Goal: Task Accomplishment & Management: Manage account settings

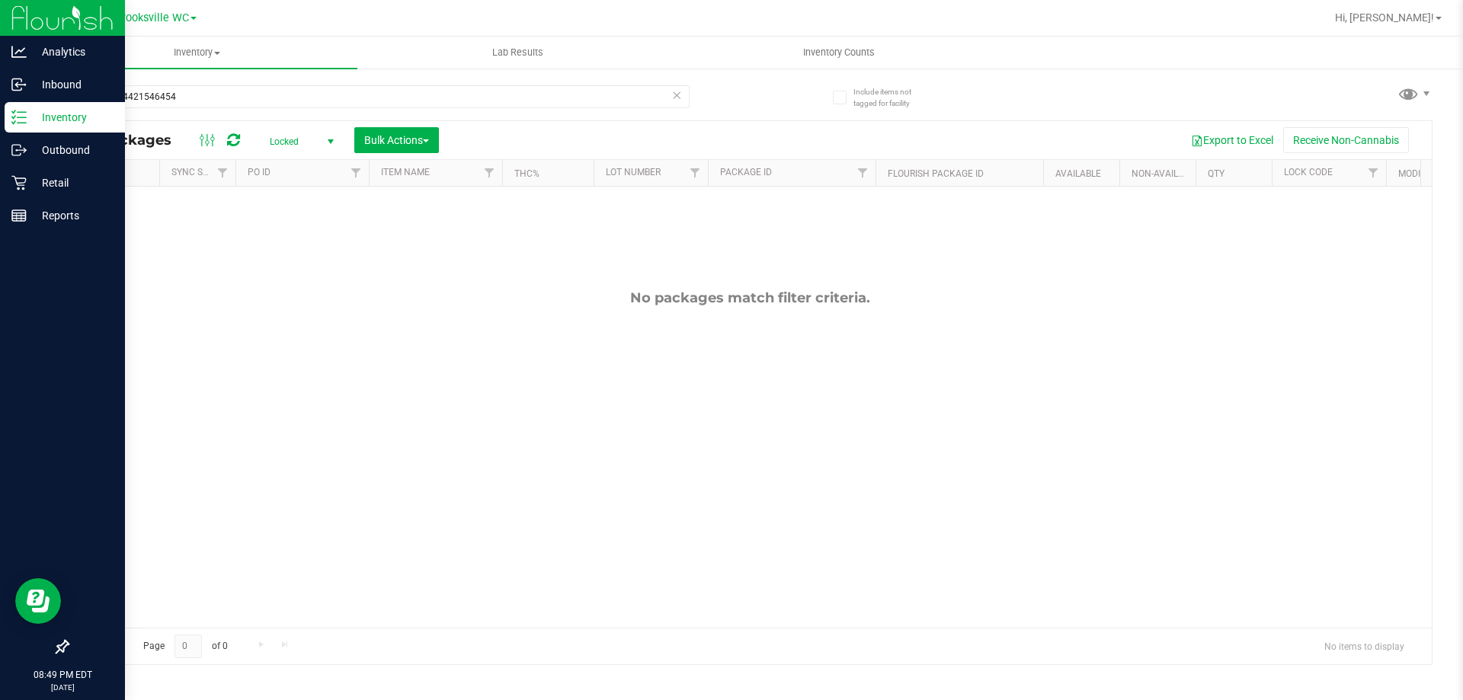
click at [71, 119] on p "Inventory" at bounding box center [72, 117] width 91 height 18
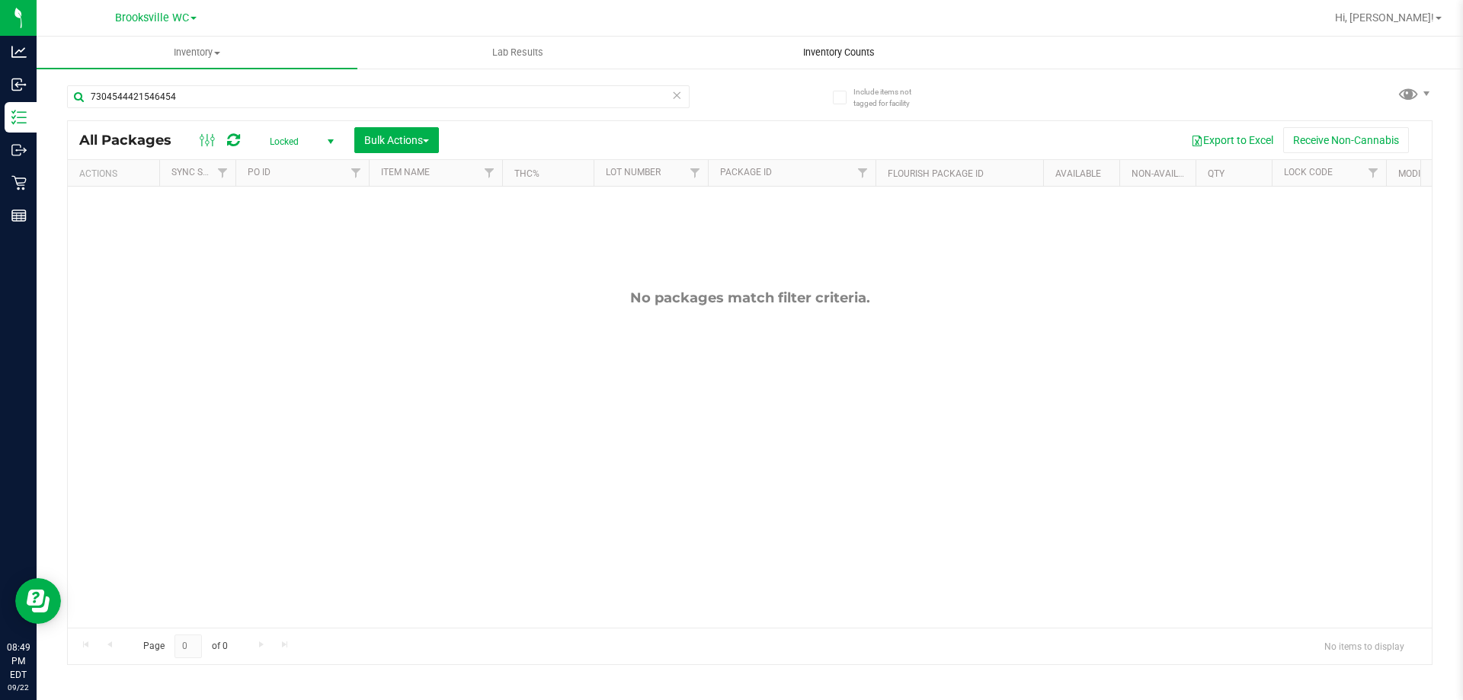
click at [849, 58] on span "Inventory Counts" at bounding box center [839, 53] width 113 height 14
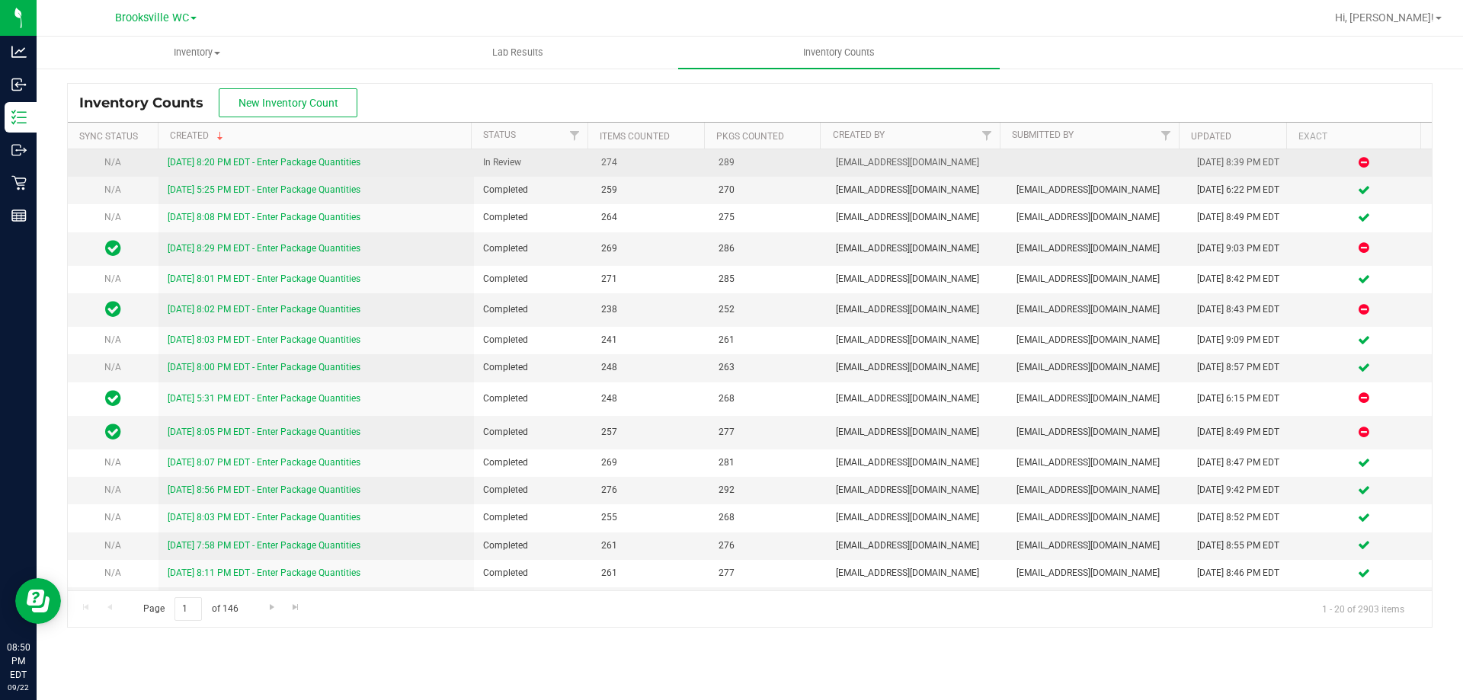
click at [200, 162] on link "[DATE] 8:20 PM EDT - Enter Package Quantities" at bounding box center [264, 162] width 193 height 11
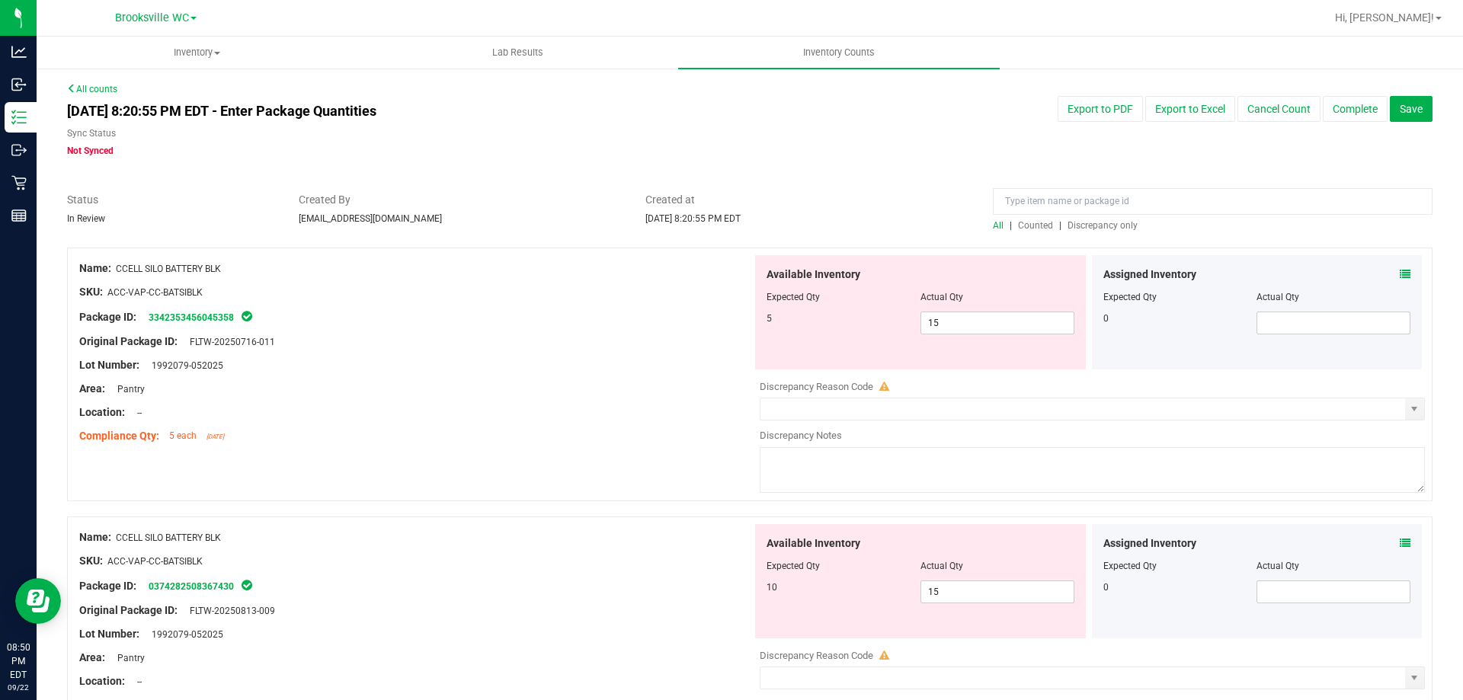
click at [1110, 226] on span "Discrepancy only" at bounding box center [1103, 225] width 70 height 11
click at [1005, 325] on span "15 15" at bounding box center [998, 323] width 154 height 23
type input "10"
click at [956, 595] on div "Available Inventory Expected Qty Actual Qty 5 15 15" at bounding box center [1088, 645] width 673 height 242
type input "10"
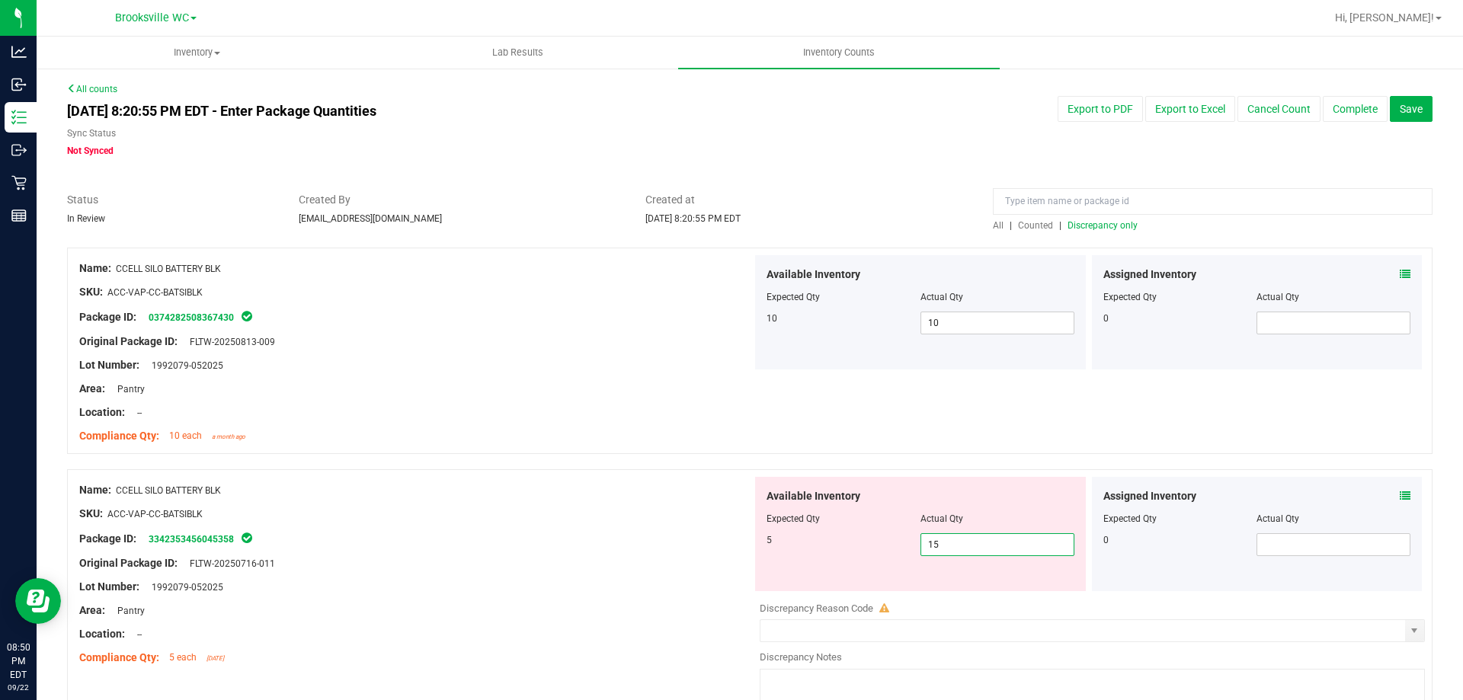
type input "1"
type input "5"
drag, startPoint x: 648, startPoint y: 555, endPoint x: 643, endPoint y: 545, distance: 10.9
click at [646, 549] on div at bounding box center [415, 552] width 673 height 8
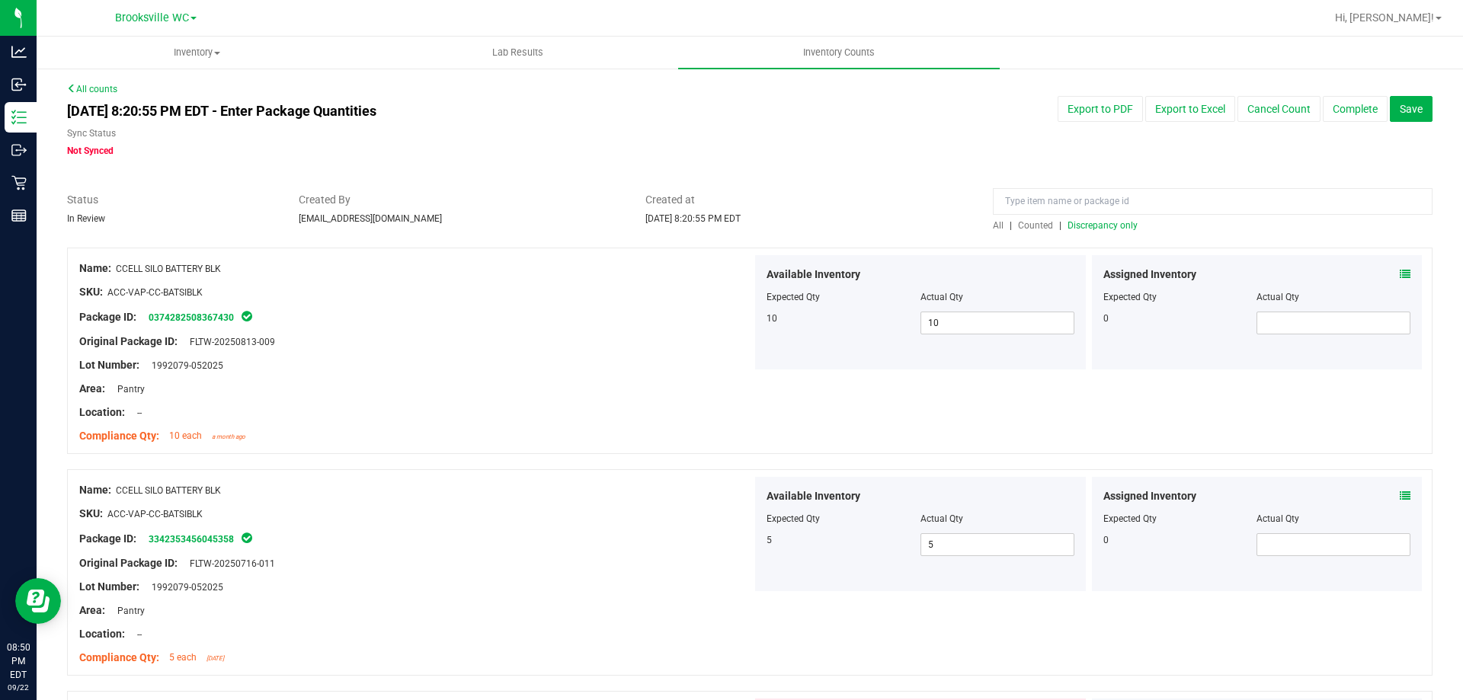
drag, startPoint x: 643, startPoint y: 545, endPoint x: 638, endPoint y: 530, distance: 16.2
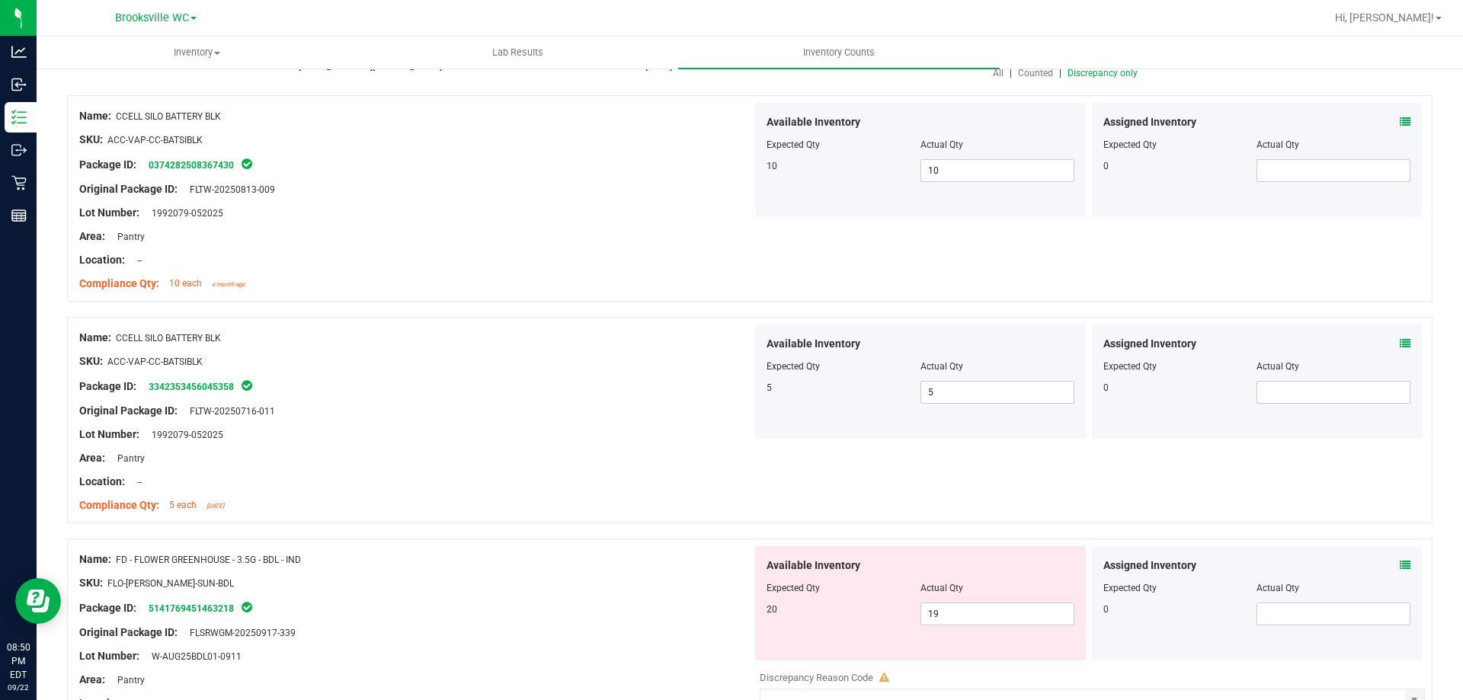
drag, startPoint x: 638, startPoint y: 530, endPoint x: 486, endPoint y: 449, distance: 172.5
click at [486, 449] on div at bounding box center [415, 447] width 673 height 8
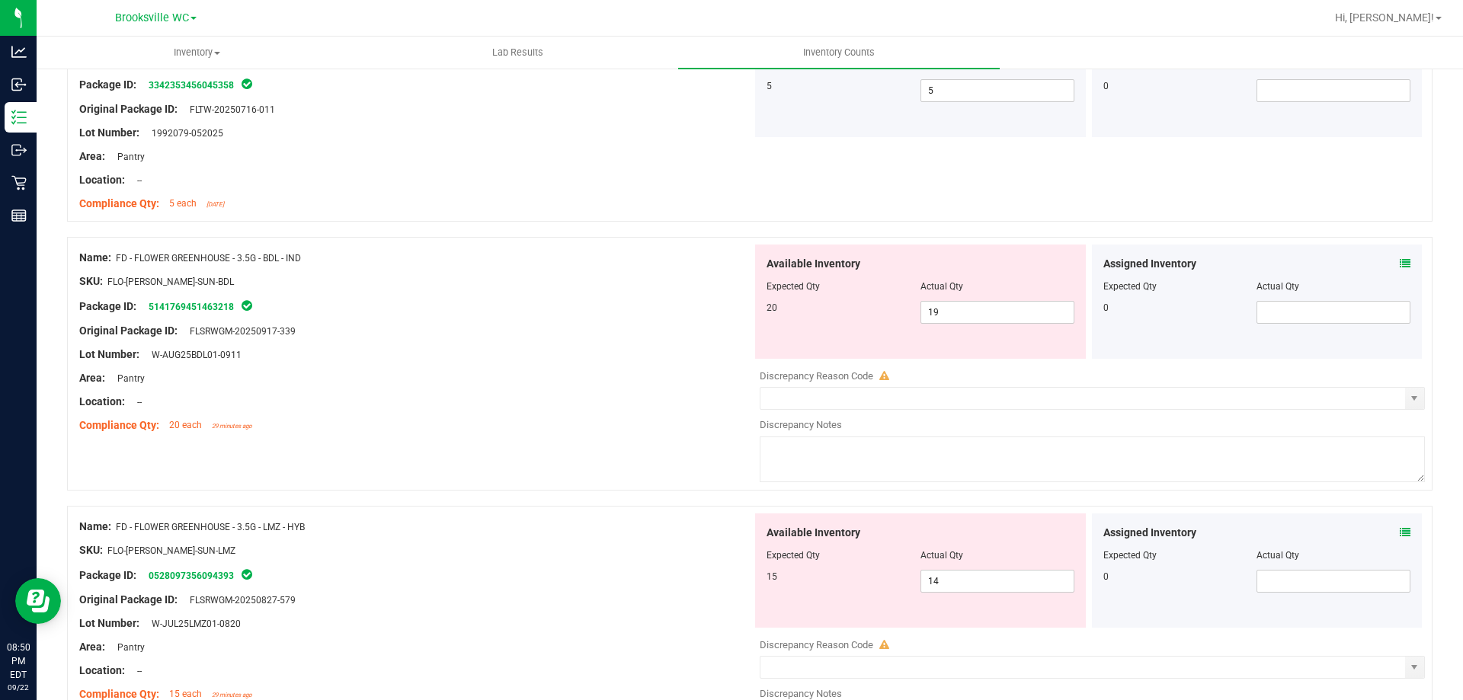
scroll to position [457, 0]
click at [1400, 260] on icon at bounding box center [1405, 260] width 11 height 11
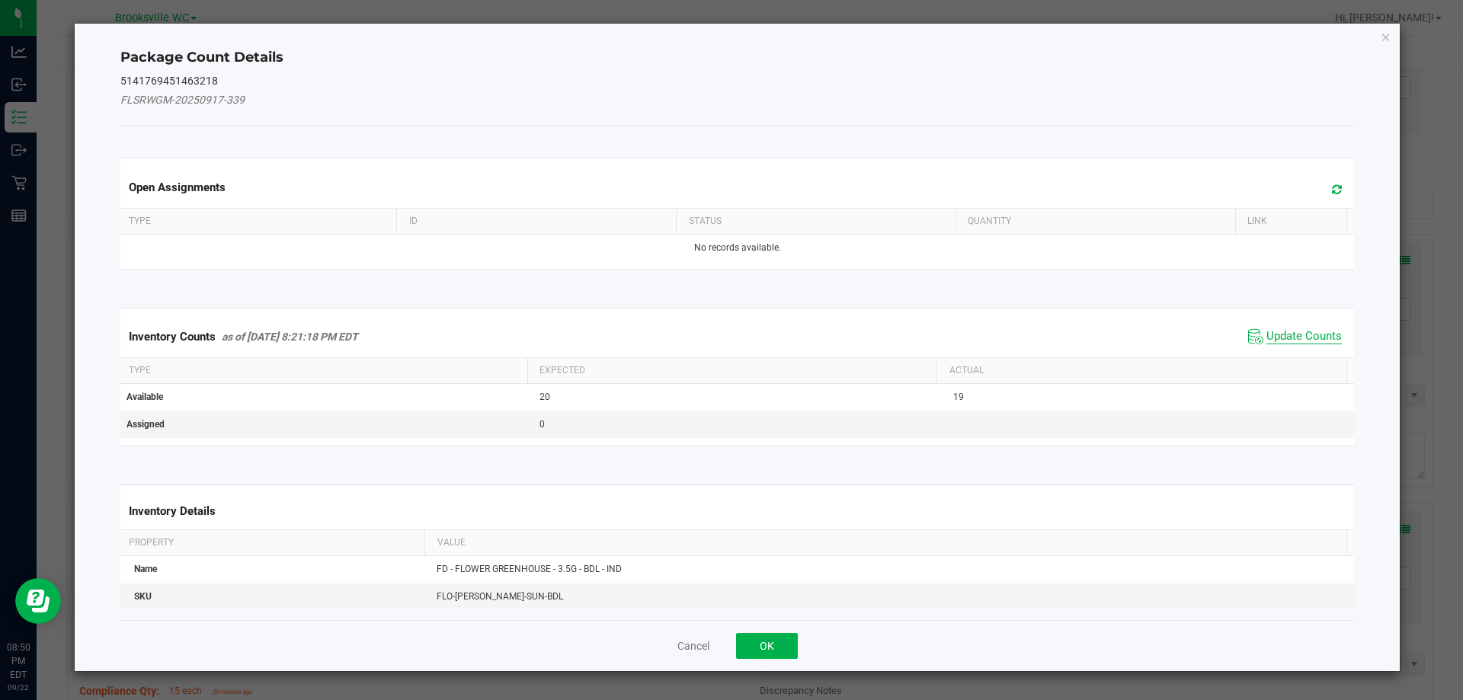
click at [1299, 334] on span "Update Counts" at bounding box center [1304, 336] width 75 height 15
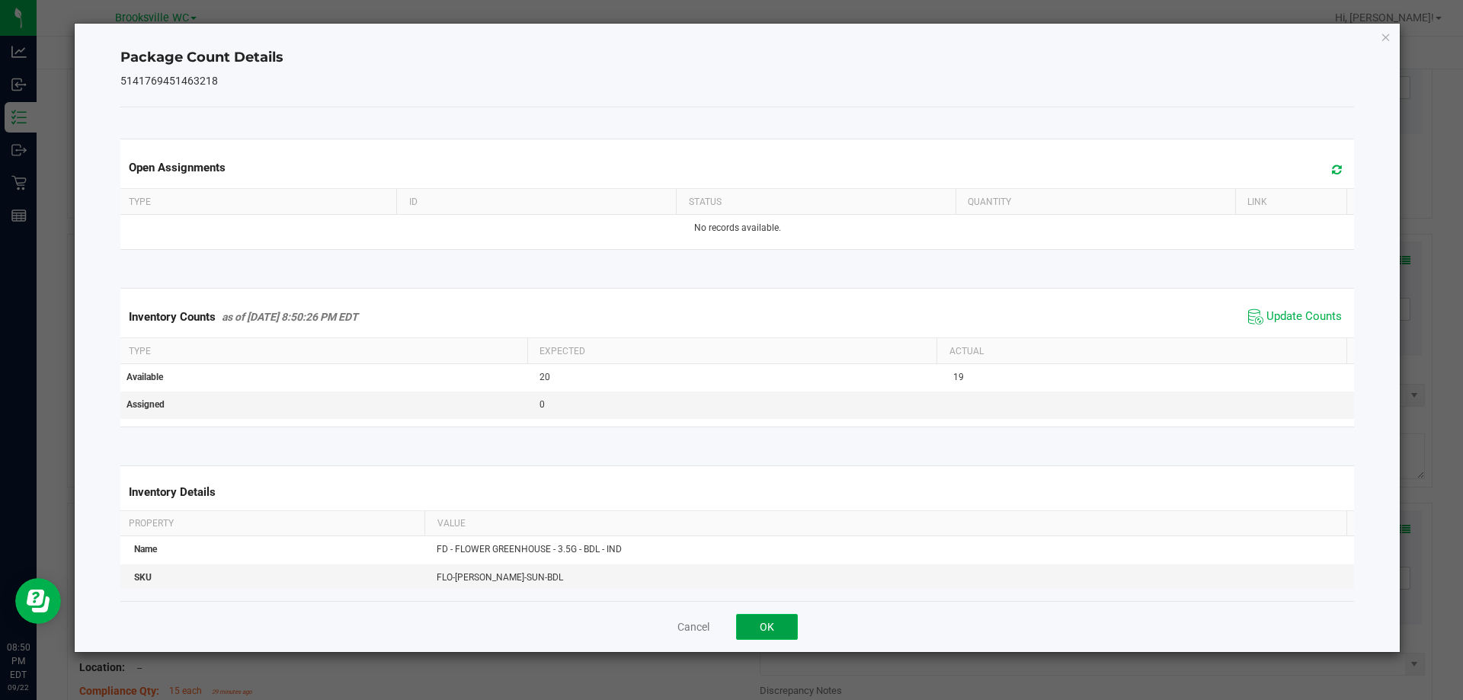
click at [751, 634] on button "OK" at bounding box center [767, 627] width 62 height 26
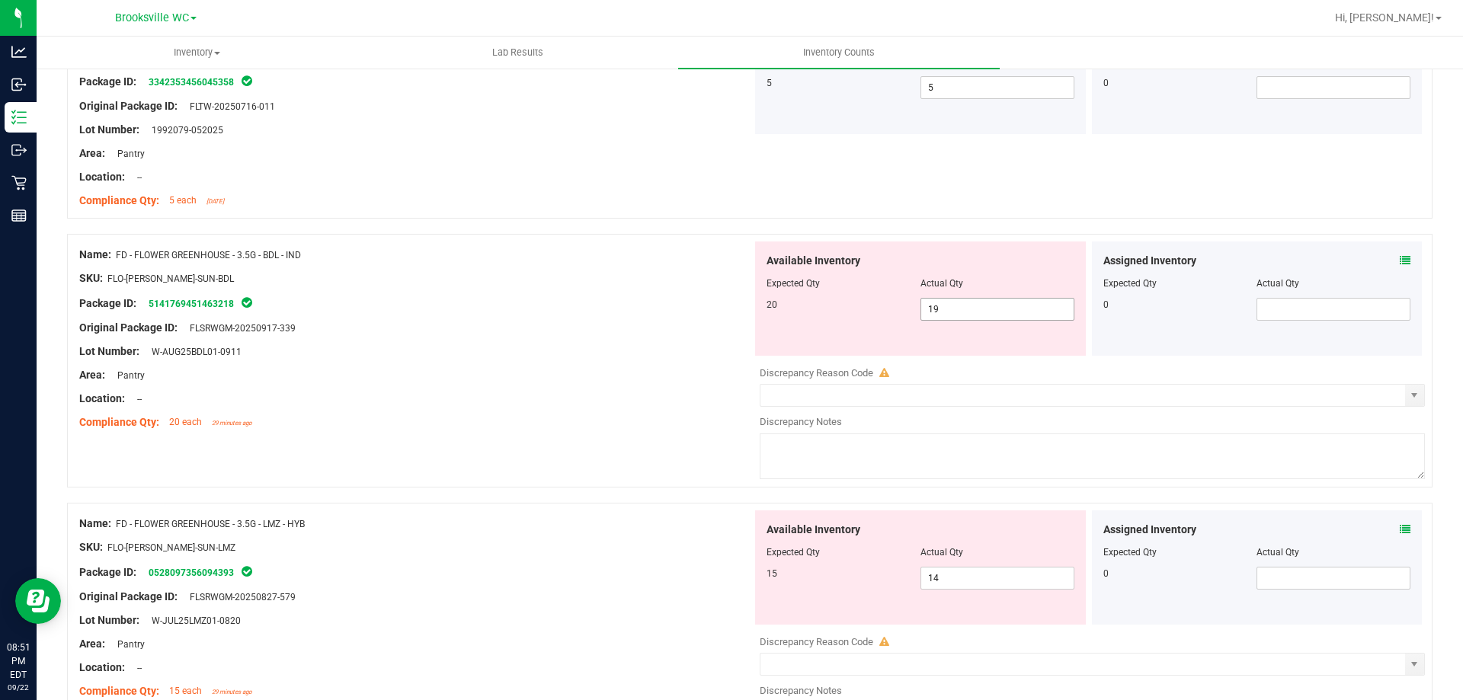
click at [974, 314] on span "19 19" at bounding box center [998, 309] width 154 height 23
type input "1"
type input "20"
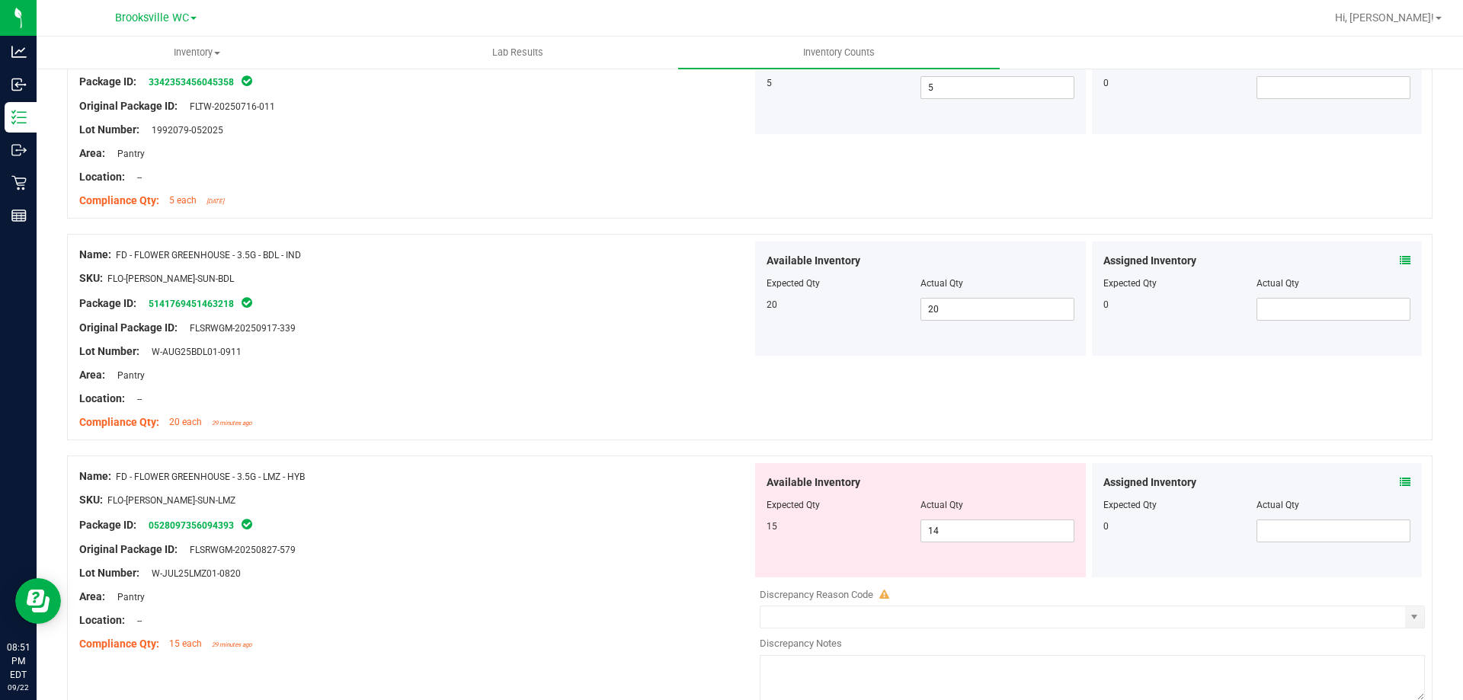
drag, startPoint x: 603, startPoint y: 512, endPoint x: 762, endPoint y: 527, distance: 160.0
click at [601, 512] on div at bounding box center [415, 512] width 673 height 8
click at [1400, 486] on icon at bounding box center [1405, 482] width 11 height 11
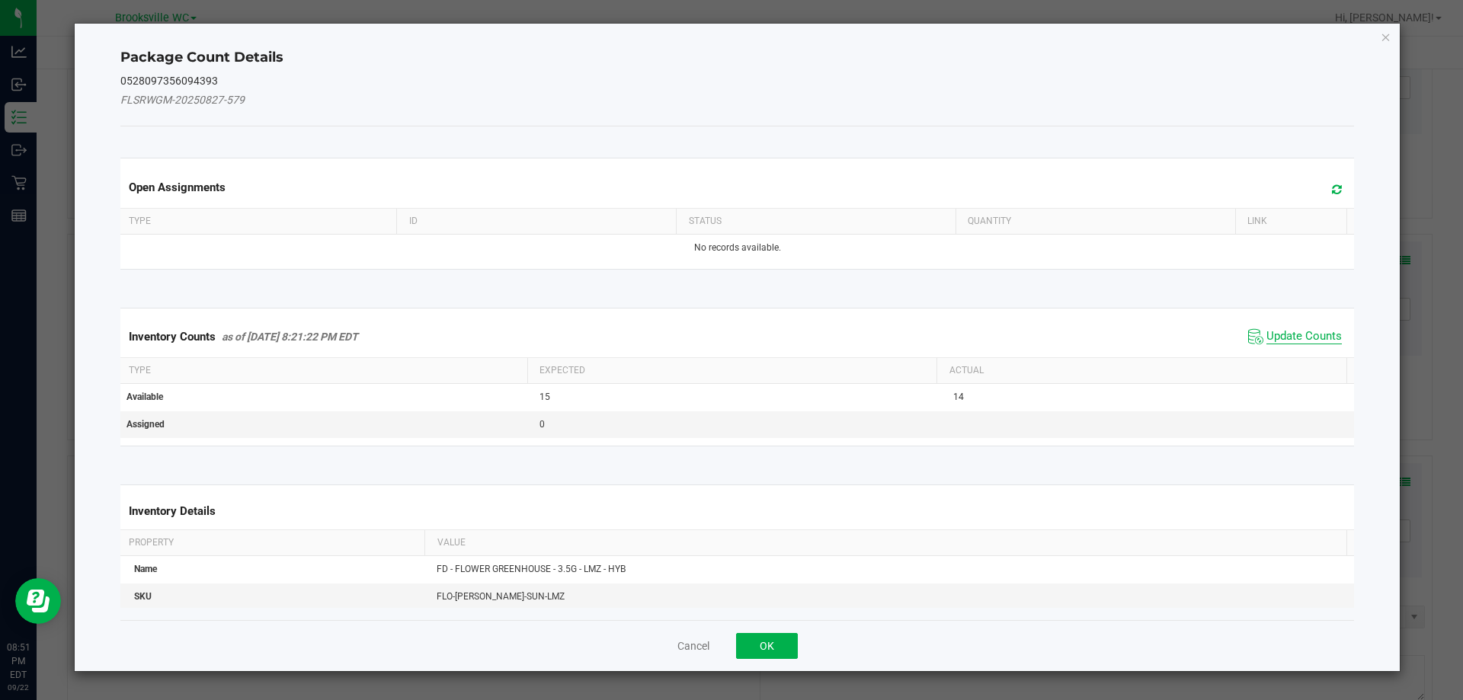
click at [1268, 335] on span "Update Counts" at bounding box center [1304, 336] width 75 height 15
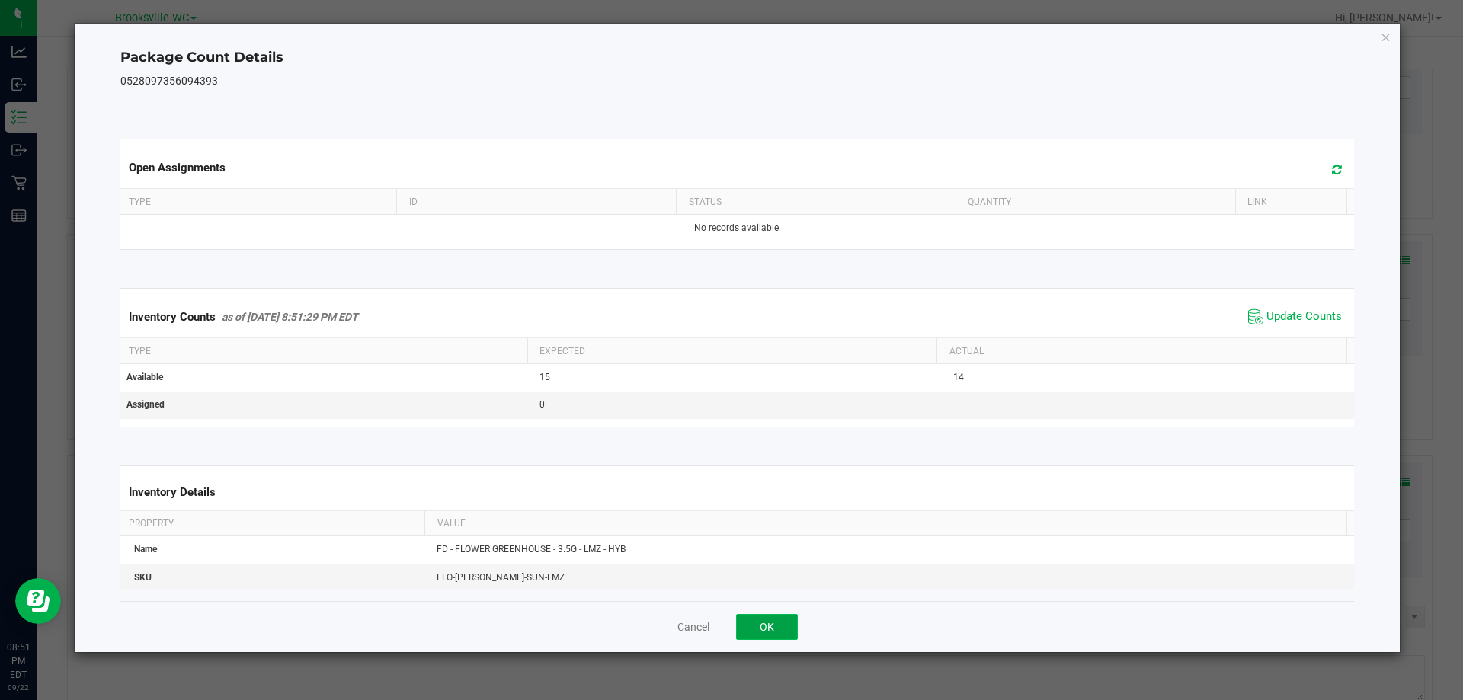
click at [769, 627] on button "OK" at bounding box center [767, 627] width 62 height 26
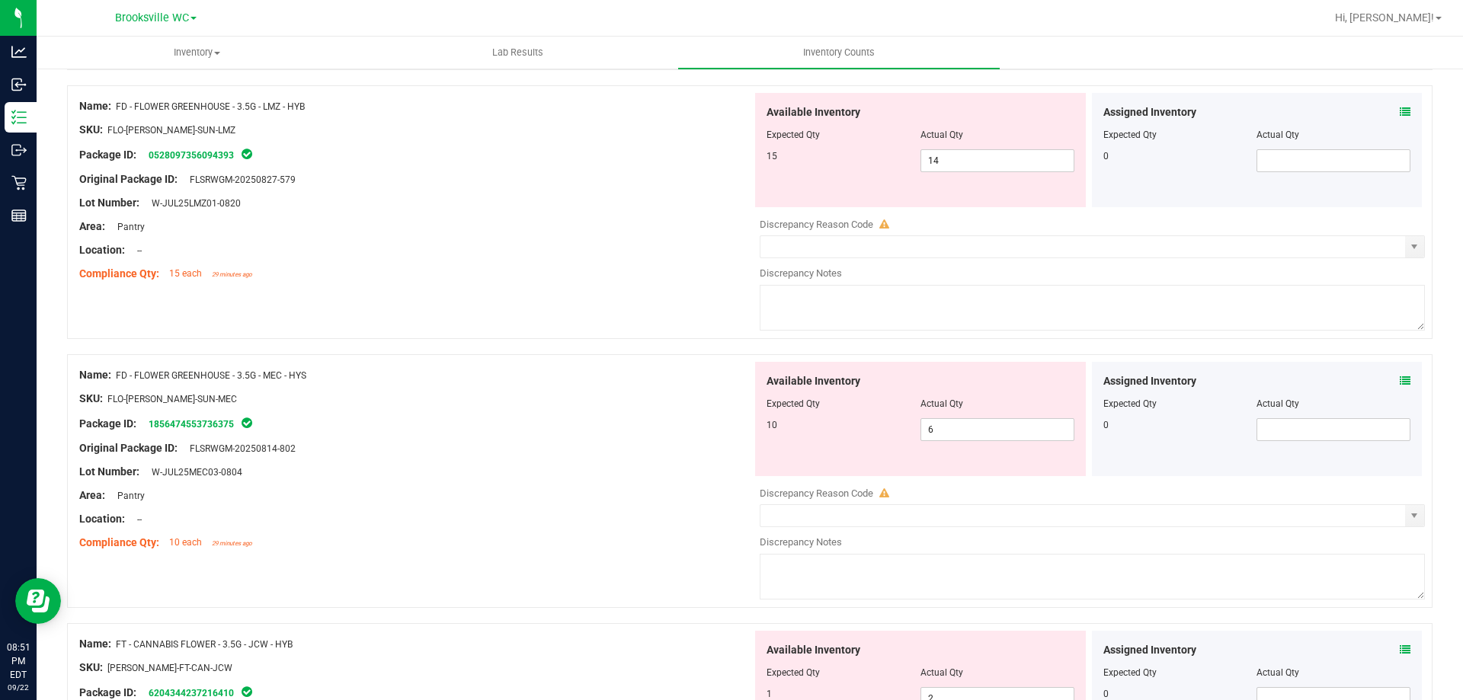
scroll to position [841, 0]
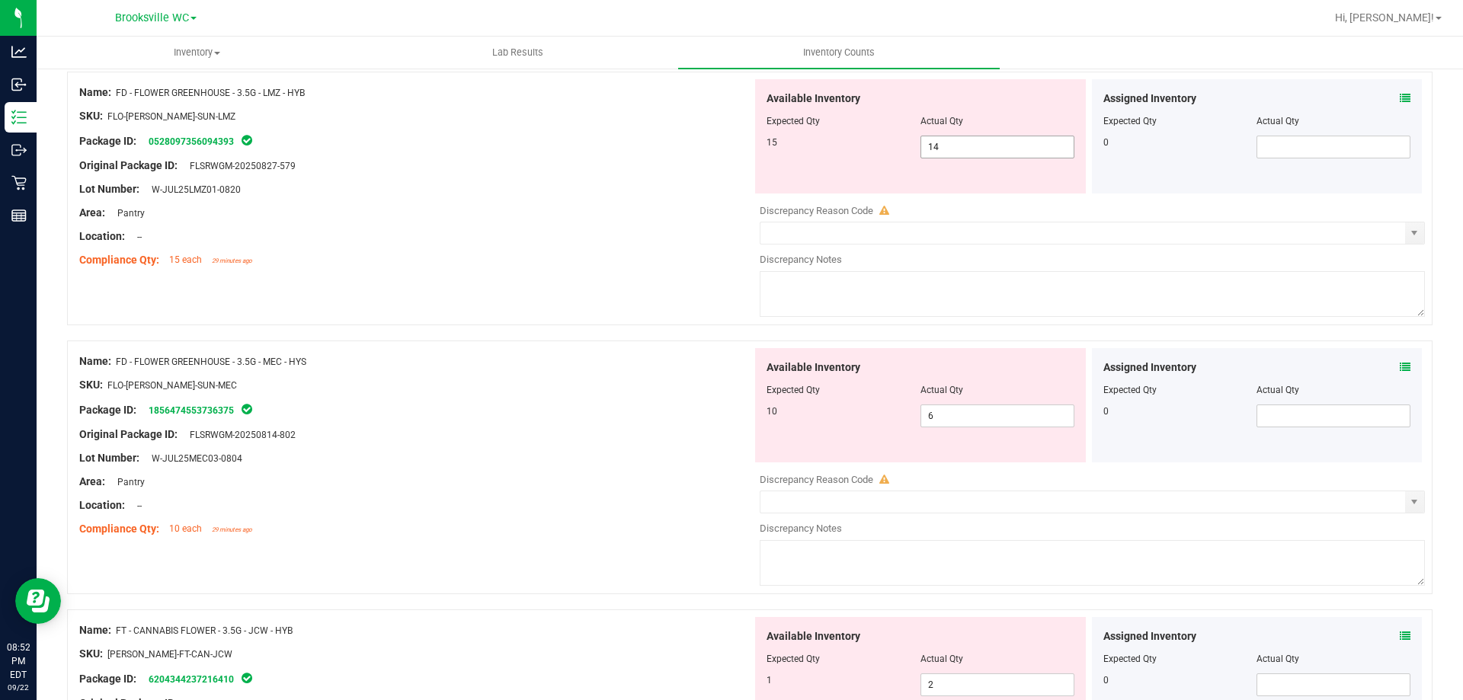
click at [950, 152] on span "14 14" at bounding box center [998, 147] width 154 height 23
type input "15"
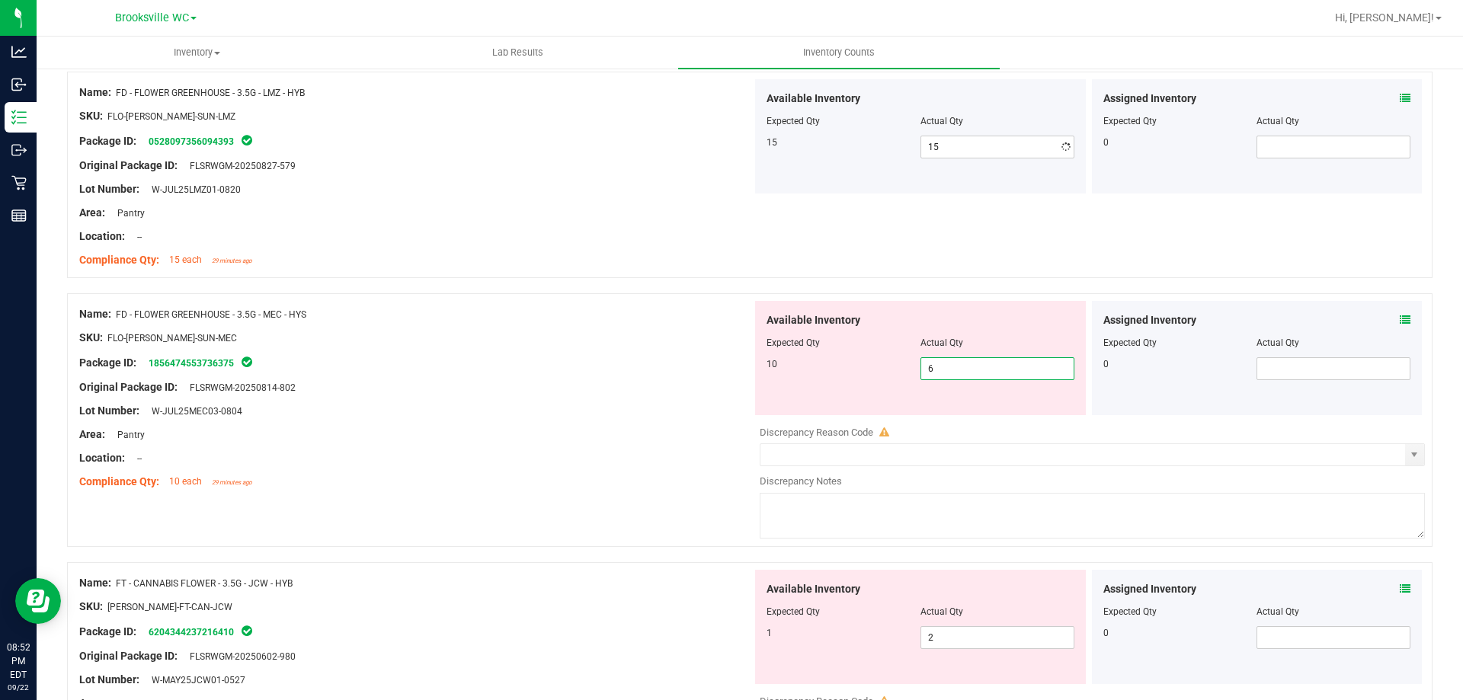
click at [931, 408] on div "Available Inventory Expected Qty Actual Qty 10 6 6" at bounding box center [920, 358] width 331 height 114
click at [944, 383] on div "Available Inventory Expected Qty Actual Qty 10 6 6" at bounding box center [920, 358] width 331 height 114
click at [950, 360] on span "6 6" at bounding box center [998, 368] width 154 height 23
click at [952, 360] on input "6" at bounding box center [997, 368] width 152 height 21
type input "10"
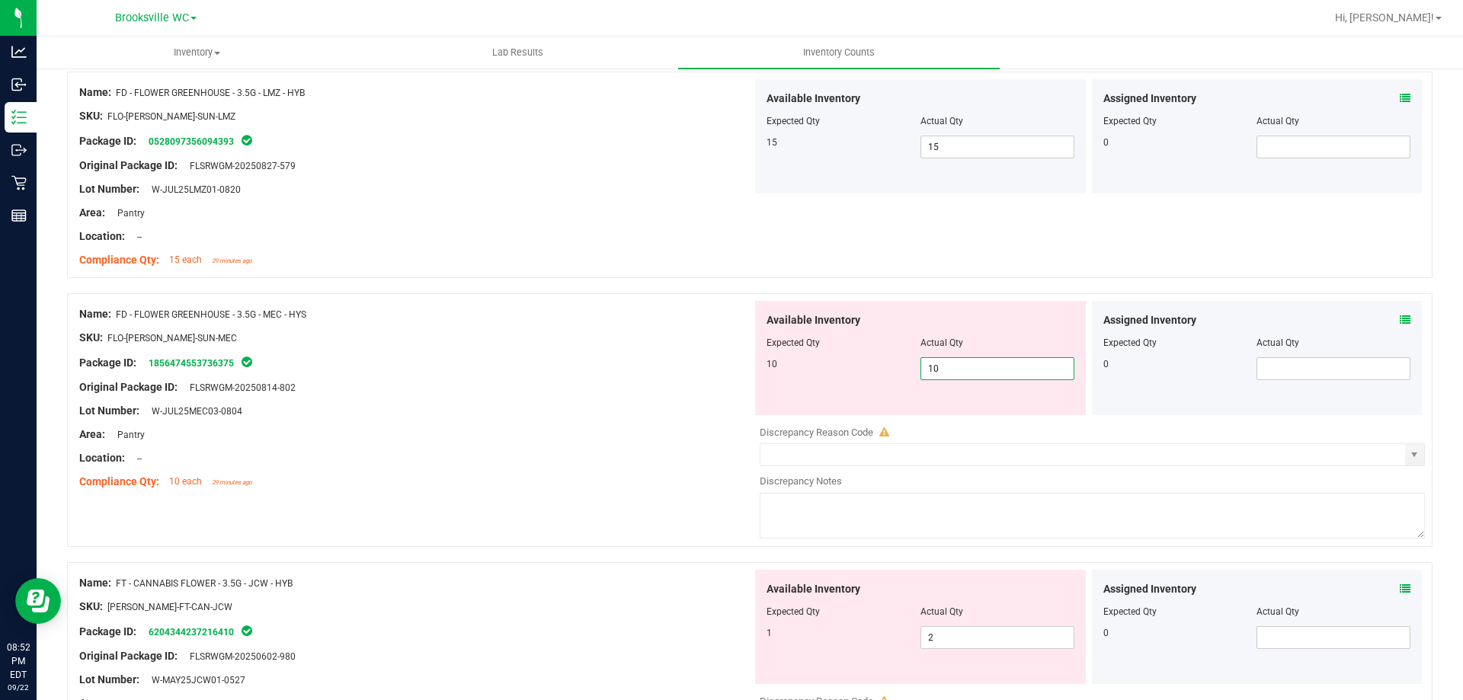
type input "10"
click at [613, 428] on div "Area: Pantry" at bounding box center [415, 435] width 673 height 16
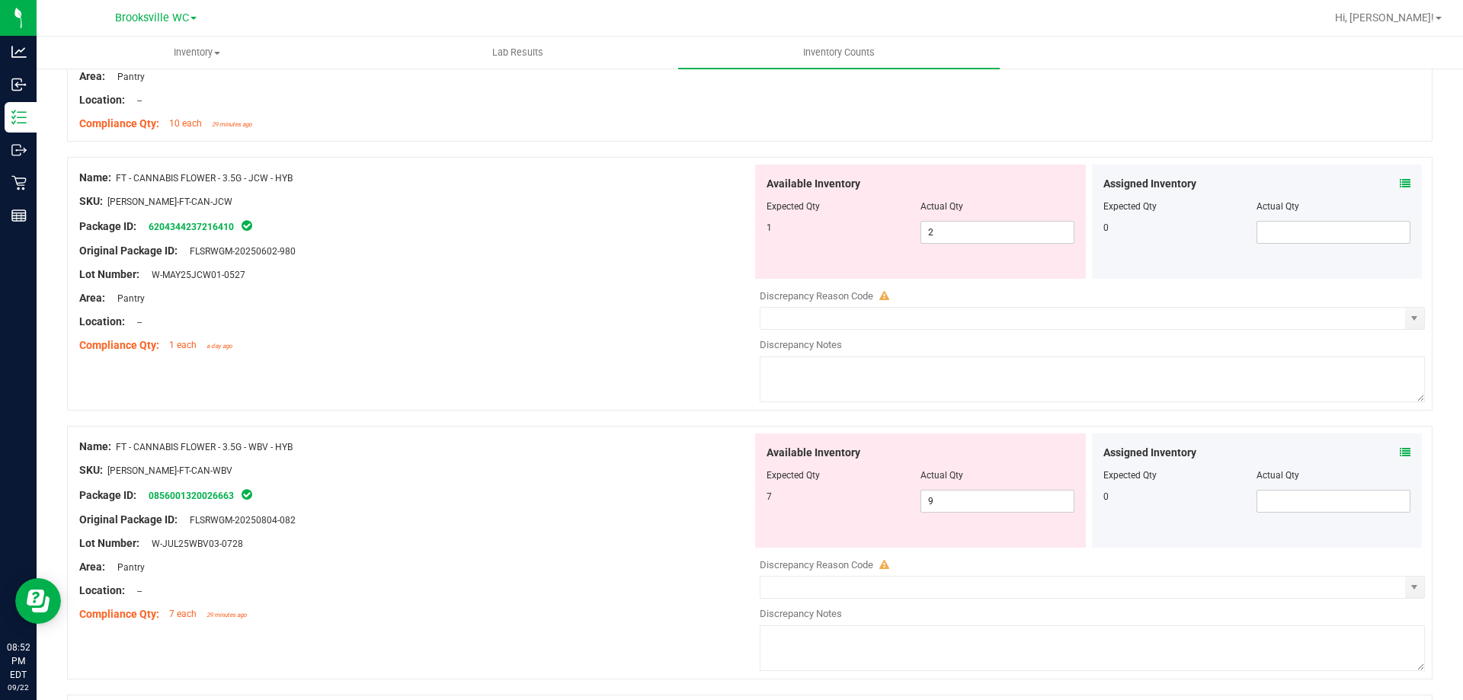
scroll to position [1223, 0]
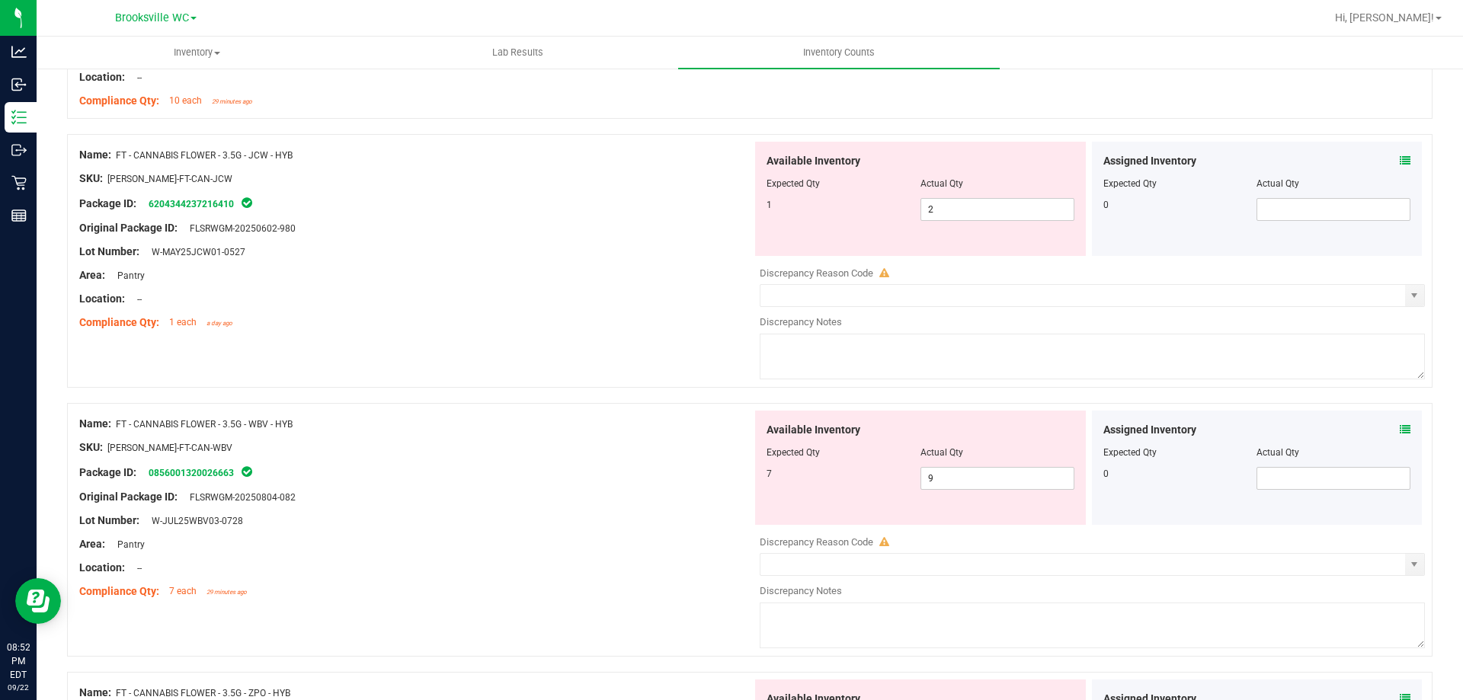
click at [1400, 155] on icon at bounding box center [1405, 160] width 11 height 11
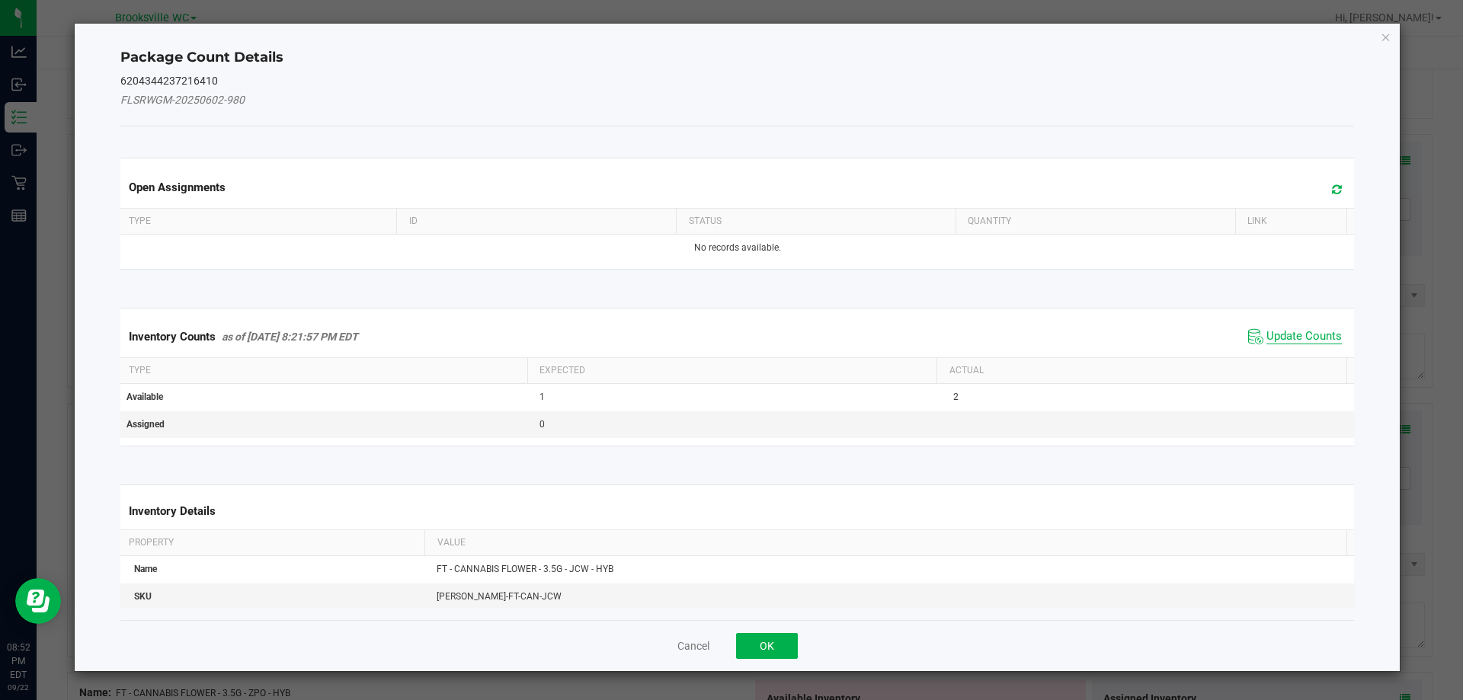
click at [1305, 339] on span "Update Counts" at bounding box center [1304, 336] width 75 height 15
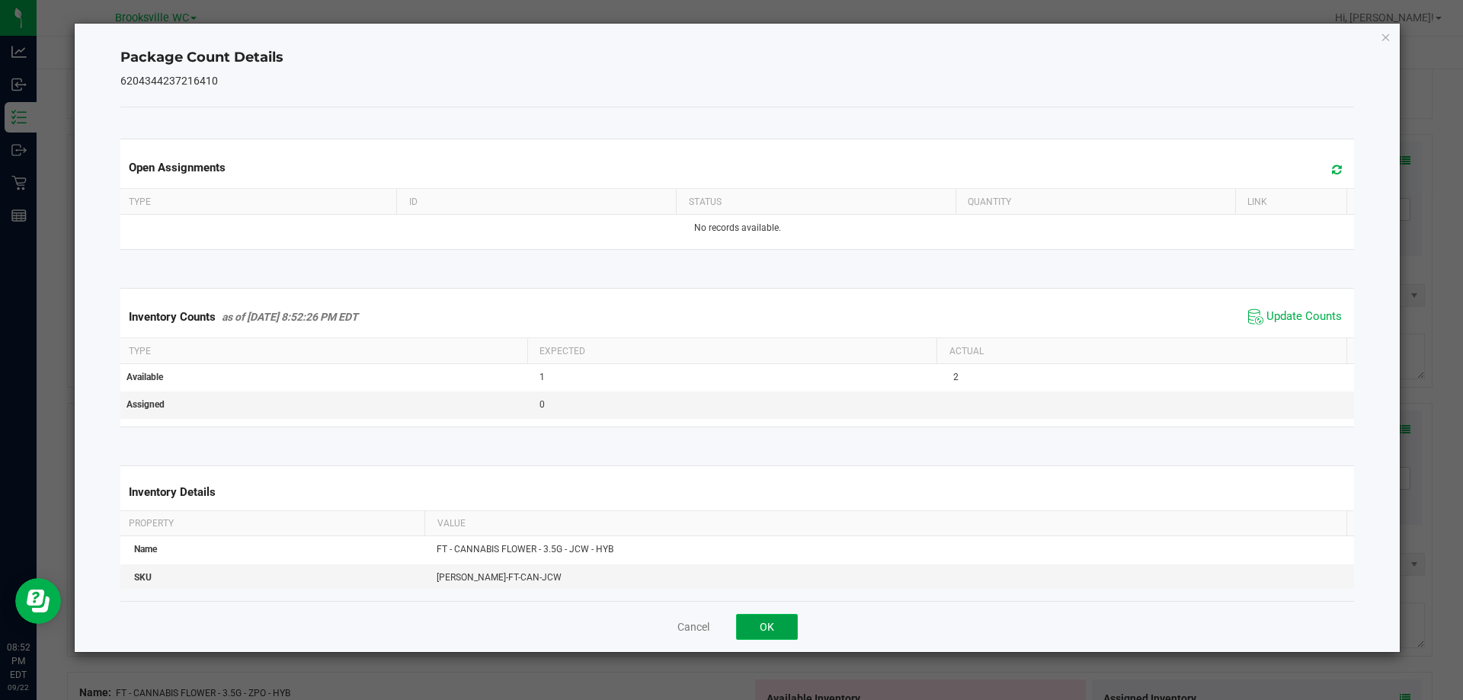
click at [773, 632] on button "OK" at bounding box center [767, 627] width 62 height 26
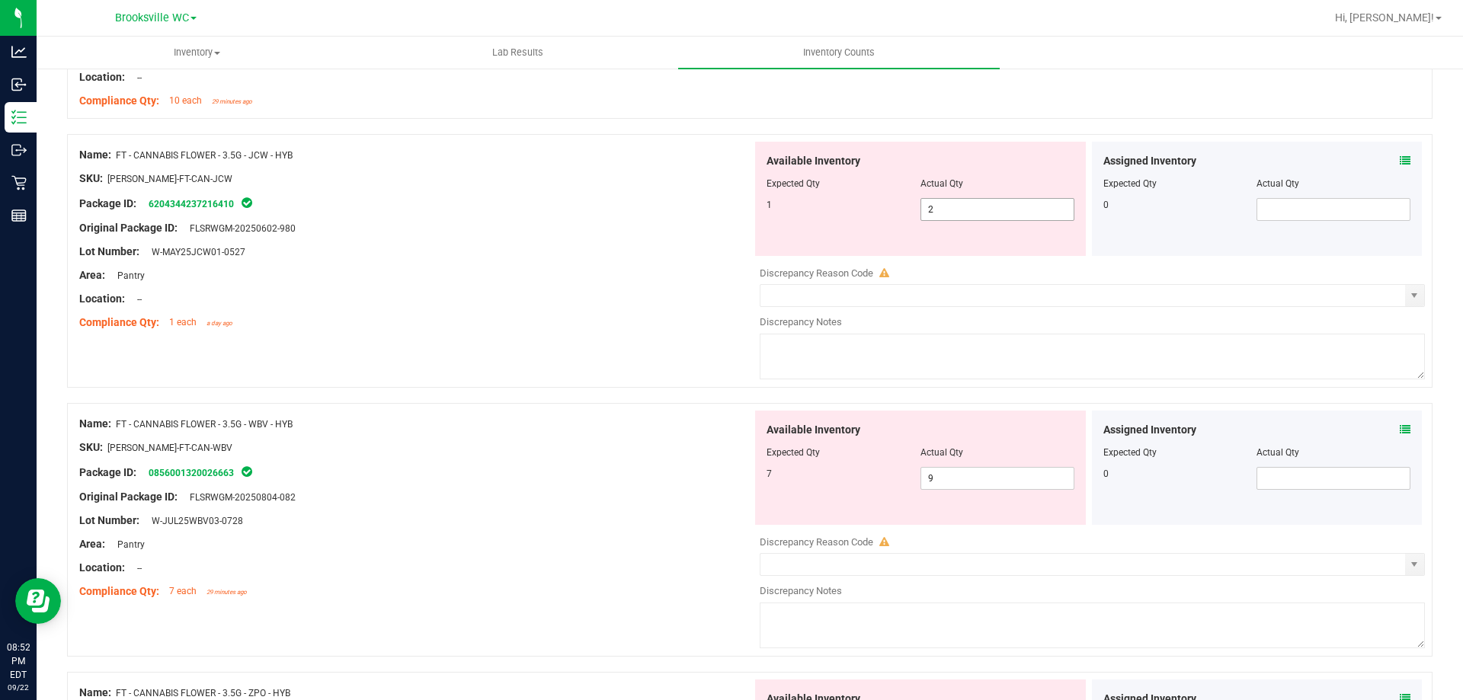
click at [932, 207] on span "2 2" at bounding box center [998, 209] width 154 height 23
click at [932, 207] on input "2" at bounding box center [997, 209] width 152 height 21
type input "1"
click at [975, 484] on div "Available Inventory Expected Qty Actual Qty 7 9 9" at bounding box center [1088, 532] width 673 height 242
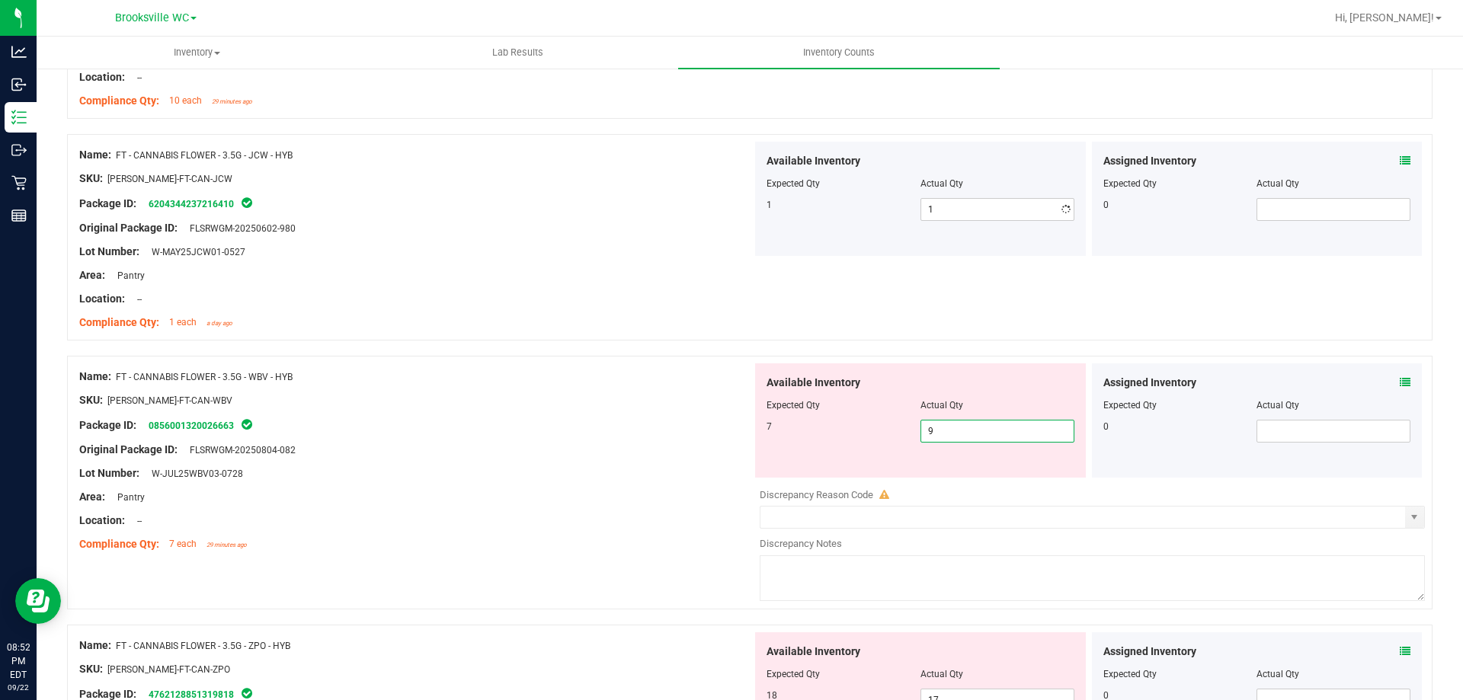
click at [975, 484] on div at bounding box center [1092, 484] width 665 height 8
click at [982, 416] on div at bounding box center [921, 416] width 308 height 8
click at [979, 426] on span "9 9" at bounding box center [998, 431] width 154 height 23
click at [979, 426] on input "9" at bounding box center [997, 431] width 152 height 21
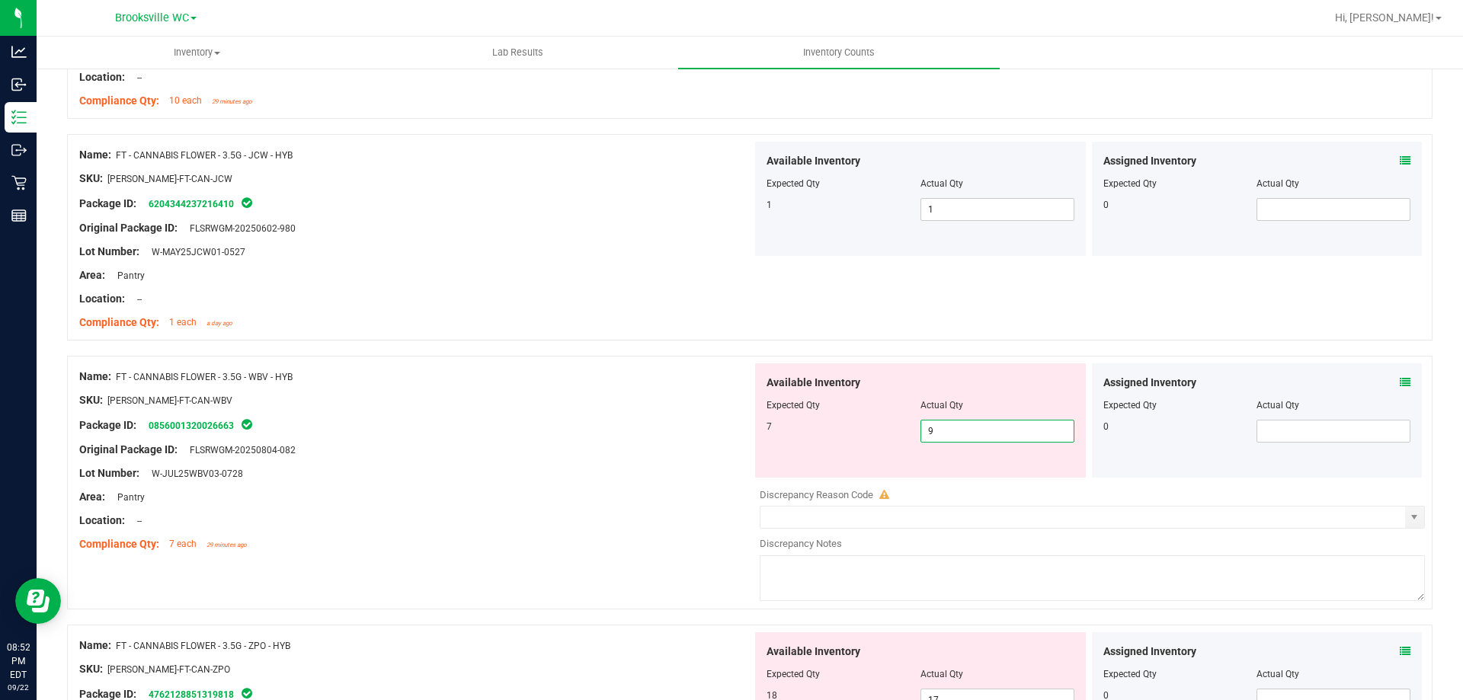
type input "7"
click at [511, 487] on div at bounding box center [415, 486] width 673 height 8
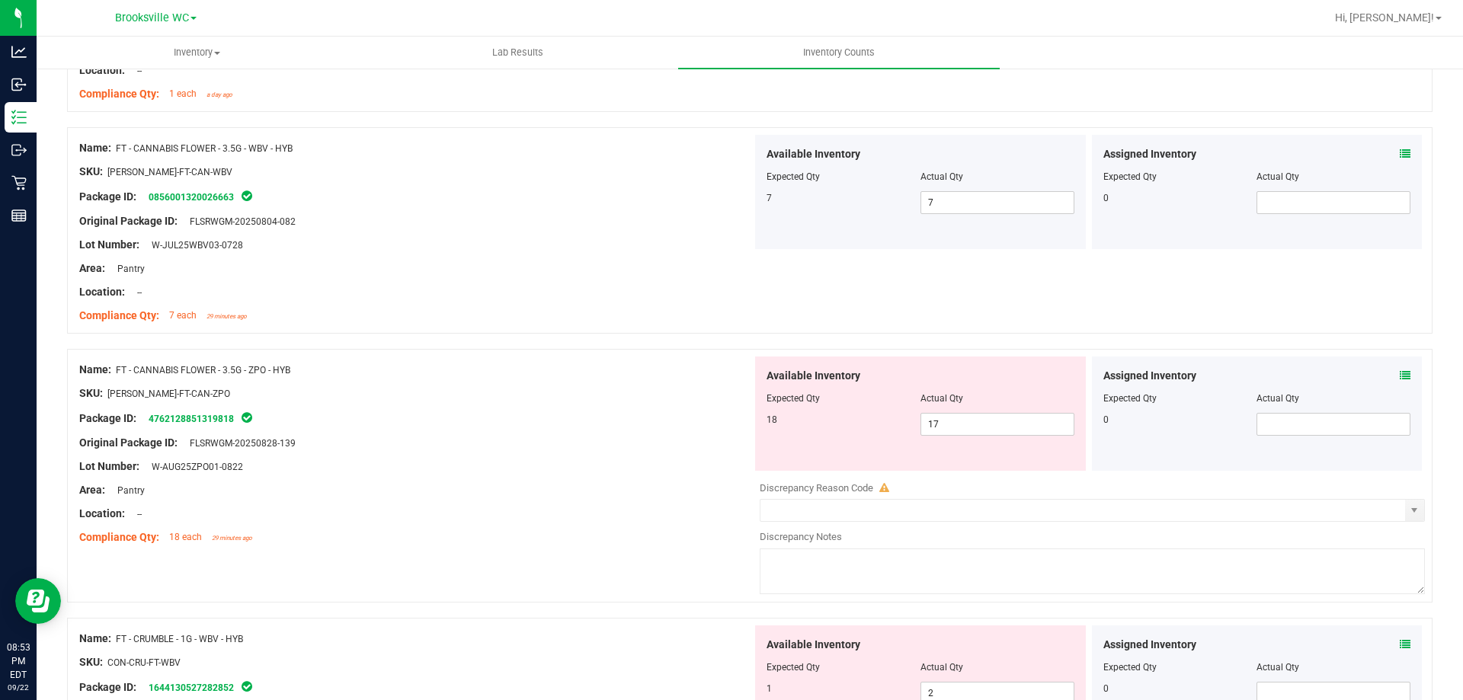
click at [1400, 375] on icon at bounding box center [1405, 375] width 11 height 11
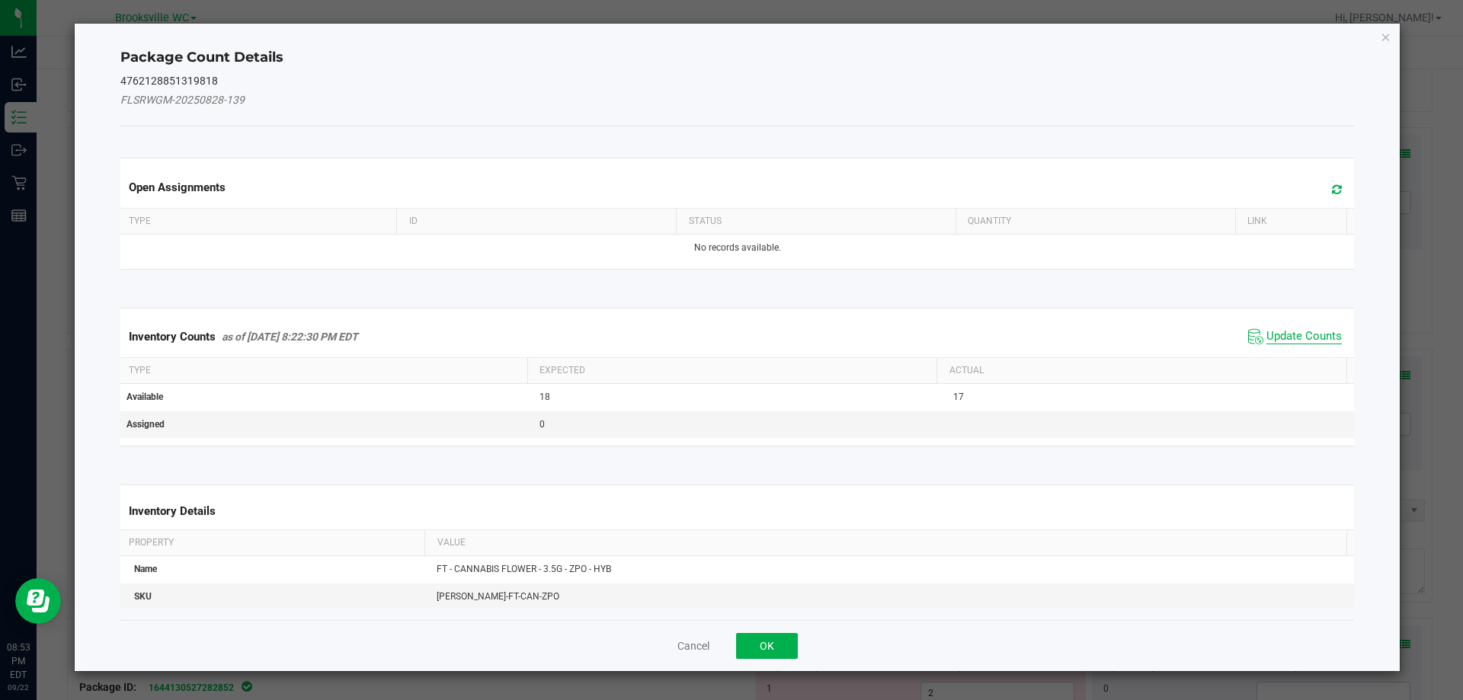
click at [1305, 344] on span "Update Counts" at bounding box center [1304, 336] width 75 height 15
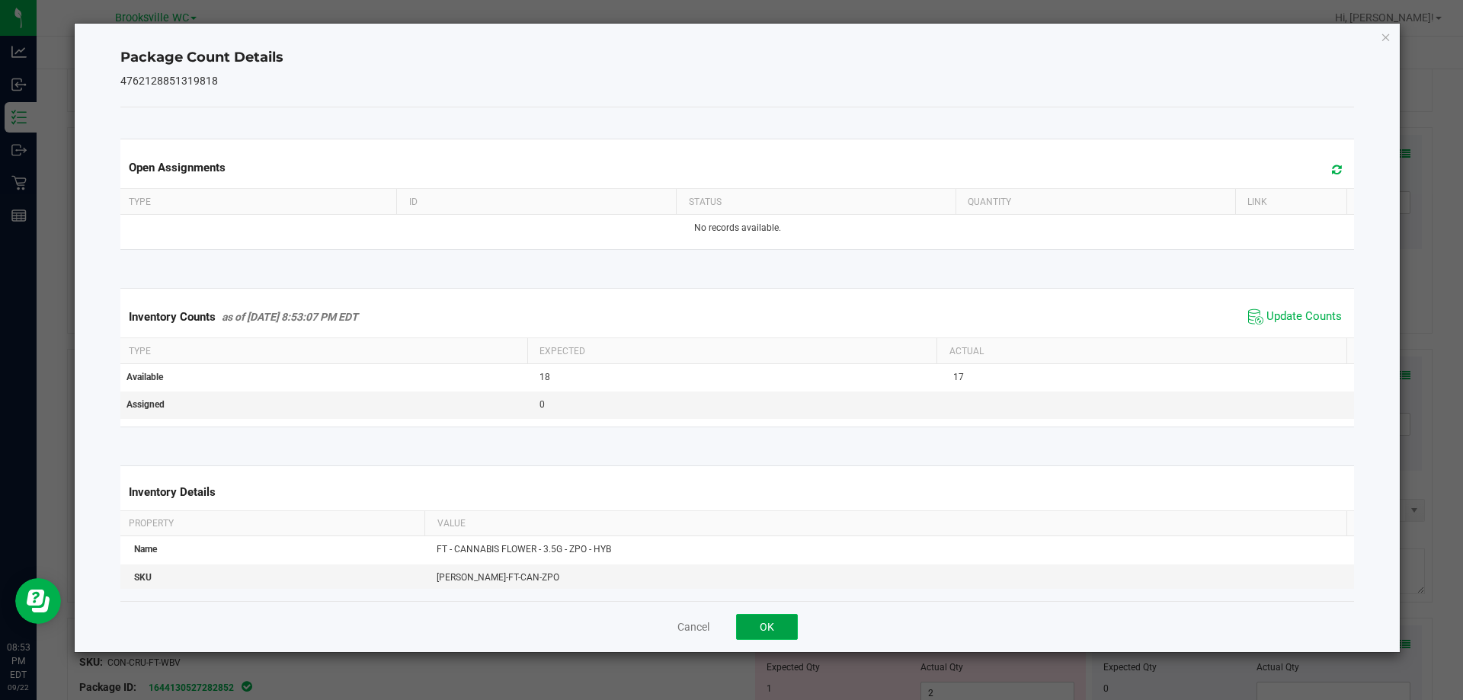
click at [780, 617] on button "OK" at bounding box center [767, 627] width 62 height 26
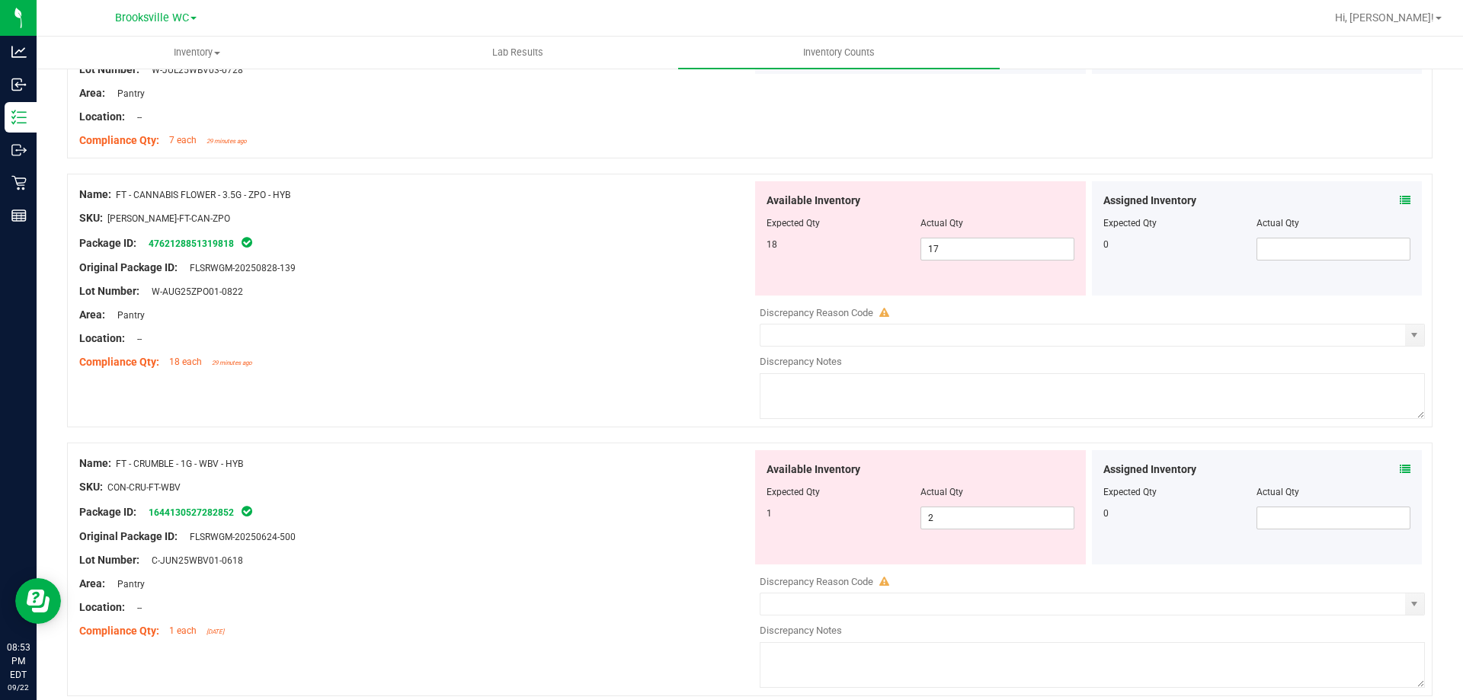
scroll to position [1680, 0]
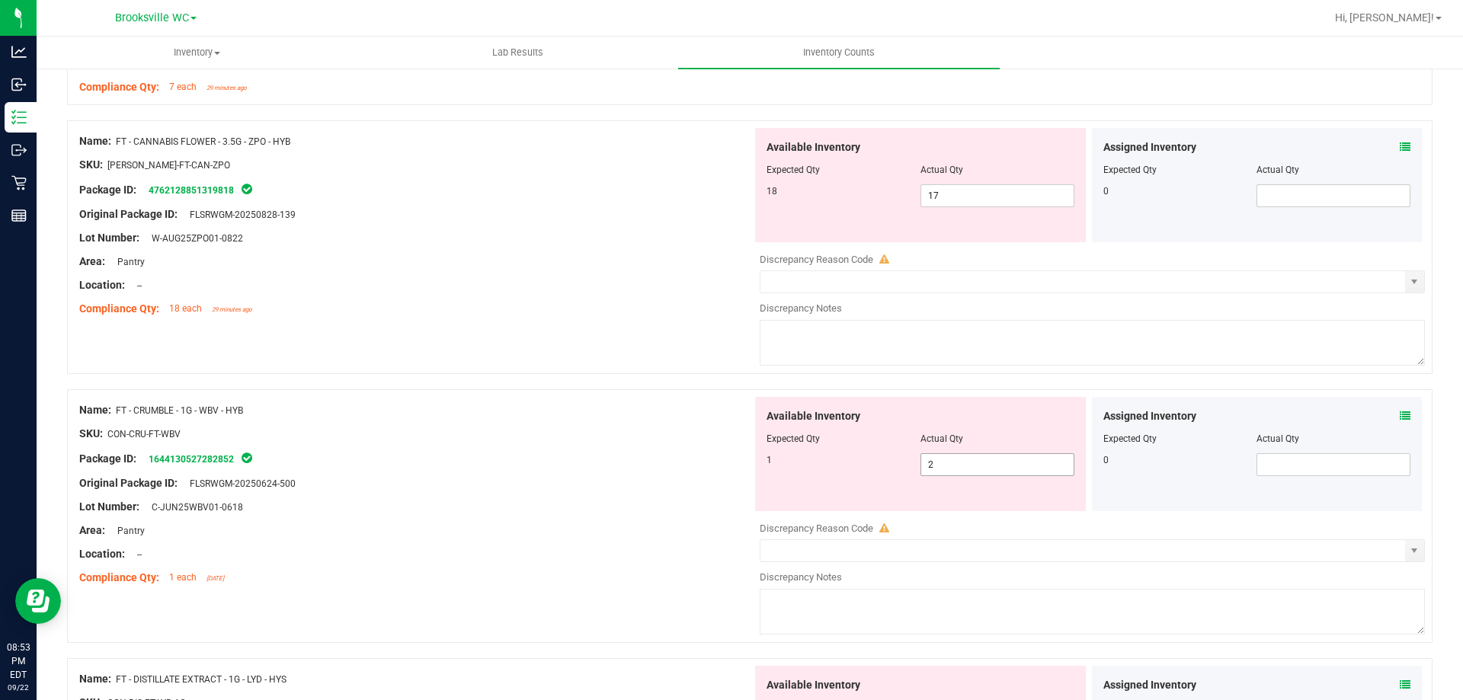
click at [1004, 460] on span "2 2" at bounding box center [998, 464] width 154 height 23
click at [1004, 460] on input "2" at bounding box center [997, 464] width 152 height 21
click at [618, 293] on div at bounding box center [415, 297] width 673 height 8
click at [953, 191] on span "17 17" at bounding box center [998, 195] width 154 height 23
type input "18"
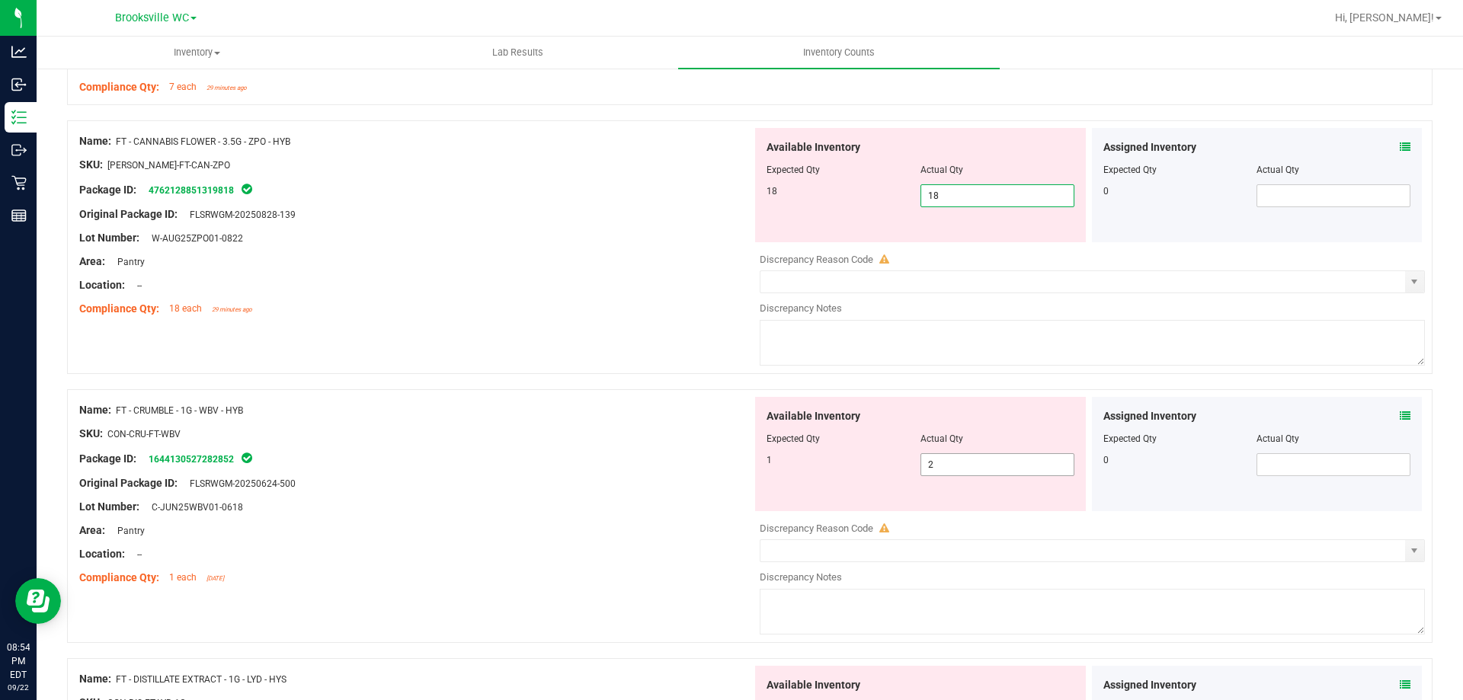
type input "18"
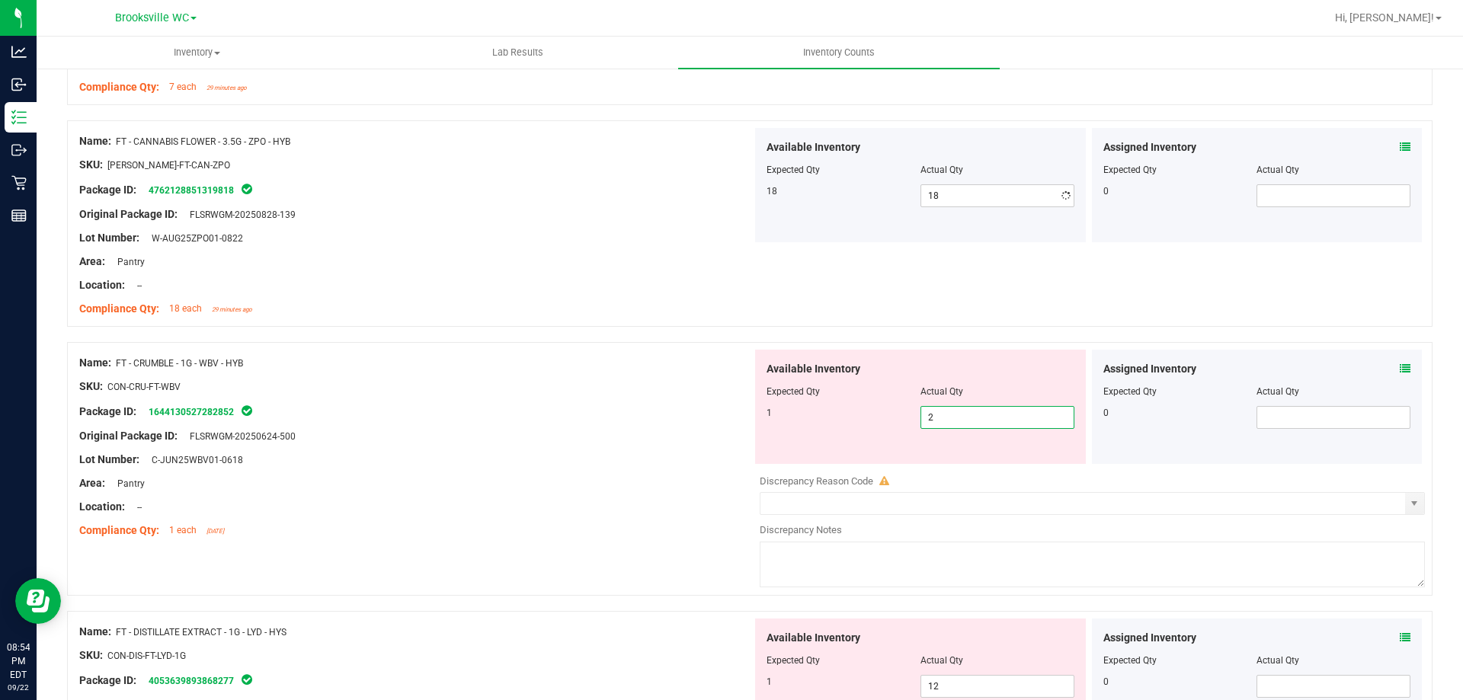
click at [988, 460] on div "Available Inventory Expected Qty Actual Qty 1 2 2" at bounding box center [920, 407] width 331 height 114
drag, startPoint x: 980, startPoint y: 460, endPoint x: 975, endPoint y: 412, distance: 48.3
click at [979, 459] on div "Available Inventory Expected Qty Actual Qty 1 2 2" at bounding box center [920, 407] width 331 height 114
click at [974, 412] on span "2 2" at bounding box center [998, 417] width 154 height 23
click at [0, 0] on input "2" at bounding box center [0, 0] width 0 height 0
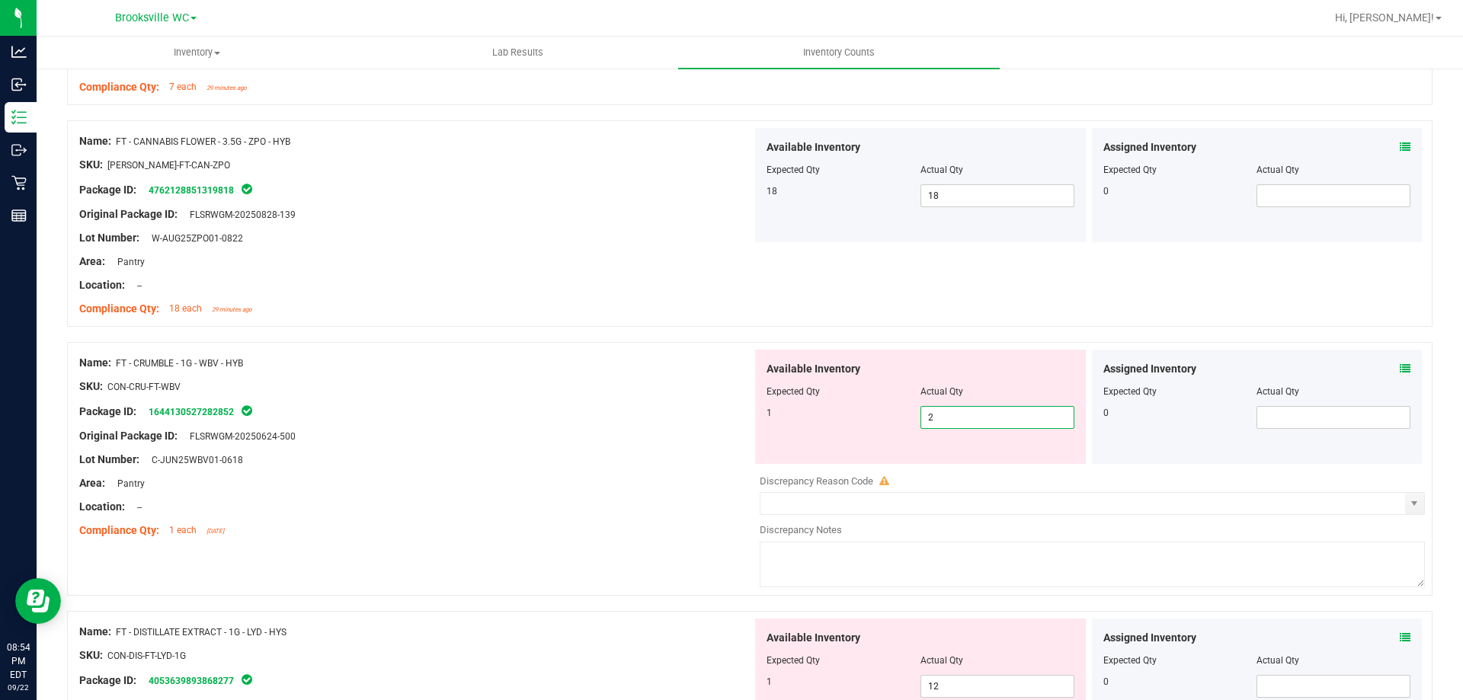
type input "1"
click at [607, 457] on div "Lot Number: C-JUN25WBV01-0618" at bounding box center [415, 460] width 673 height 16
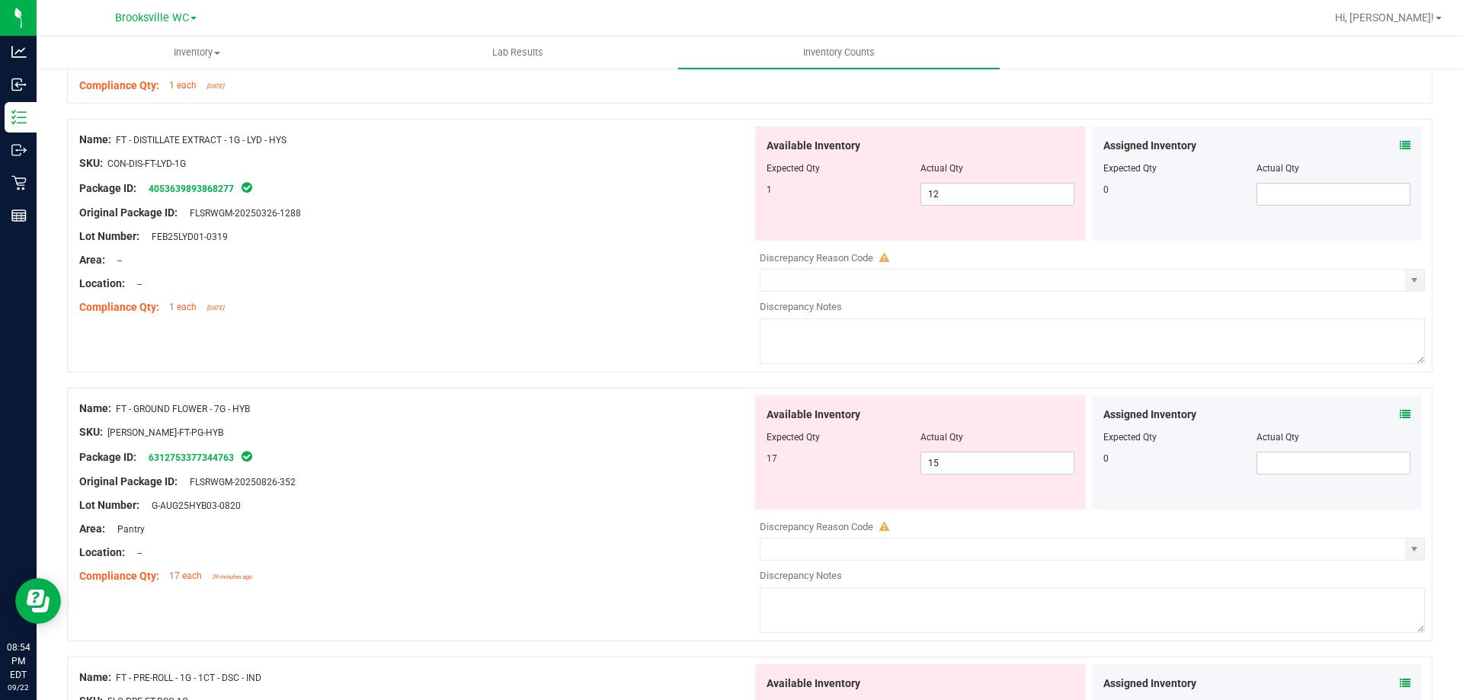
scroll to position [2137, 0]
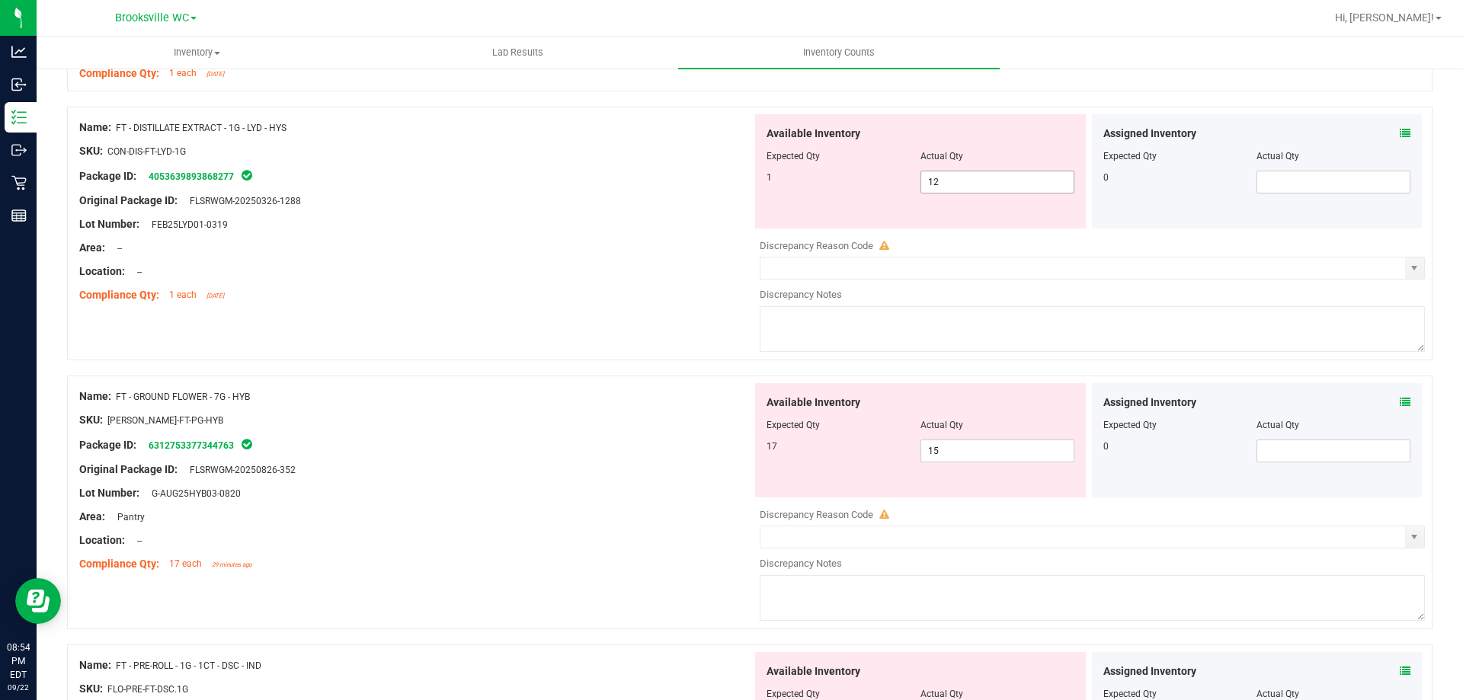
click at [966, 184] on span "12 12" at bounding box center [998, 182] width 154 height 23
click at [0, 0] on input "12" at bounding box center [0, 0] width 0 height 0
click at [966, 184] on input "12" at bounding box center [997, 181] width 152 height 21
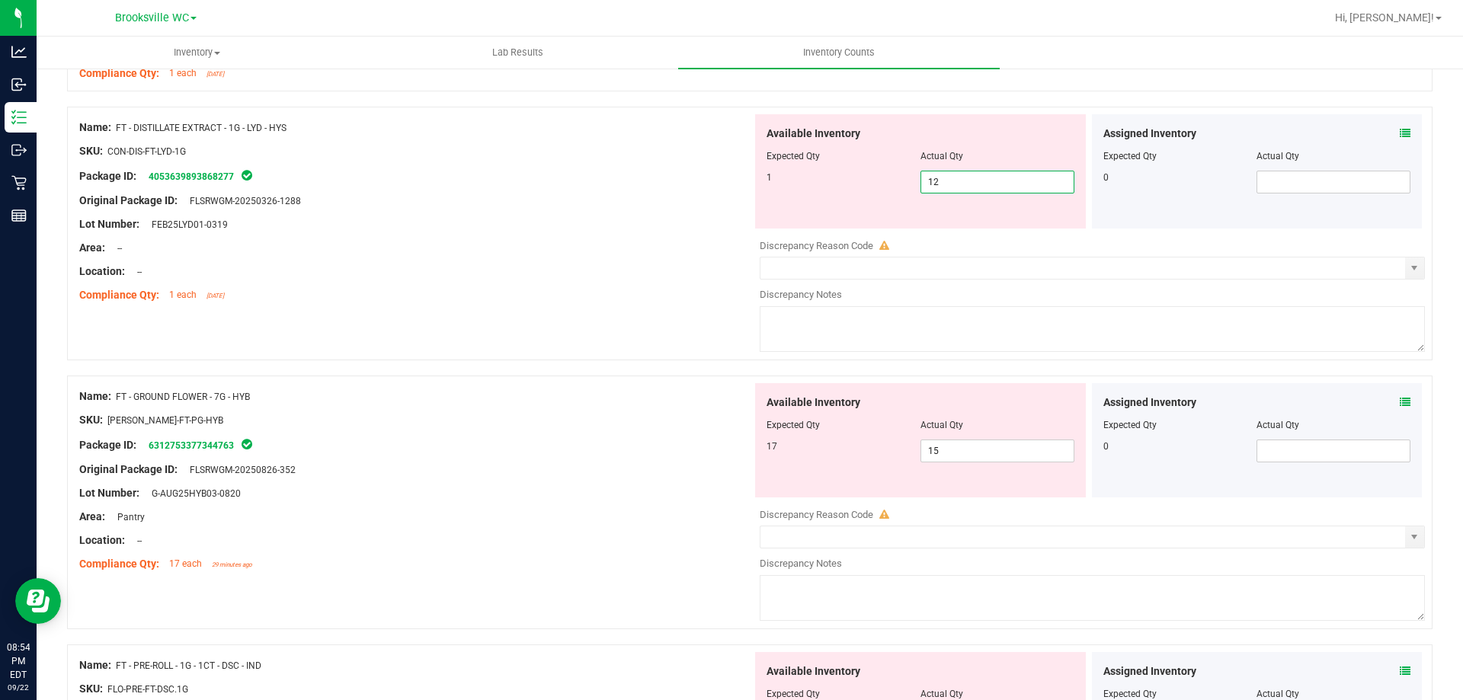
click at [966, 184] on input "12" at bounding box center [997, 181] width 152 height 21
type input "1"
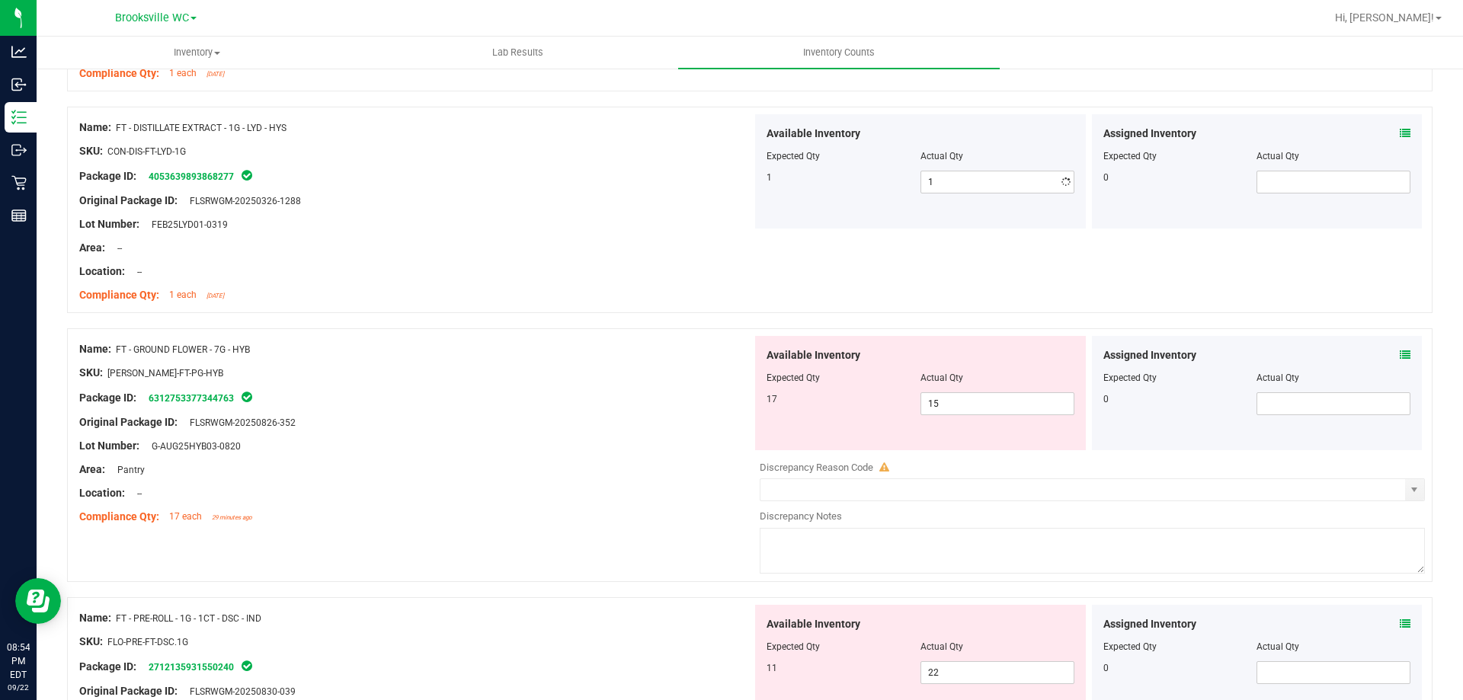
drag, startPoint x: 663, startPoint y: 228, endPoint x: 621, endPoint y: 216, distance: 43.7
click at [656, 227] on div "Lot Number: FEB25LYD01-0319" at bounding box center [415, 224] width 673 height 16
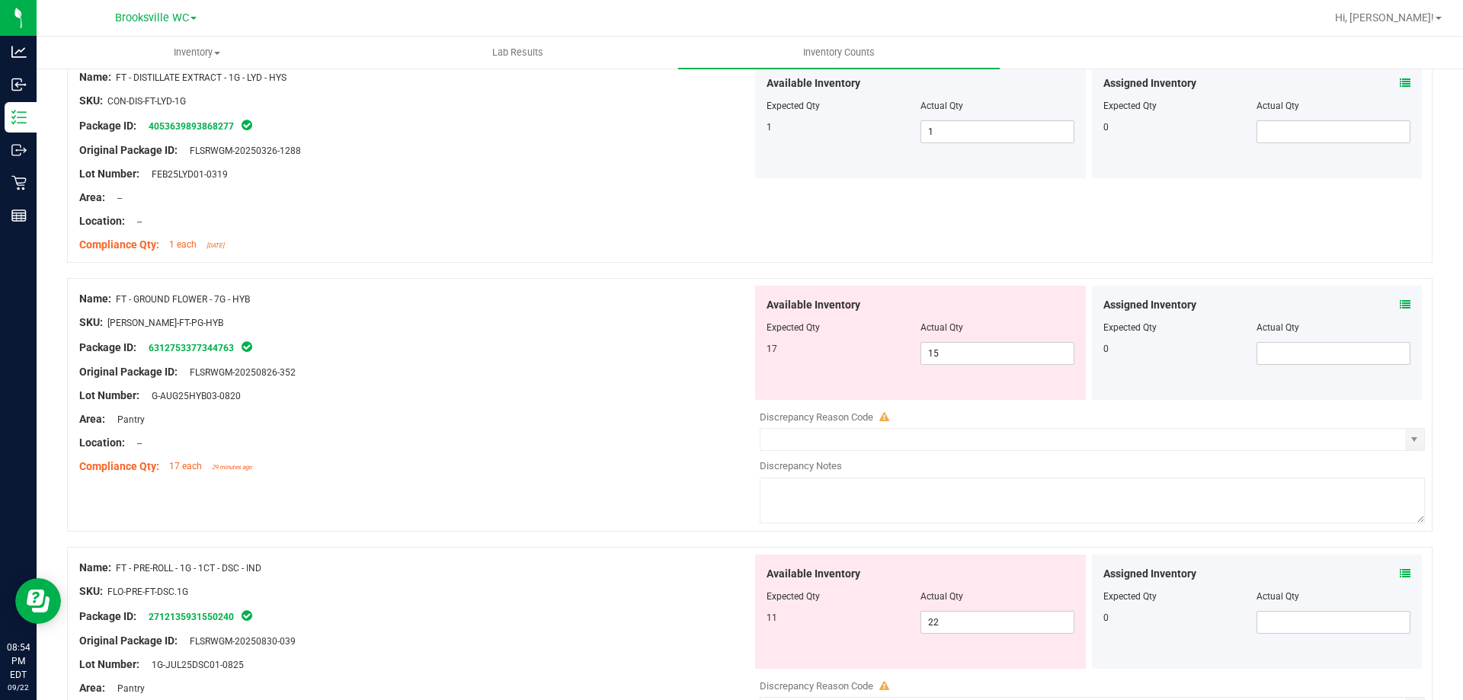
scroll to position [2213, 0]
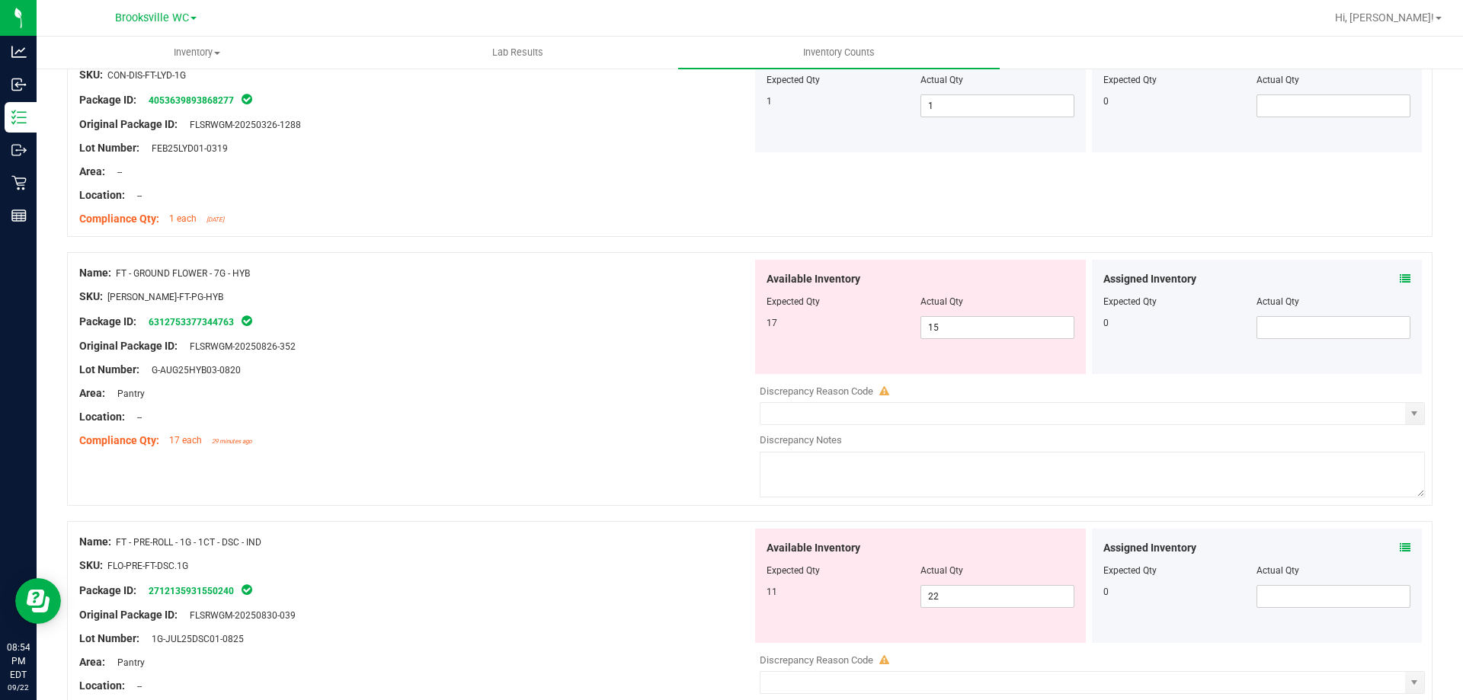
click at [1400, 279] on icon at bounding box center [1405, 279] width 11 height 11
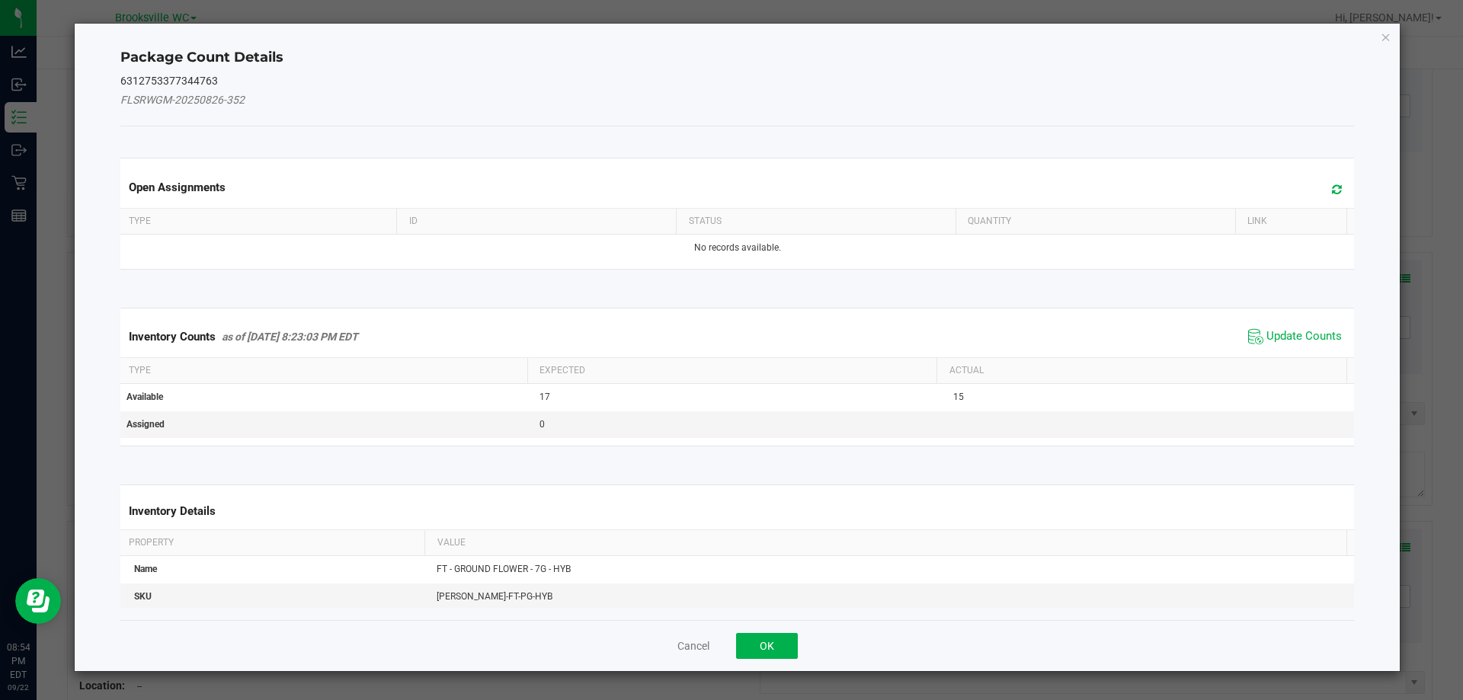
click at [1293, 363] on th "Actual" at bounding box center [1142, 371] width 410 height 26
click at [1284, 338] on span "Update Counts" at bounding box center [1304, 336] width 75 height 15
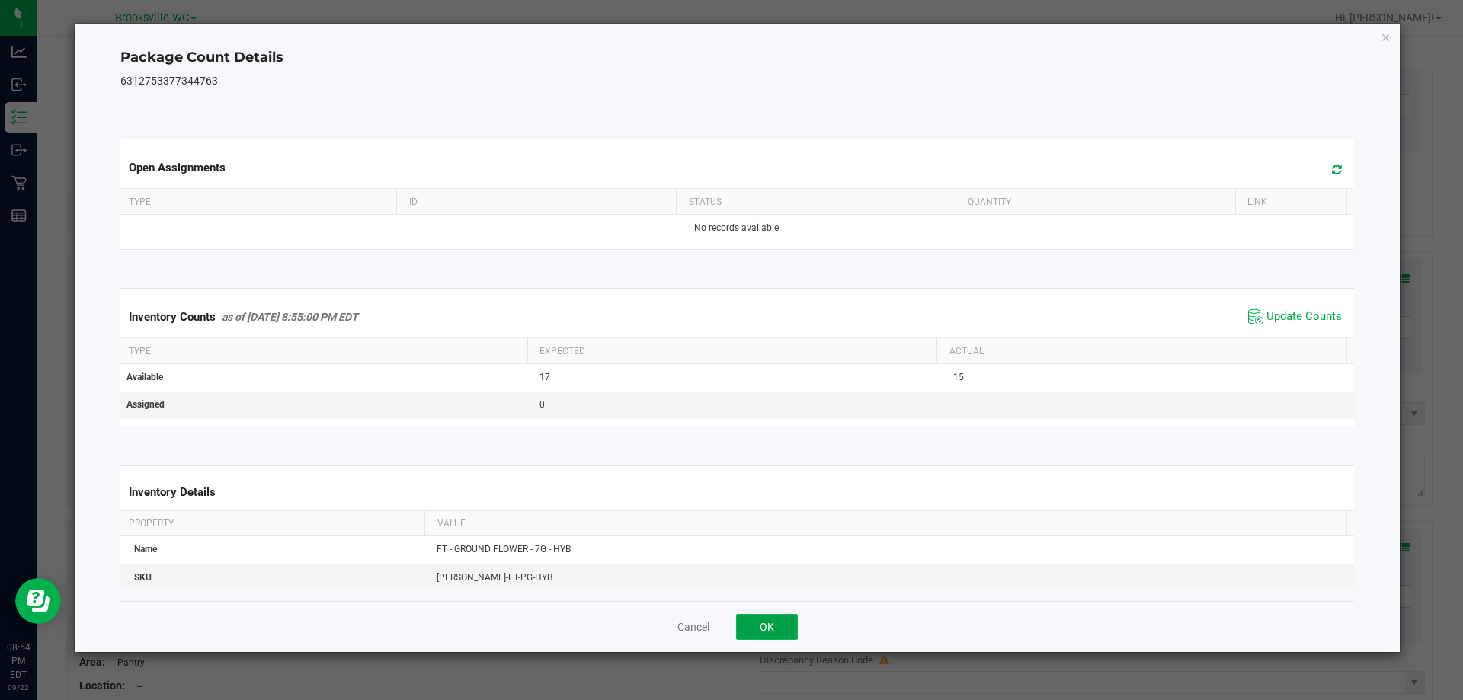
click at [774, 627] on button "OK" at bounding box center [767, 627] width 62 height 26
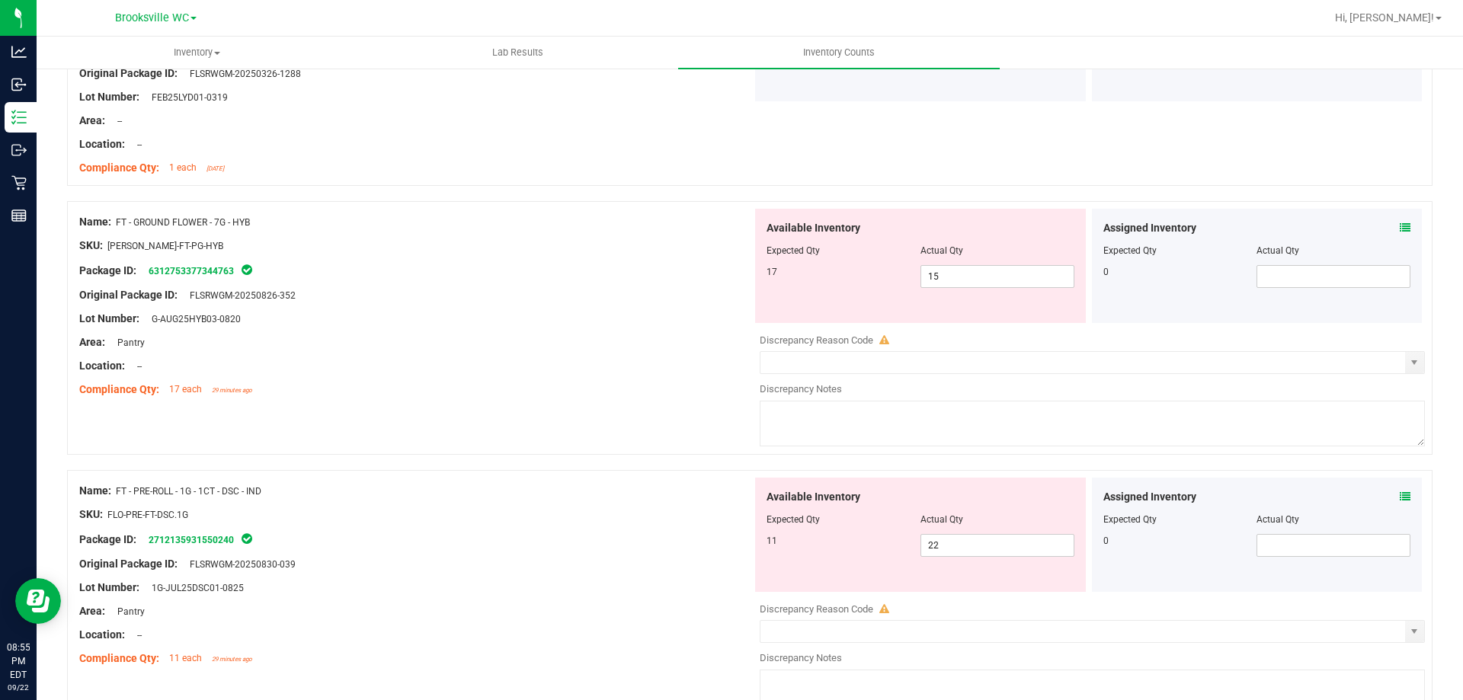
scroll to position [2290, 0]
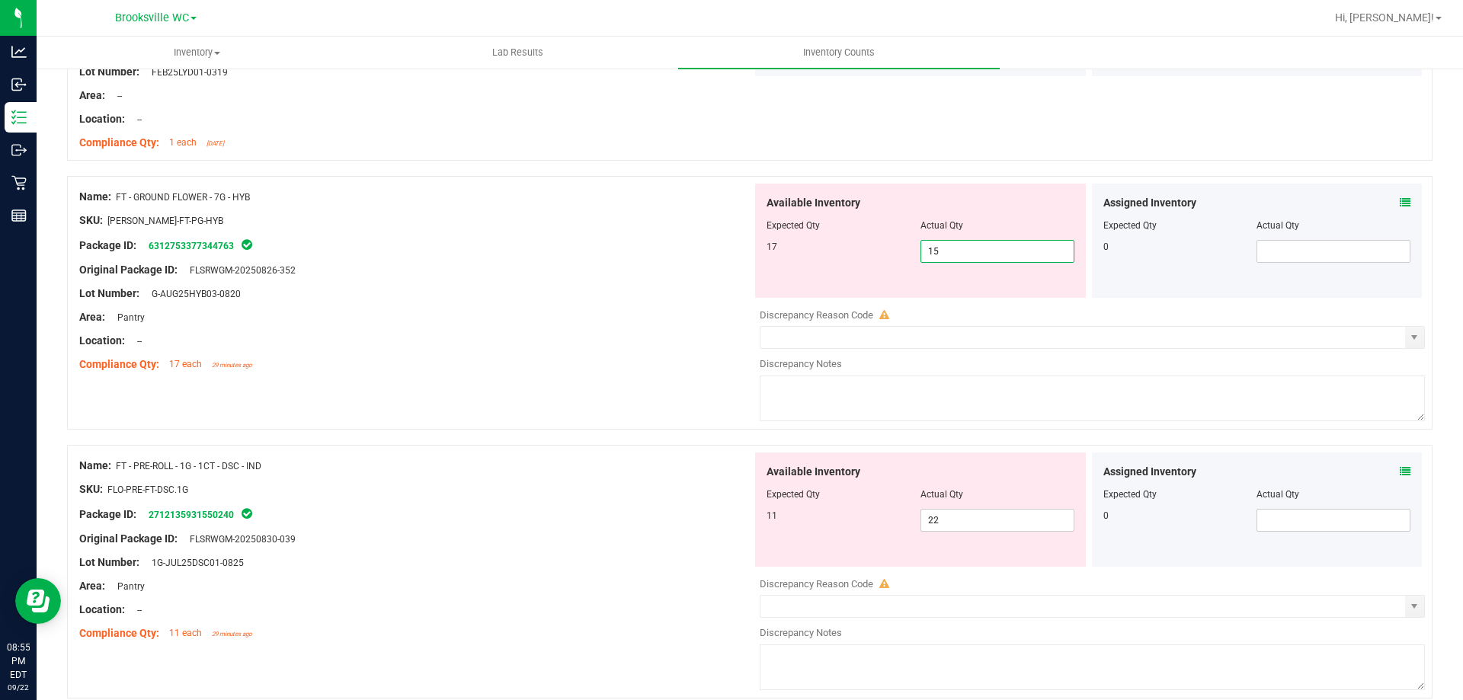
click at [1010, 248] on span "15 15" at bounding box center [998, 251] width 154 height 23
click at [1009, 249] on input "15" at bounding box center [997, 251] width 152 height 21
type input "17"
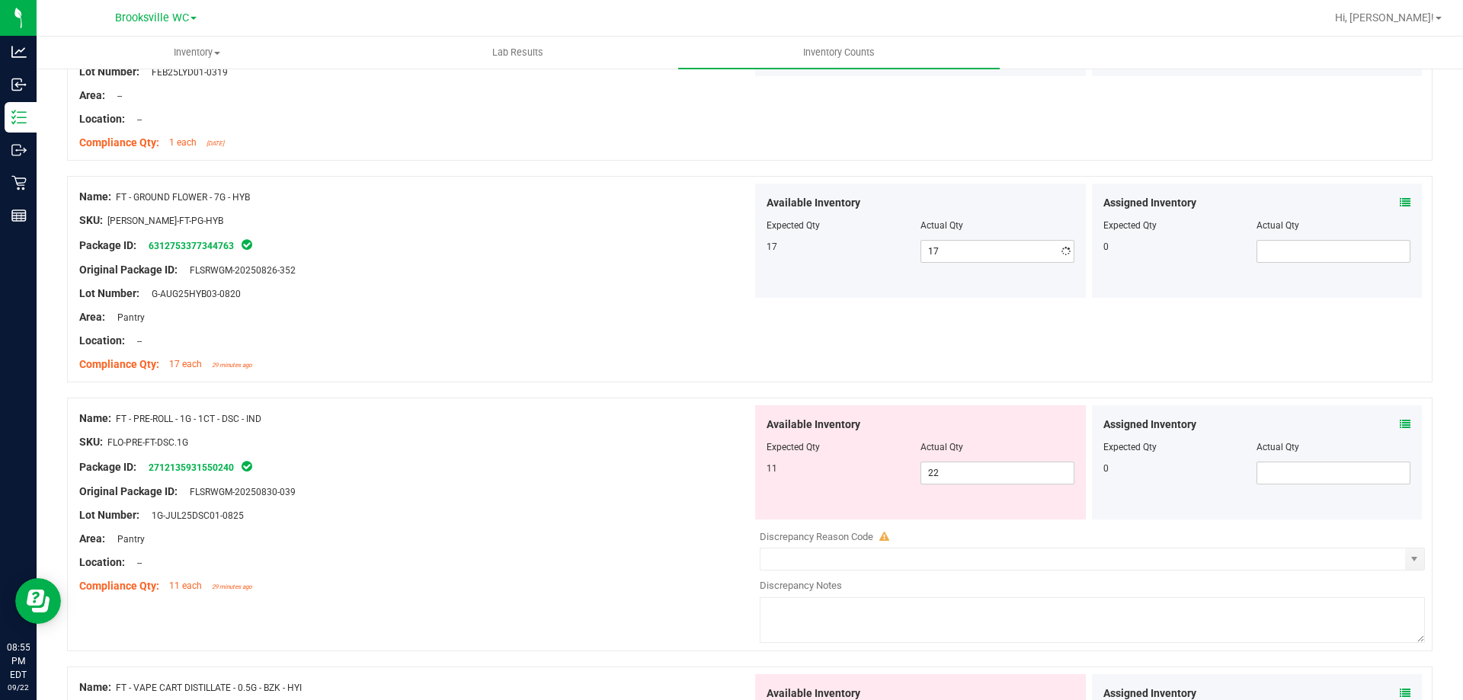
click at [982, 435] on div "Name: CCELL SILO BATTERY BLK SKU: ACC-VAP-CC-BATSIBLK Package ID: 0374282508367…" at bounding box center [750, 397] width 1366 height 4879
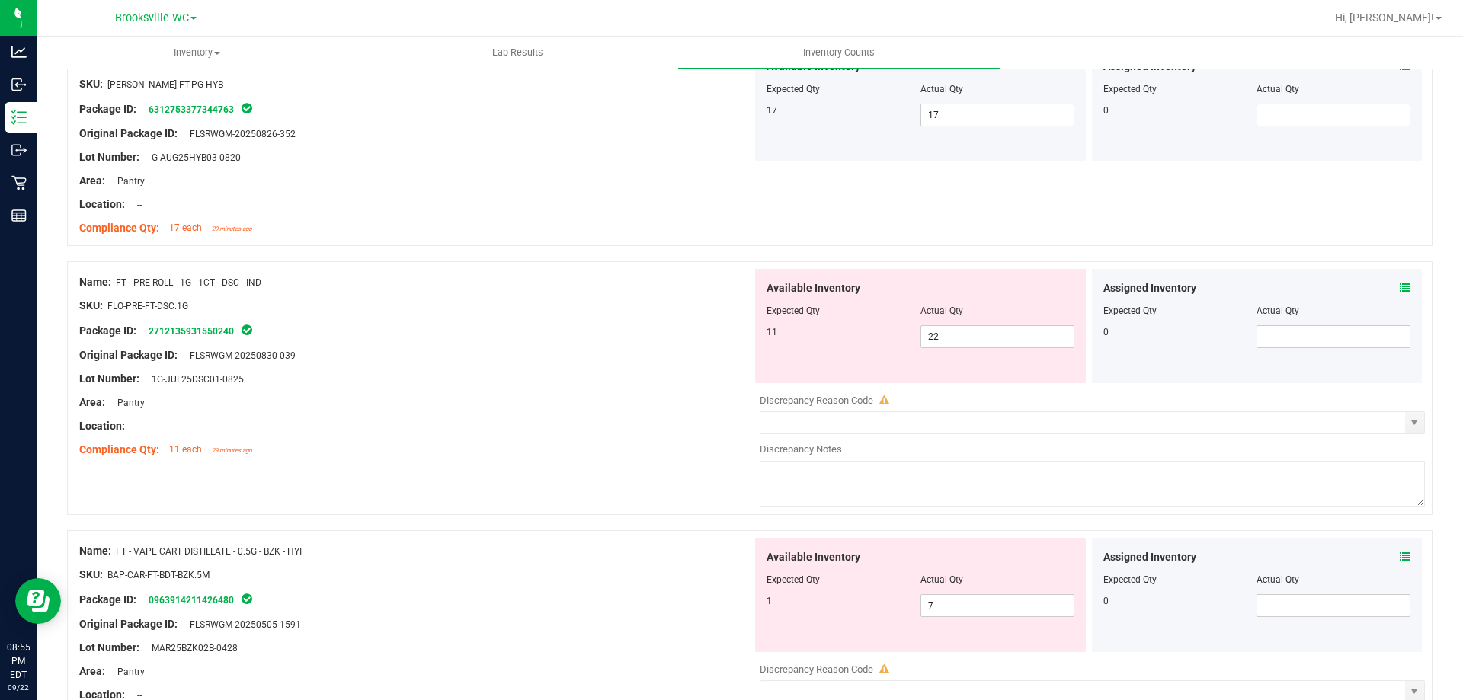
scroll to position [2442, 0]
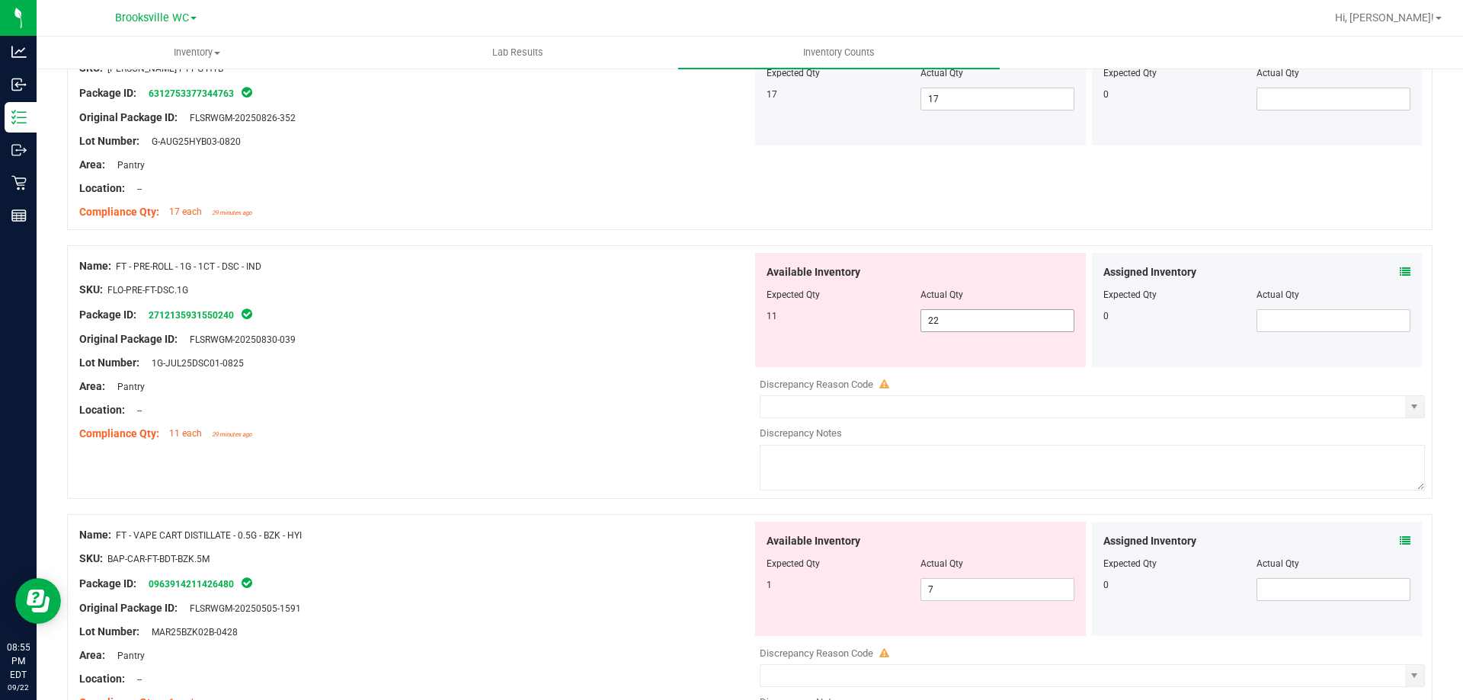
click at [972, 322] on span "22 22" at bounding box center [998, 320] width 154 height 23
click at [966, 322] on input "22" at bounding box center [997, 320] width 152 height 21
type input "11"
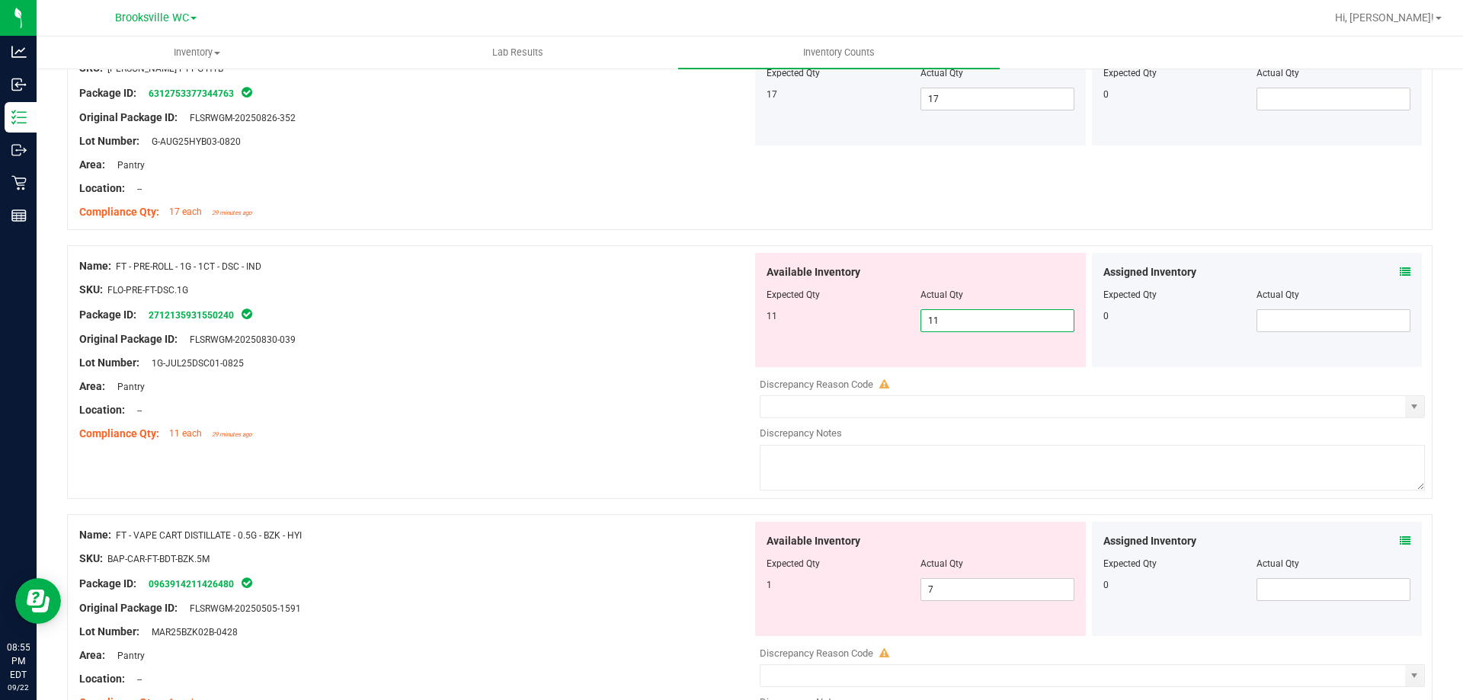
click at [599, 316] on div "Package ID: 2712135931550240" at bounding box center [415, 315] width 673 height 18
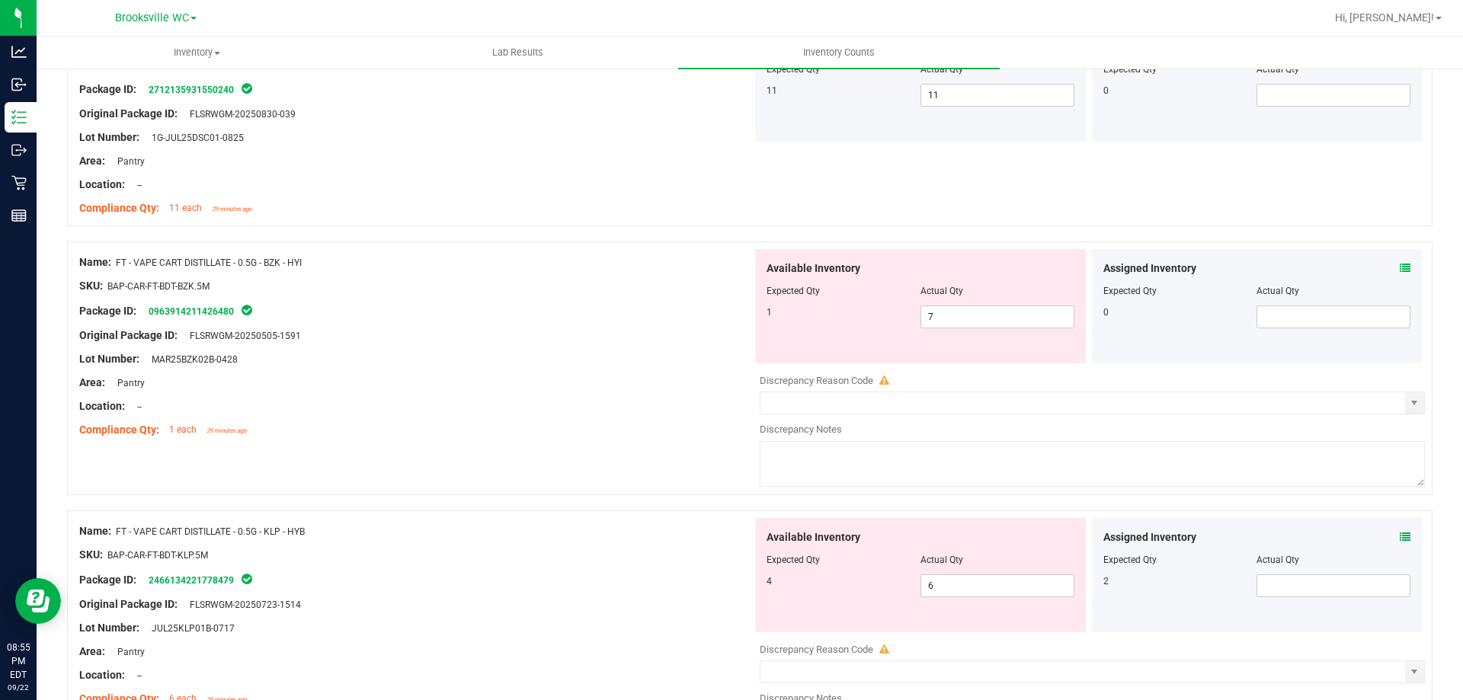
scroll to position [2671, 0]
click at [953, 307] on span "7 7" at bounding box center [998, 314] width 154 height 23
click at [953, 308] on input "7" at bounding box center [997, 313] width 152 height 21
type input "1"
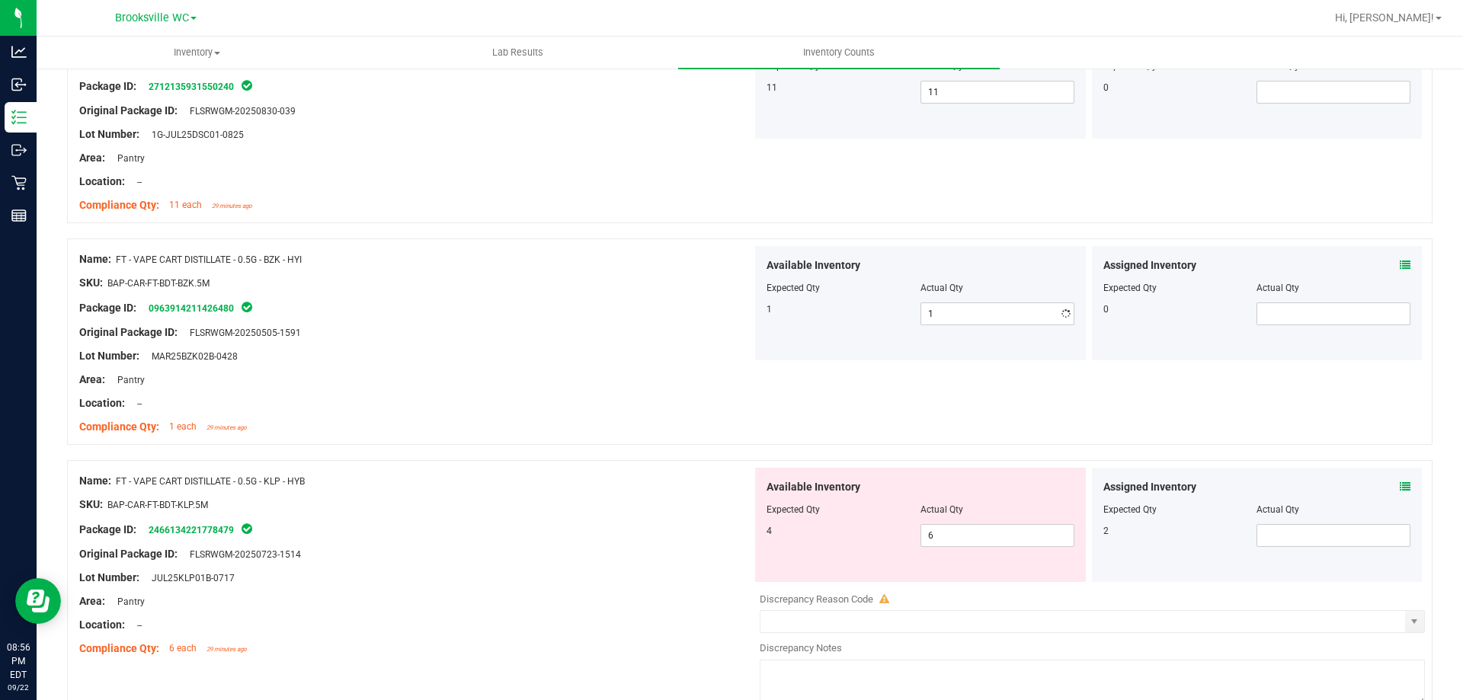
click at [660, 307] on div "Package ID: 0963914211426480" at bounding box center [415, 308] width 673 height 18
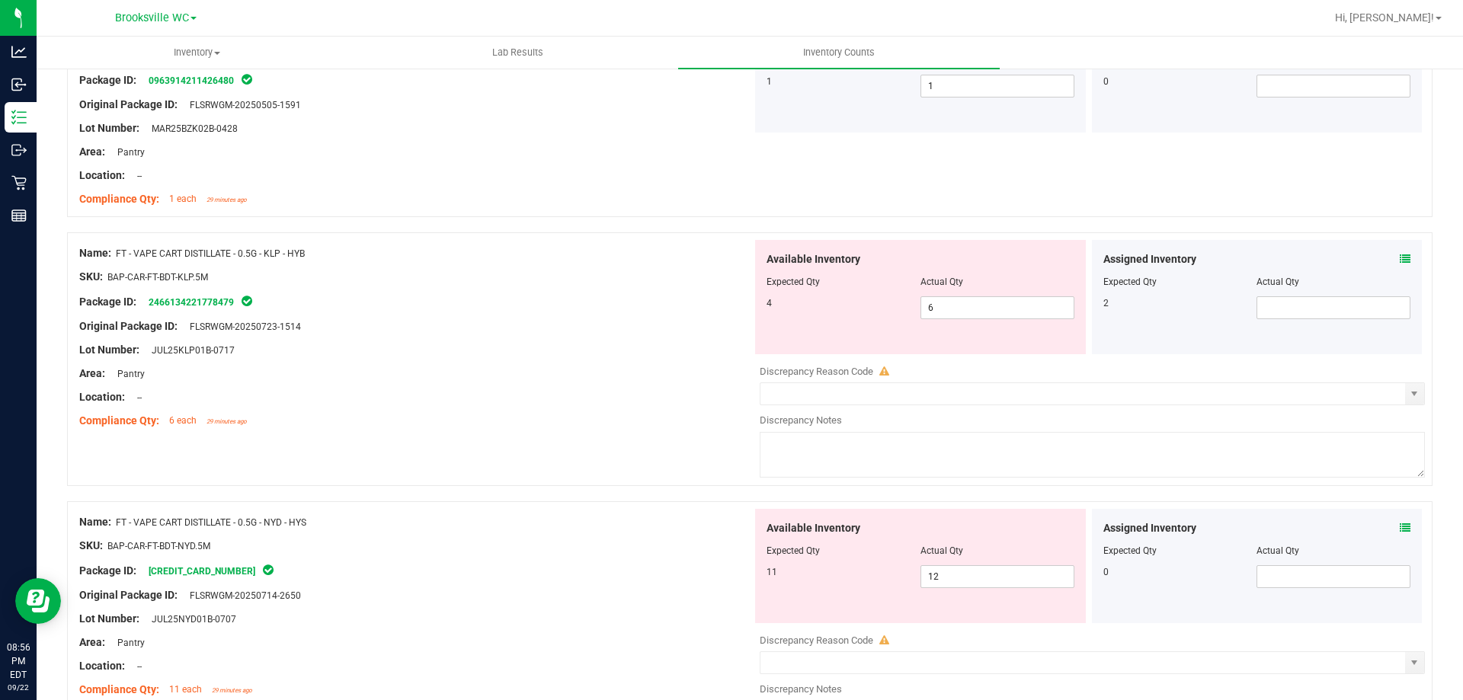
scroll to position [2899, 0]
click at [1400, 258] on div "Assigned Inventory Expected Qty Actual Qty 2" at bounding box center [1257, 296] width 331 height 114
click at [1397, 261] on div "Assigned Inventory Expected Qty Actual Qty 2" at bounding box center [1257, 296] width 331 height 114
click at [1400, 264] on span at bounding box center [1405, 259] width 11 height 16
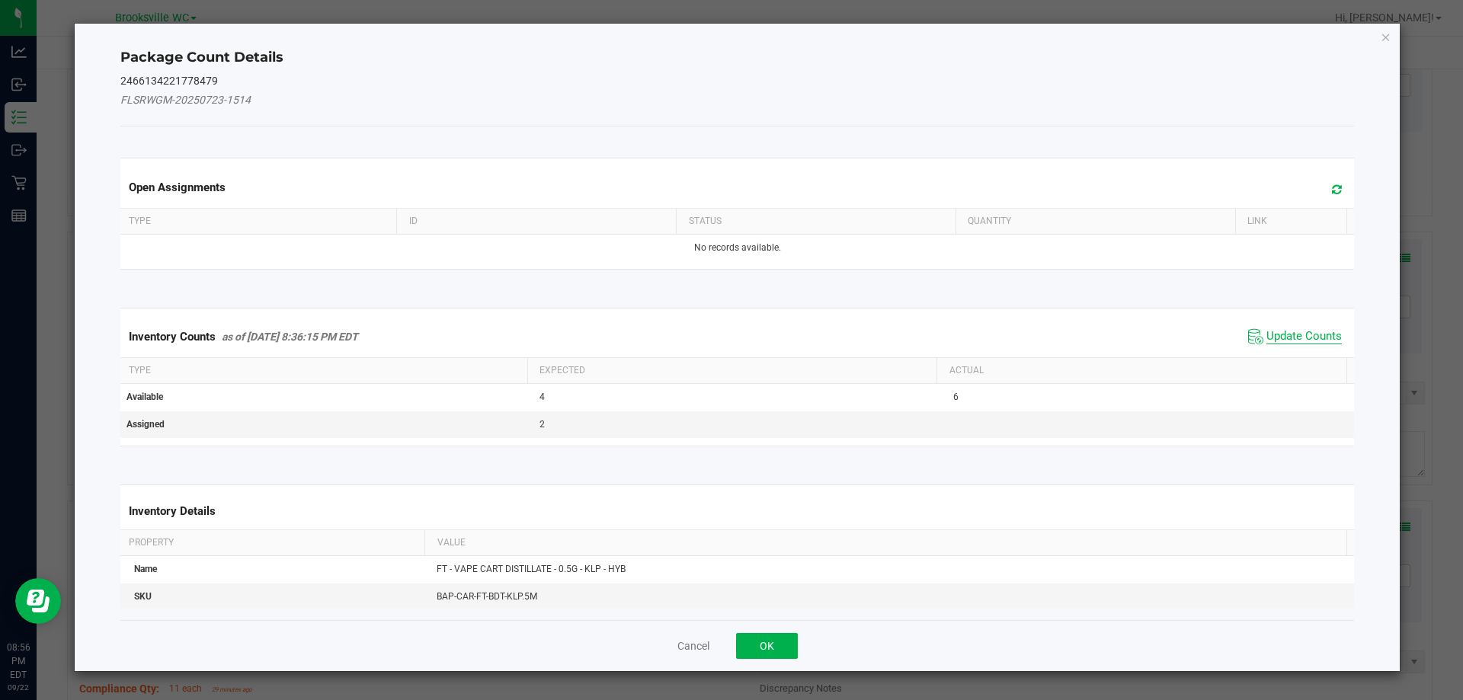
click at [1322, 338] on span "Update Counts" at bounding box center [1304, 336] width 75 height 15
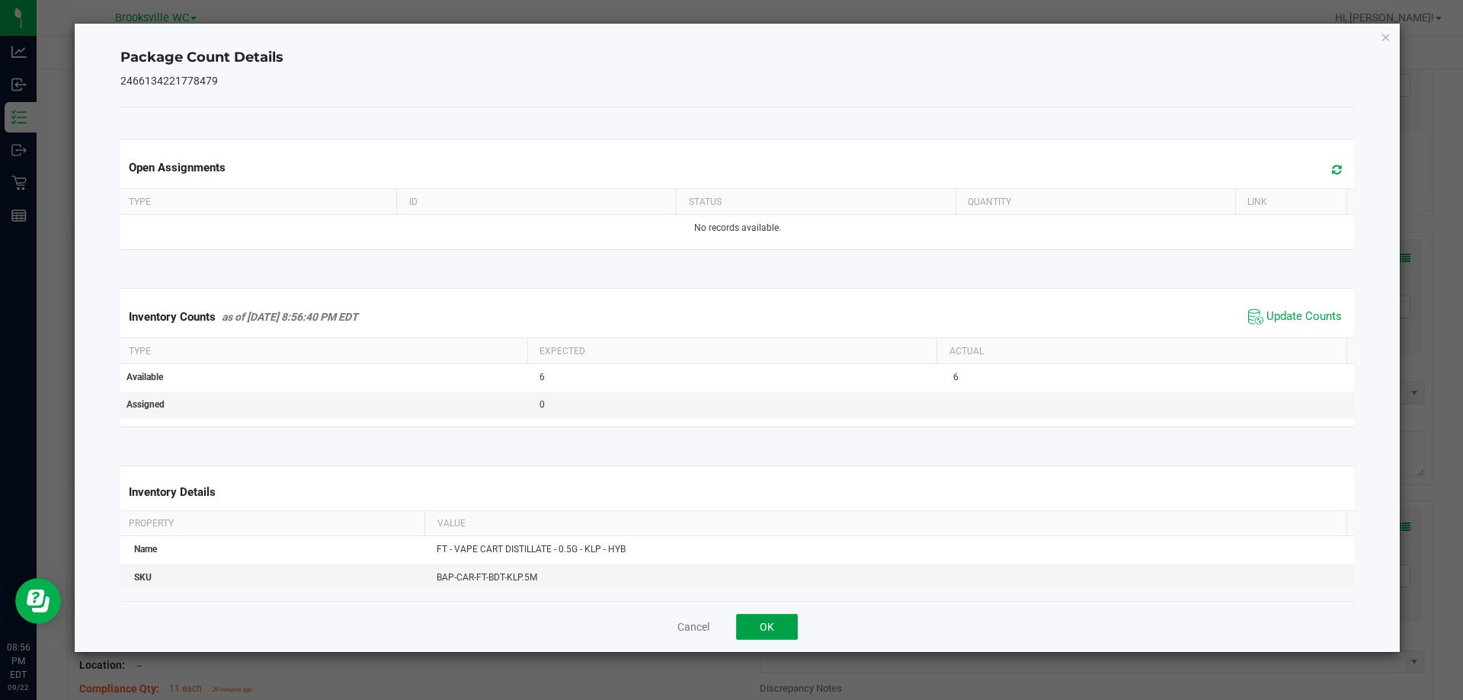
click at [784, 620] on button "OK" at bounding box center [767, 627] width 62 height 26
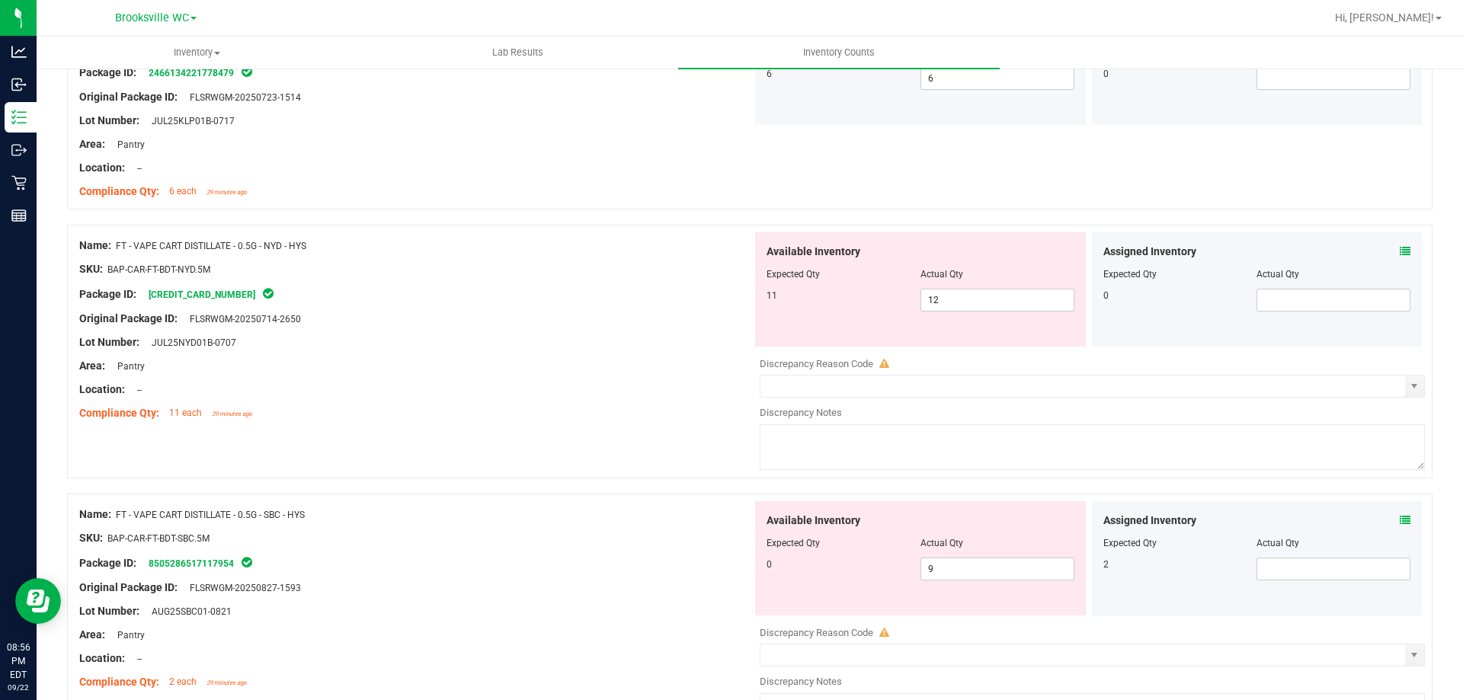
scroll to position [3204, 0]
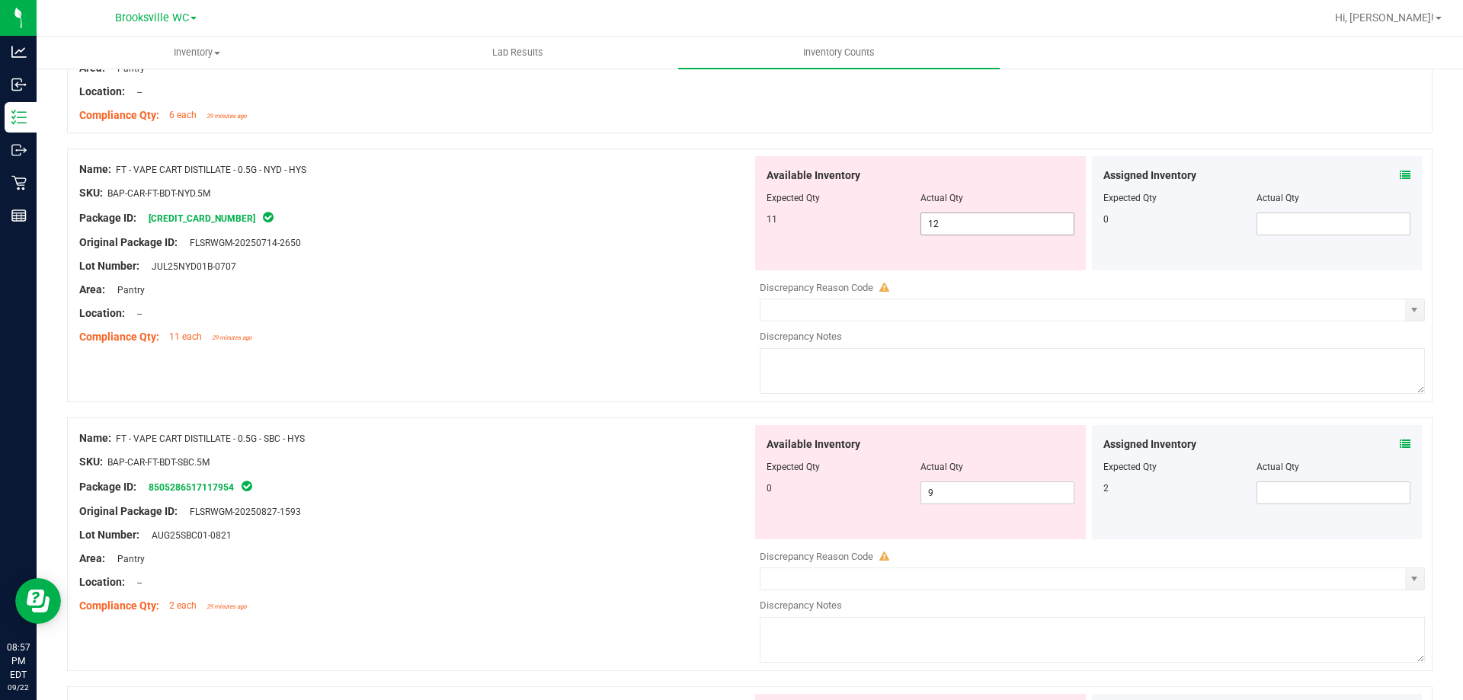
click at [952, 220] on span "12 12" at bounding box center [998, 224] width 154 height 23
type input "11"
click at [547, 287] on div "Area: Pantry" at bounding box center [415, 290] width 673 height 16
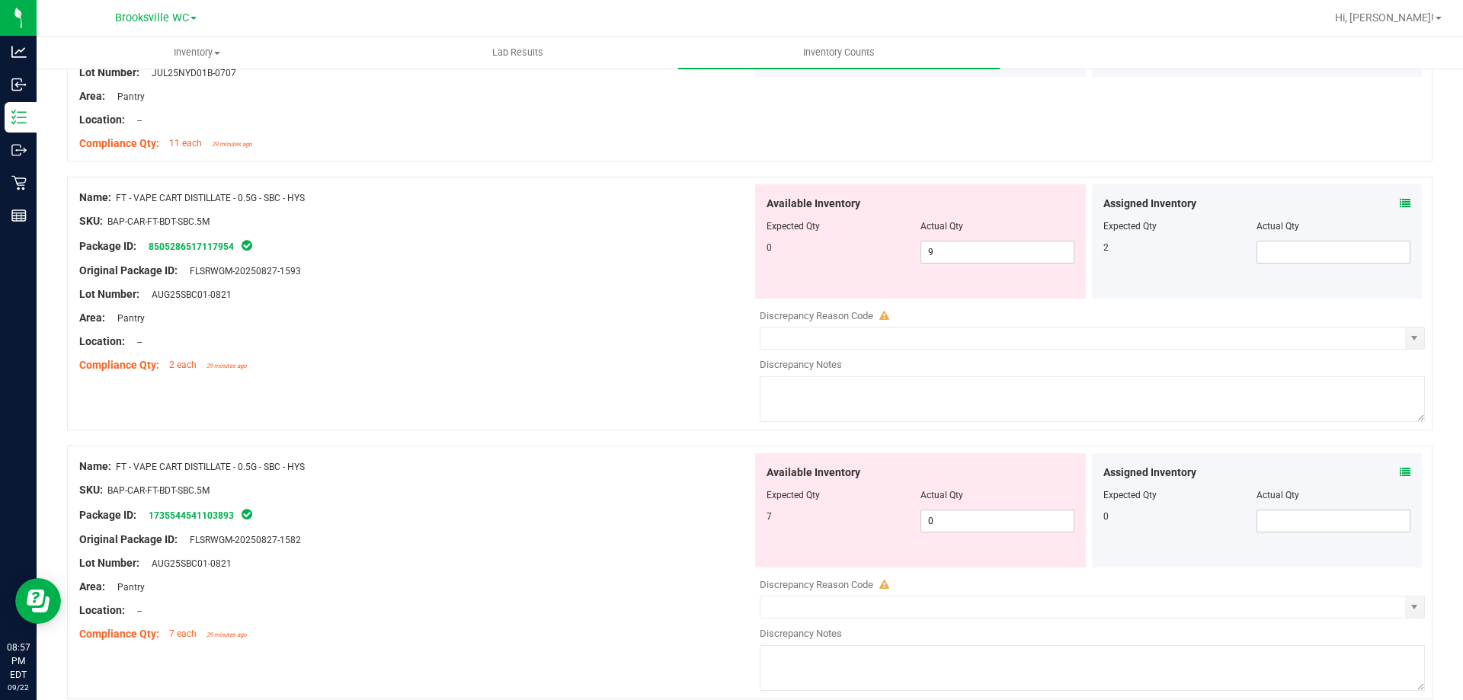
scroll to position [3433, 0]
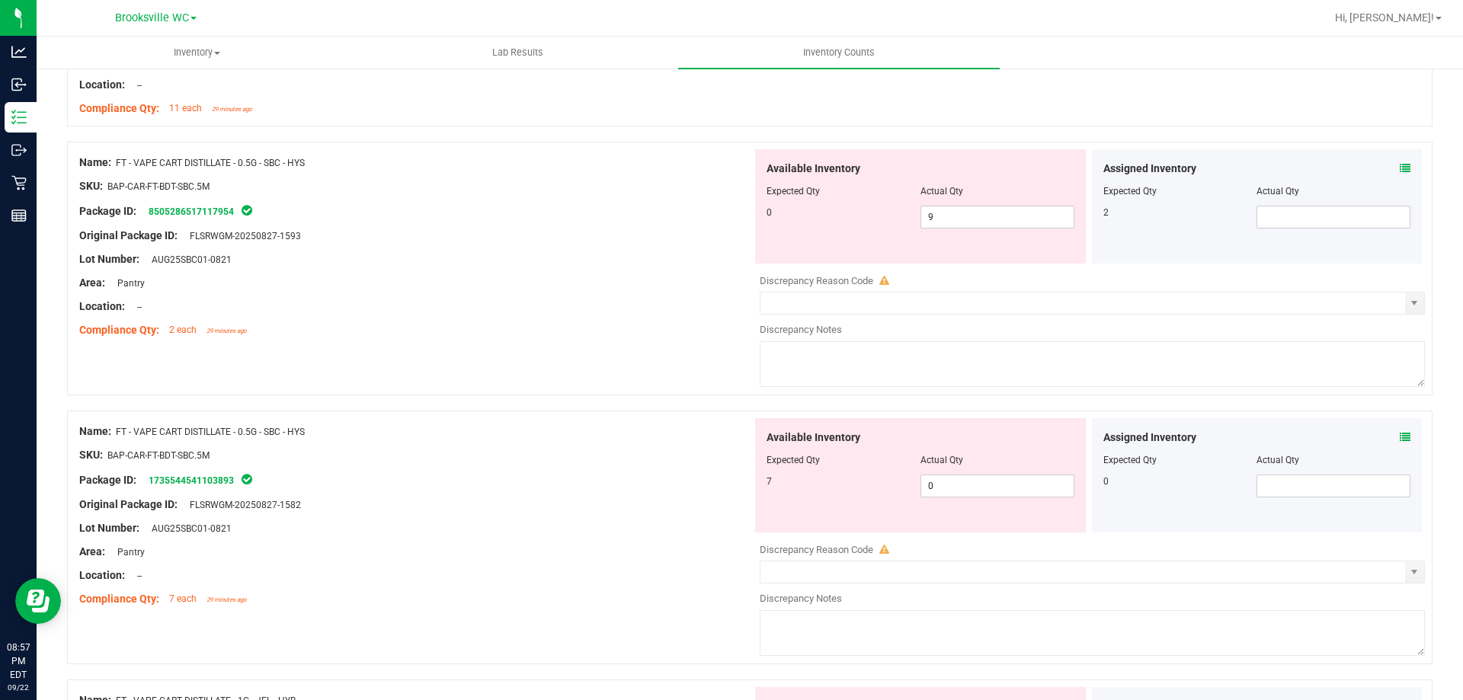
click at [1400, 168] on icon at bounding box center [1405, 168] width 11 height 11
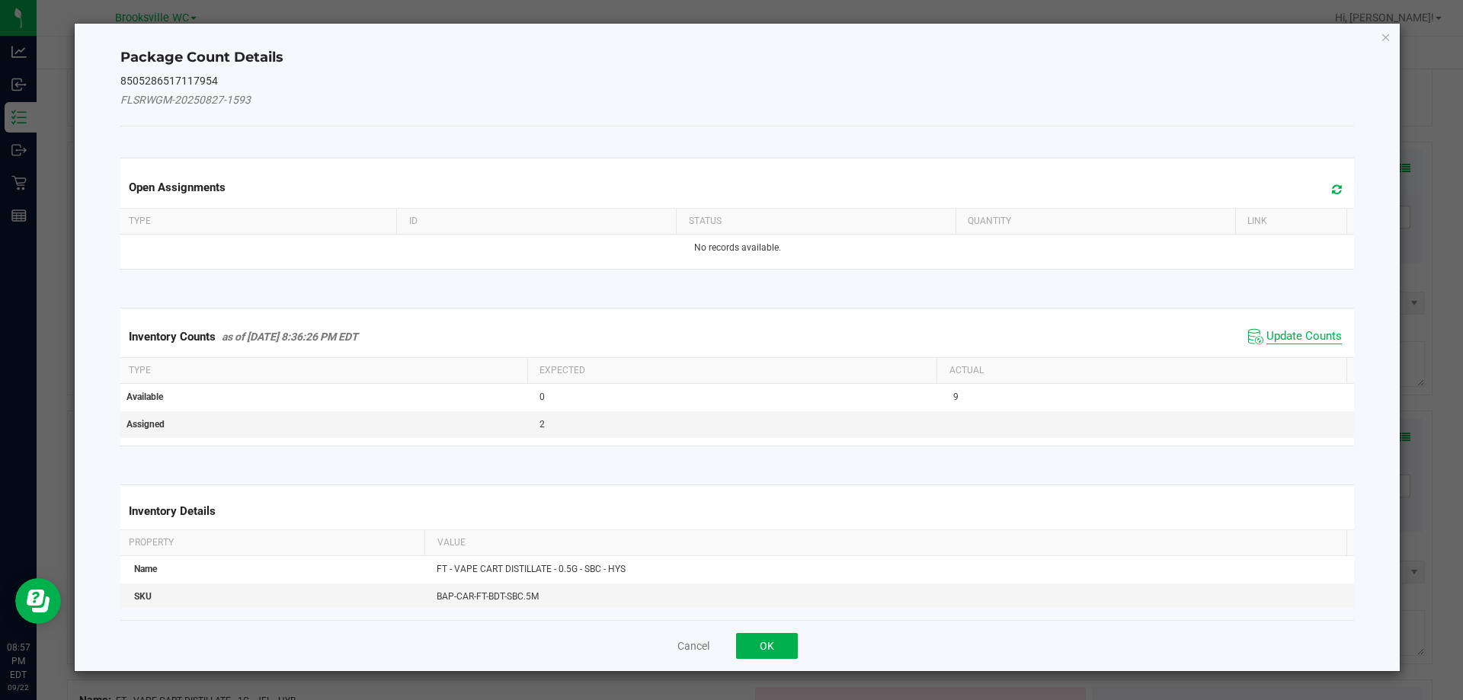
click at [1293, 332] on span "Update Counts" at bounding box center [1304, 336] width 75 height 15
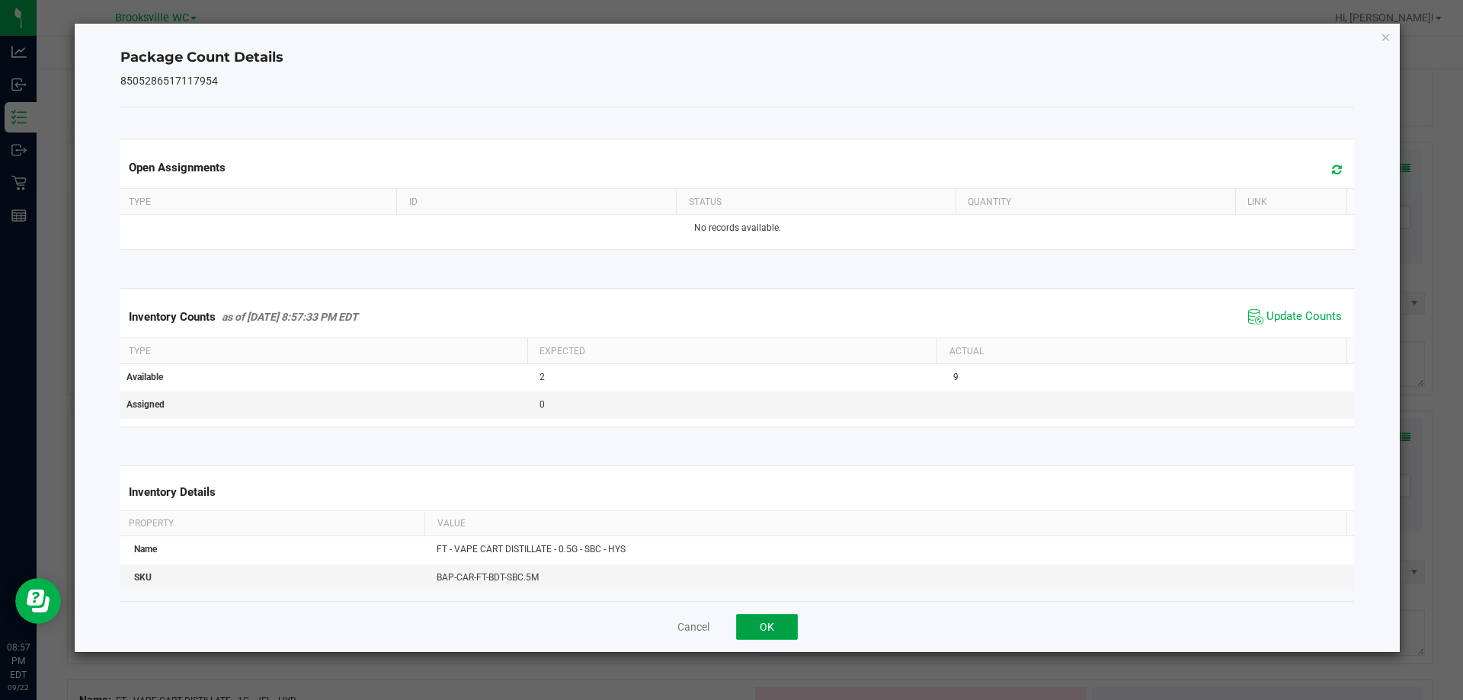
click at [766, 633] on button "OK" at bounding box center [767, 627] width 62 height 26
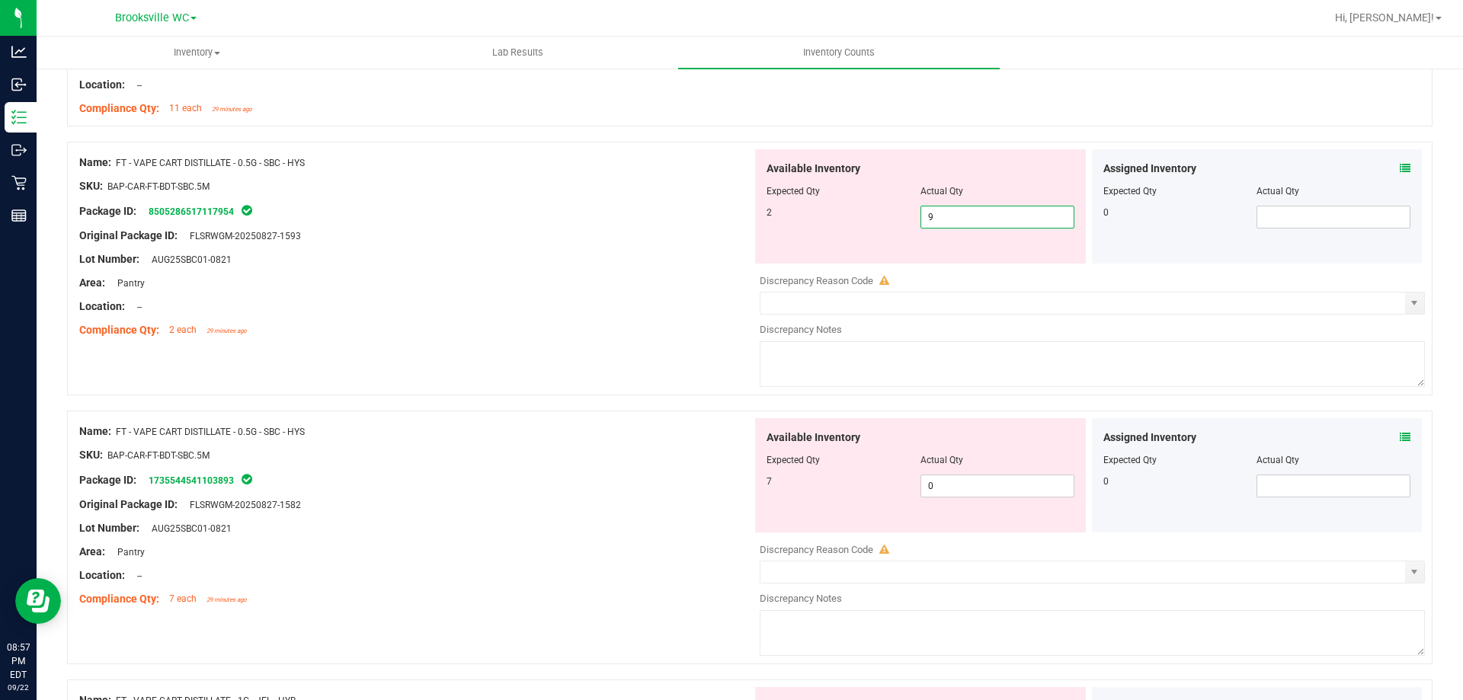
click at [969, 216] on span "9 9" at bounding box center [998, 217] width 154 height 23
click at [969, 216] on input "9" at bounding box center [997, 217] width 152 height 21
type input "2"
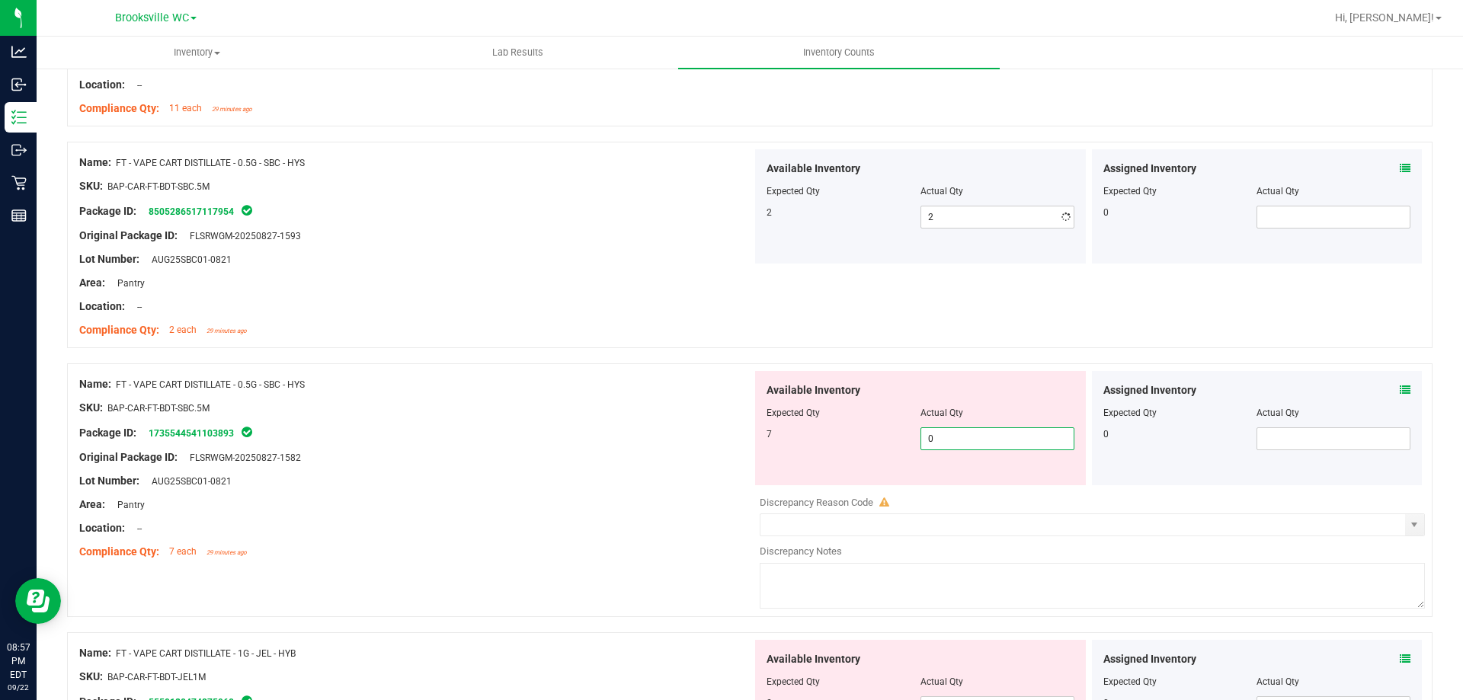
click at [961, 478] on div "Available Inventory Expected Qty Actual Qty 7 0 0" at bounding box center [920, 428] width 331 height 114
click at [962, 447] on span "0 0" at bounding box center [998, 439] width 154 height 23
click at [960, 441] on input "0" at bounding box center [997, 438] width 152 height 21
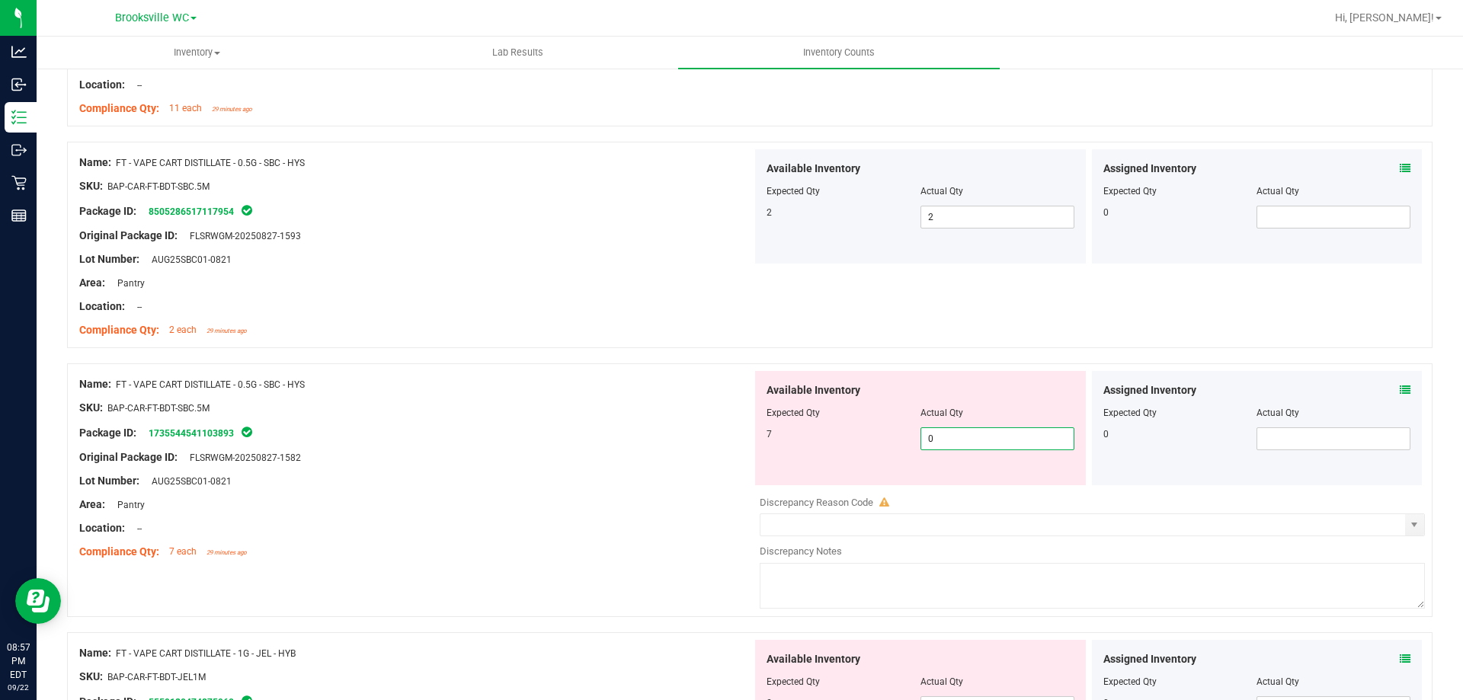
type input "7"
click at [527, 369] on div "Name: FT - VAPE CART DISTILLATE - 0.5G - SBC - HYS SKU: BAP-CAR-FT-BDT-SBC.5M P…" at bounding box center [750, 491] width 1366 height 254
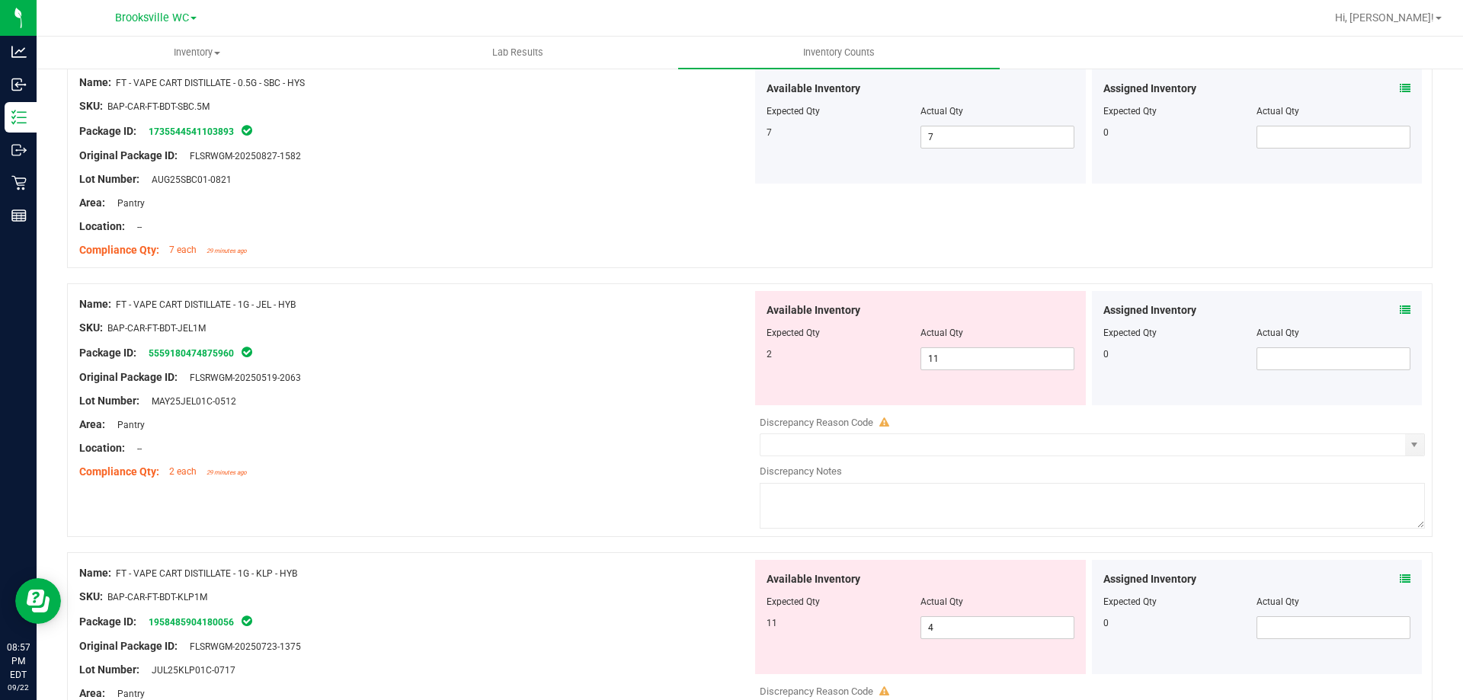
scroll to position [3738, 0]
click at [980, 351] on span "11 11" at bounding box center [998, 356] width 154 height 23
click at [980, 351] on input "11" at bounding box center [997, 355] width 152 height 21
type input "2"
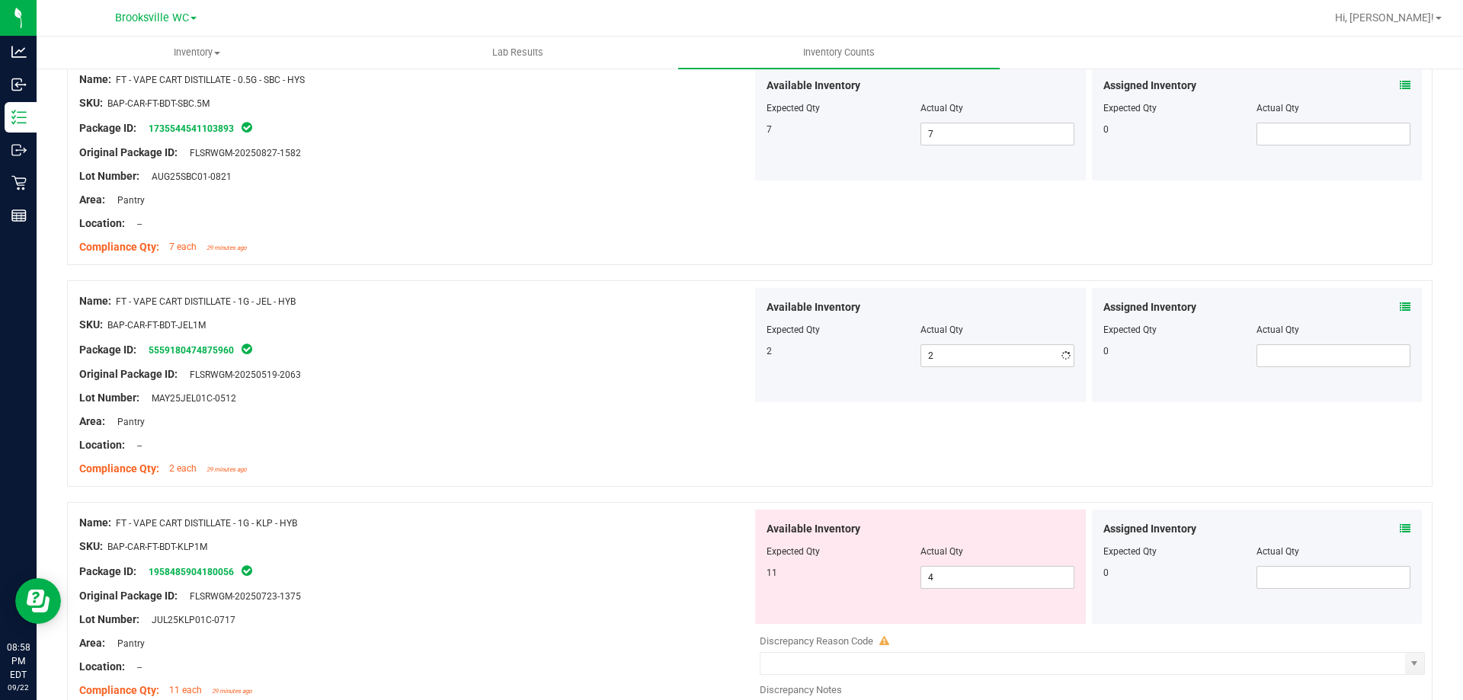
drag, startPoint x: 572, startPoint y: 383, endPoint x: 562, endPoint y: 400, distance: 20.5
click at [572, 383] on div at bounding box center [415, 387] width 673 height 8
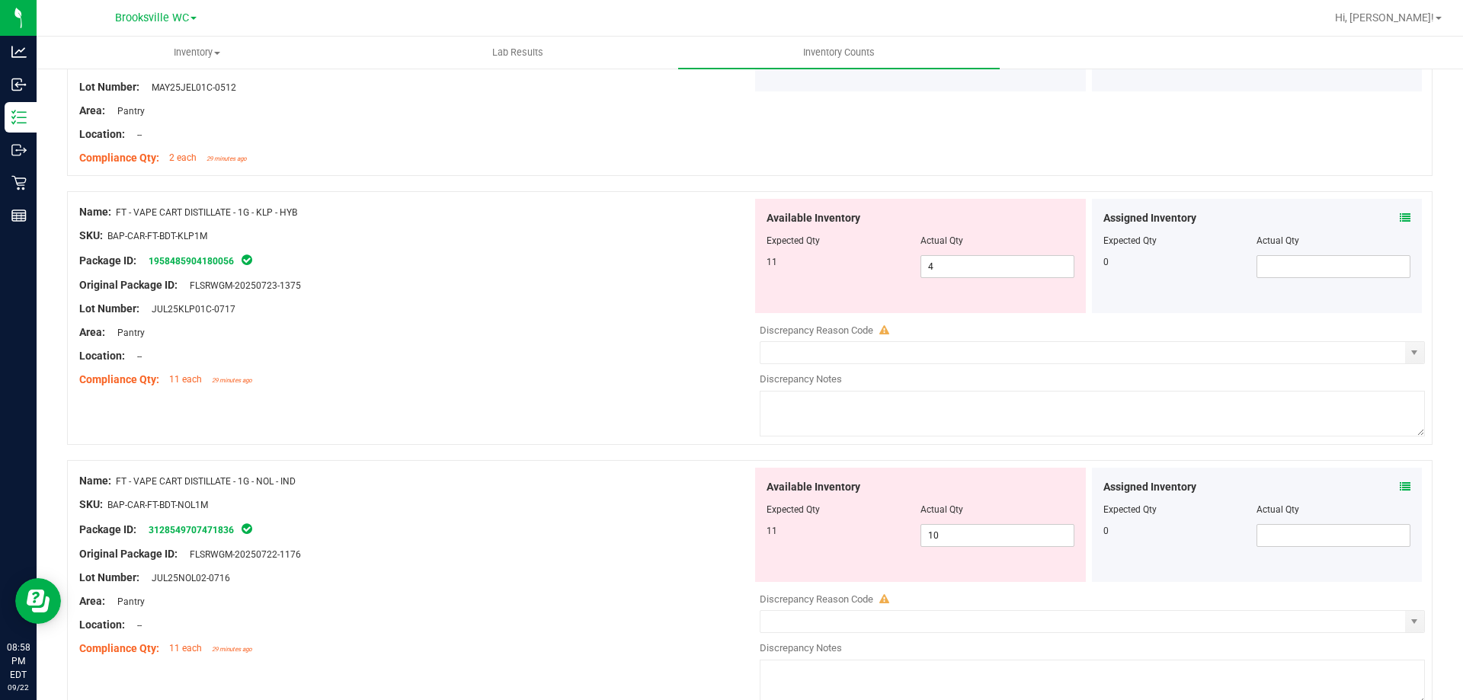
scroll to position [4119, 0]
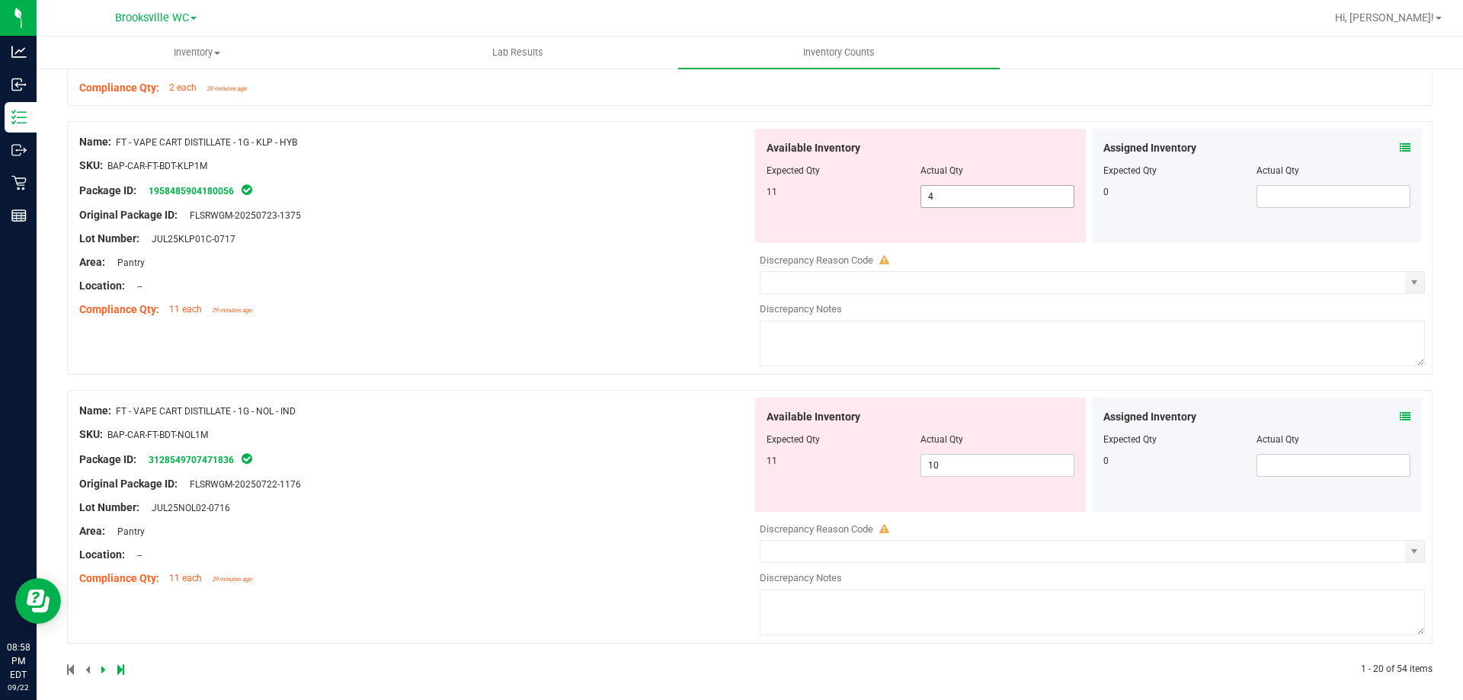
click at [939, 196] on span "4 4" at bounding box center [998, 196] width 154 height 23
click at [939, 196] on input "4" at bounding box center [997, 196] width 152 height 21
type input "11"
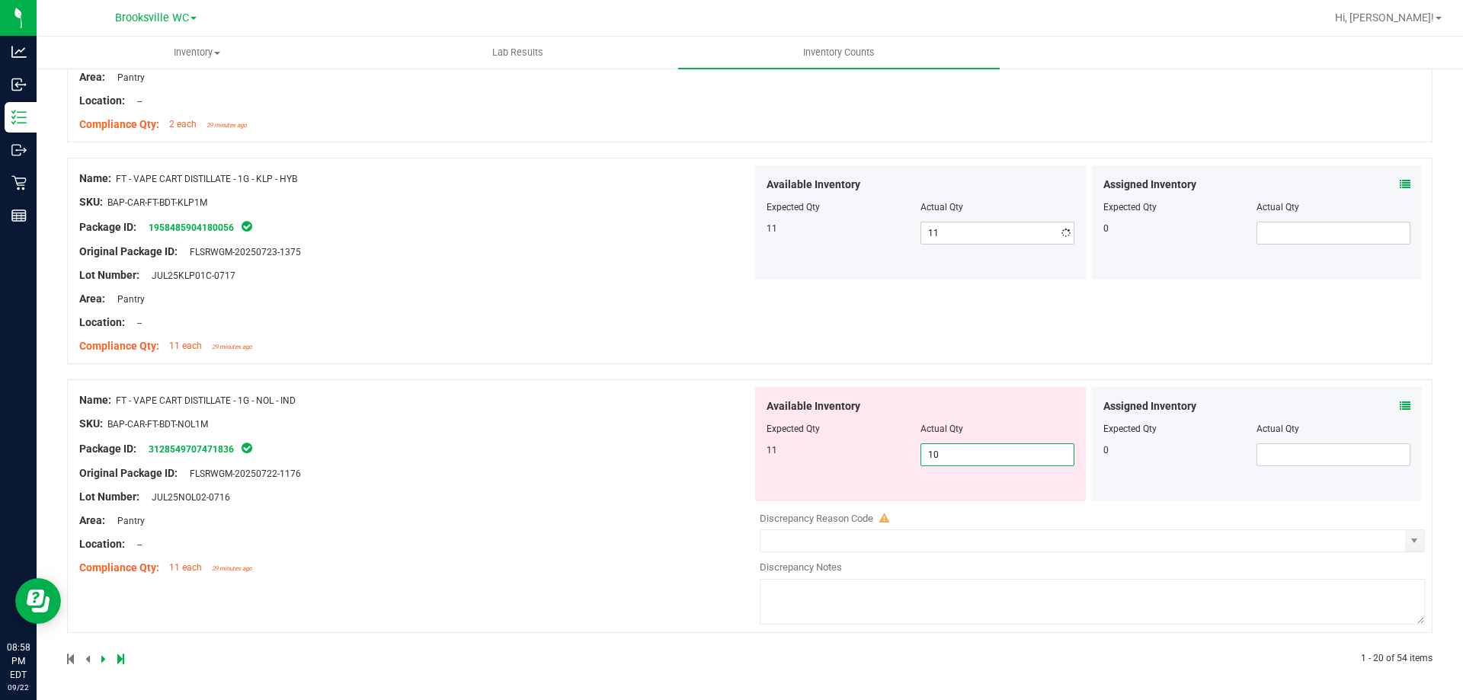
scroll to position [4082, 0]
click at [960, 473] on div "Available Inventory Expected Qty Actual Qty 11 10 10" at bounding box center [920, 444] width 331 height 114
click at [957, 455] on input "10" at bounding box center [997, 454] width 152 height 21
type input "11"
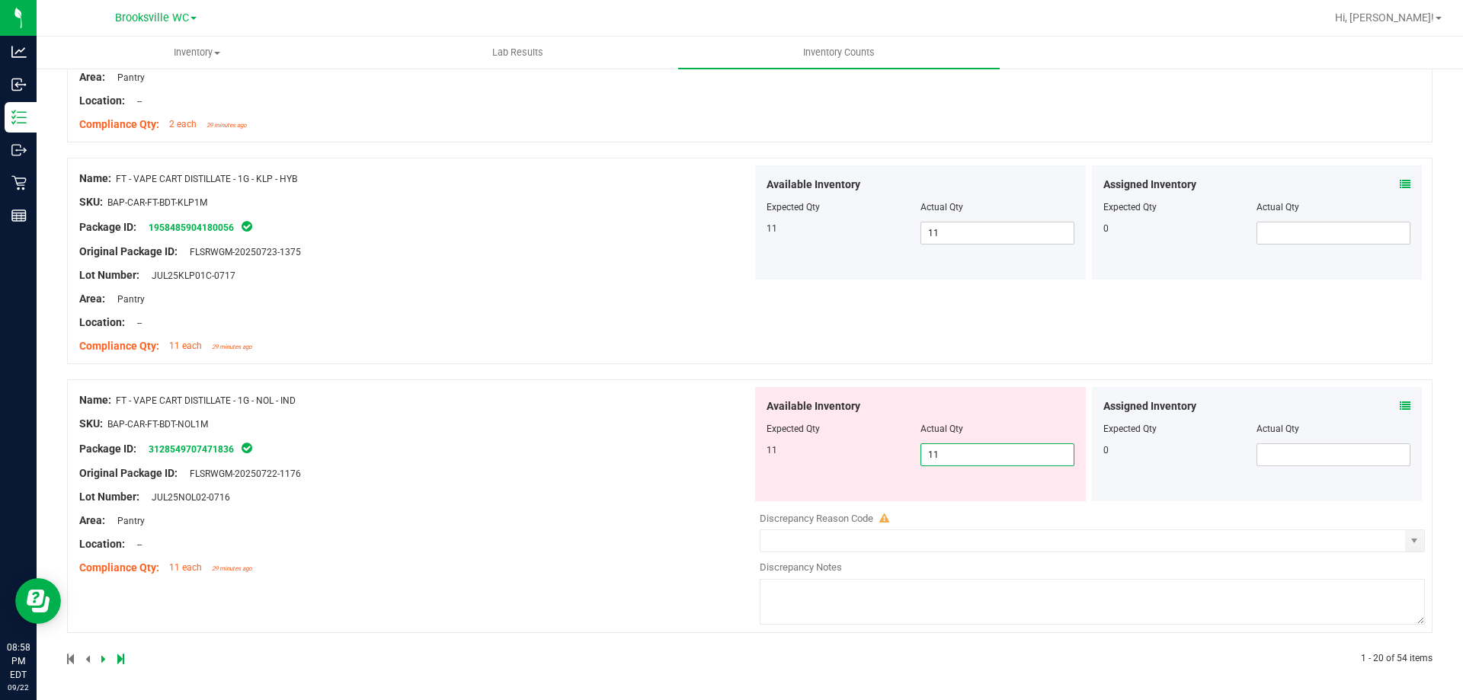
drag, startPoint x: 597, startPoint y: 598, endPoint x: 589, endPoint y: 561, distance: 37.4
click at [595, 598] on div "Name: FT - VAPE CART DISTILLATE - 1G - NOL - IND SKU: BAP-CAR-FT-BDT-NOL1M Pack…" at bounding box center [750, 507] width 1366 height 254
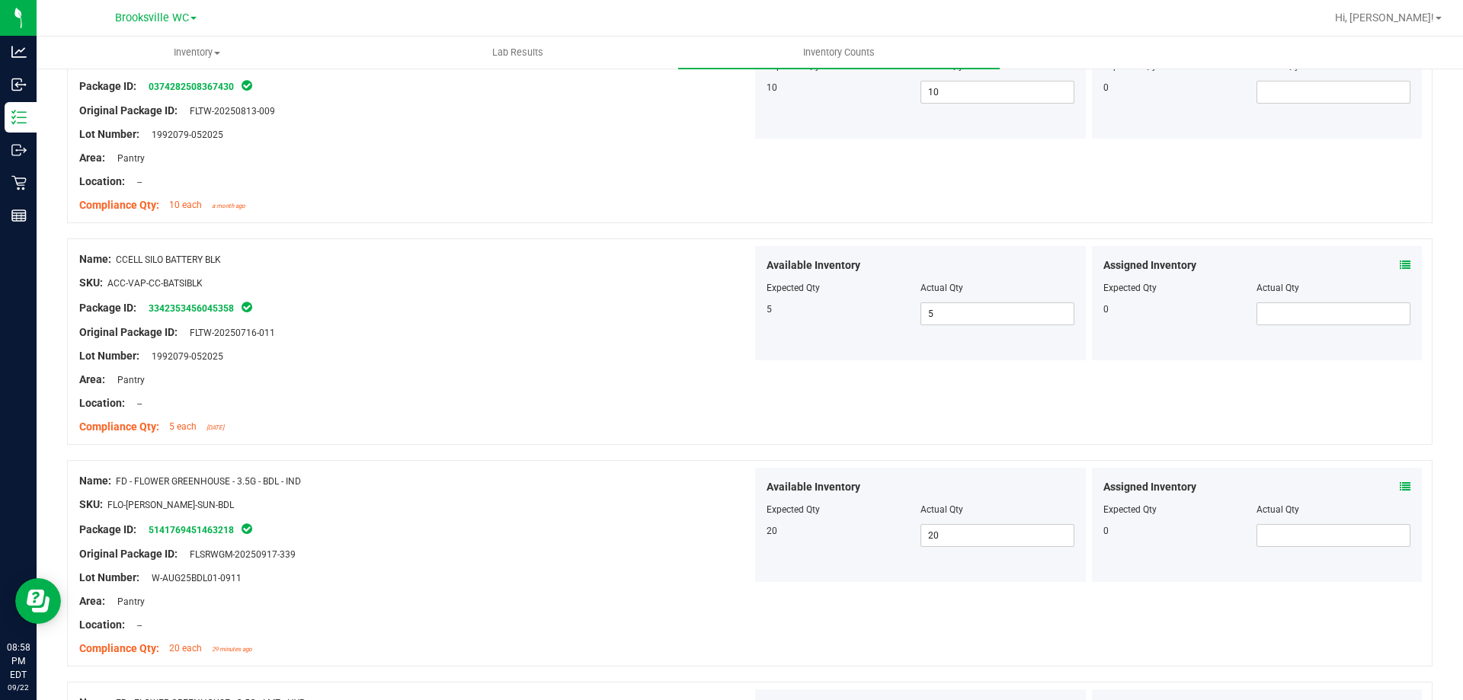
scroll to position [0, 0]
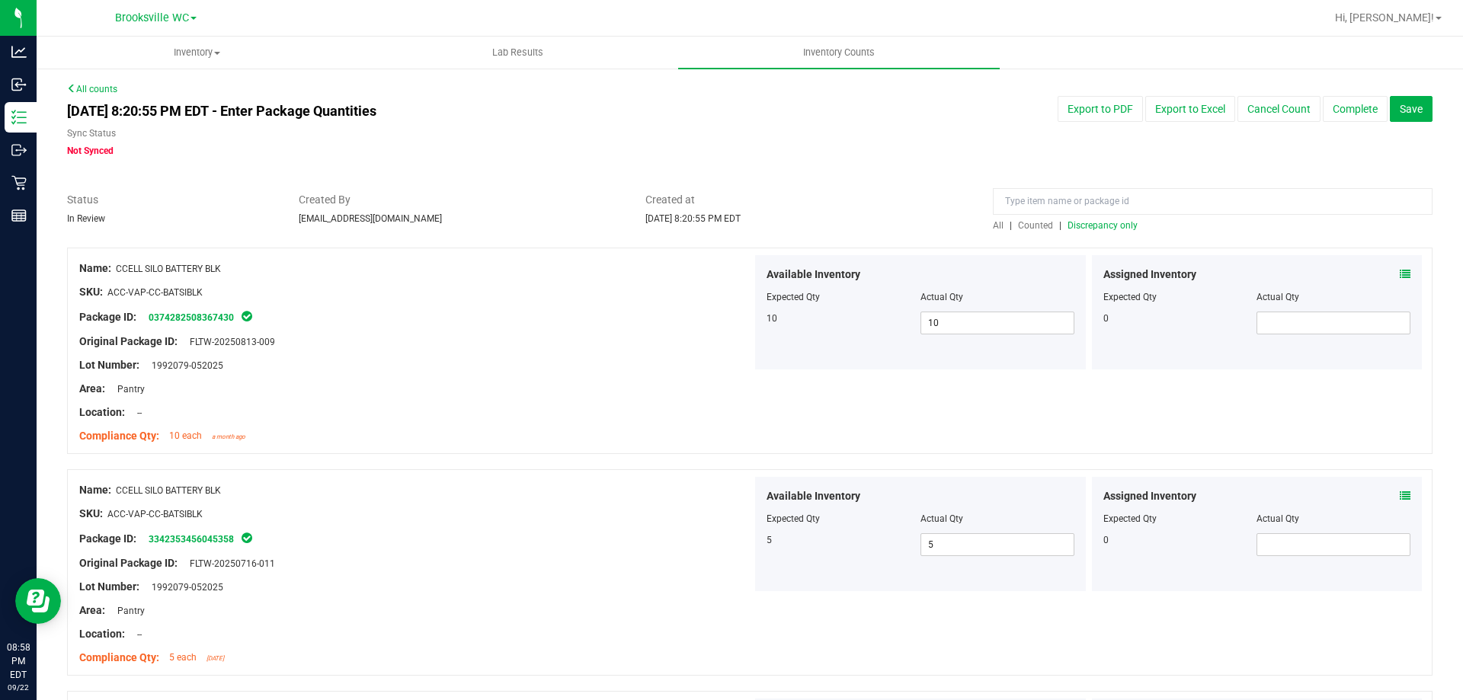
click at [1113, 221] on span "Discrepancy only" at bounding box center [1103, 225] width 70 height 11
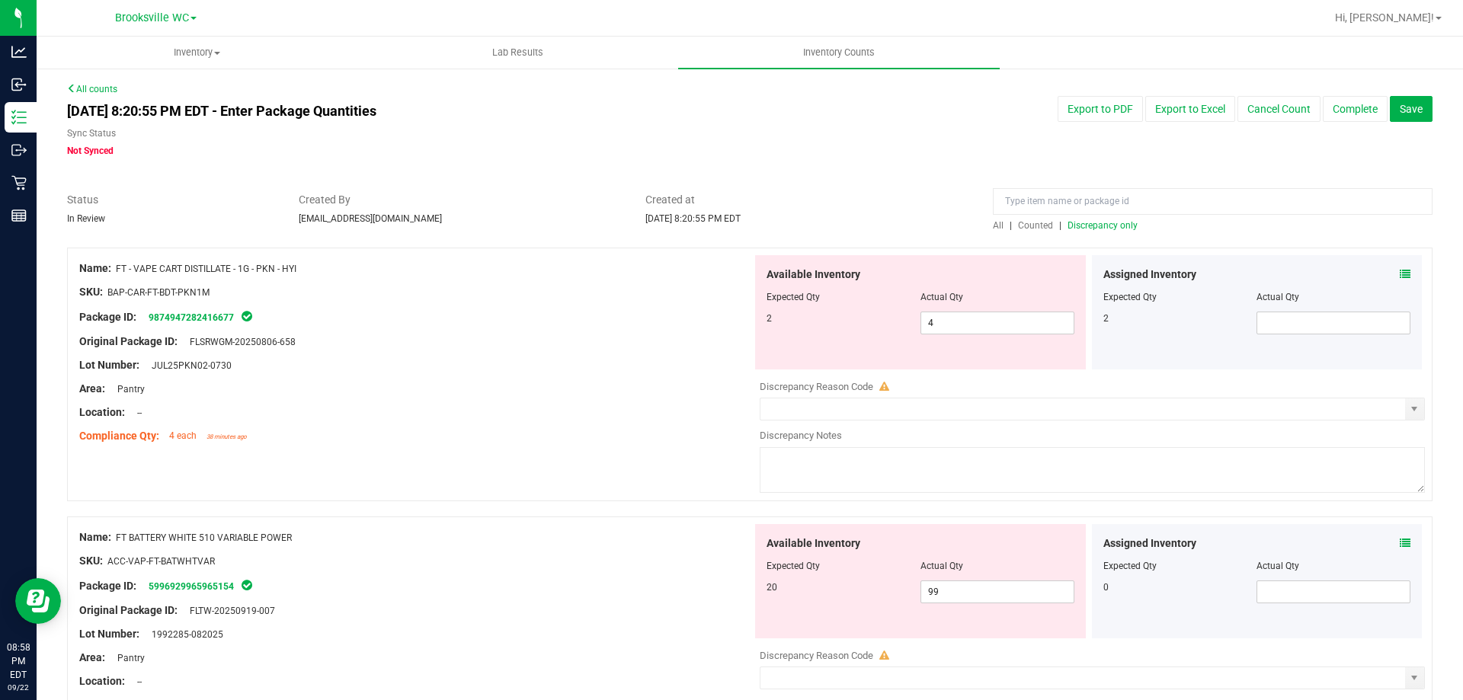
click at [1400, 274] on icon at bounding box center [1405, 274] width 11 height 11
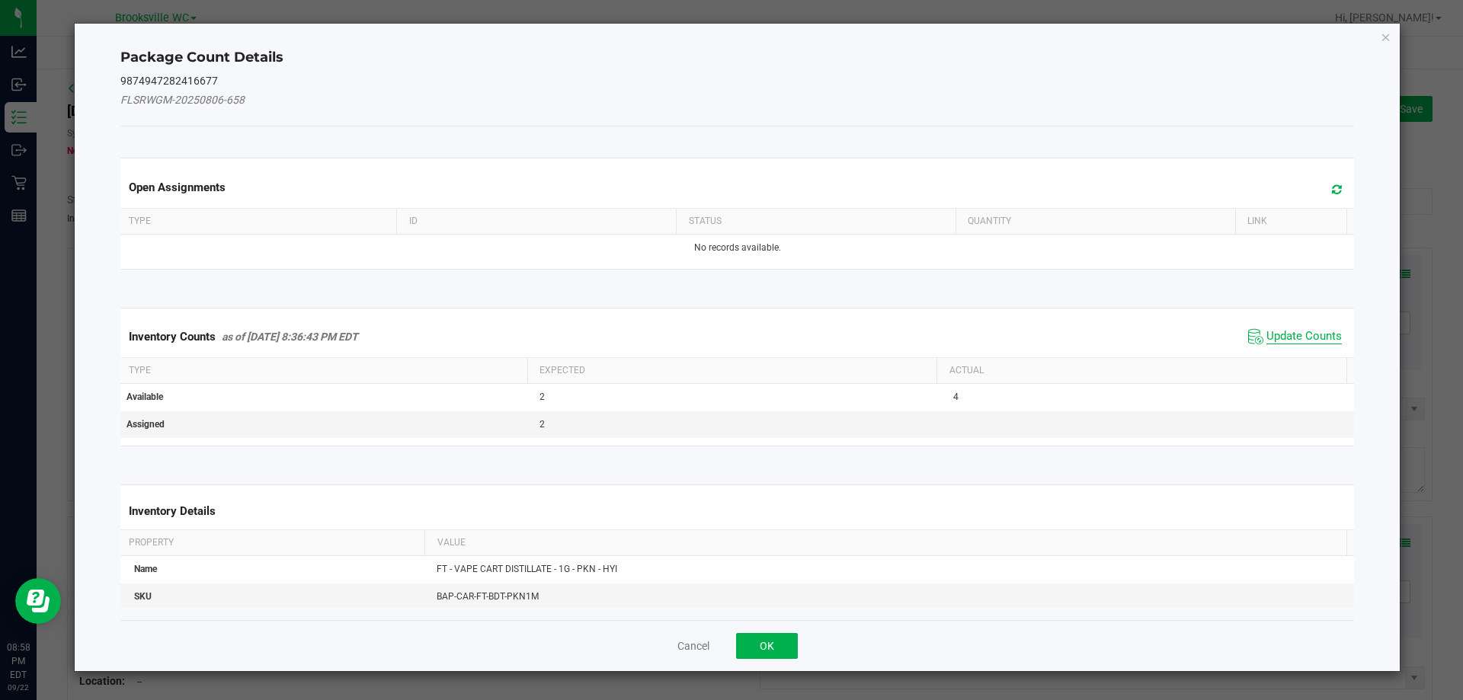
click at [1290, 330] on span "Update Counts" at bounding box center [1304, 336] width 75 height 15
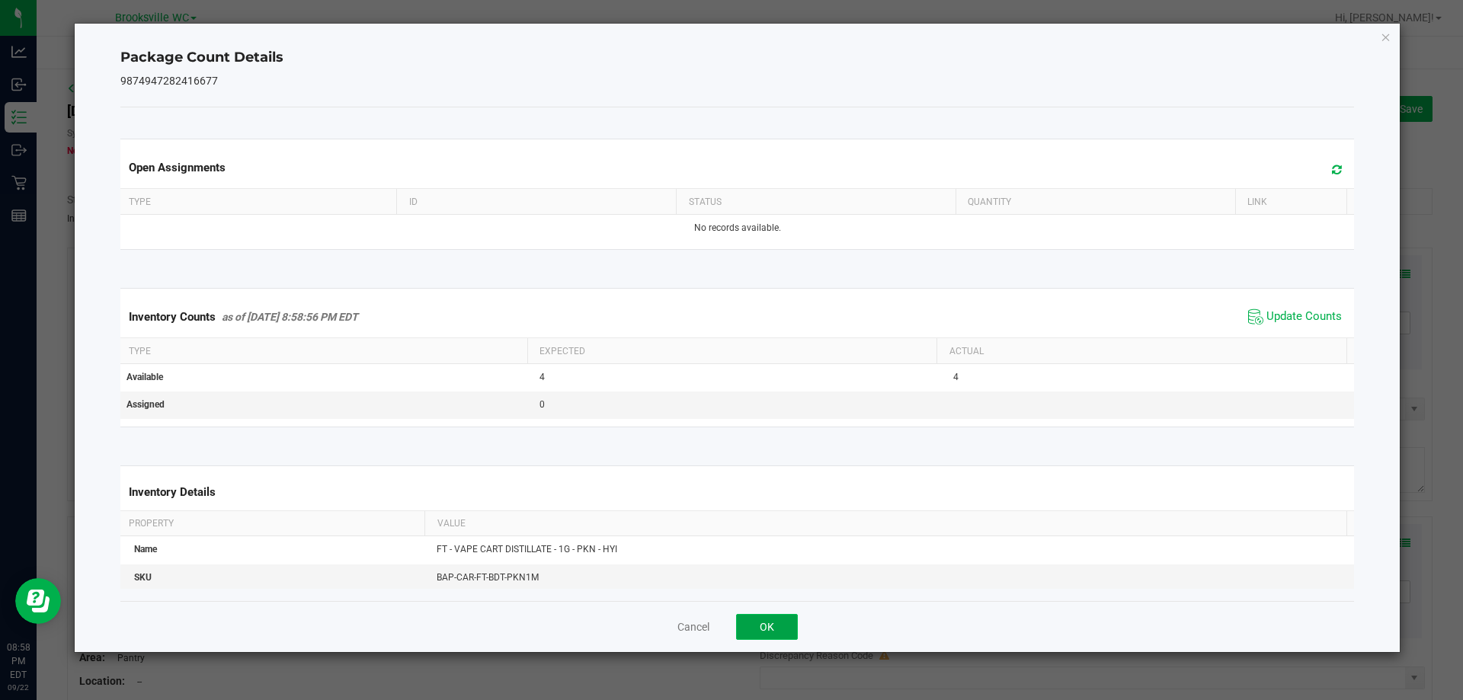
click at [777, 626] on button "OK" at bounding box center [767, 627] width 62 height 26
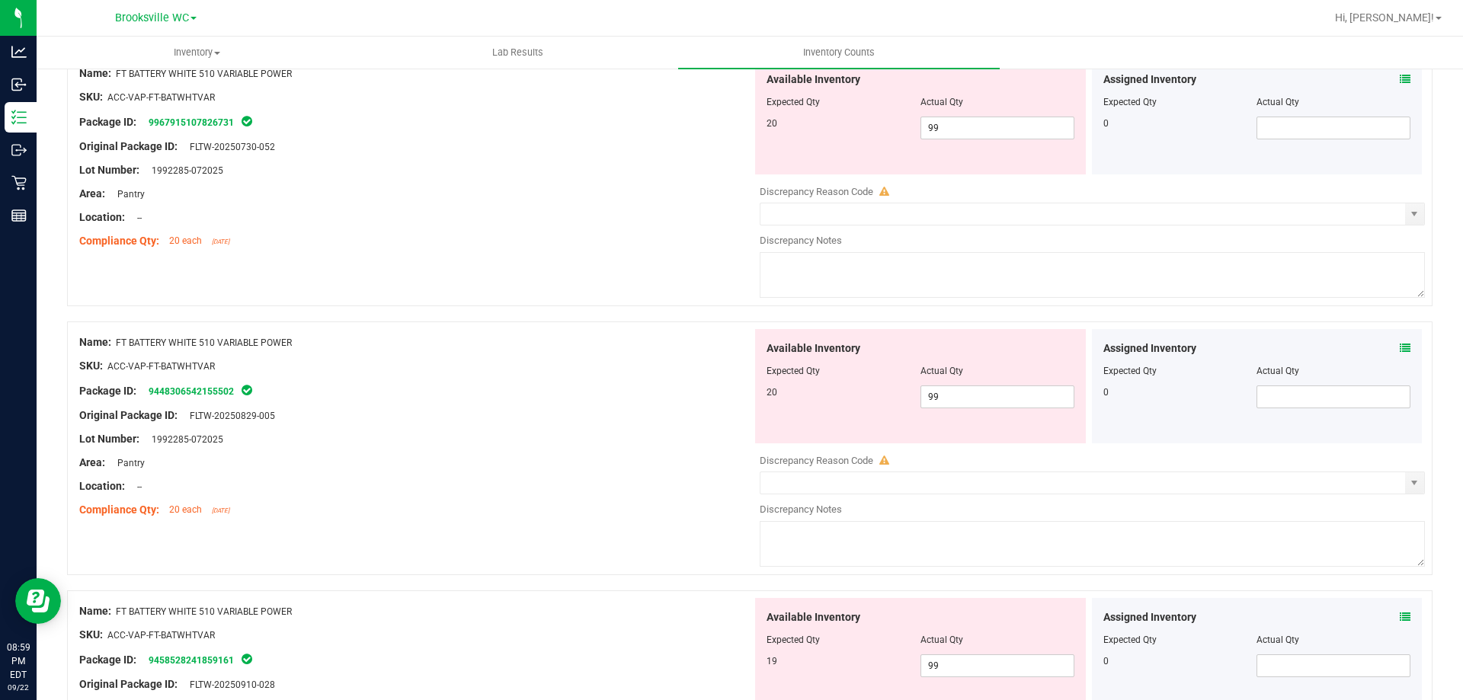
scroll to position [991, 0]
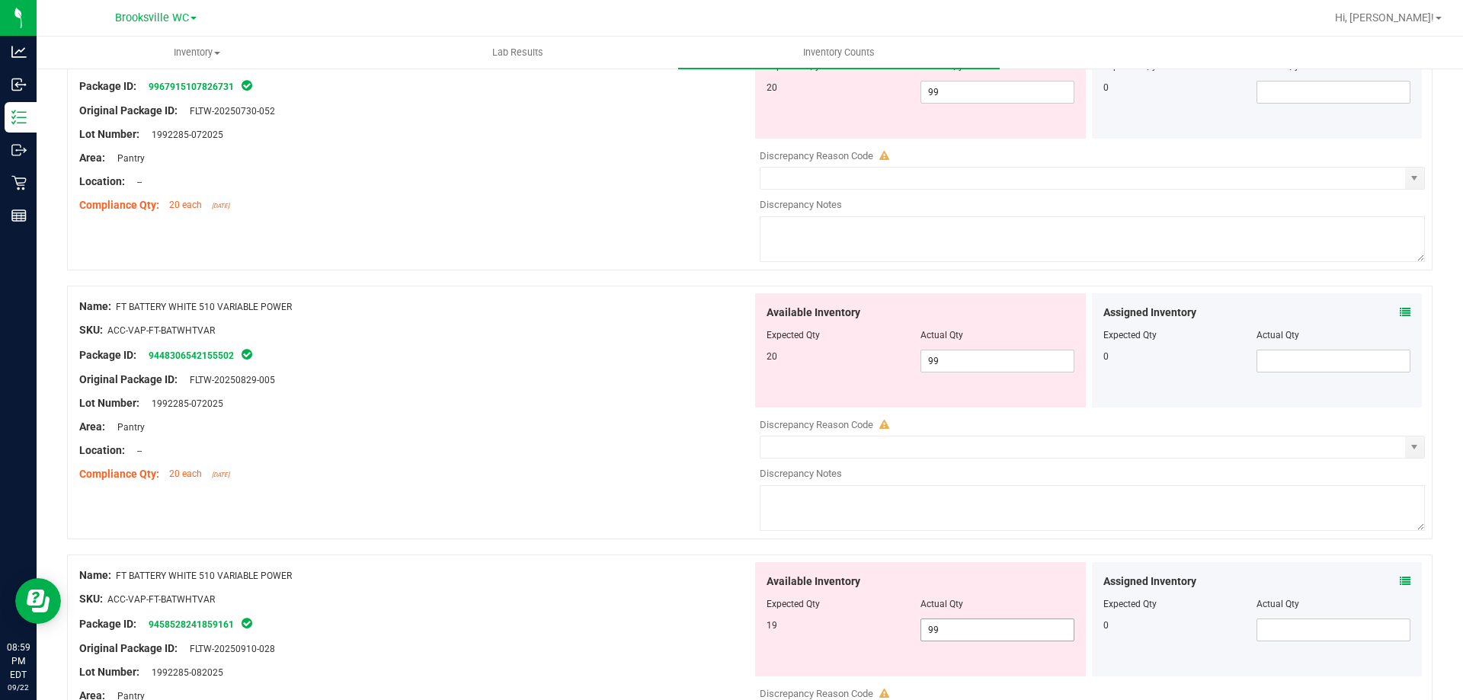
click at [958, 635] on span "99 99" at bounding box center [998, 630] width 154 height 23
click at [958, 633] on input "99" at bounding box center [997, 630] width 152 height 21
type input "19"
click at [950, 370] on input "99" at bounding box center [997, 361] width 152 height 21
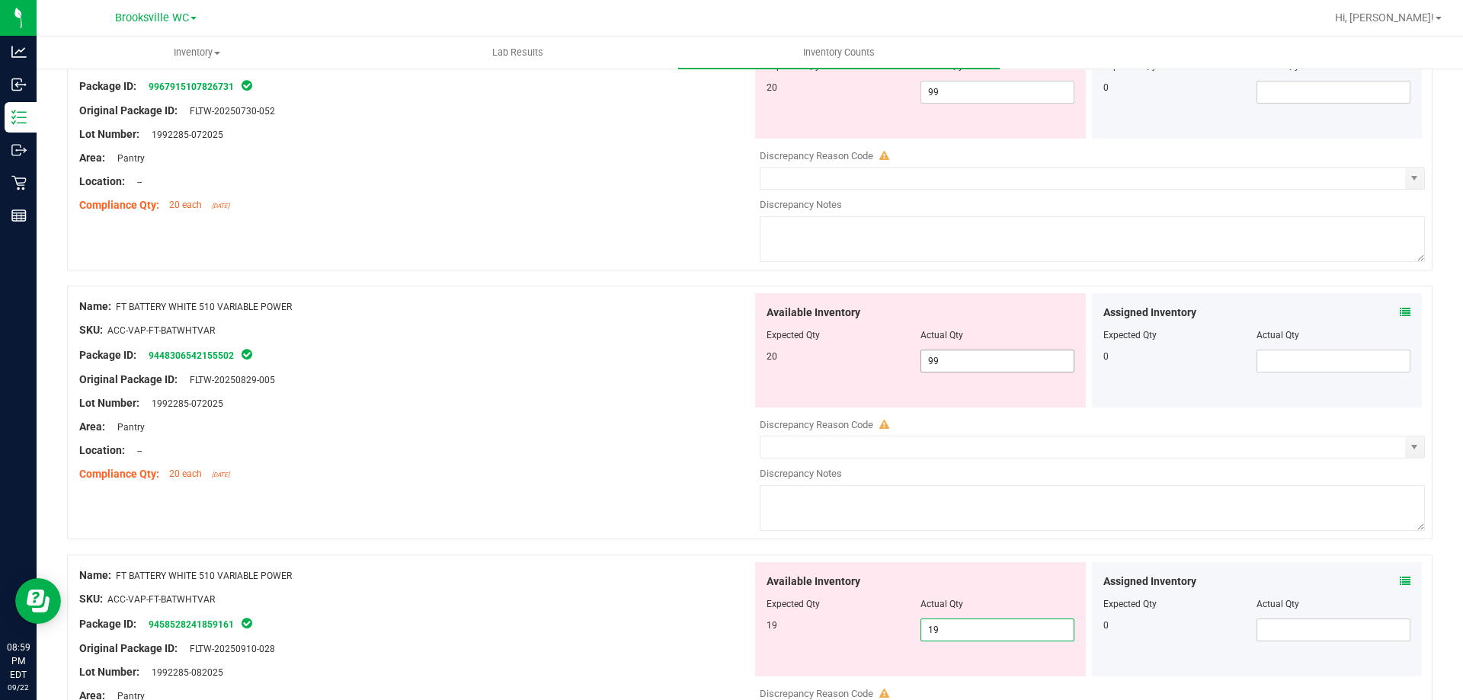
type input "19"
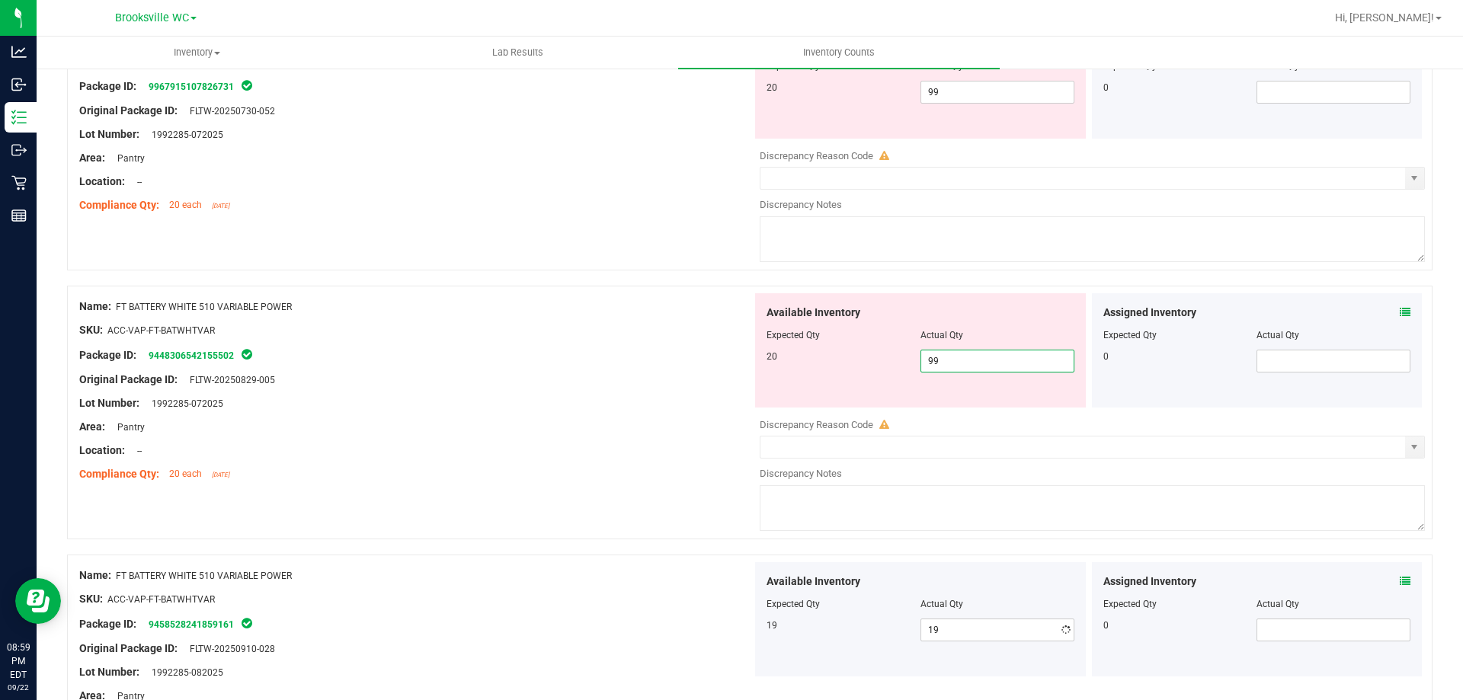
click at [950, 369] on input "99" at bounding box center [997, 361] width 152 height 21
type input "20"
click at [957, 88] on input "99" at bounding box center [997, 92] width 152 height 21
type input "20"
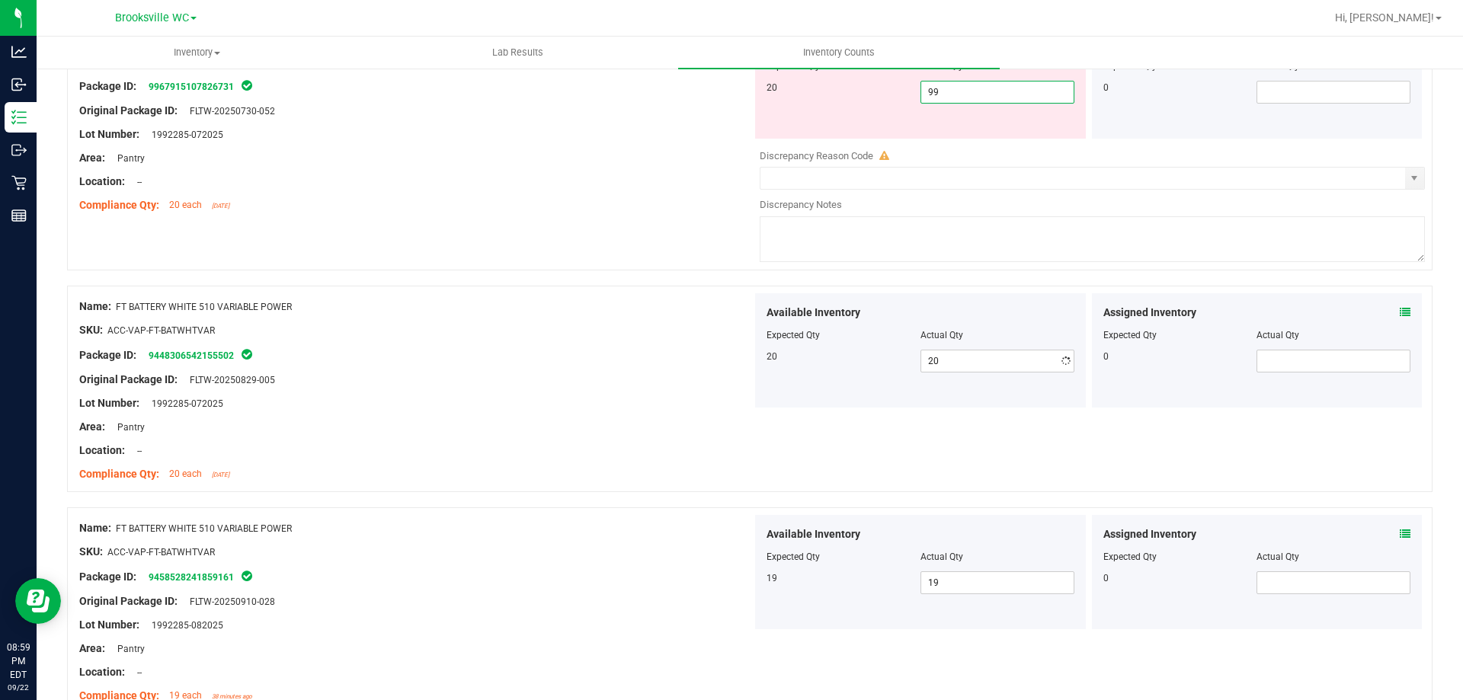
click at [957, 88] on input "99" at bounding box center [997, 92] width 152 height 21
type input "5"
type input "20"
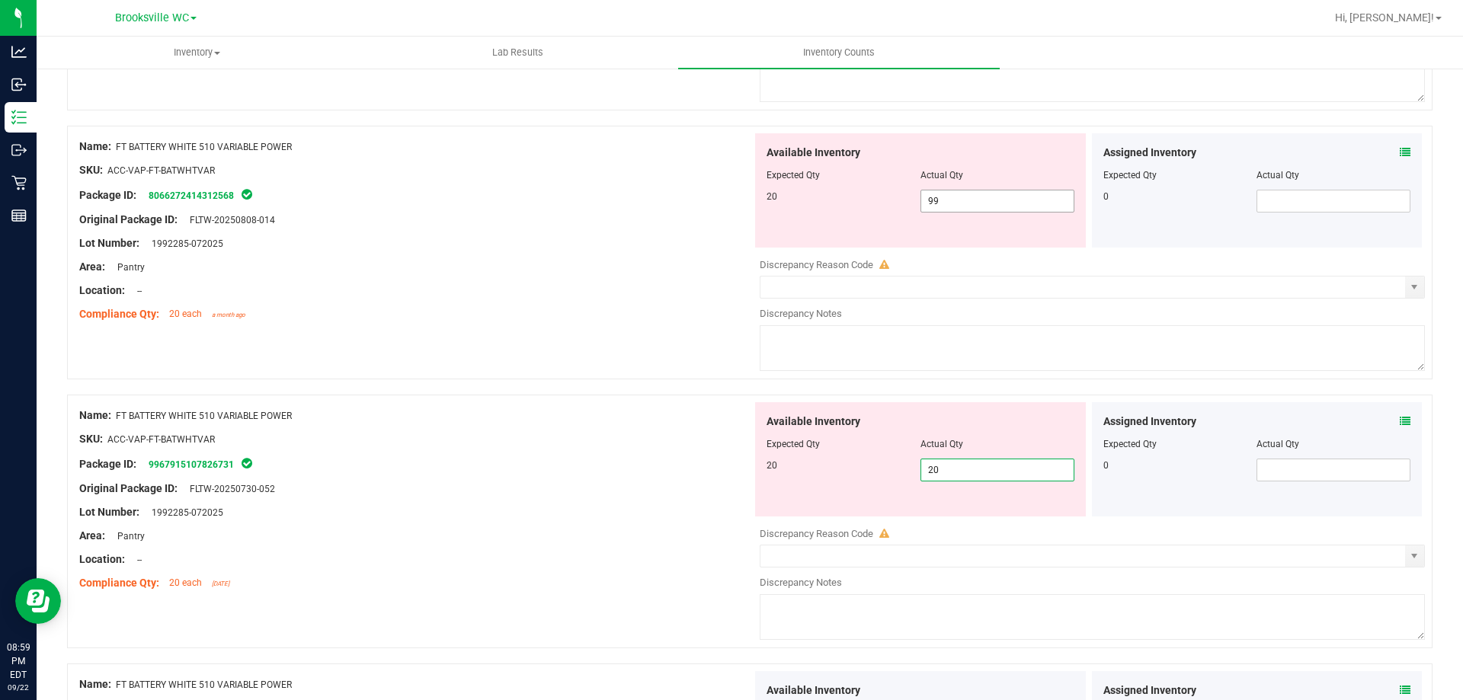
scroll to position [610, 0]
type input "20"
click at [945, 201] on span "99 99" at bounding box center [998, 204] width 154 height 23
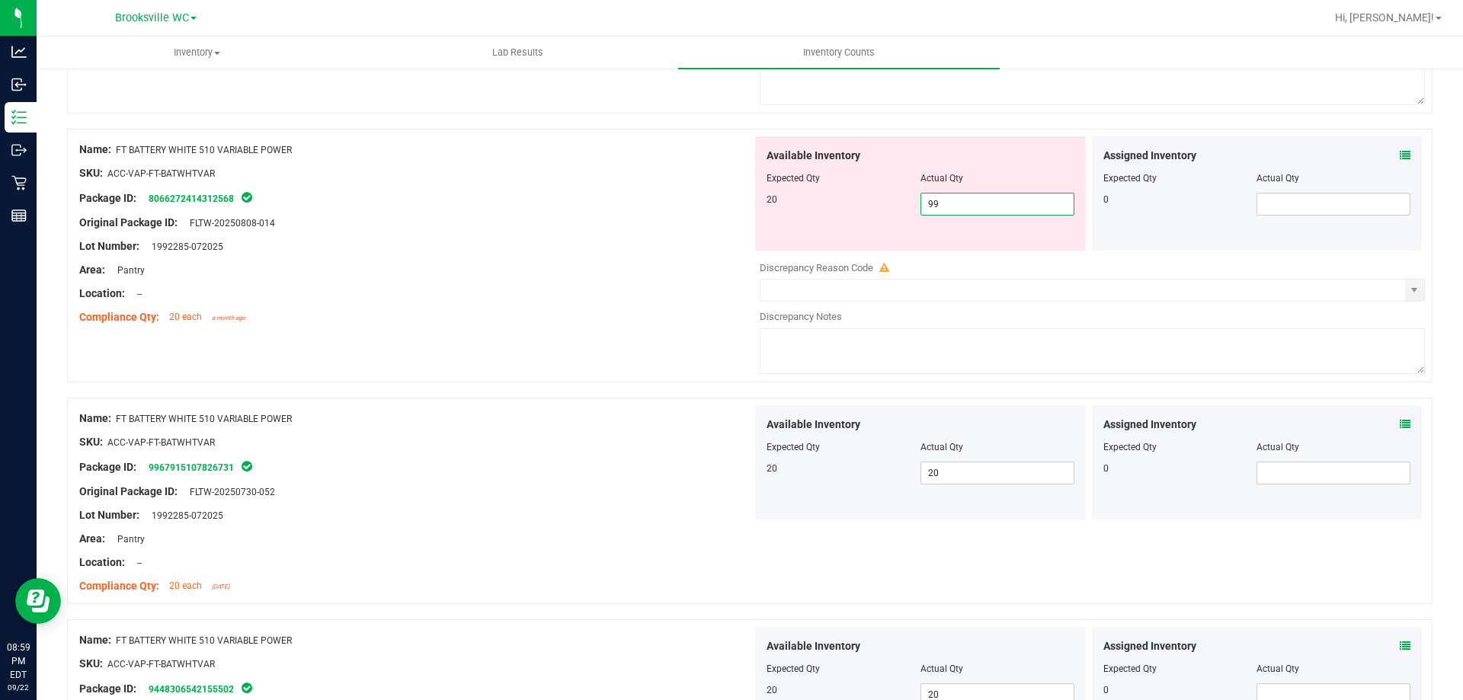
click at [945, 201] on input "99" at bounding box center [997, 204] width 152 height 21
type input "20"
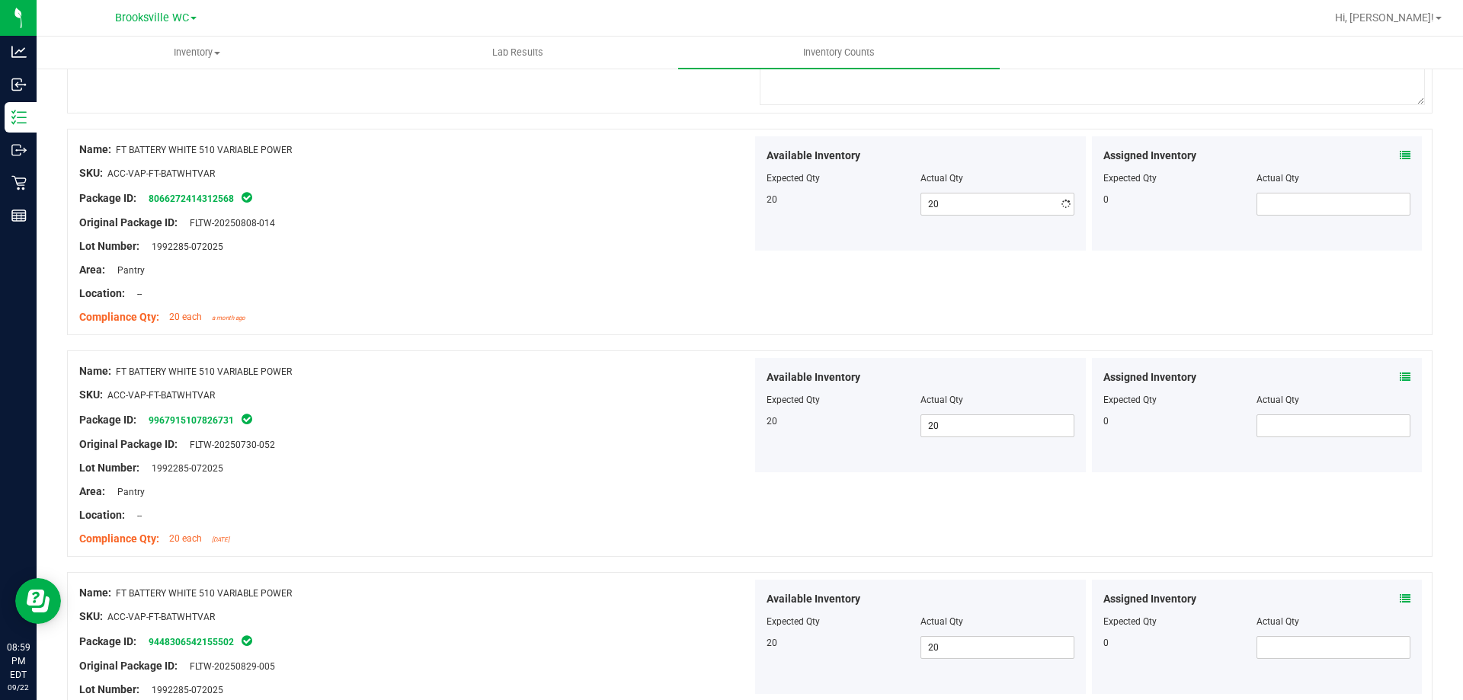
click at [895, 239] on div "Available Inventory Expected Qty Actual Qty 20 20 20" at bounding box center [920, 193] width 331 height 114
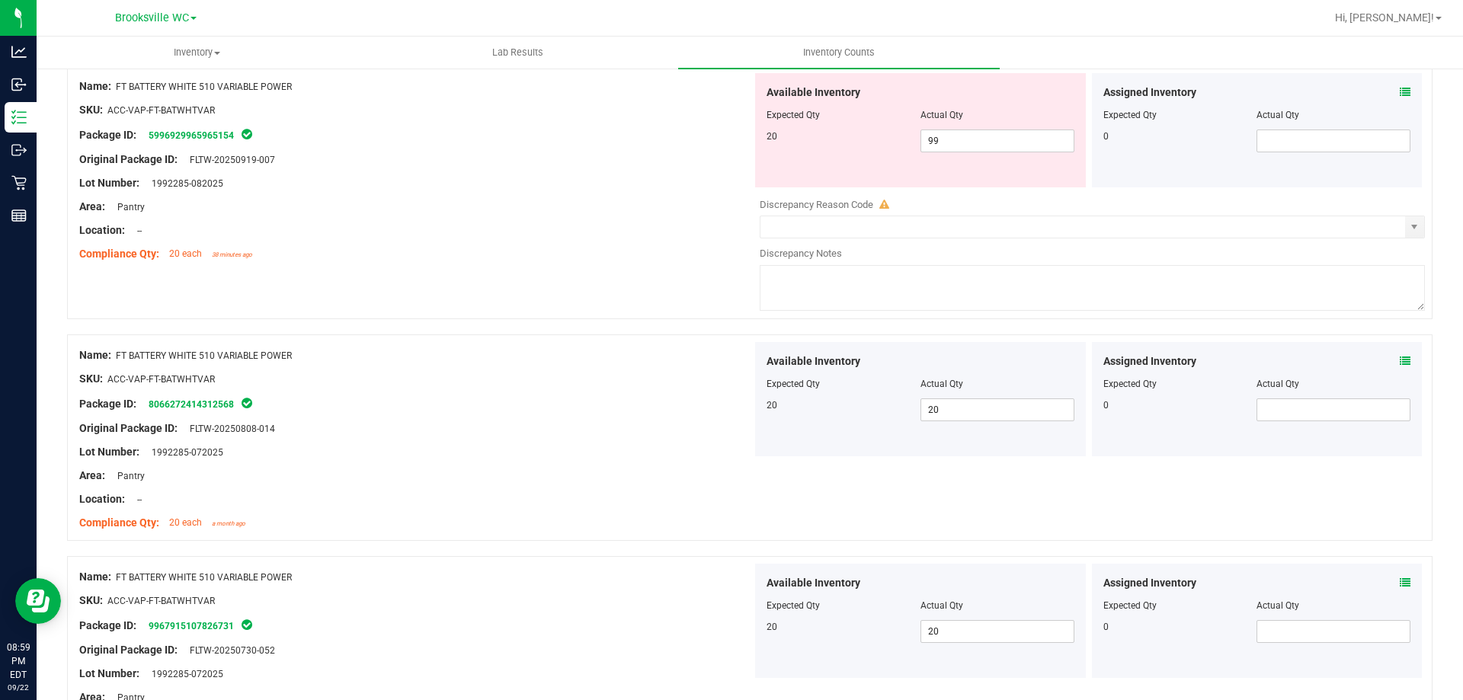
scroll to position [381, 0]
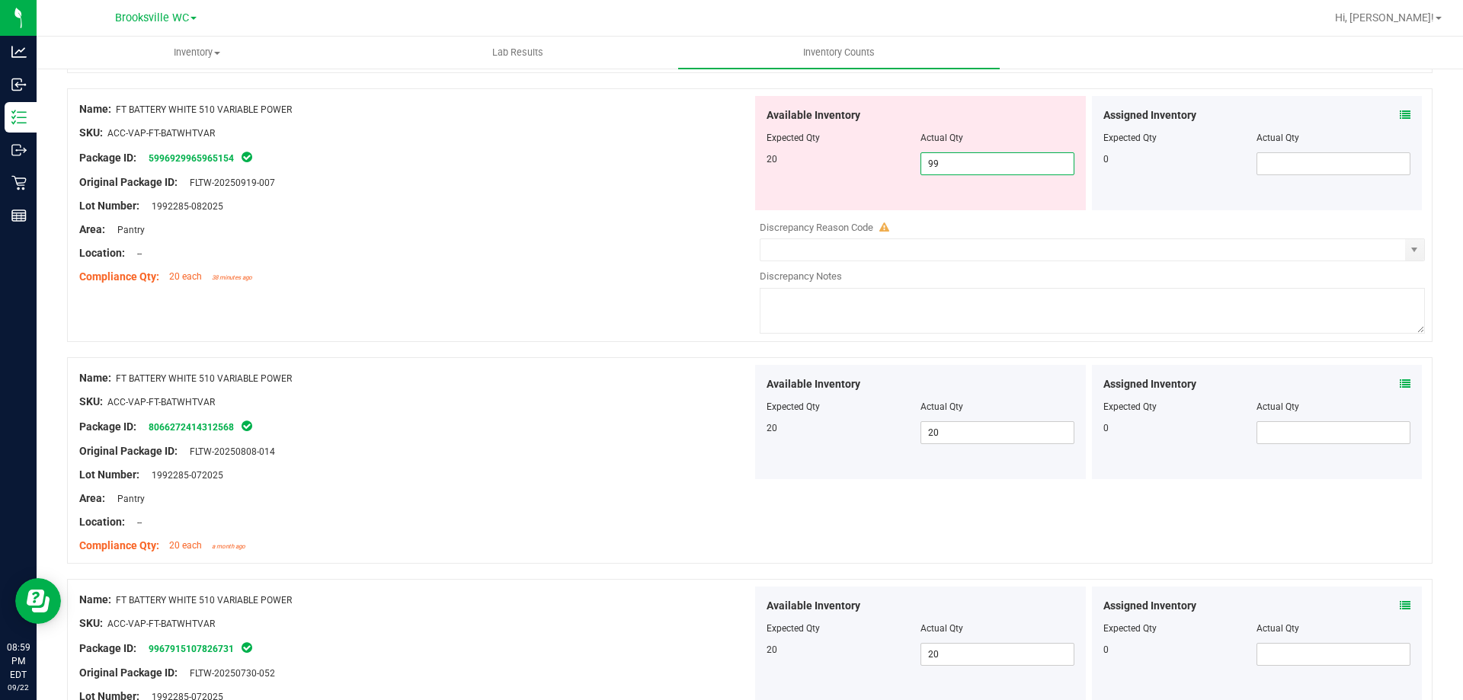
click at [978, 155] on span "99 99" at bounding box center [998, 163] width 154 height 23
click at [978, 155] on input "99" at bounding box center [997, 163] width 152 height 21
type input "20"
click at [870, 209] on div "Available Inventory Expected Qty Actual Qty 20 20 20" at bounding box center [920, 153] width 331 height 114
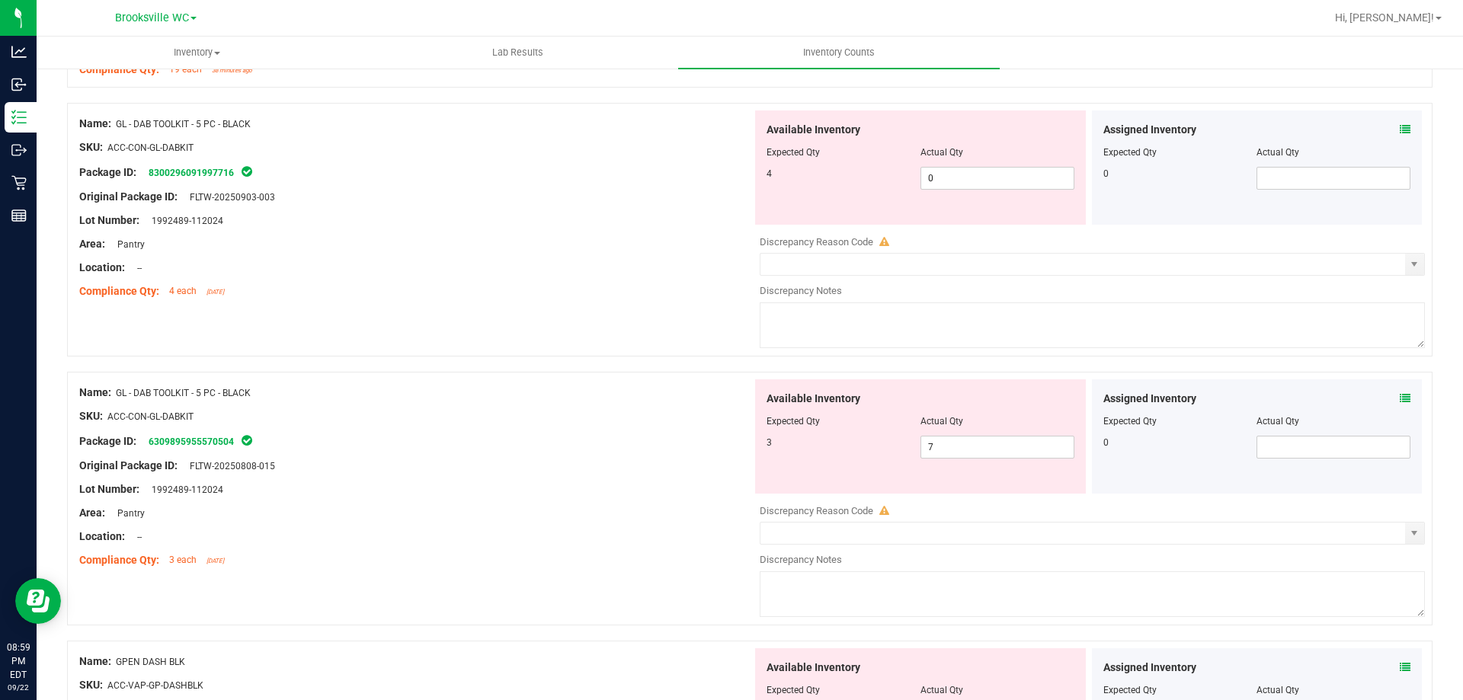
scroll to position [1448, 0]
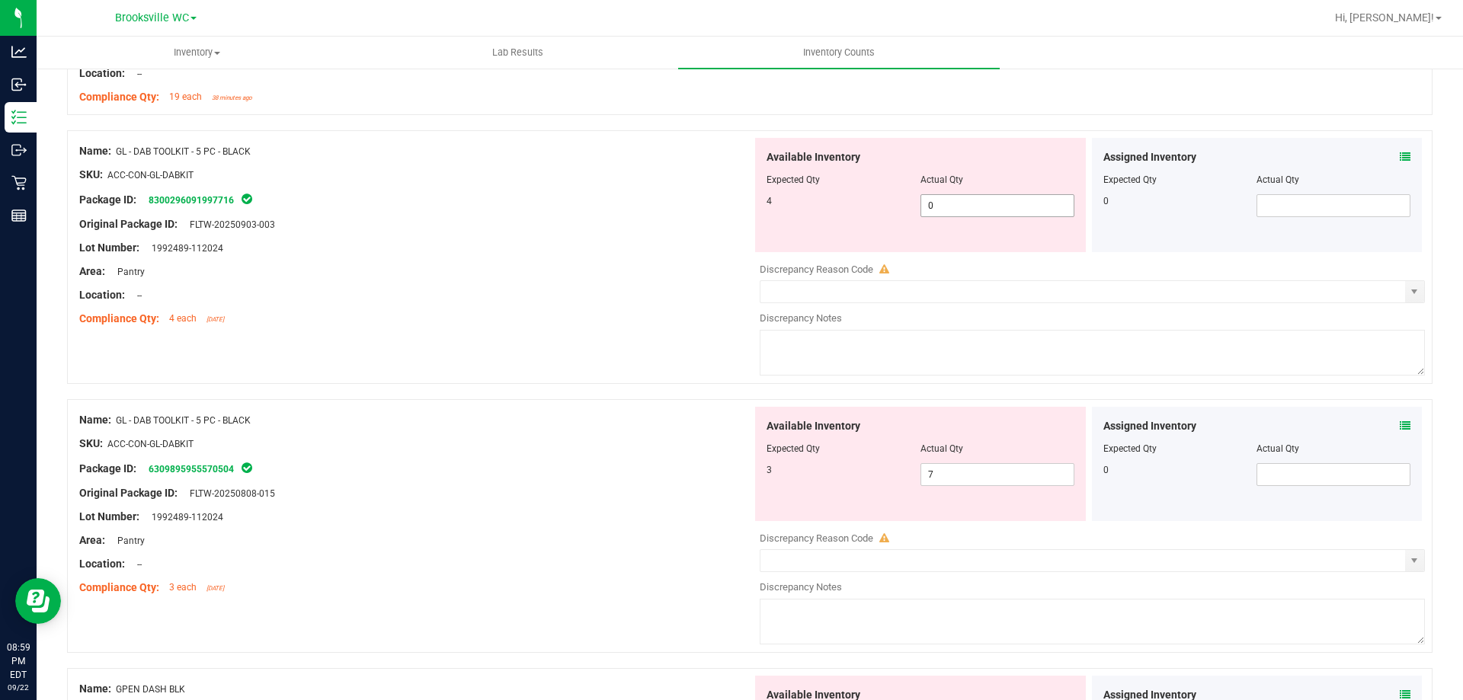
click at [945, 206] on span "0 0" at bounding box center [998, 205] width 154 height 23
click at [945, 206] on input "0" at bounding box center [997, 205] width 152 height 21
type input "4"
click at [933, 477] on div "Available Inventory Expected Qty Actual Qty 3 7 7" at bounding box center [1088, 528] width 673 height 242
type input "4"
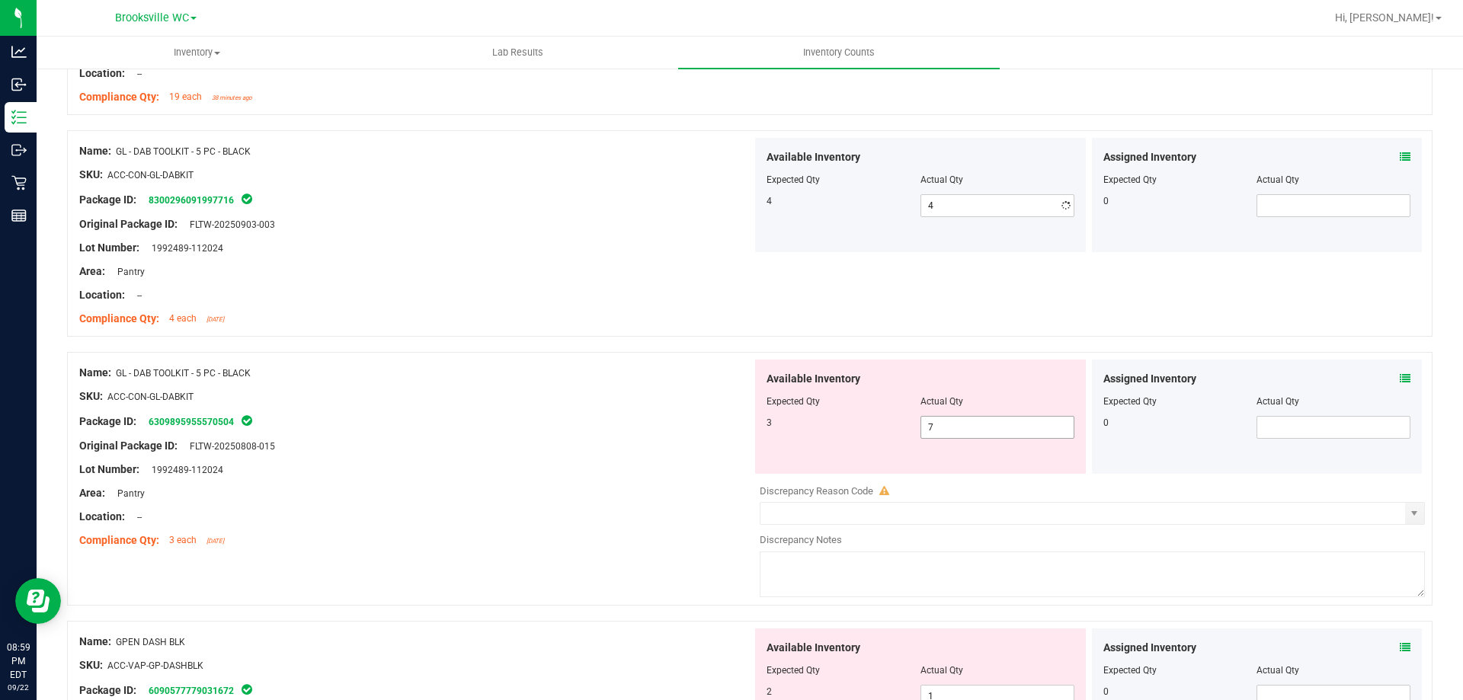
click at [933, 477] on div at bounding box center [1092, 480] width 665 height 8
click at [939, 419] on span "7 7" at bounding box center [998, 427] width 154 height 23
click at [939, 419] on input "7" at bounding box center [997, 427] width 152 height 21
type input "3"
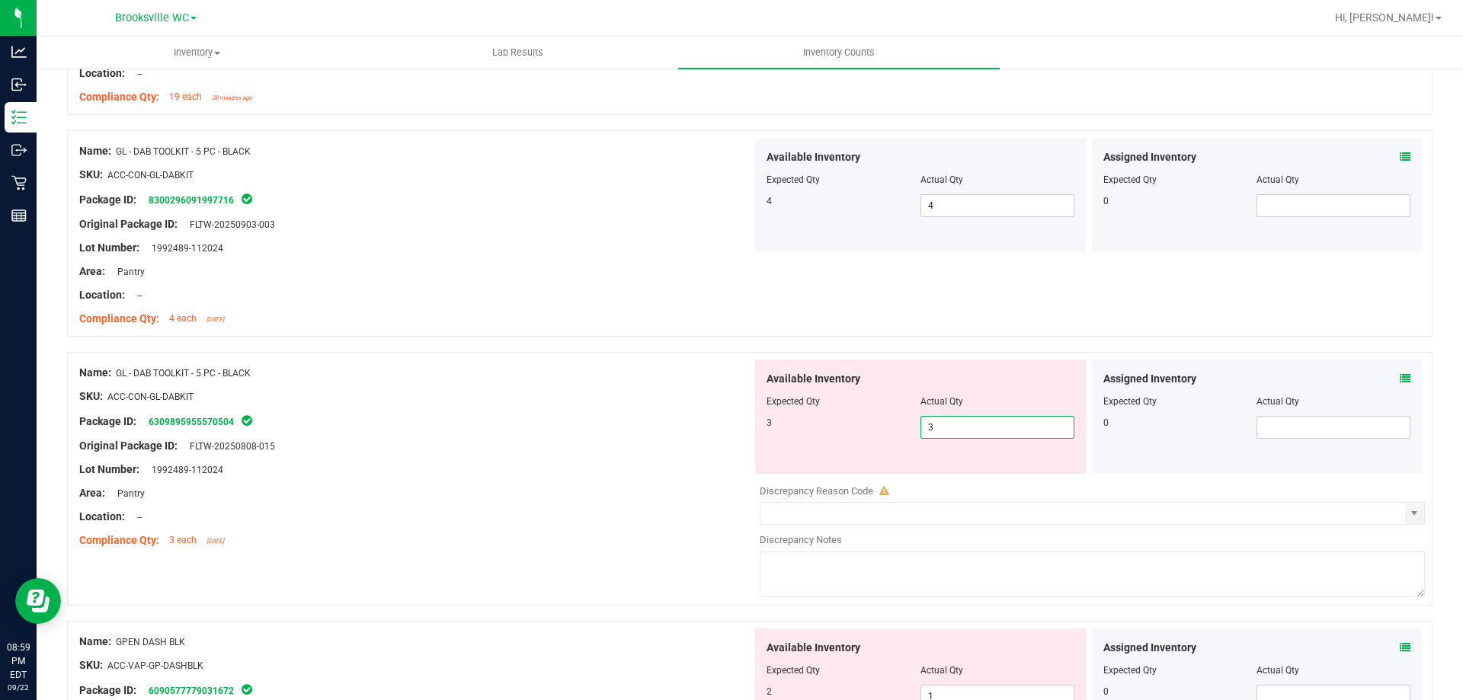
click at [681, 438] on div "Original Package ID: FLTW-20250808-015" at bounding box center [415, 446] width 673 height 16
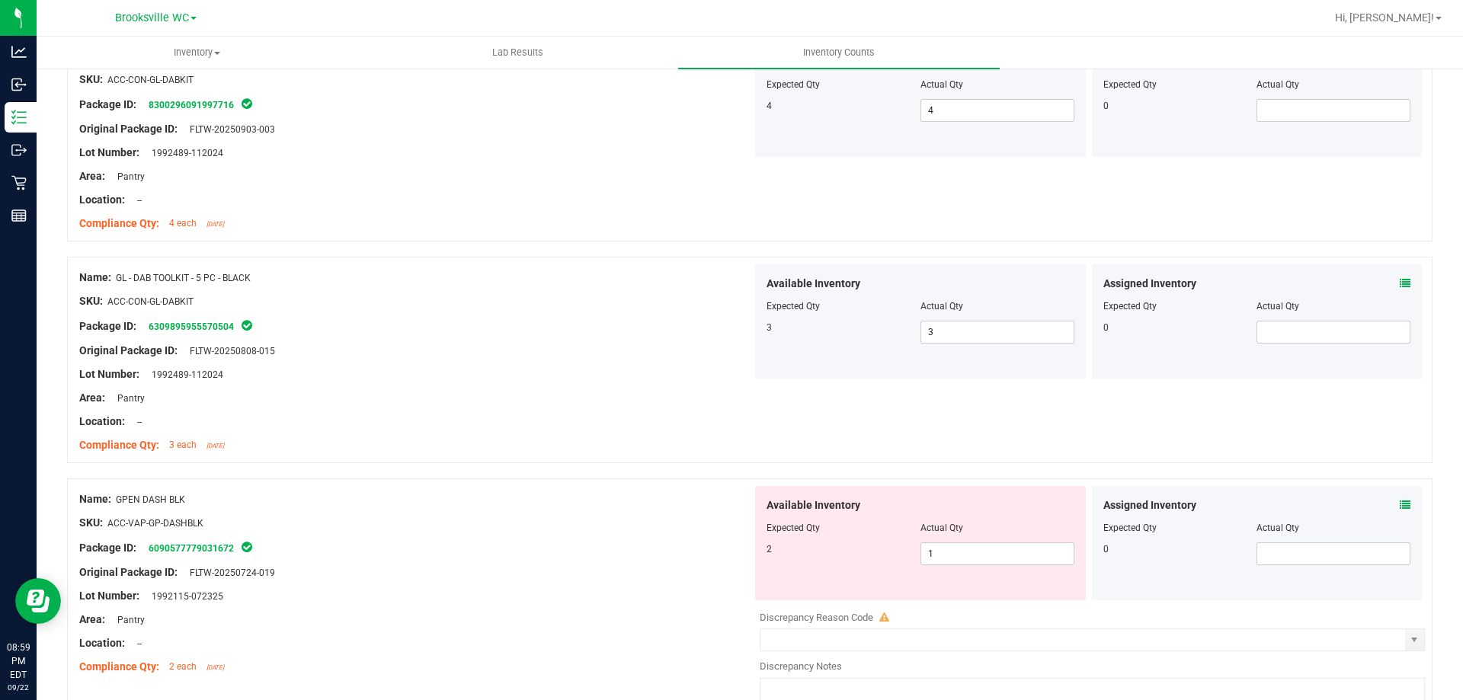
scroll to position [1677, 0]
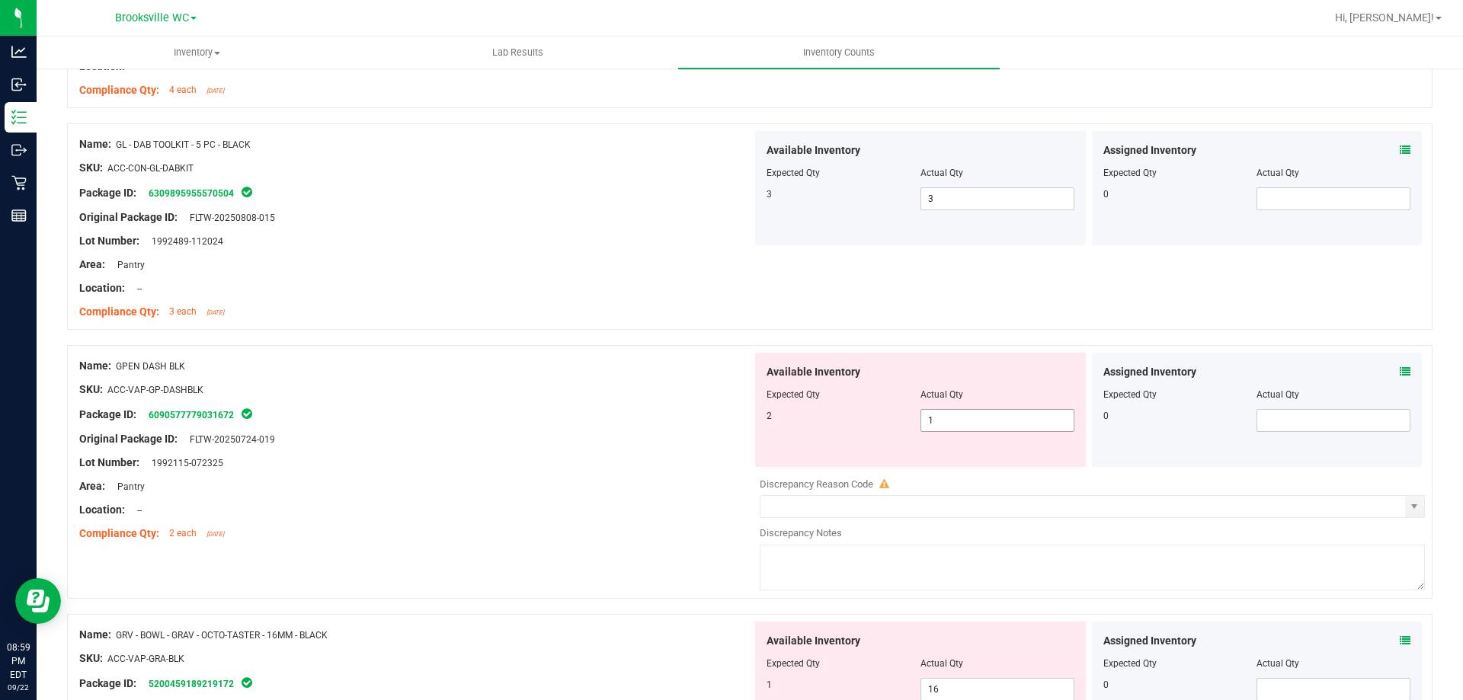
click at [949, 419] on span "1 1" at bounding box center [998, 420] width 154 height 23
click at [0, 0] on input "1" at bounding box center [0, 0] width 0 height 0
type input "2"
click at [728, 418] on div "Package ID: 6090577779031672" at bounding box center [415, 414] width 673 height 18
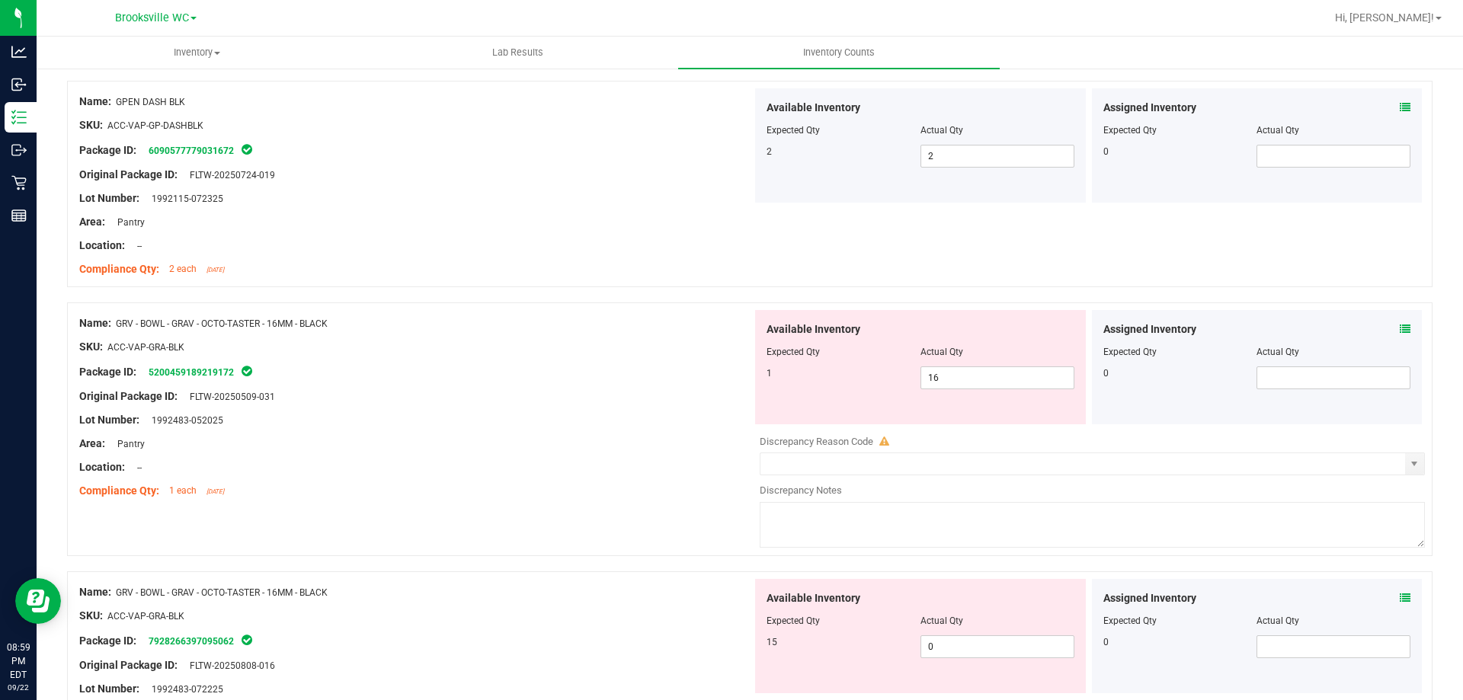
scroll to position [2058, 0]
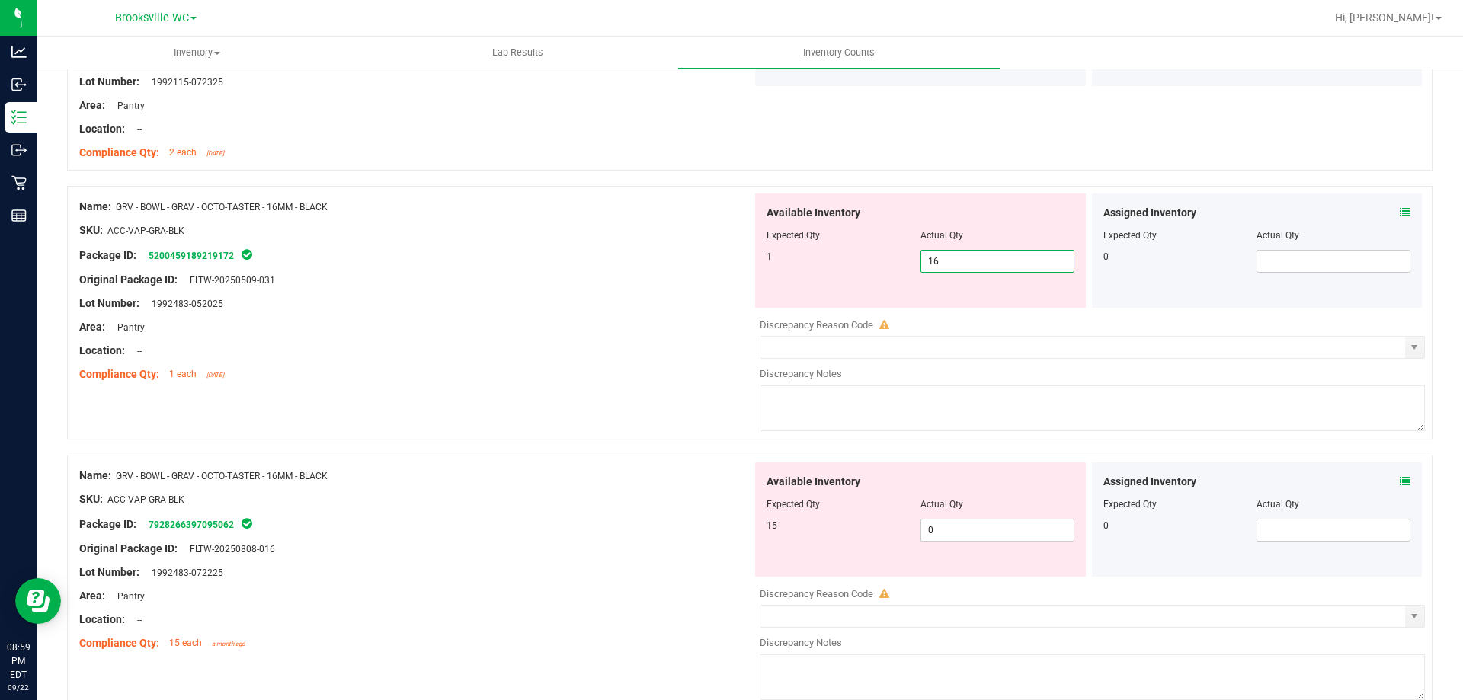
click at [956, 255] on span "16 16" at bounding box center [998, 261] width 154 height 23
click at [956, 255] on input "16" at bounding box center [997, 261] width 152 height 21
type input "1"
click at [962, 524] on div "Available Inventory Expected Qty Actual Qty 15 0 0" at bounding box center [920, 520] width 331 height 114
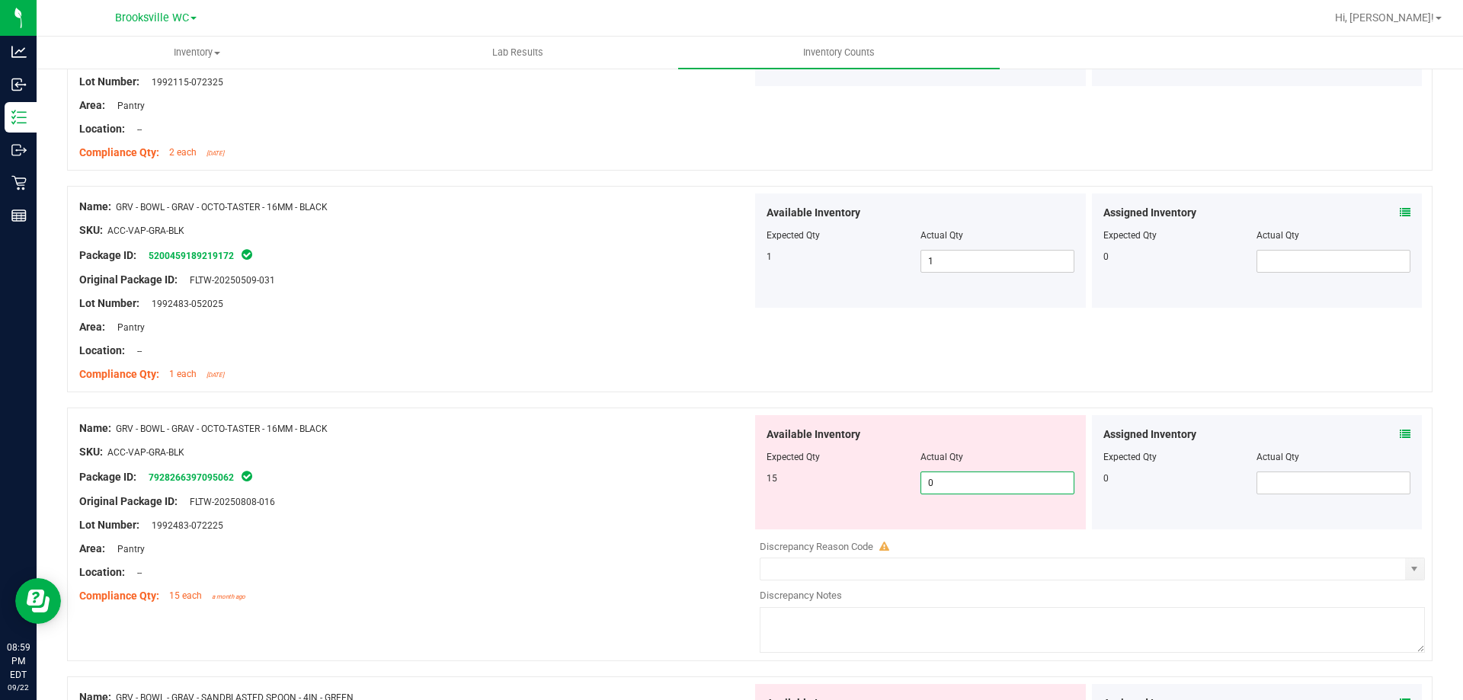
click at [960, 473] on input "0" at bounding box center [997, 483] width 152 height 21
type input "15"
click at [544, 472] on div "Package ID: 7928266397095062" at bounding box center [415, 477] width 673 height 18
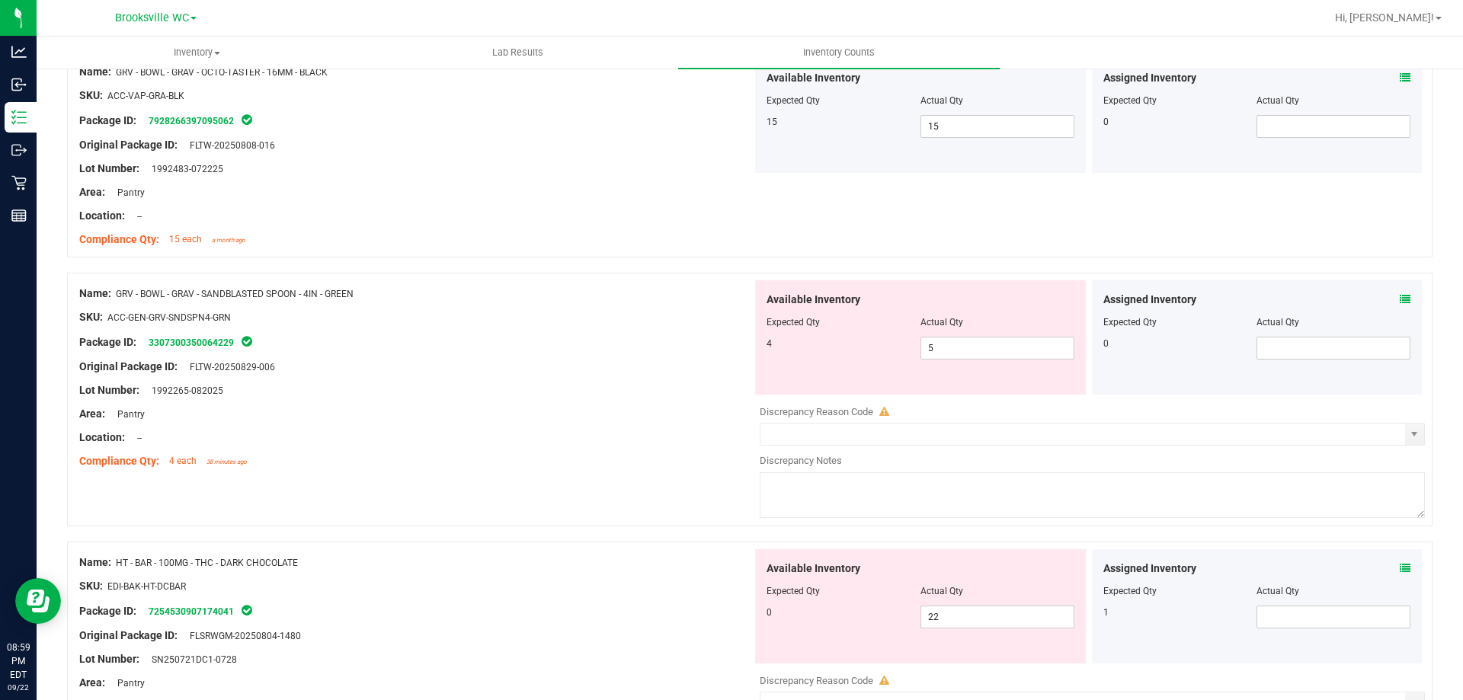
scroll to position [2439, 0]
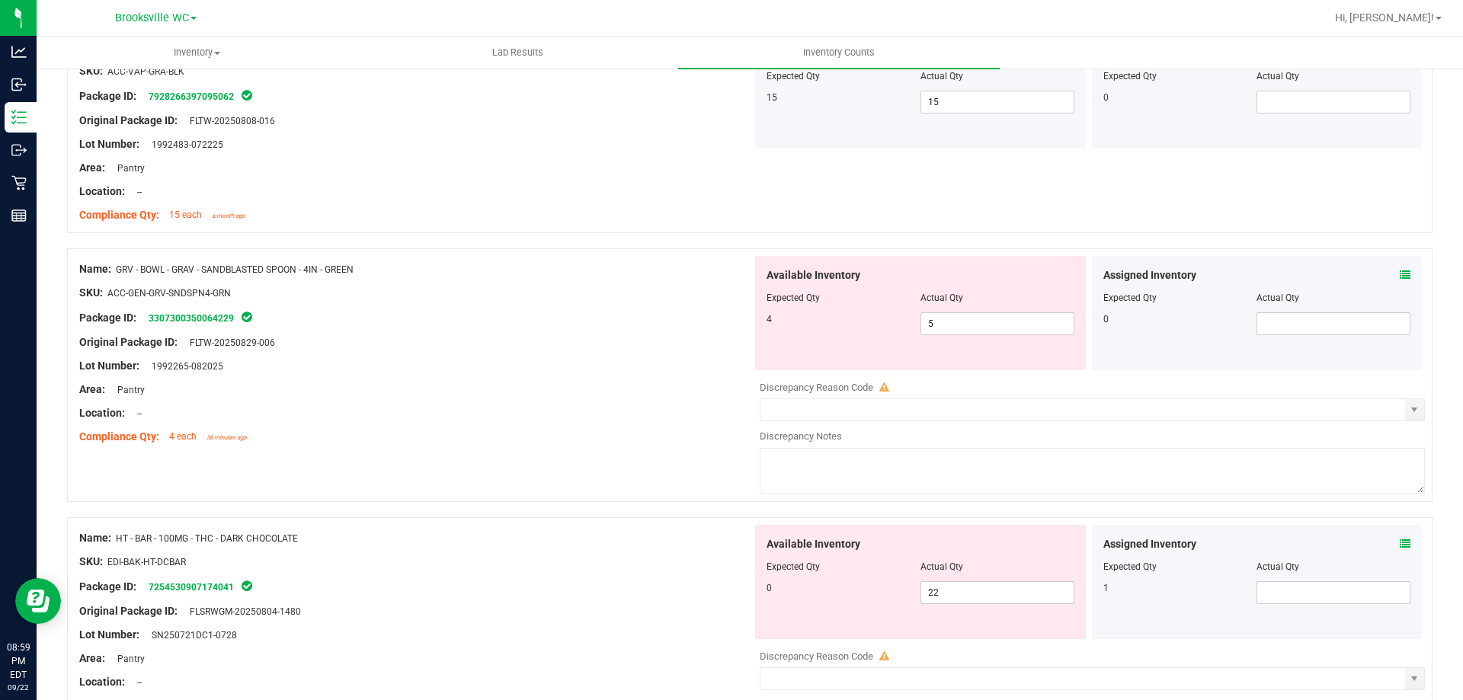
click at [880, 339] on div "Available Inventory Expected Qty Actual Qty 4 5 5" at bounding box center [920, 313] width 331 height 114
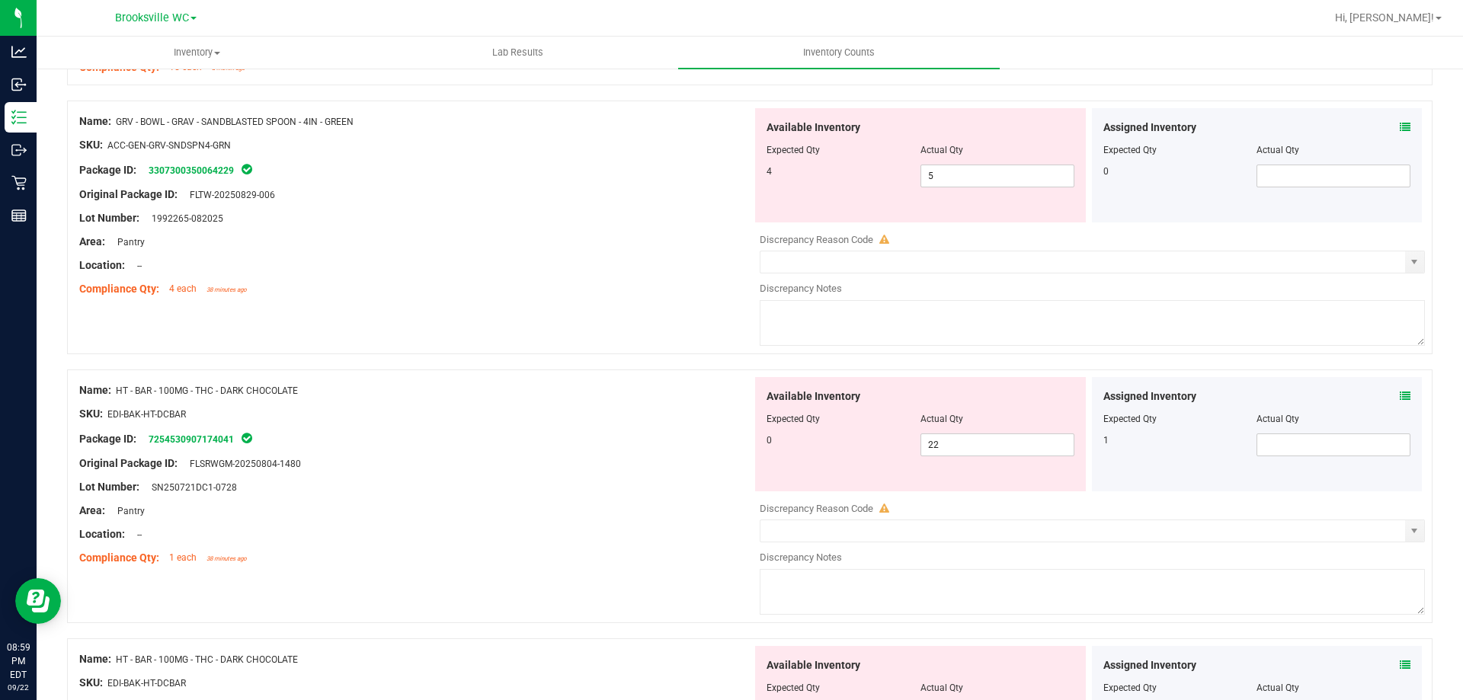
scroll to position [2591, 0]
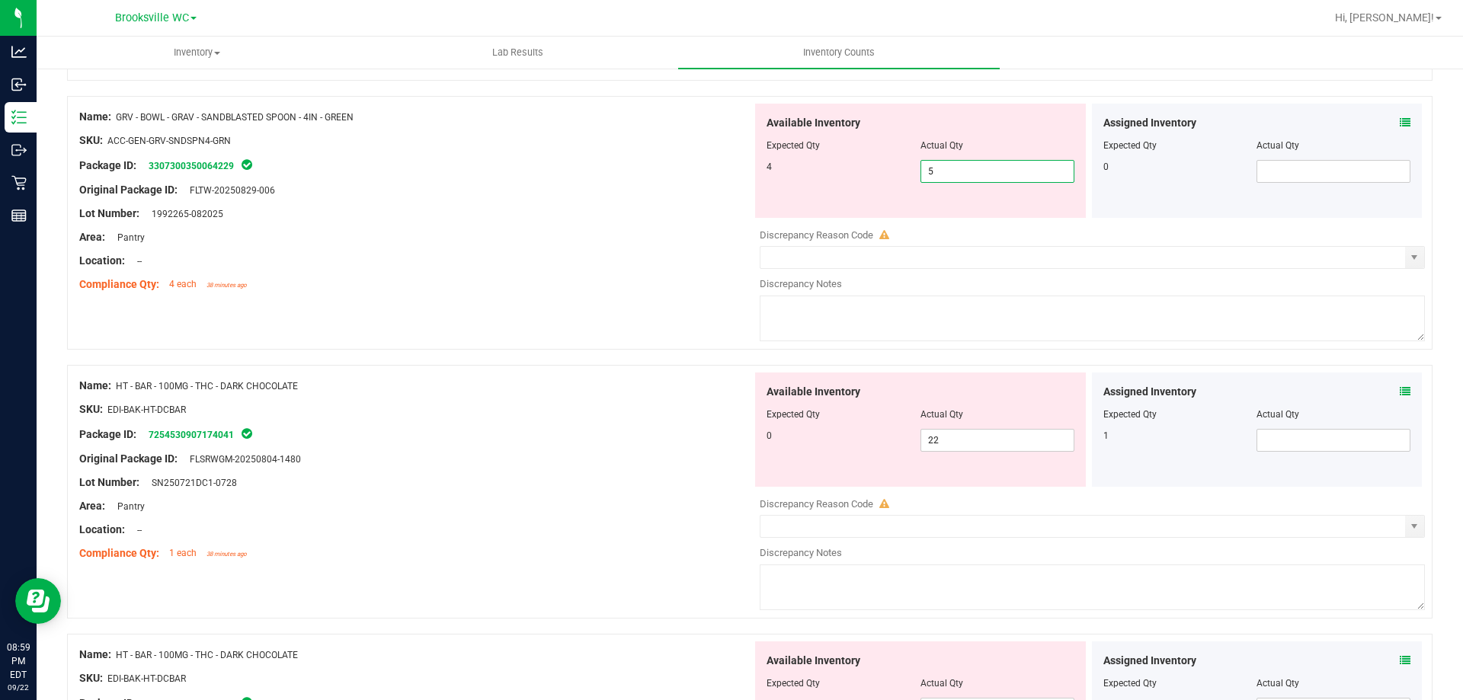
click at [932, 171] on span "5 5" at bounding box center [998, 171] width 154 height 23
click at [1388, 120] on div "Assigned Inventory" at bounding box center [1258, 123] width 308 height 16
click at [1053, 114] on div "Available Inventory Expected Qty Actual Qty 4 5 5" at bounding box center [920, 161] width 331 height 114
click at [1015, 164] on span "5 5" at bounding box center [998, 171] width 154 height 23
click at [1020, 164] on input "5" at bounding box center [997, 171] width 152 height 21
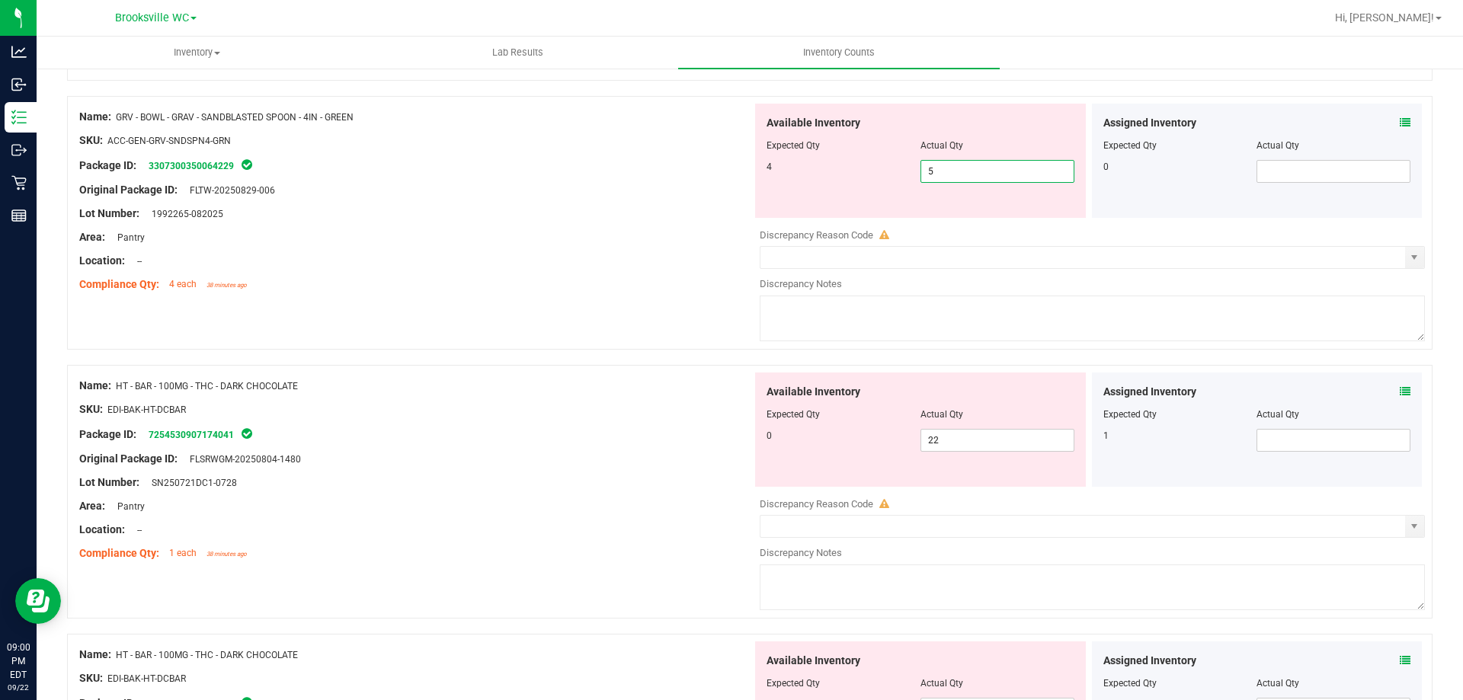
click at [1021, 164] on input "5" at bounding box center [997, 171] width 152 height 21
type input "4"
click at [417, 220] on div "Lot Number: 1992265-082025" at bounding box center [415, 214] width 673 height 16
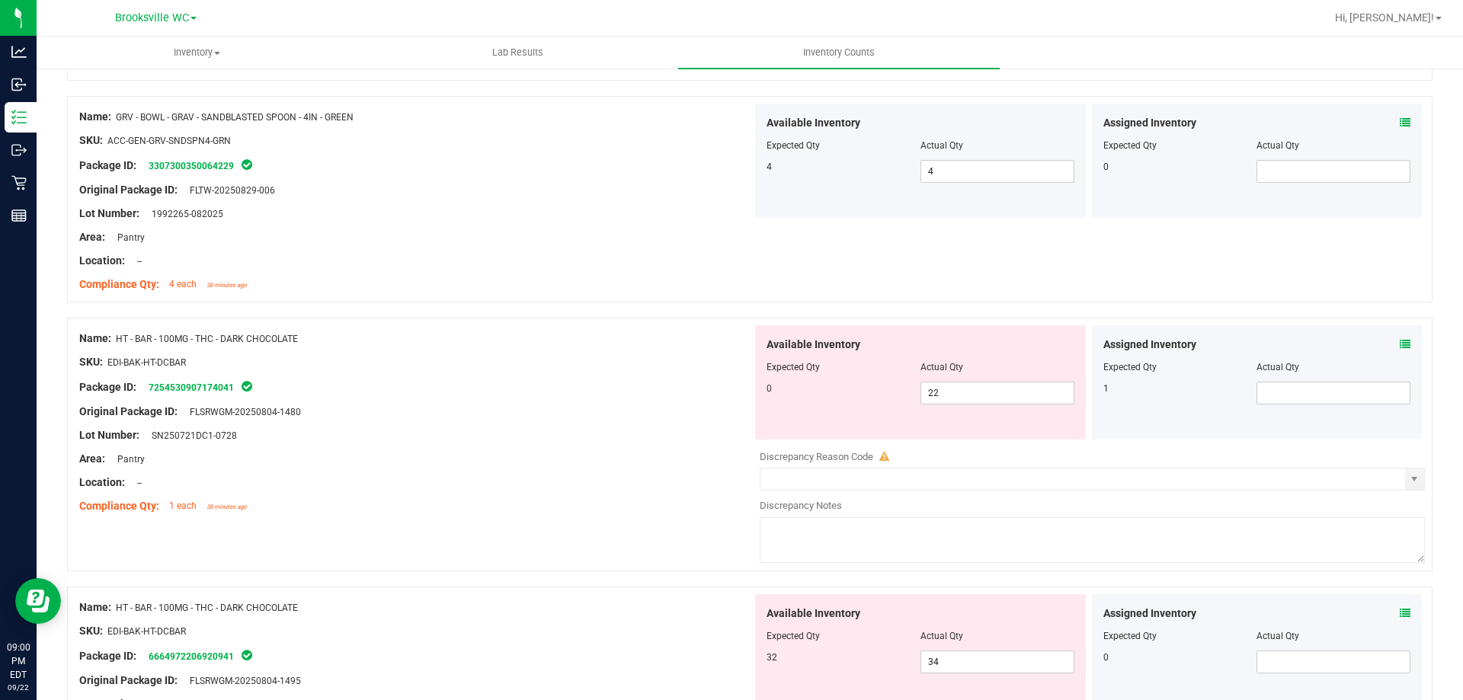
click at [1400, 348] on icon at bounding box center [1405, 344] width 11 height 11
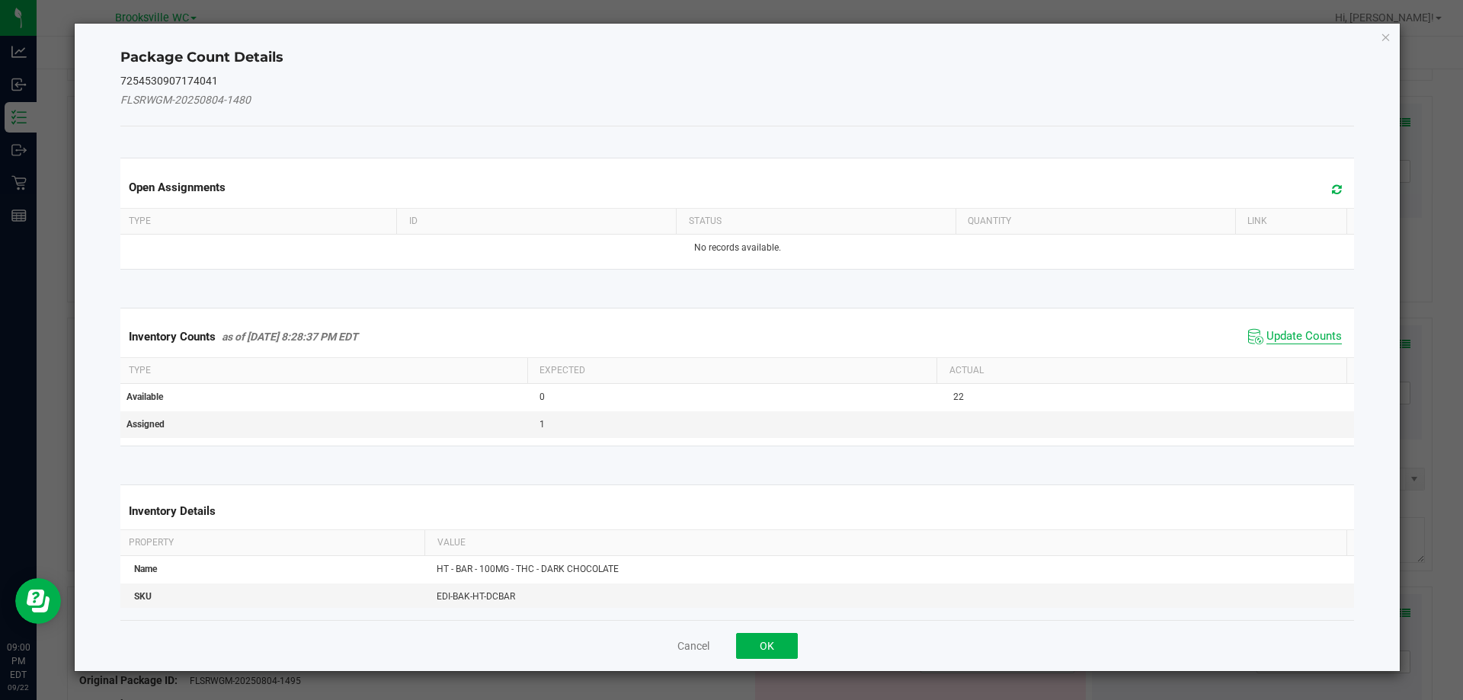
click at [1284, 330] on span "Update Counts" at bounding box center [1304, 336] width 75 height 15
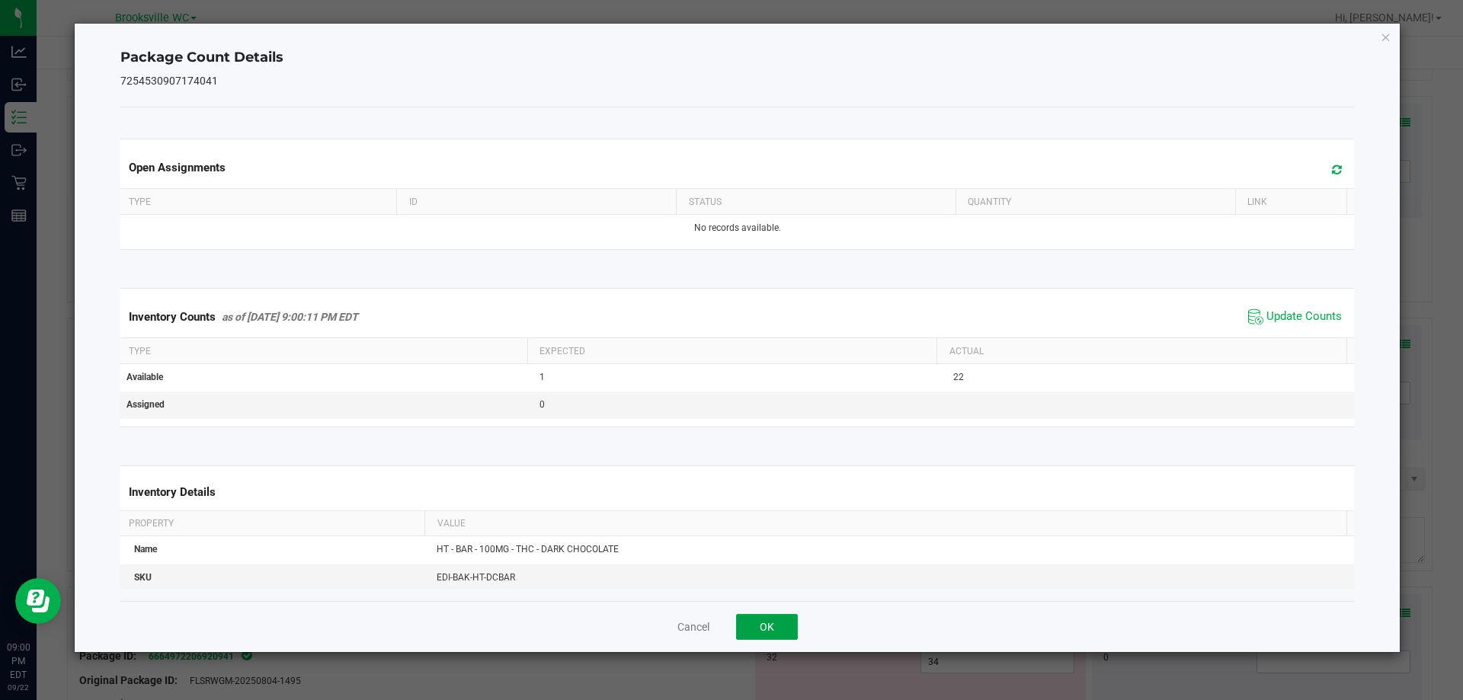
click at [774, 627] on button "OK" at bounding box center [767, 627] width 62 height 26
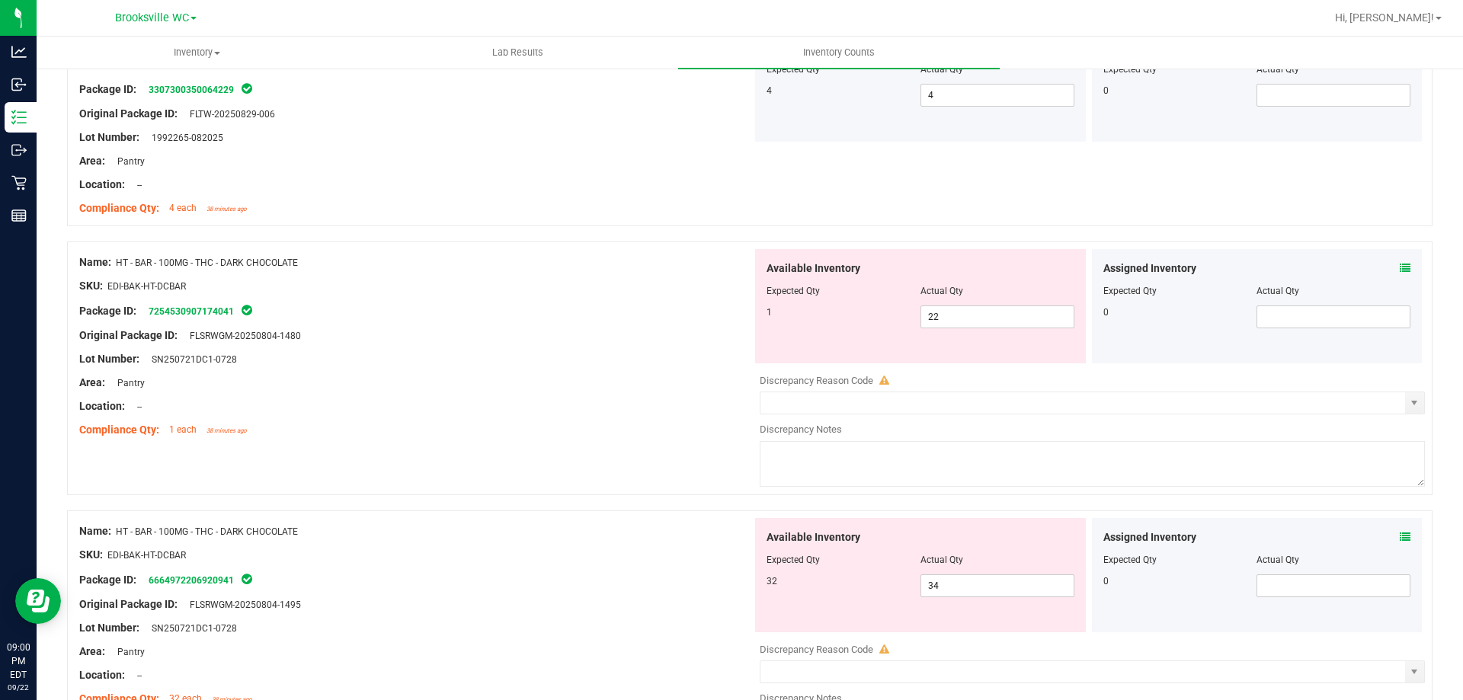
scroll to position [2744, 0]
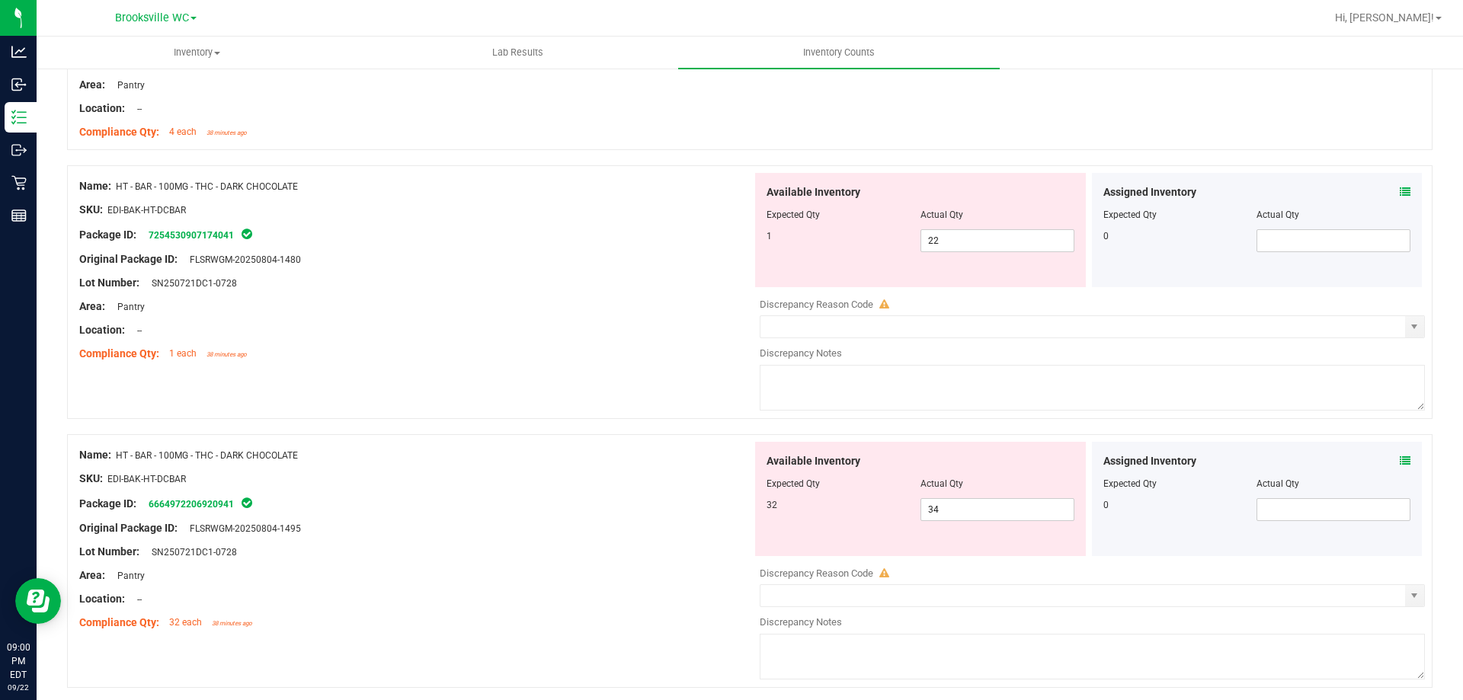
click at [958, 228] on div at bounding box center [921, 226] width 308 height 8
click at [961, 236] on span "22 22" at bounding box center [998, 240] width 154 height 23
click at [961, 236] on input "22" at bounding box center [997, 240] width 152 height 21
type input "1"
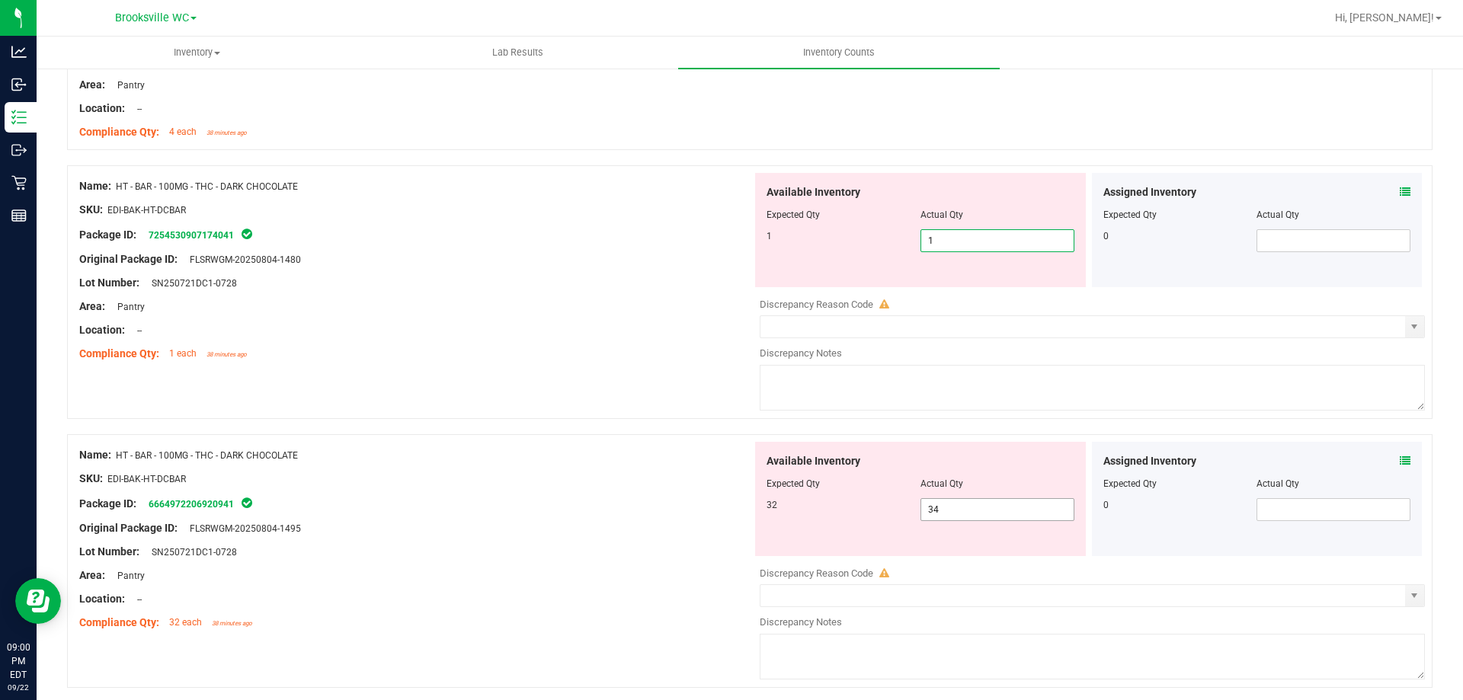
type input "1"
click at [1011, 509] on div "Available Inventory Expected Qty Actual Qty 32 34 34" at bounding box center [1088, 563] width 673 height 242
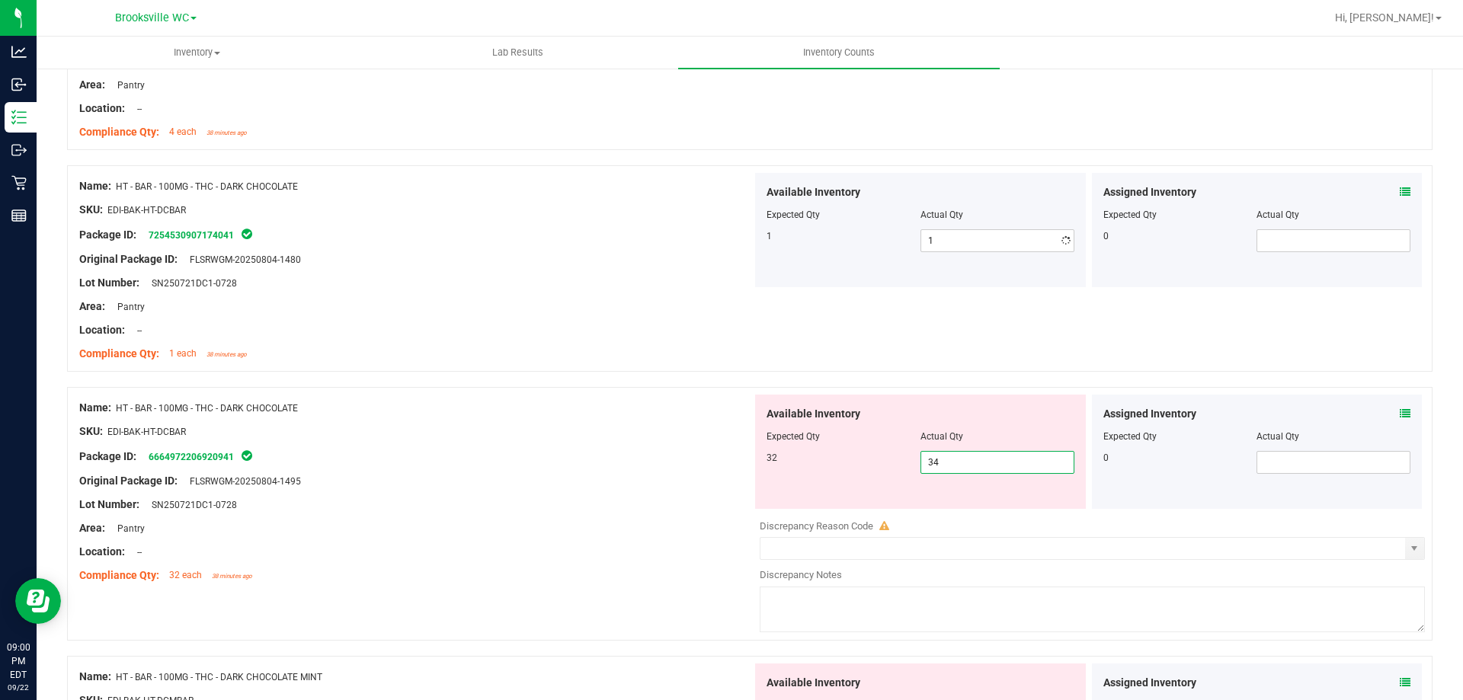
click at [1011, 509] on div at bounding box center [1088, 510] width 673 height 2
click at [979, 455] on span "34 34" at bounding box center [998, 462] width 154 height 23
click at [979, 455] on input "34" at bounding box center [997, 462] width 152 height 21
type input "32"
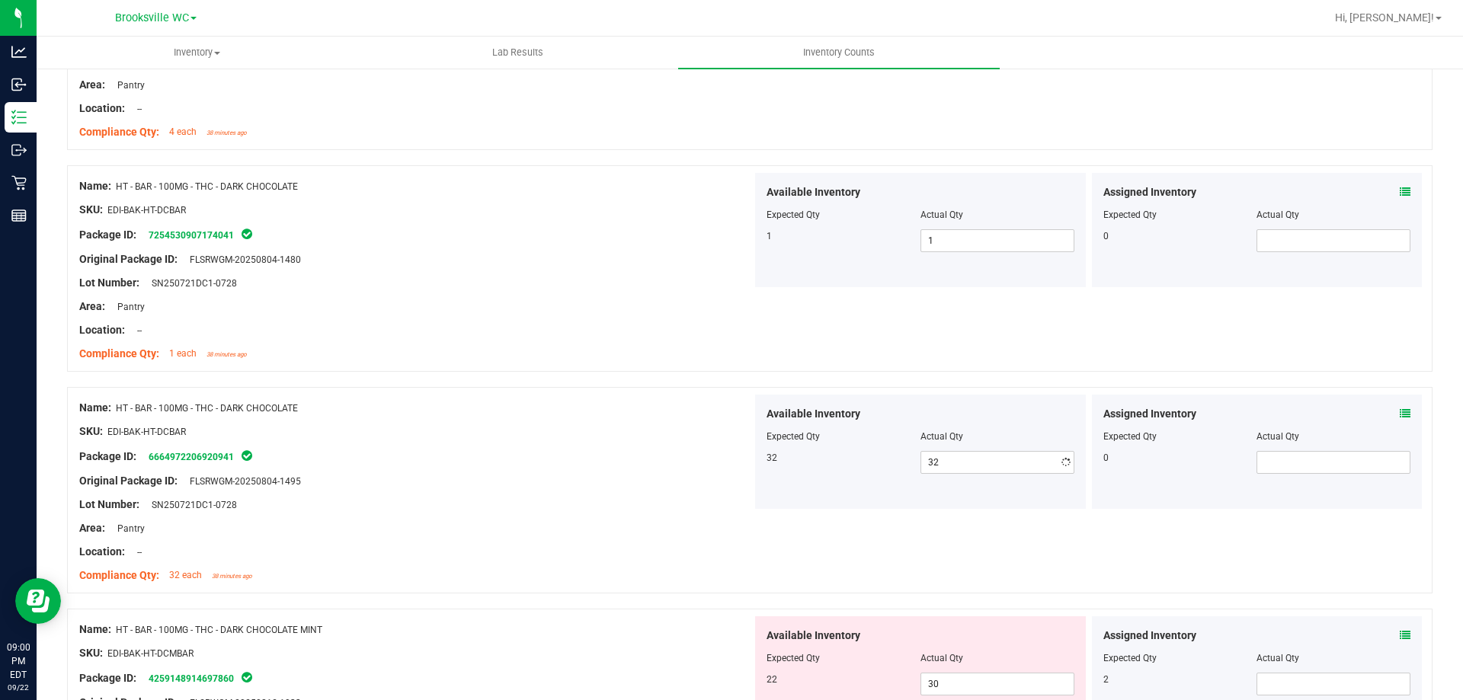
click at [611, 437] on div "SKU: EDI-BAK-HT-DCBAR" at bounding box center [415, 432] width 673 height 16
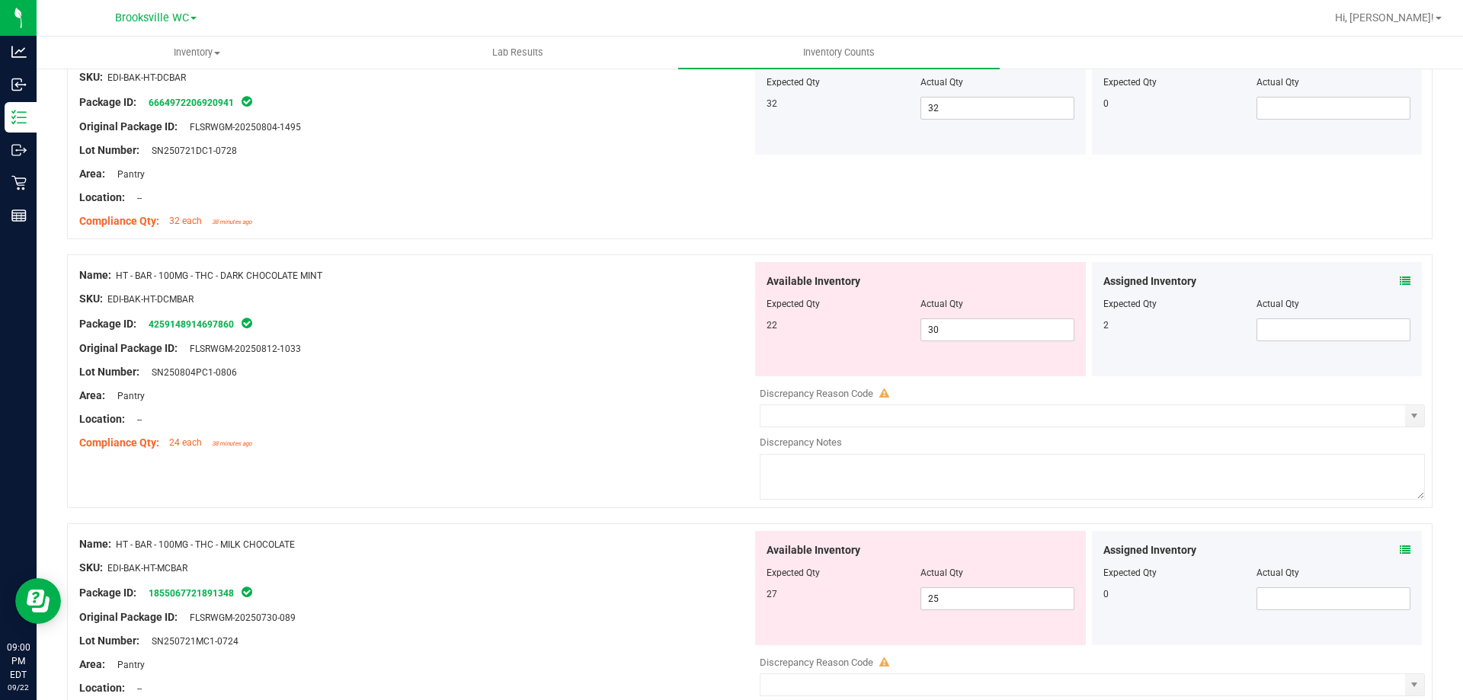
scroll to position [3125, 0]
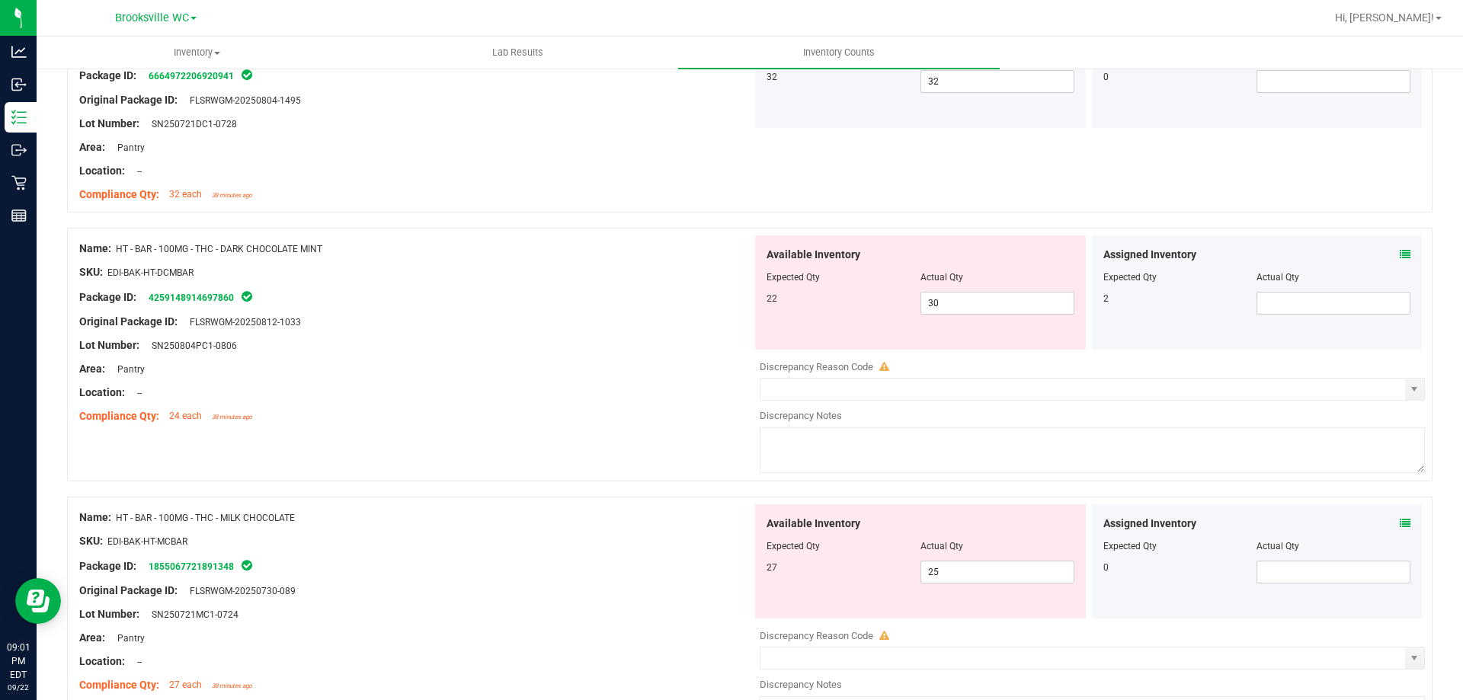
click at [1400, 257] on icon at bounding box center [1405, 254] width 11 height 11
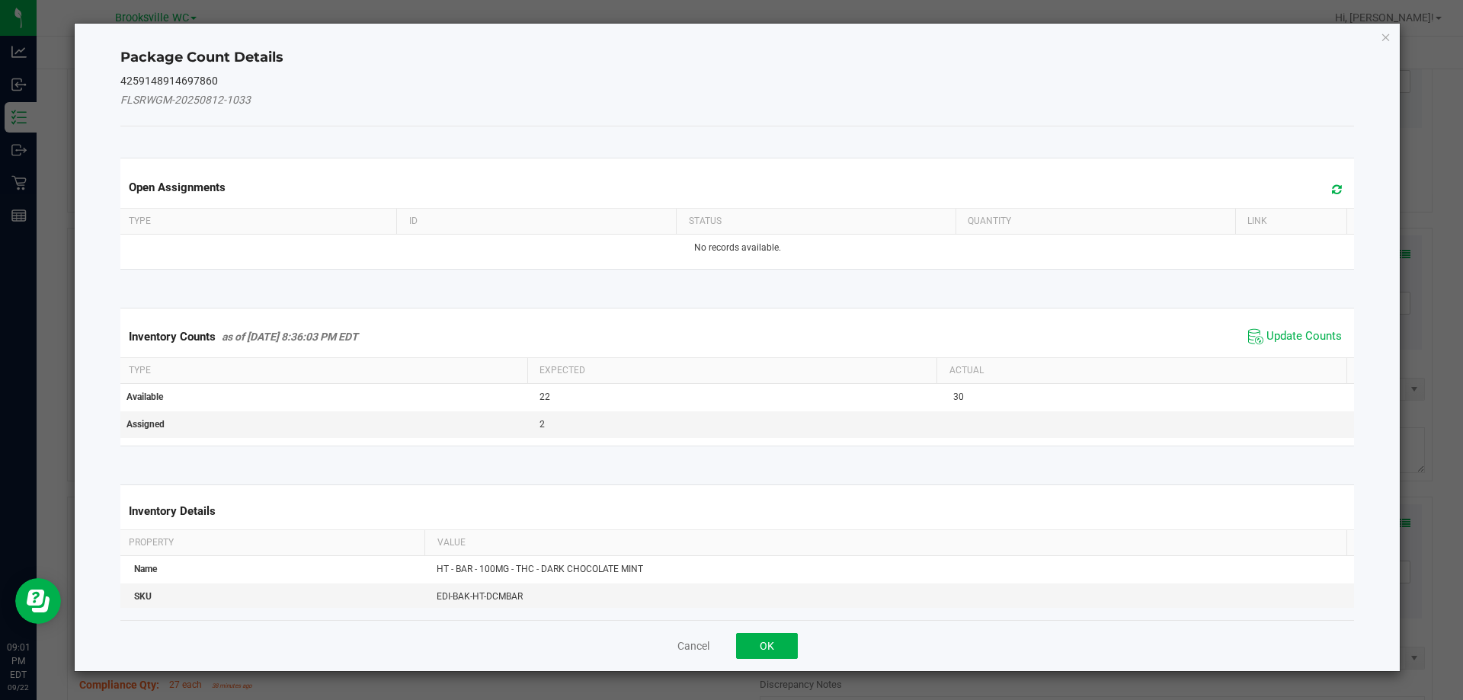
click at [1259, 327] on span "Update Counts" at bounding box center [1295, 336] width 101 height 23
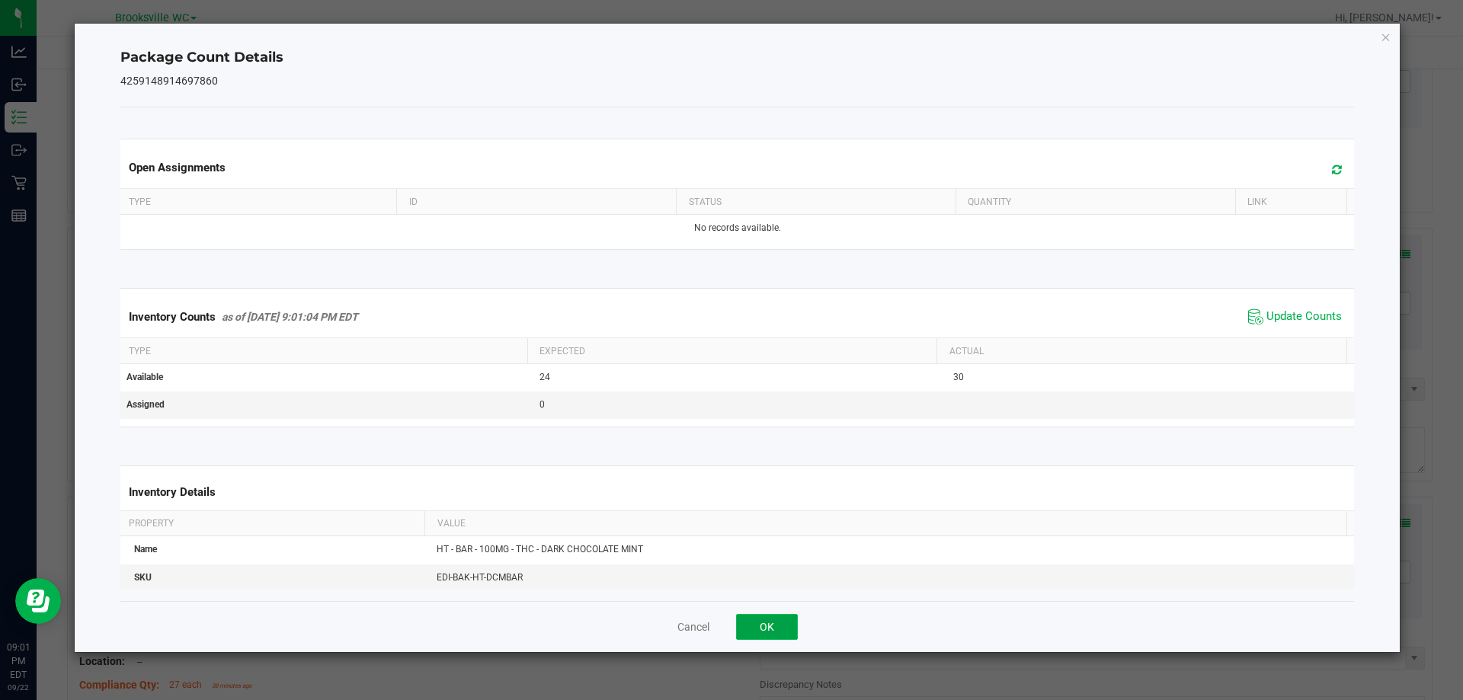
click at [779, 624] on button "OK" at bounding box center [767, 627] width 62 height 26
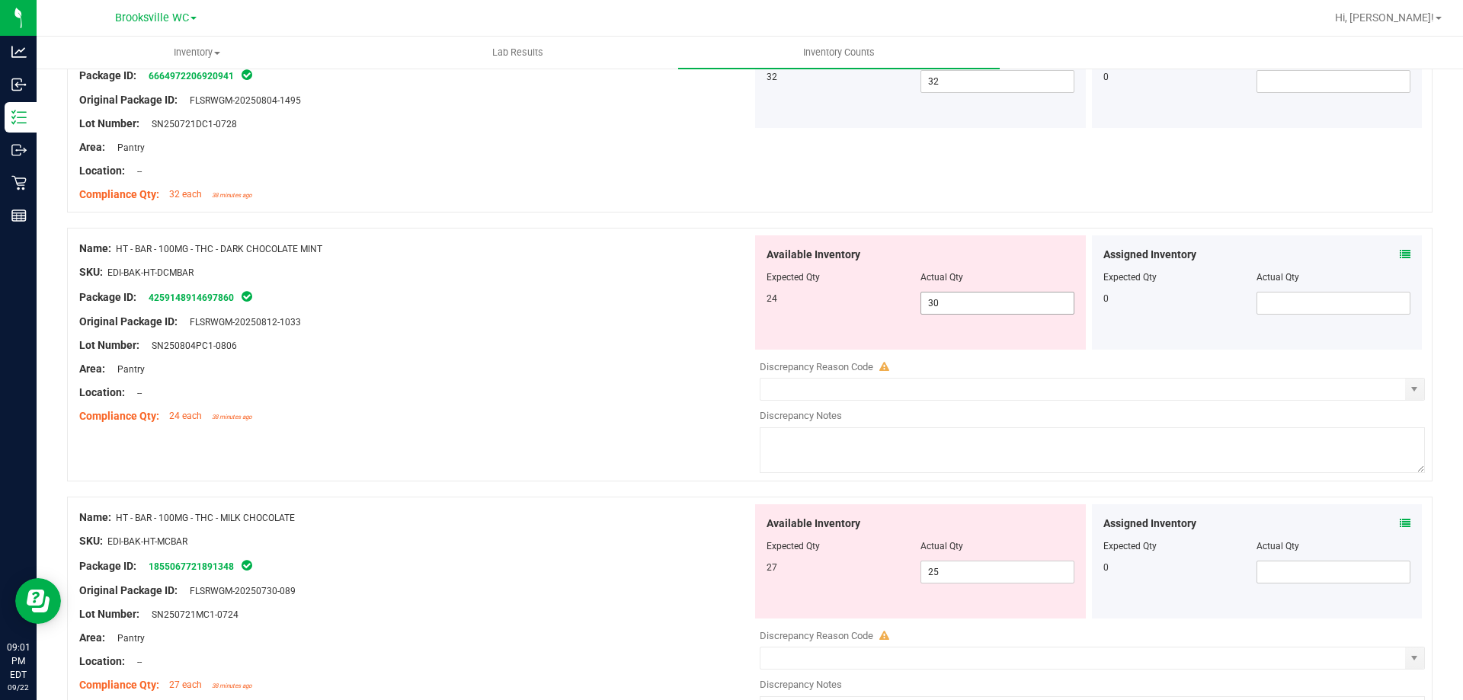
click at [947, 312] on span "30 30" at bounding box center [998, 303] width 154 height 23
click at [947, 312] on input "30" at bounding box center [997, 303] width 152 height 21
type input "24"
click at [595, 296] on div "Package ID: 4259148914697860" at bounding box center [415, 297] width 673 height 18
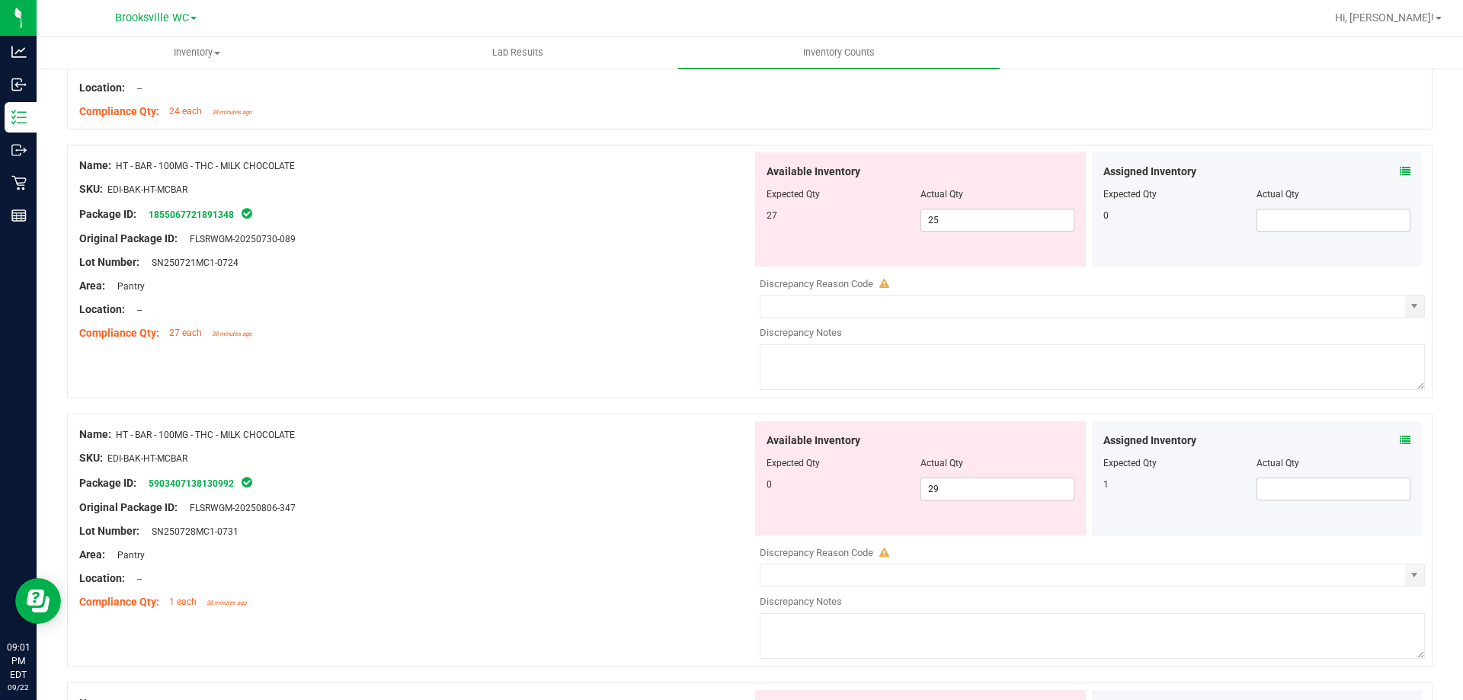
scroll to position [3506, 0]
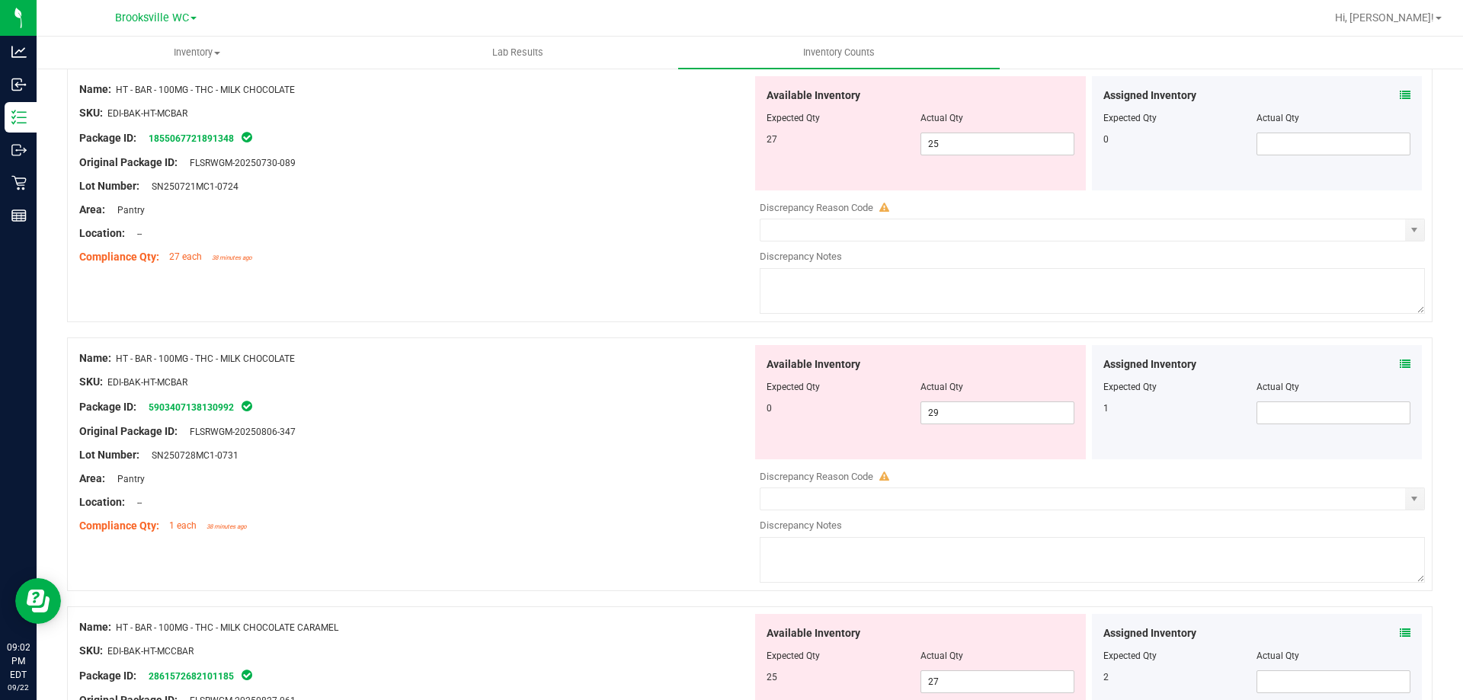
click at [1400, 364] on icon at bounding box center [1405, 364] width 11 height 11
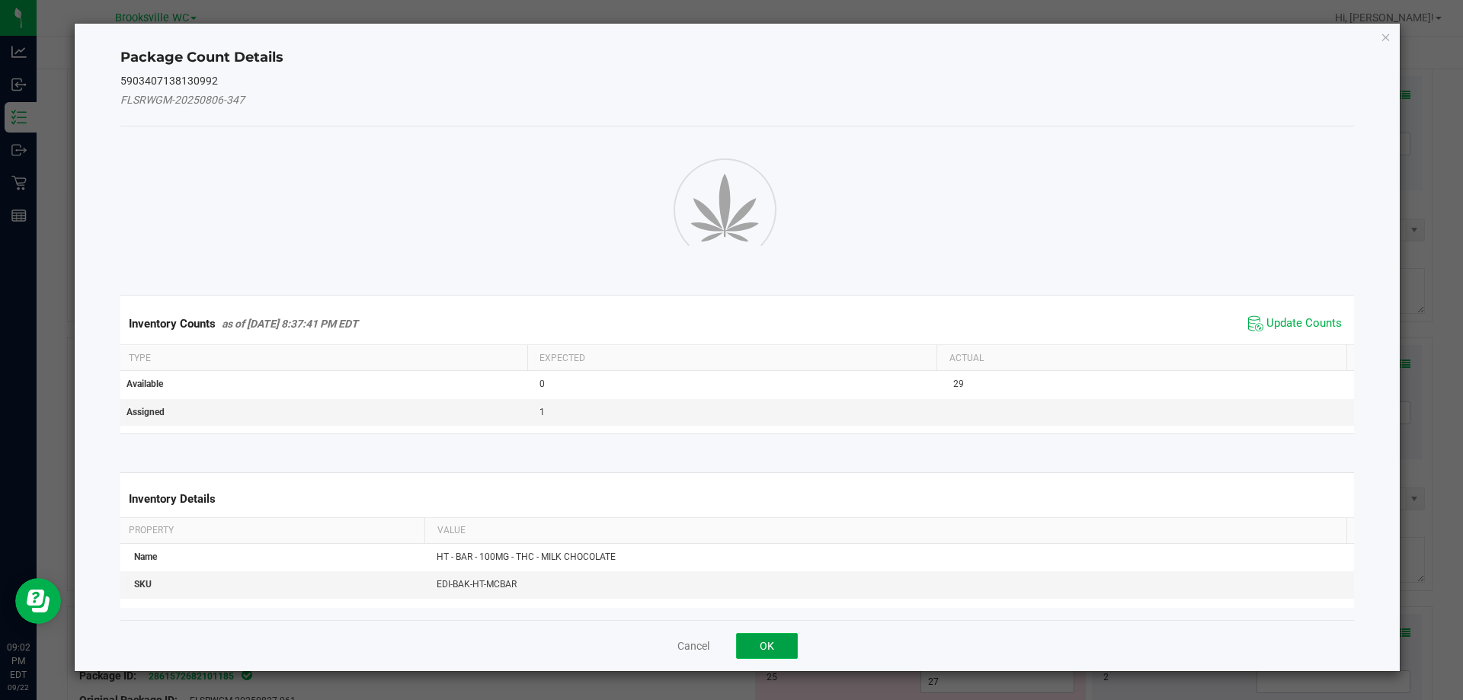
click at [764, 638] on button "OK" at bounding box center [767, 646] width 62 height 26
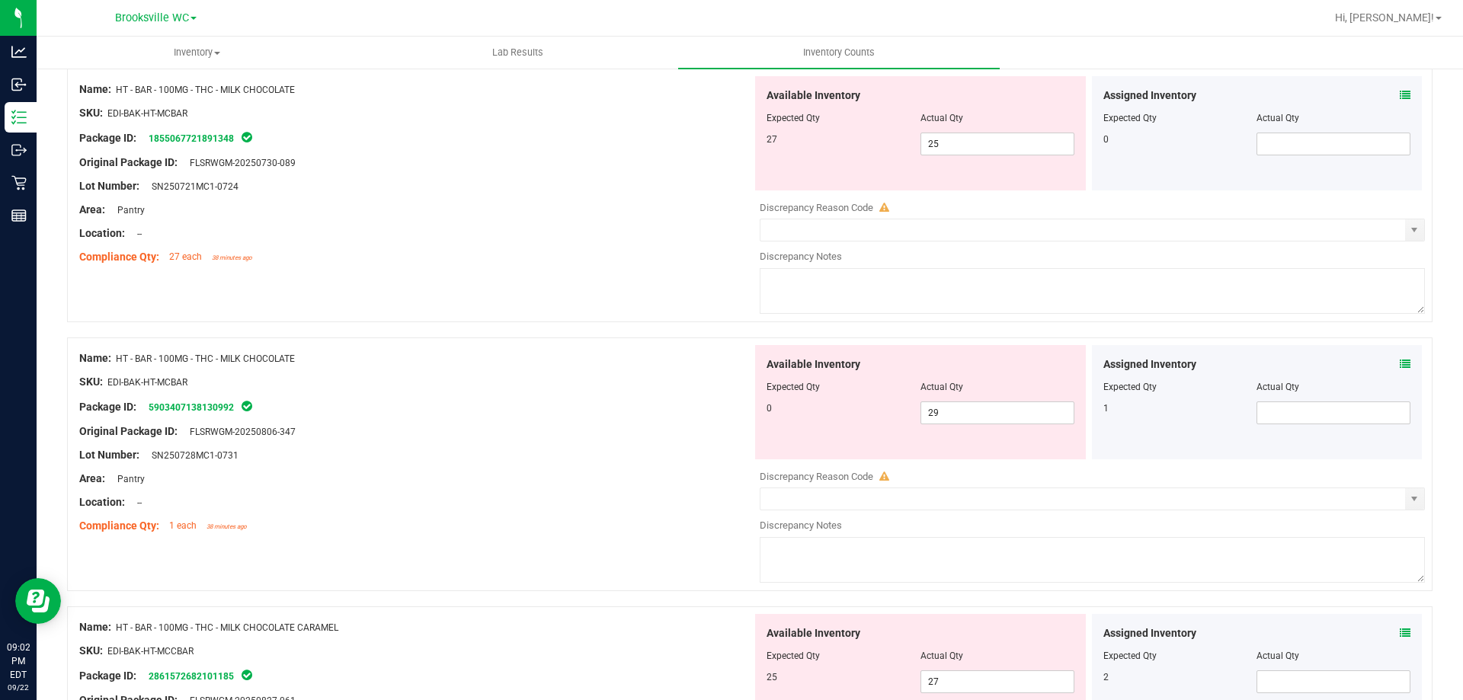
click at [1400, 362] on icon at bounding box center [1405, 364] width 11 height 11
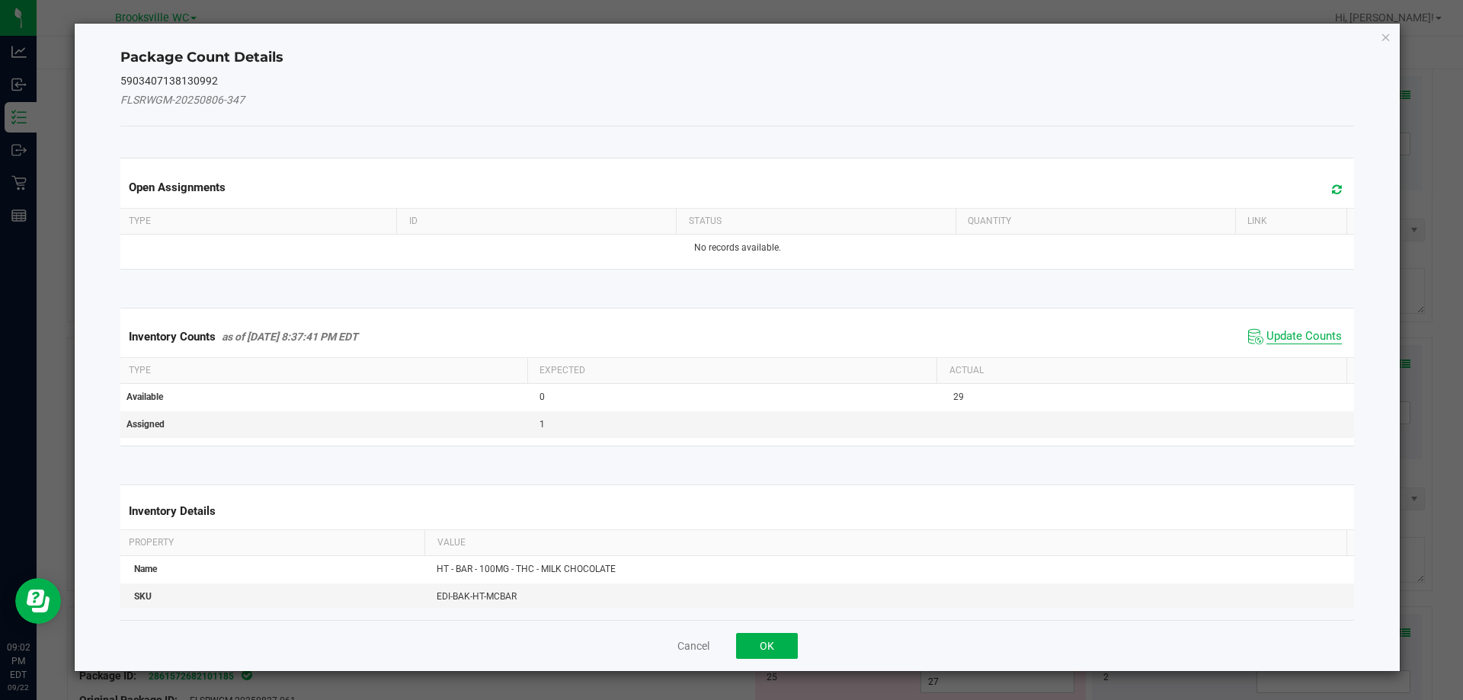
click at [1293, 331] on span "Update Counts" at bounding box center [1304, 336] width 75 height 15
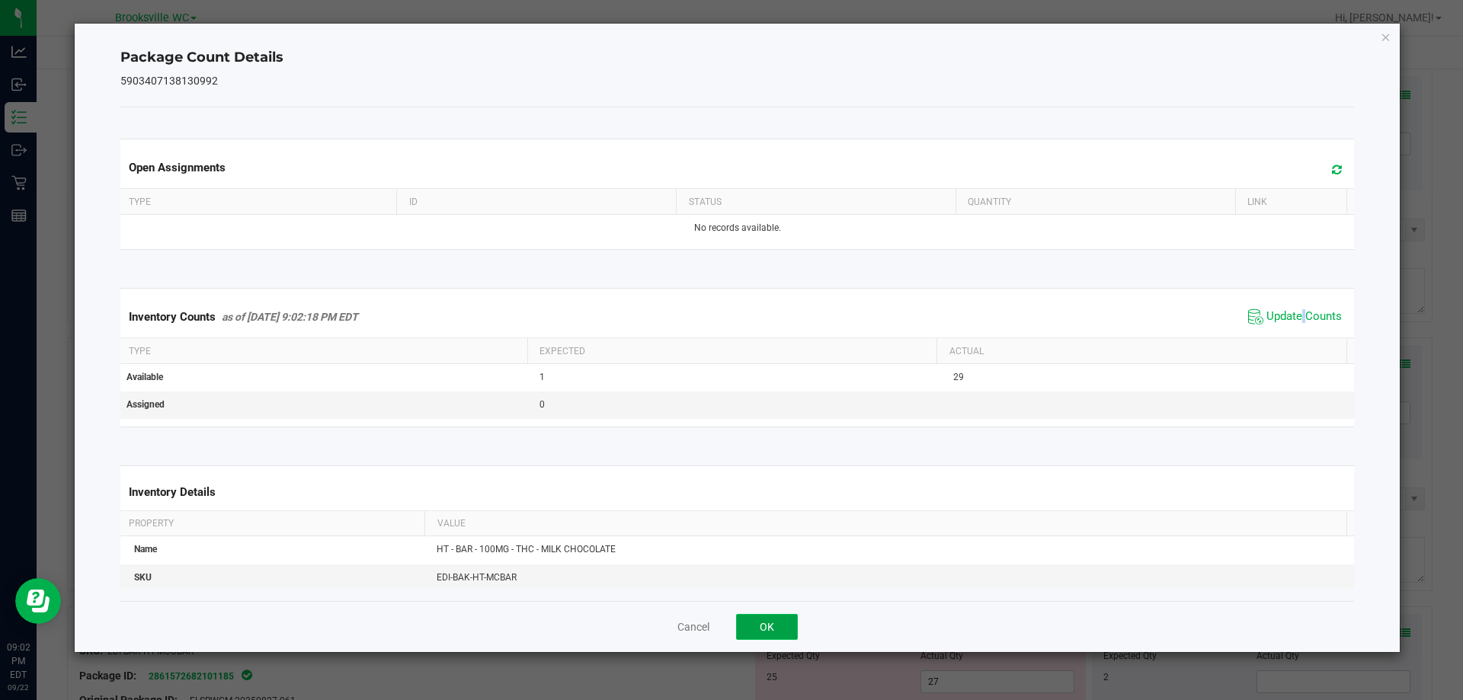
click at [780, 626] on button "OK" at bounding box center [767, 627] width 62 height 26
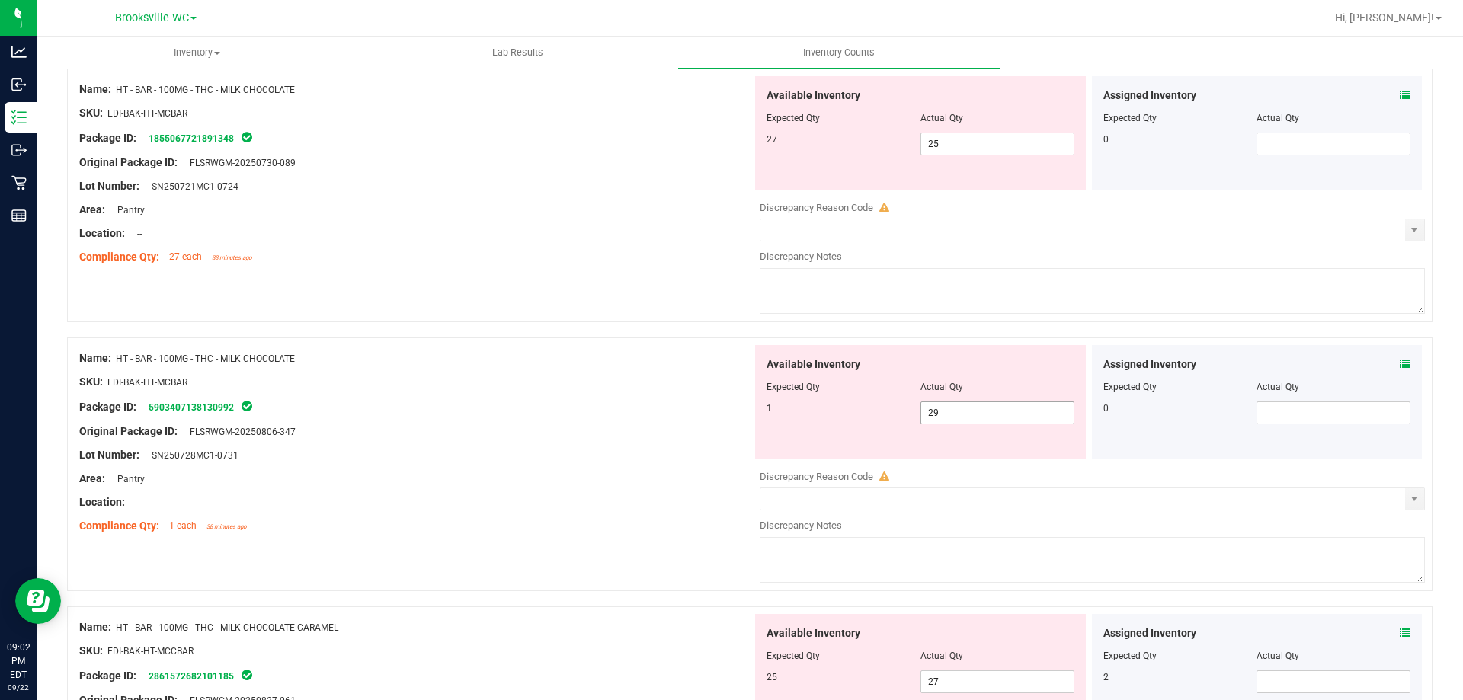
click at [950, 415] on span "29 29" at bounding box center [998, 413] width 154 height 23
click at [950, 415] on input "29" at bounding box center [997, 412] width 152 height 21
type input "1"
click at [950, 143] on span "25 25" at bounding box center [998, 144] width 154 height 23
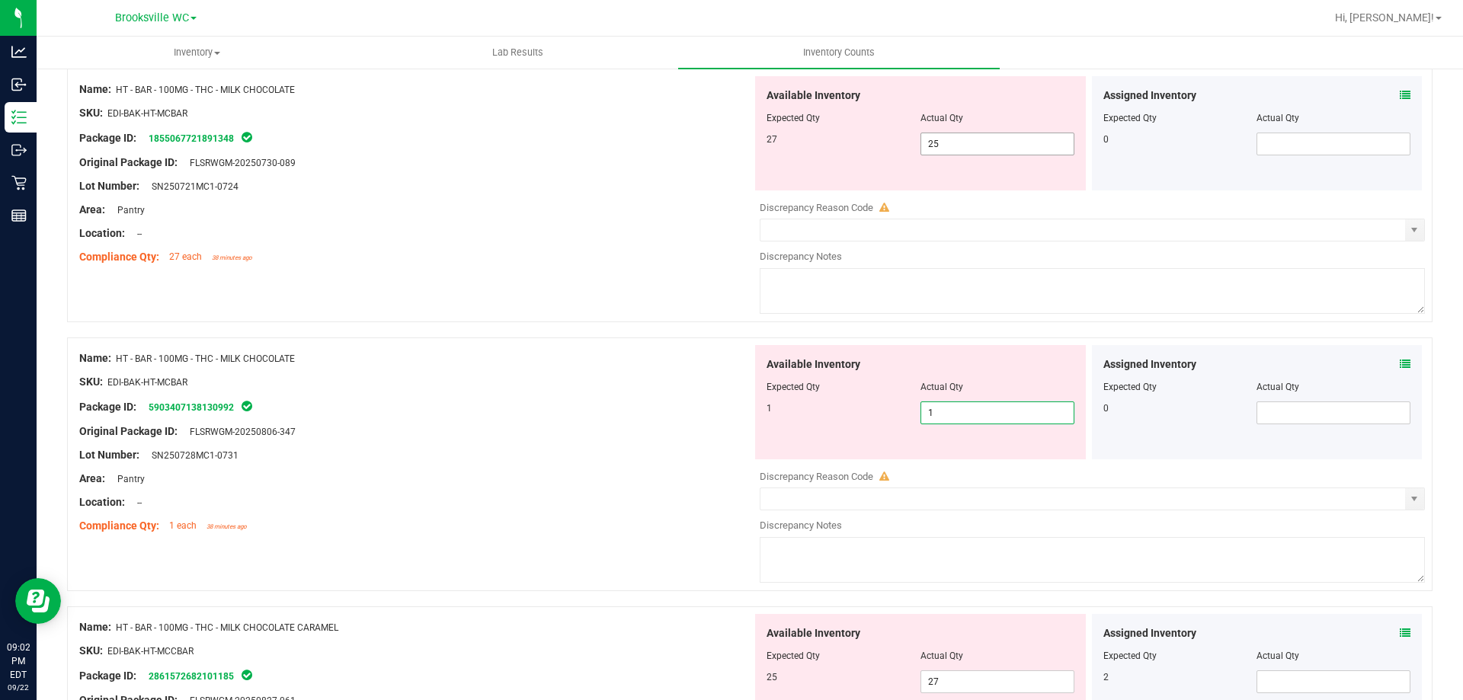
click at [0, 0] on input "25" at bounding box center [0, 0] width 0 height 0
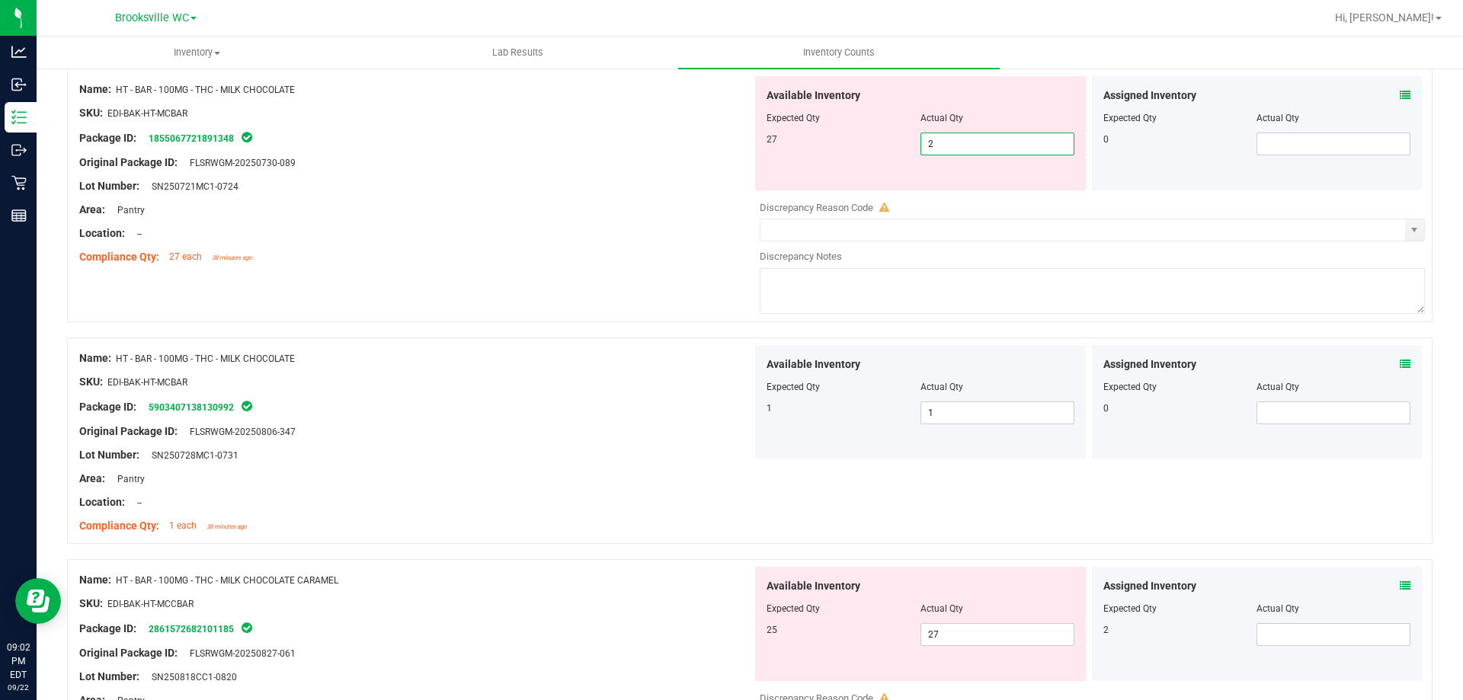
type input "27"
click at [597, 181] on div "Lot Number: SN250721MC1-0724" at bounding box center [415, 186] width 673 height 16
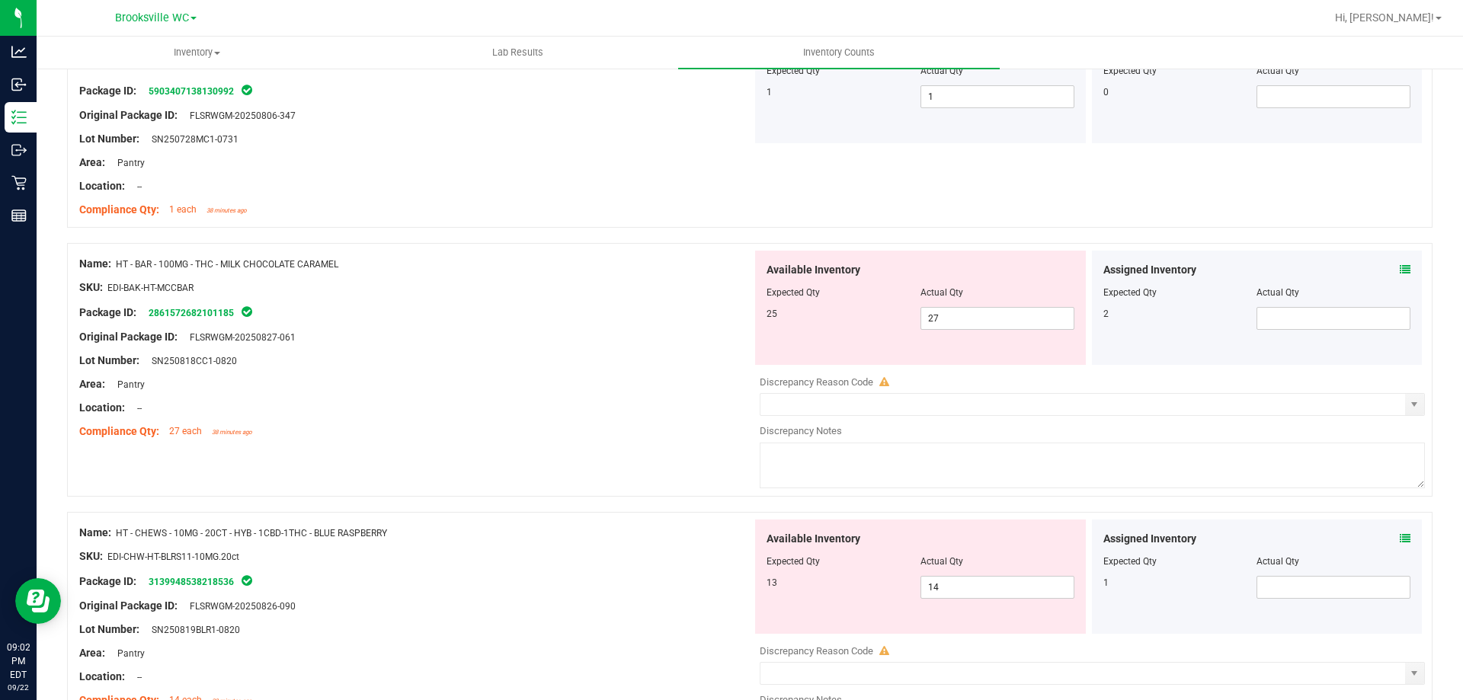
scroll to position [3811, 0]
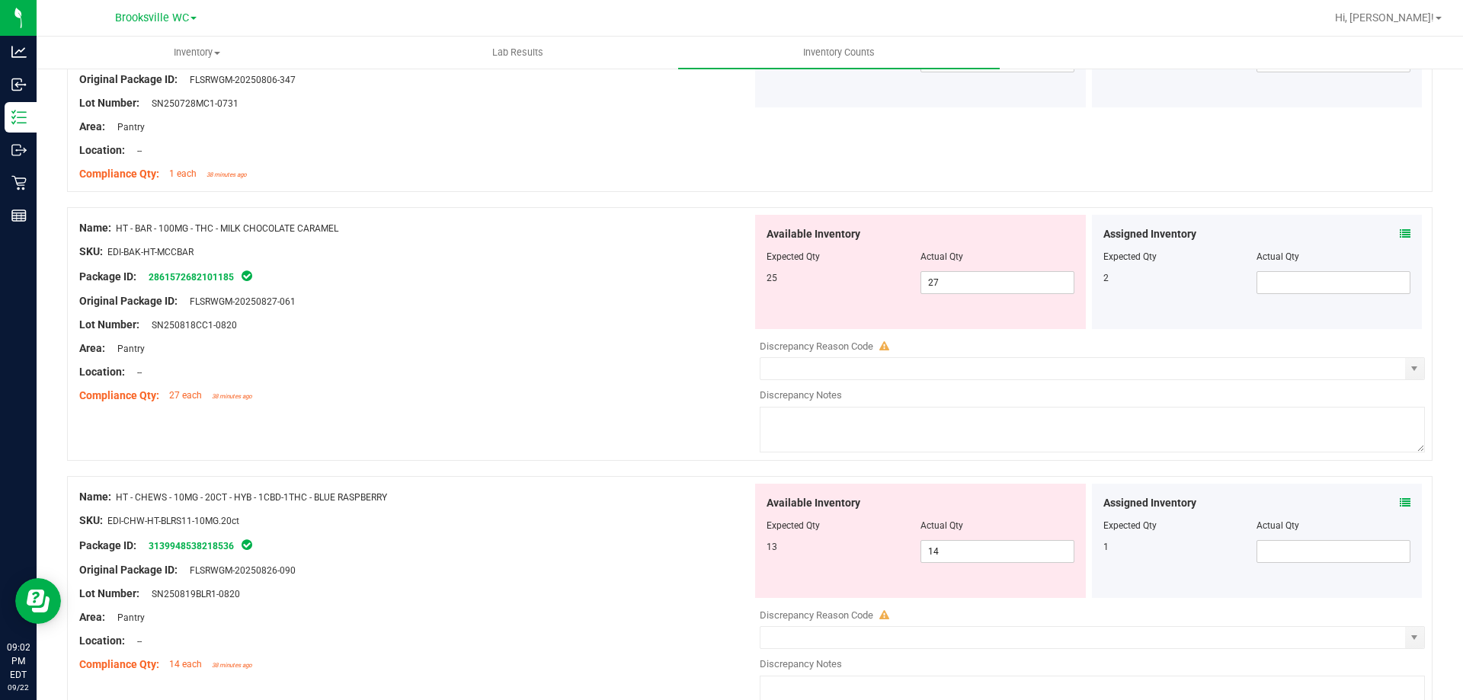
click at [1400, 235] on icon at bounding box center [1405, 234] width 11 height 11
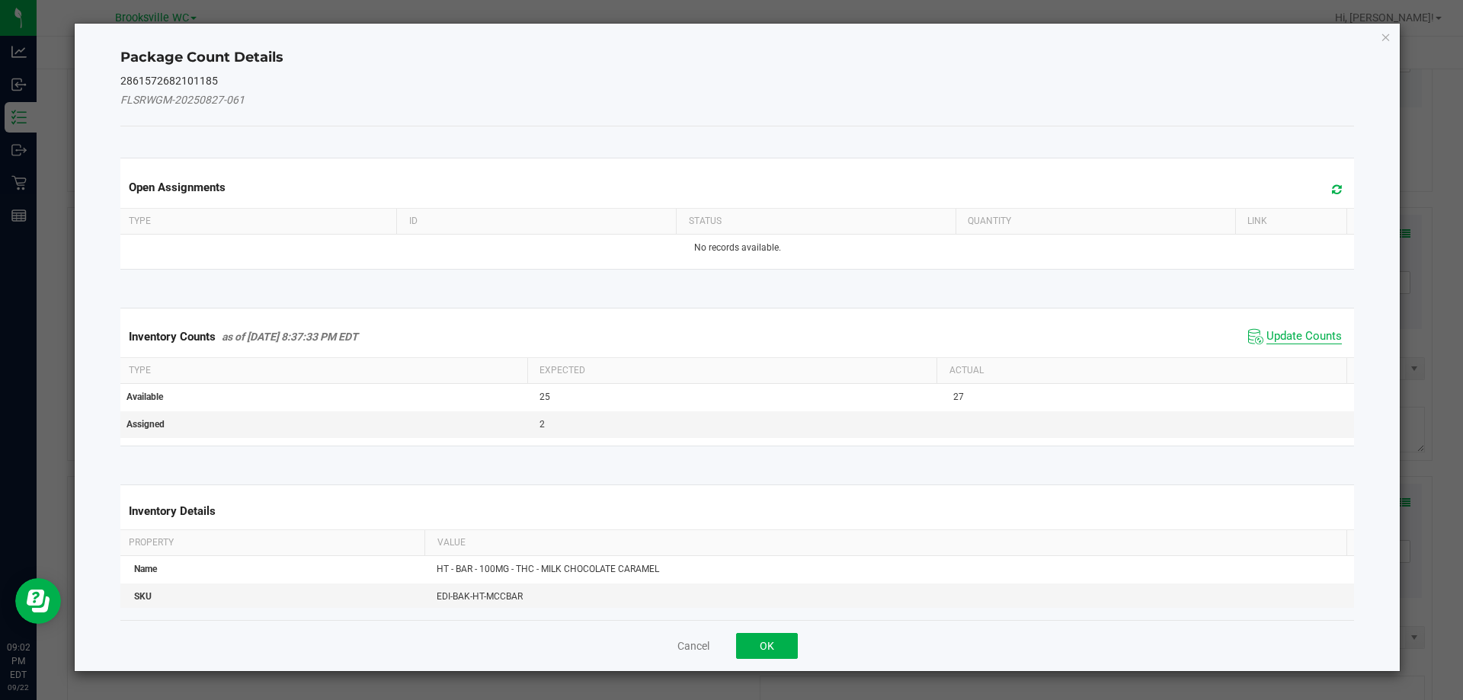
click at [1267, 332] on span "Update Counts" at bounding box center [1304, 336] width 75 height 15
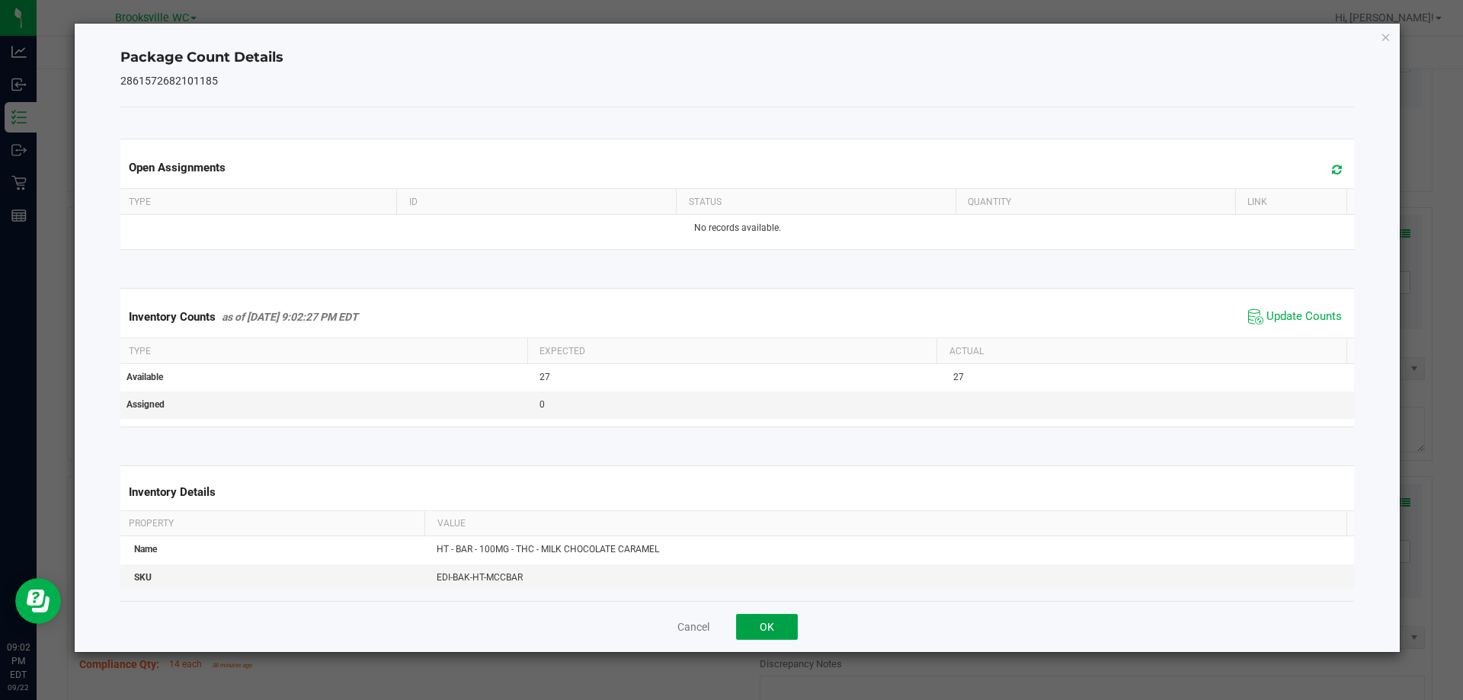
click at [757, 627] on button "OK" at bounding box center [767, 627] width 62 height 26
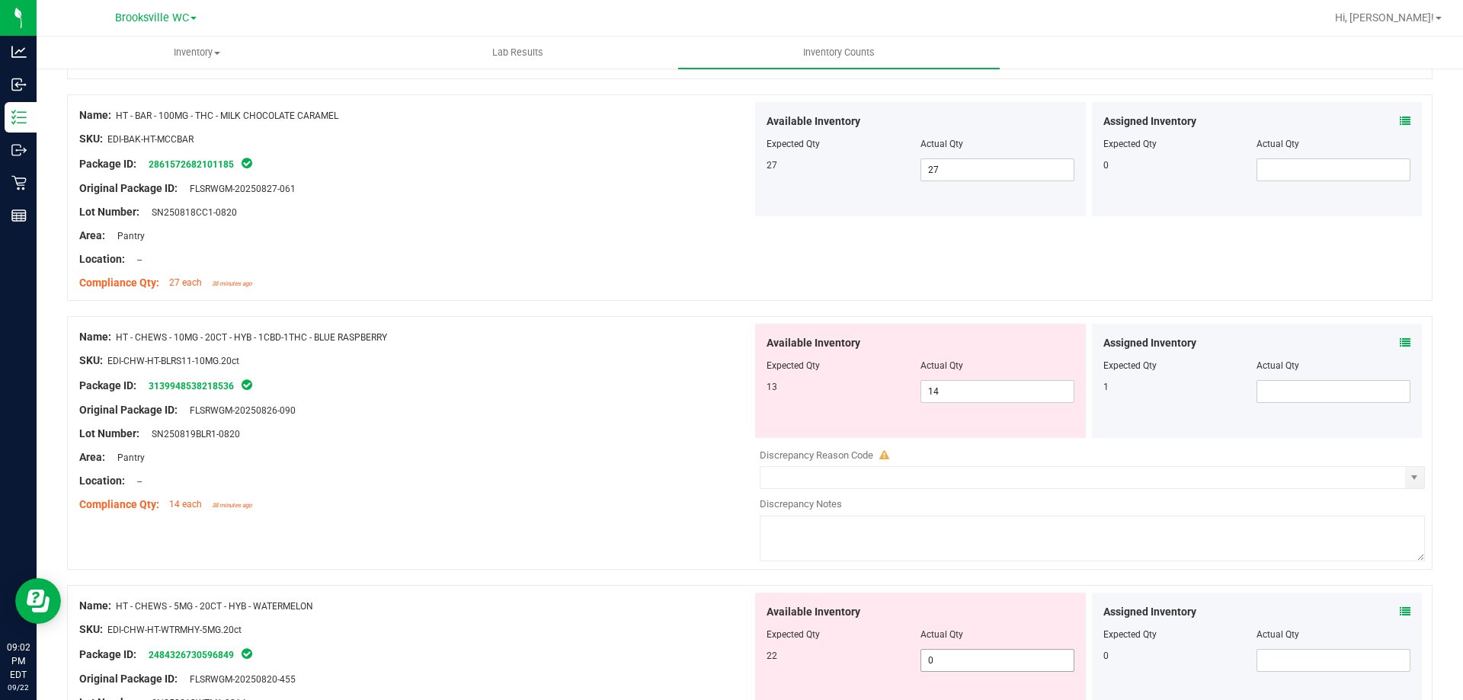
scroll to position [4116, 0]
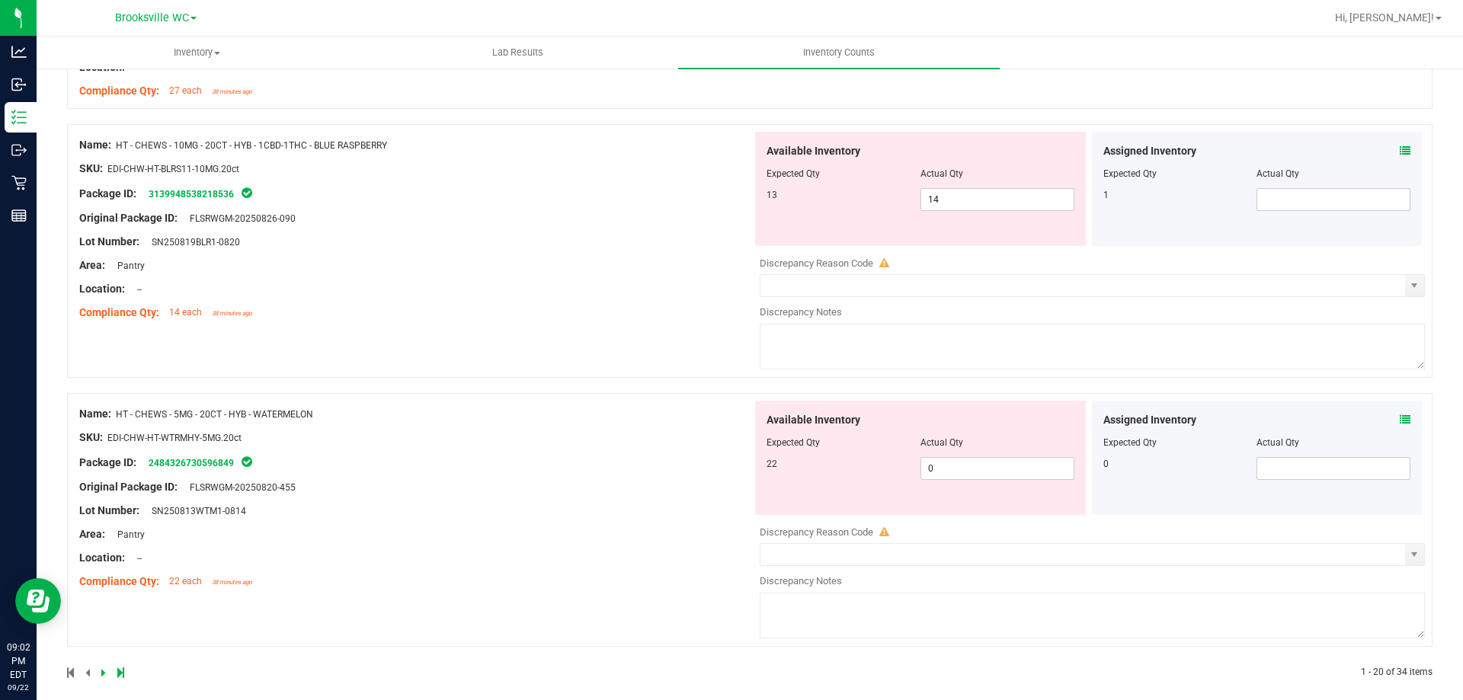
click at [1400, 152] on icon at bounding box center [1405, 151] width 11 height 11
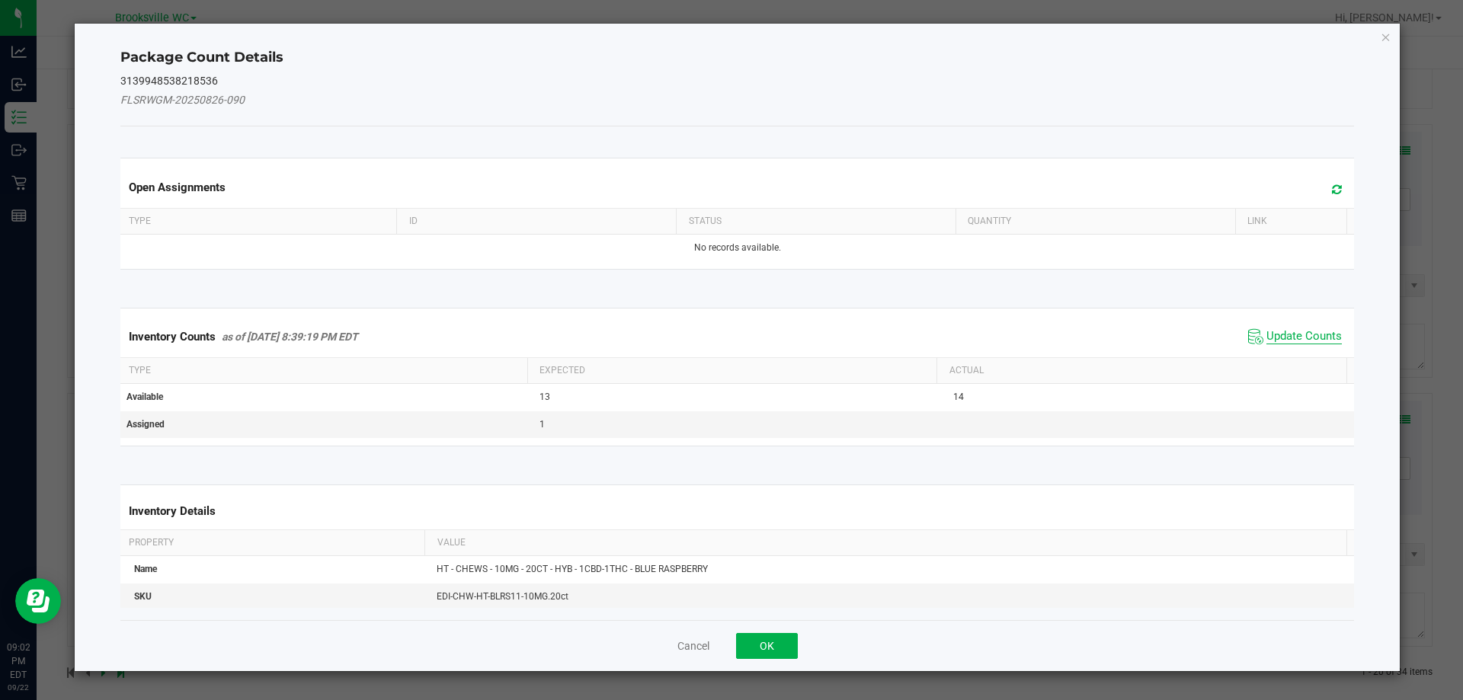
click at [1267, 340] on span "Update Counts" at bounding box center [1304, 336] width 75 height 15
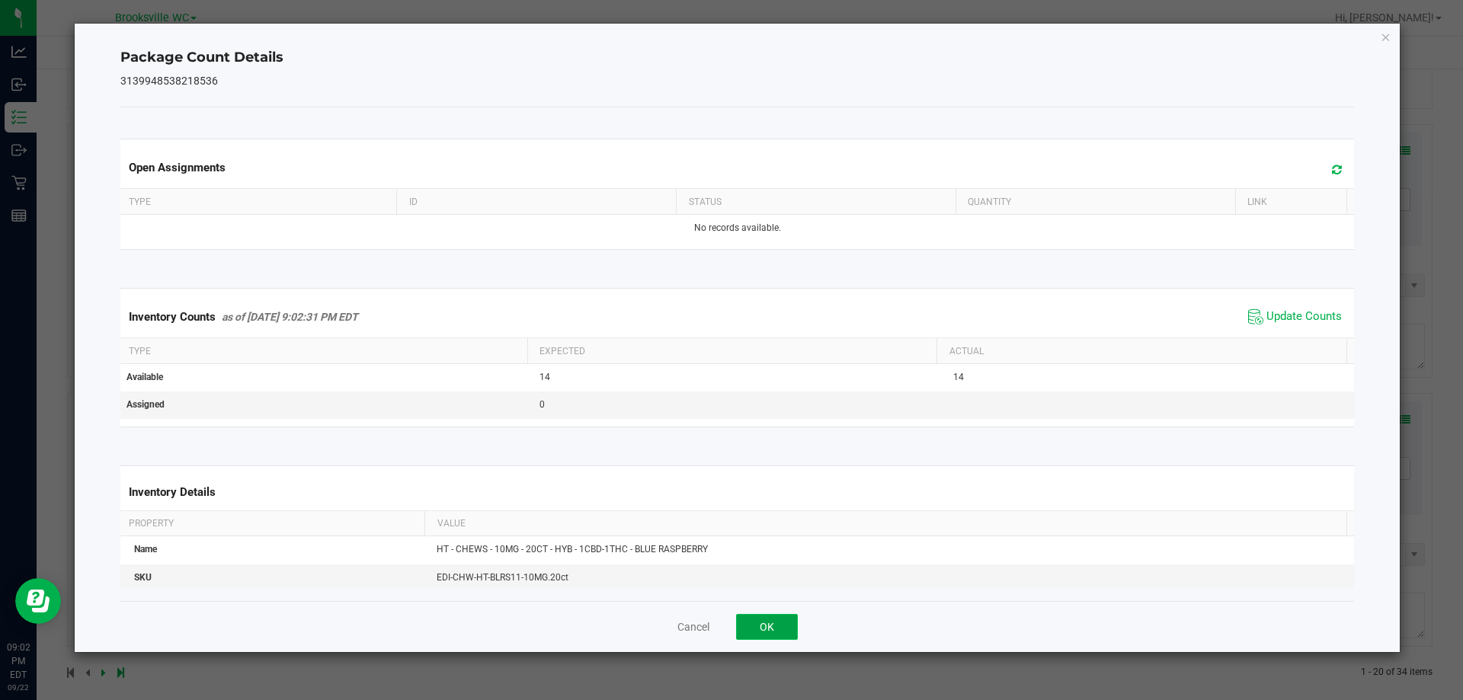
click at [774, 631] on button "OK" at bounding box center [767, 627] width 62 height 26
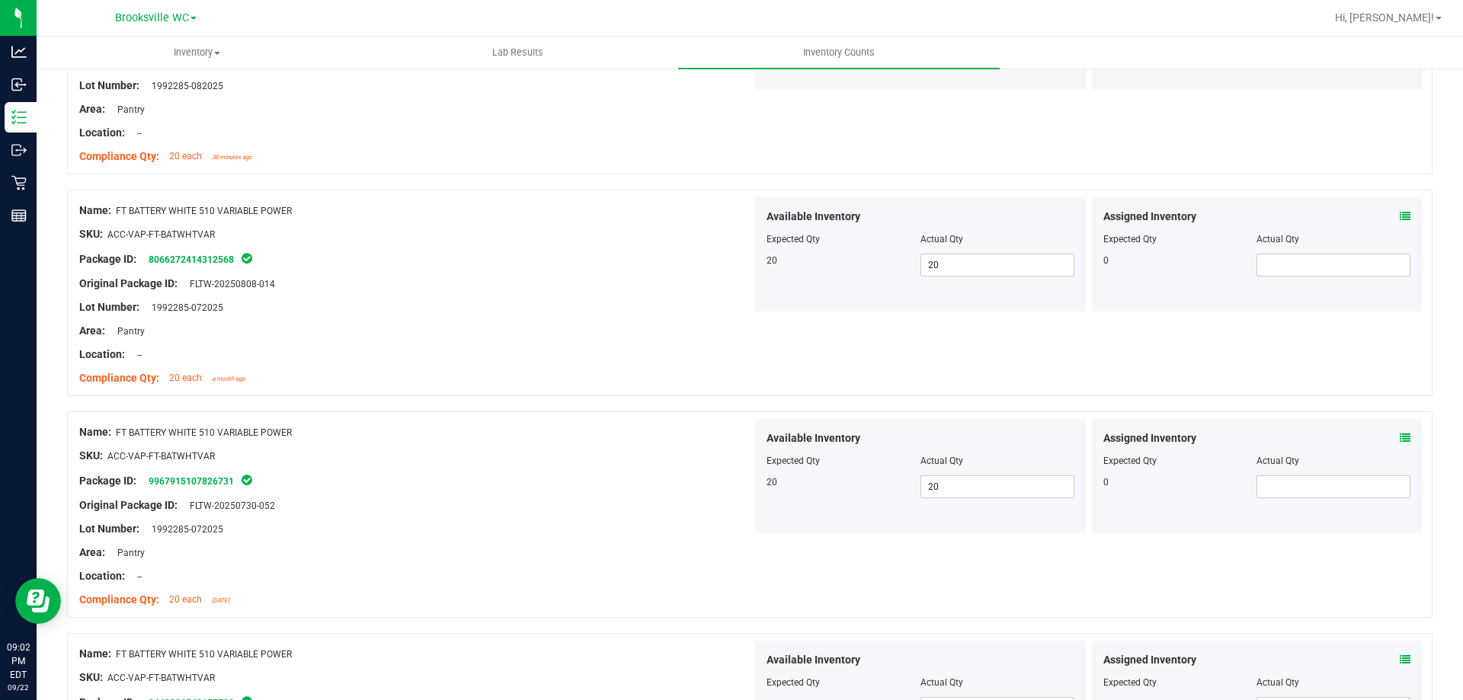
scroll to position [0, 0]
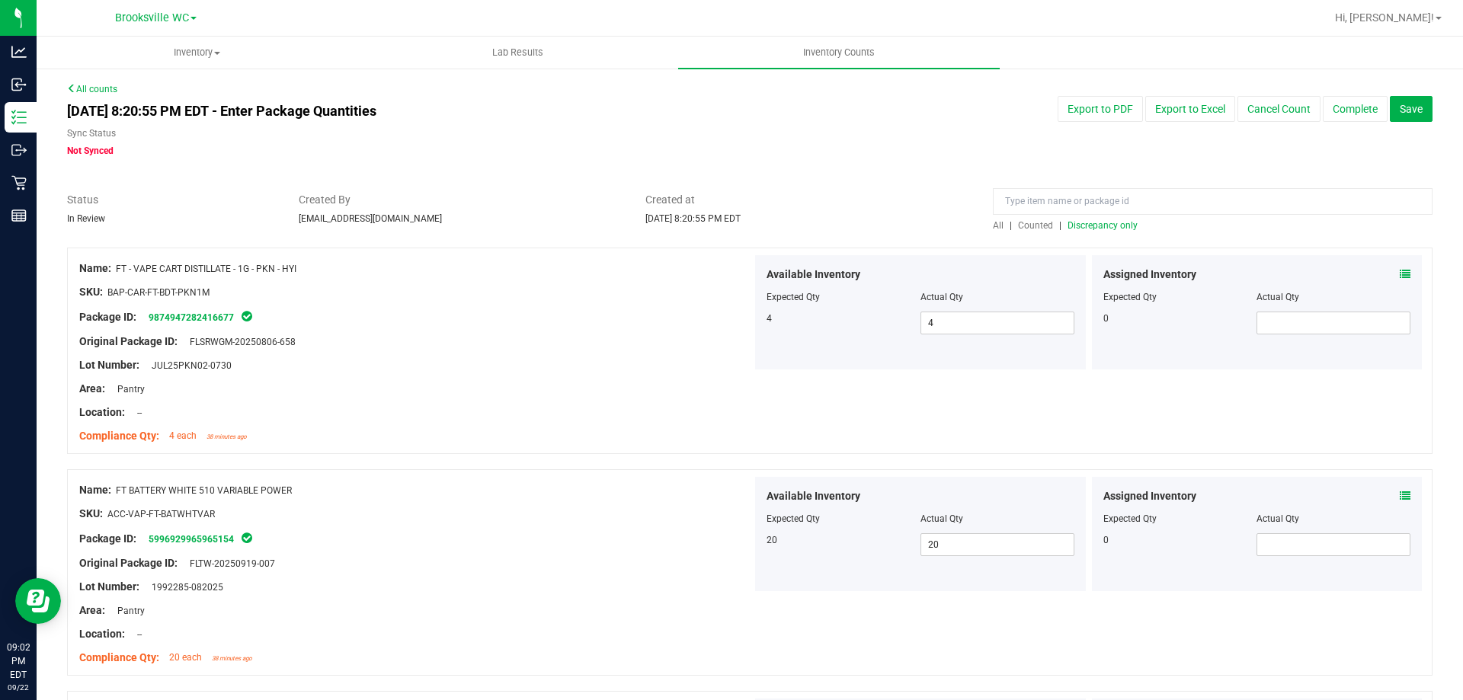
click at [1110, 224] on span "Discrepancy only" at bounding box center [1103, 225] width 70 height 11
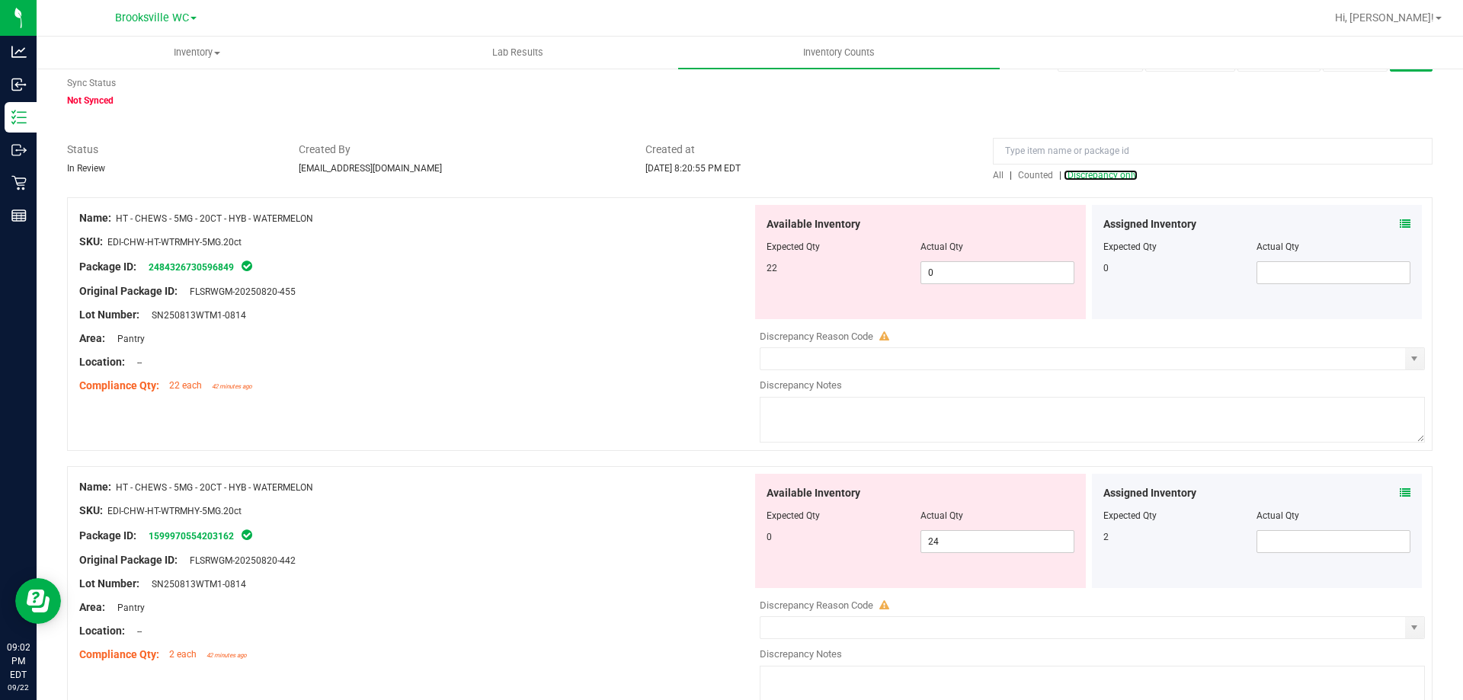
scroll to position [76, 0]
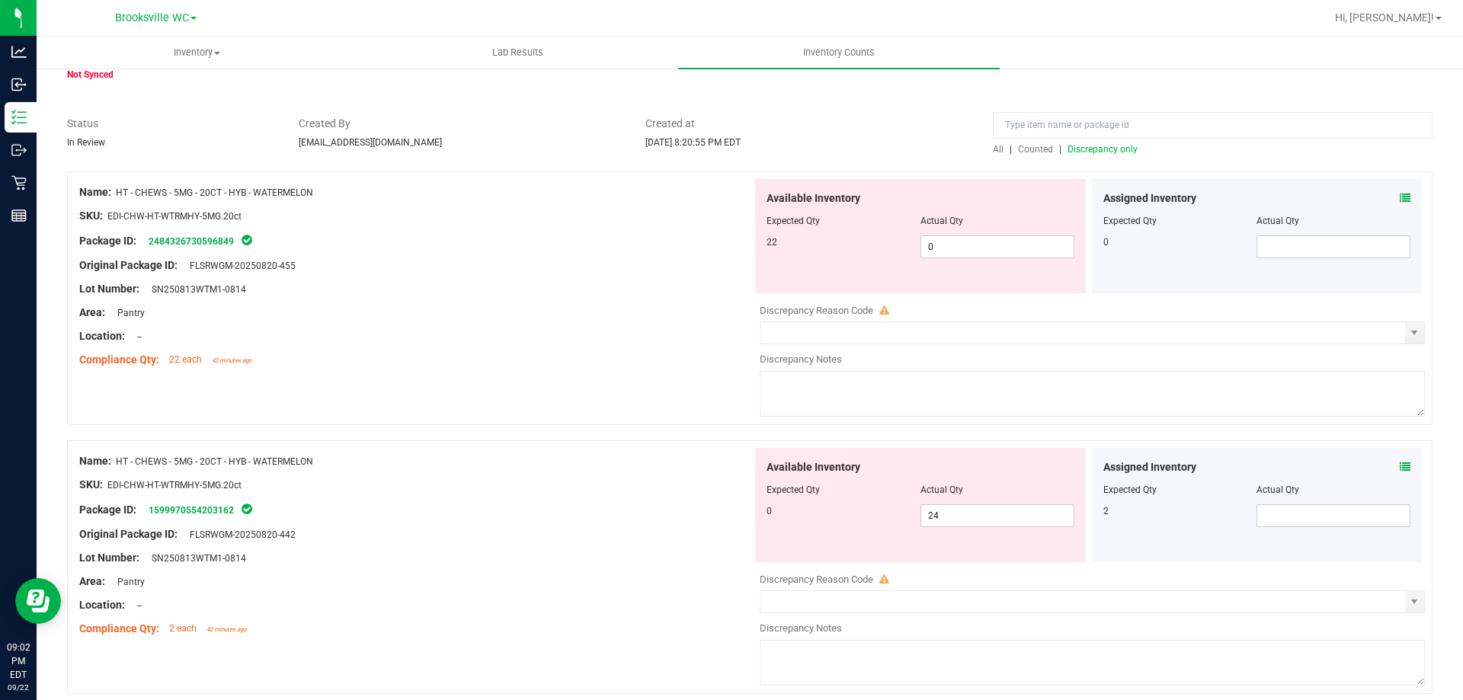
click at [1400, 468] on icon at bounding box center [1405, 467] width 11 height 11
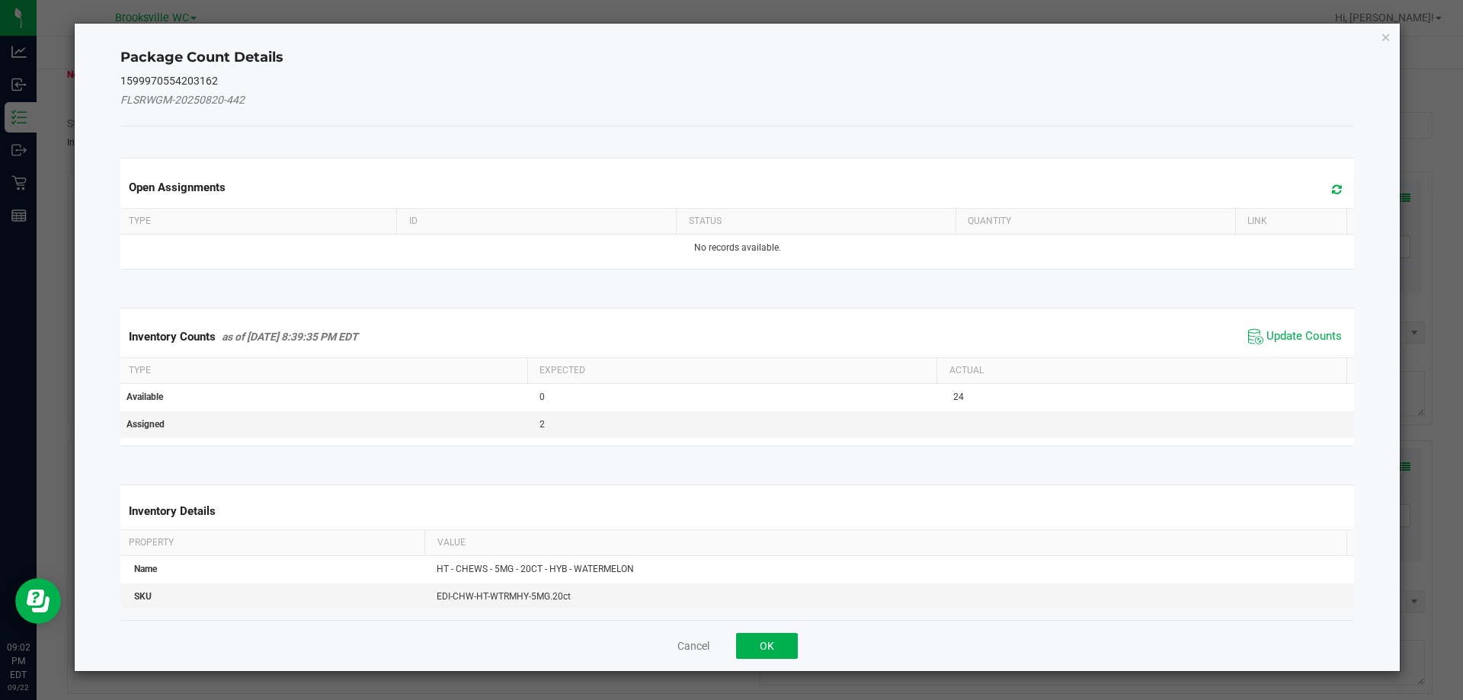
click at [1286, 327] on span "Update Counts" at bounding box center [1295, 336] width 101 height 23
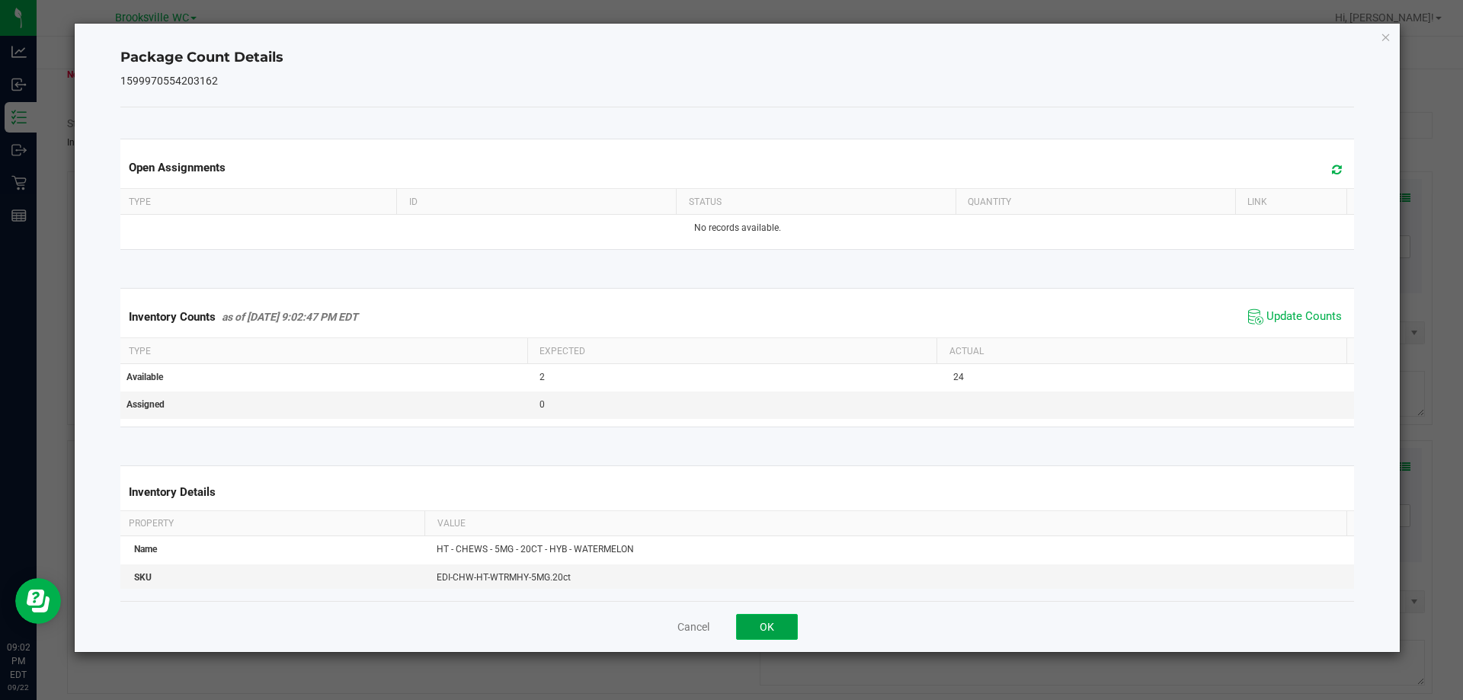
click at [754, 622] on button "OK" at bounding box center [767, 627] width 62 height 26
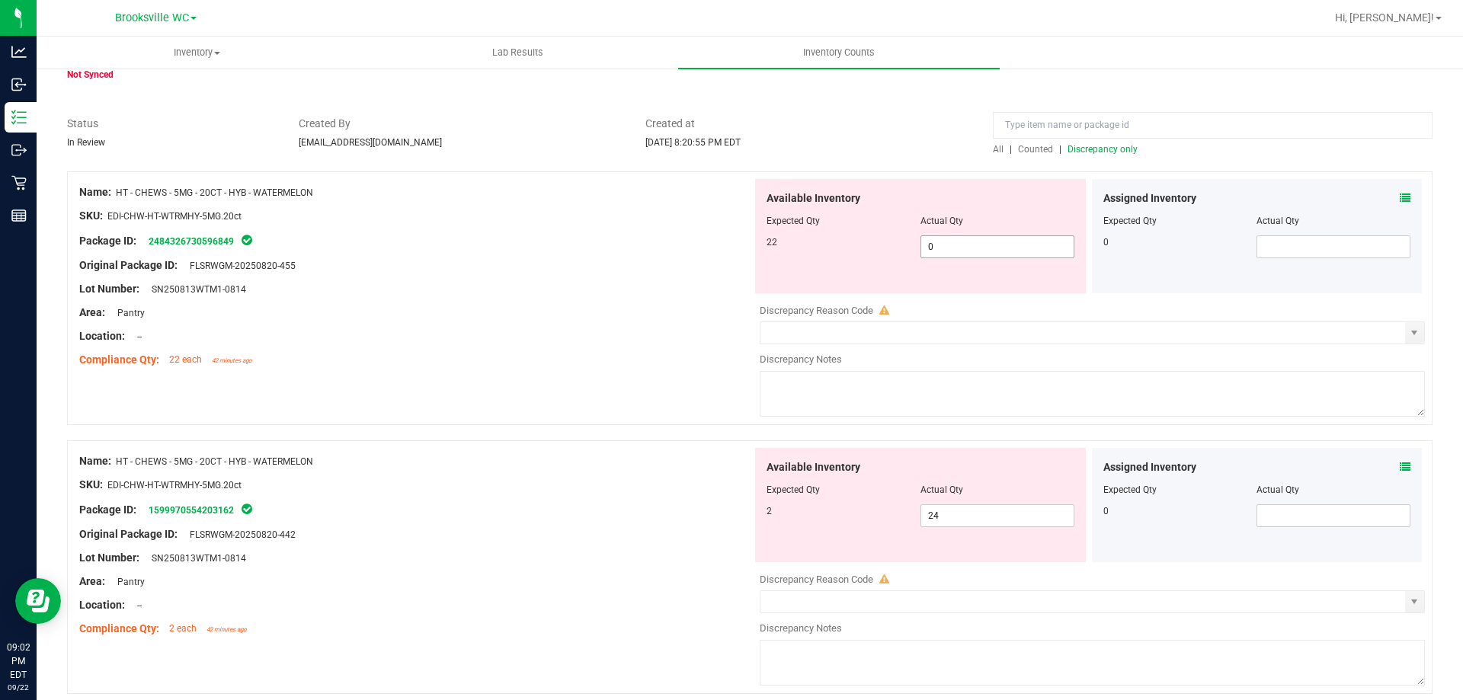
click at [978, 245] on span "0 0" at bounding box center [998, 247] width 154 height 23
click at [978, 245] on input "0" at bounding box center [997, 246] width 152 height 21
type input "22"
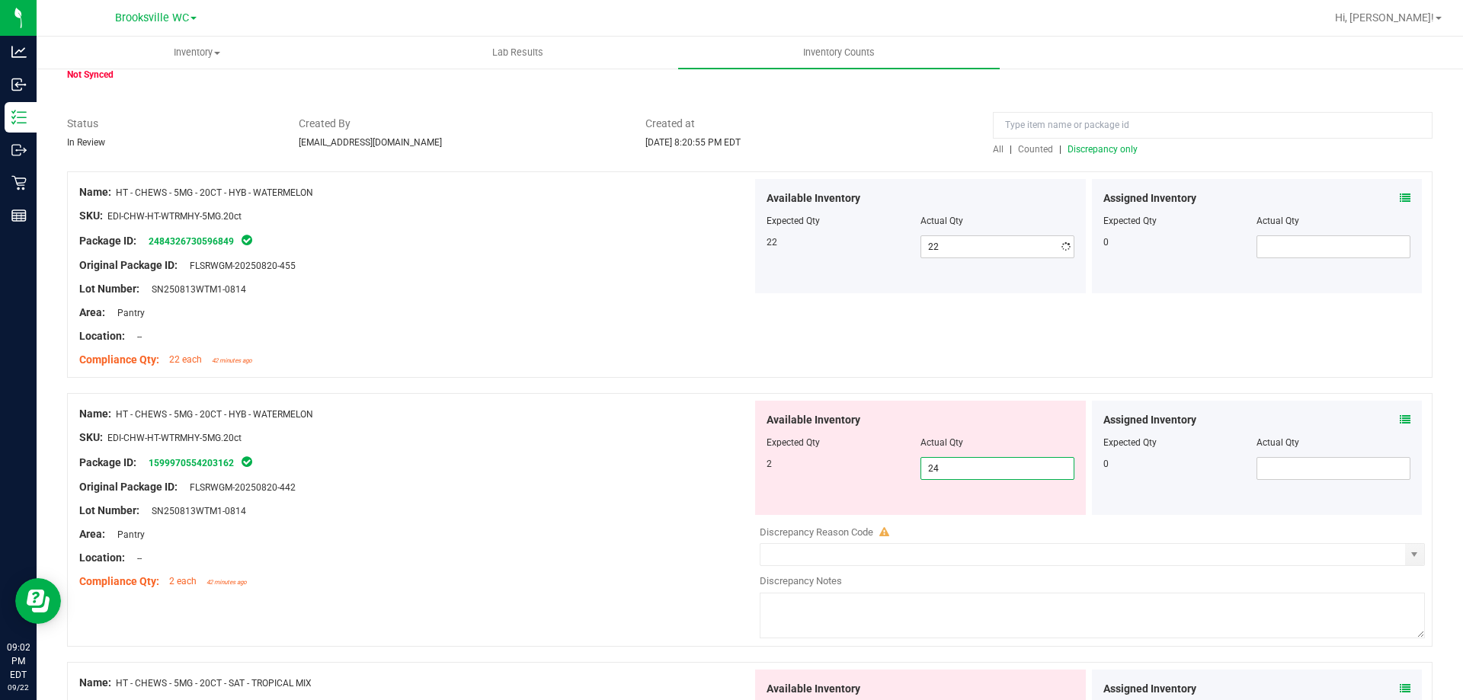
click at [998, 508] on div "Available Inventory Expected Qty Actual Qty 2 24 24" at bounding box center [920, 458] width 331 height 114
type input "2"
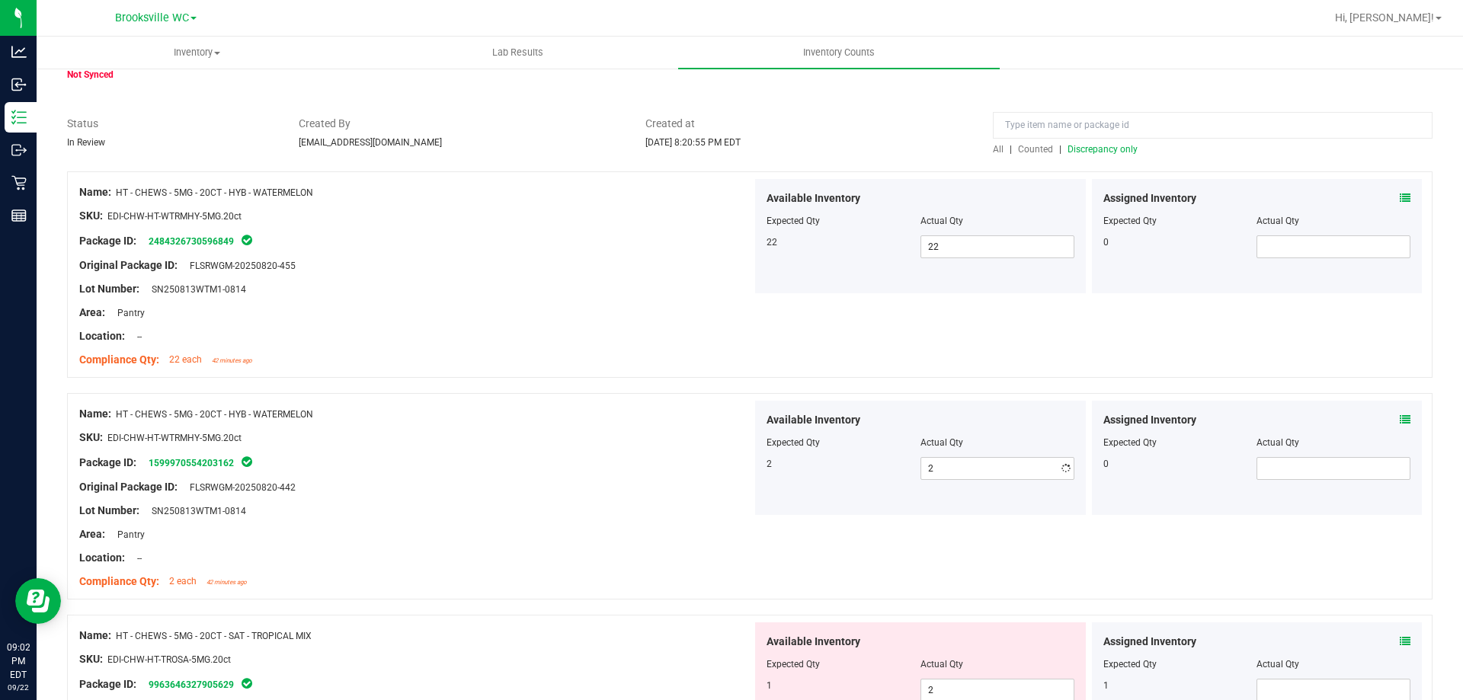
click at [588, 465] on div "Package ID: 1599970554203162" at bounding box center [415, 462] width 673 height 18
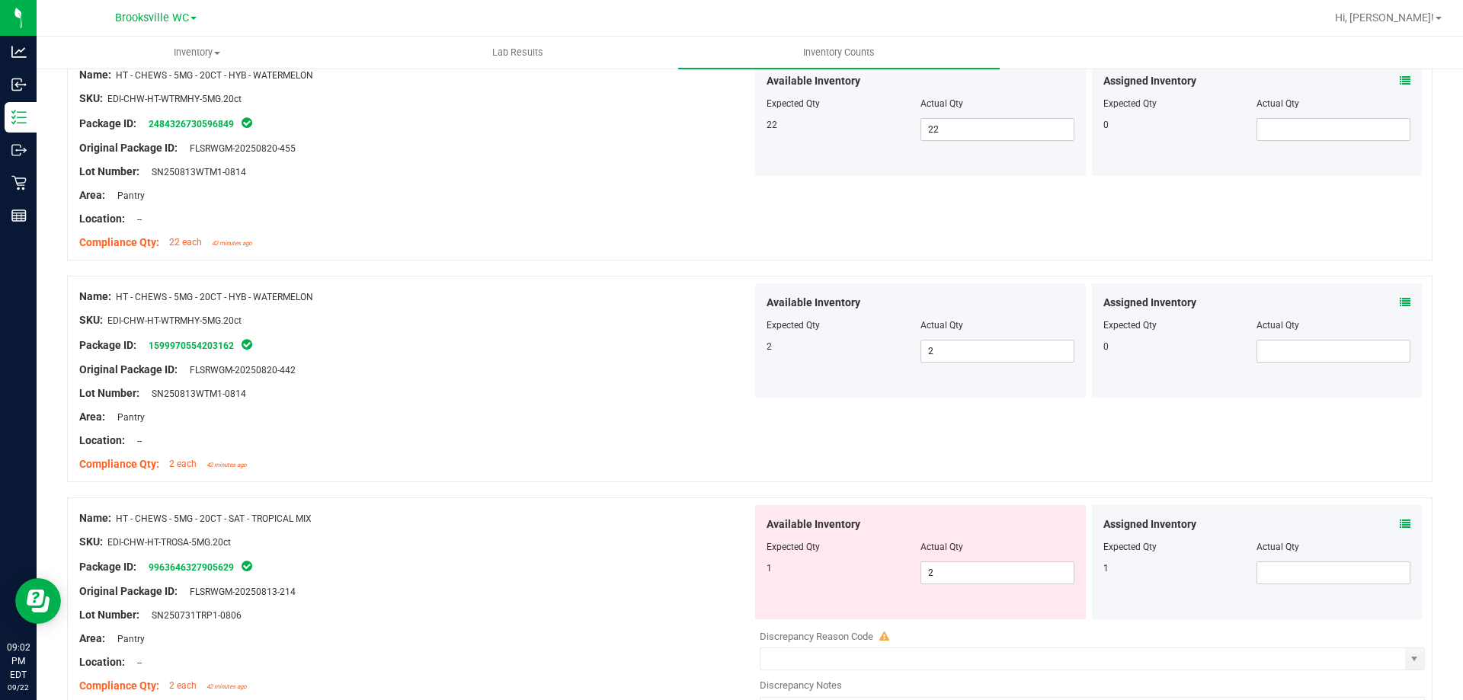
scroll to position [305, 0]
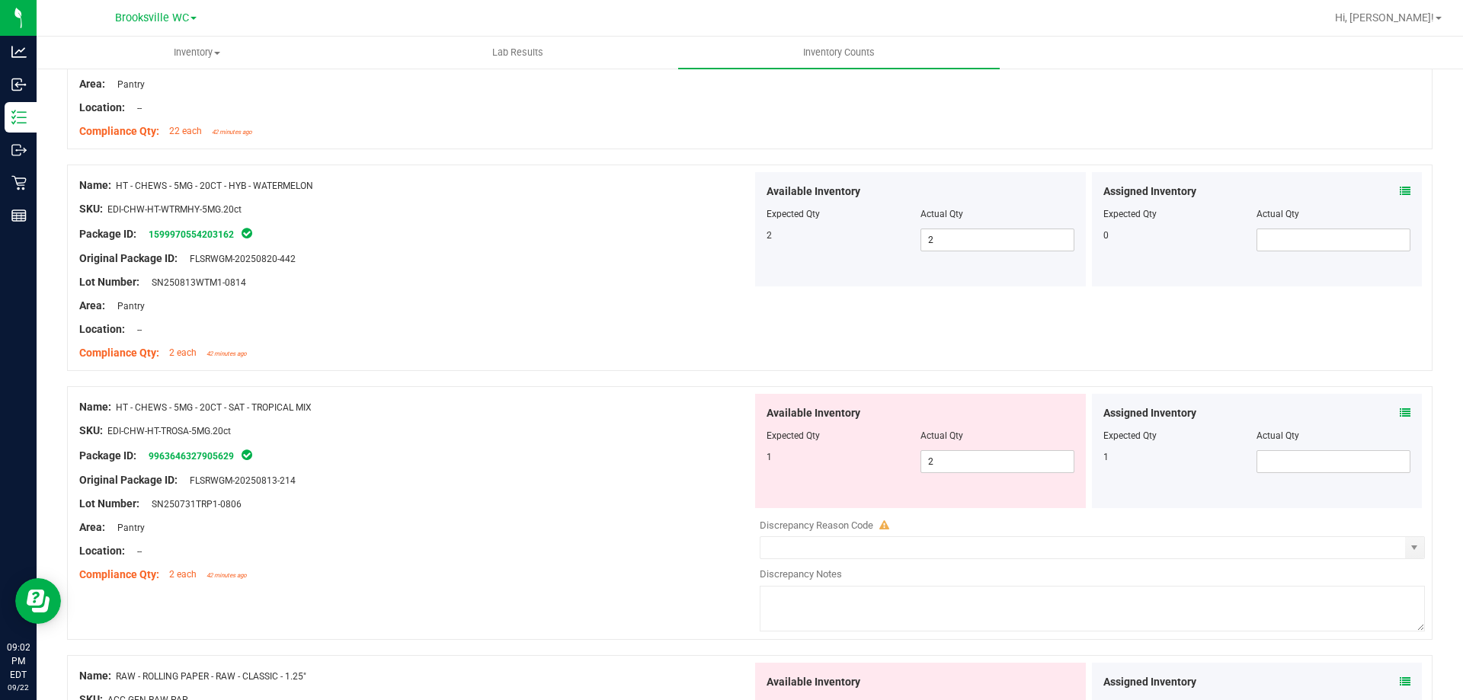
click at [1400, 413] on icon at bounding box center [1405, 413] width 11 height 11
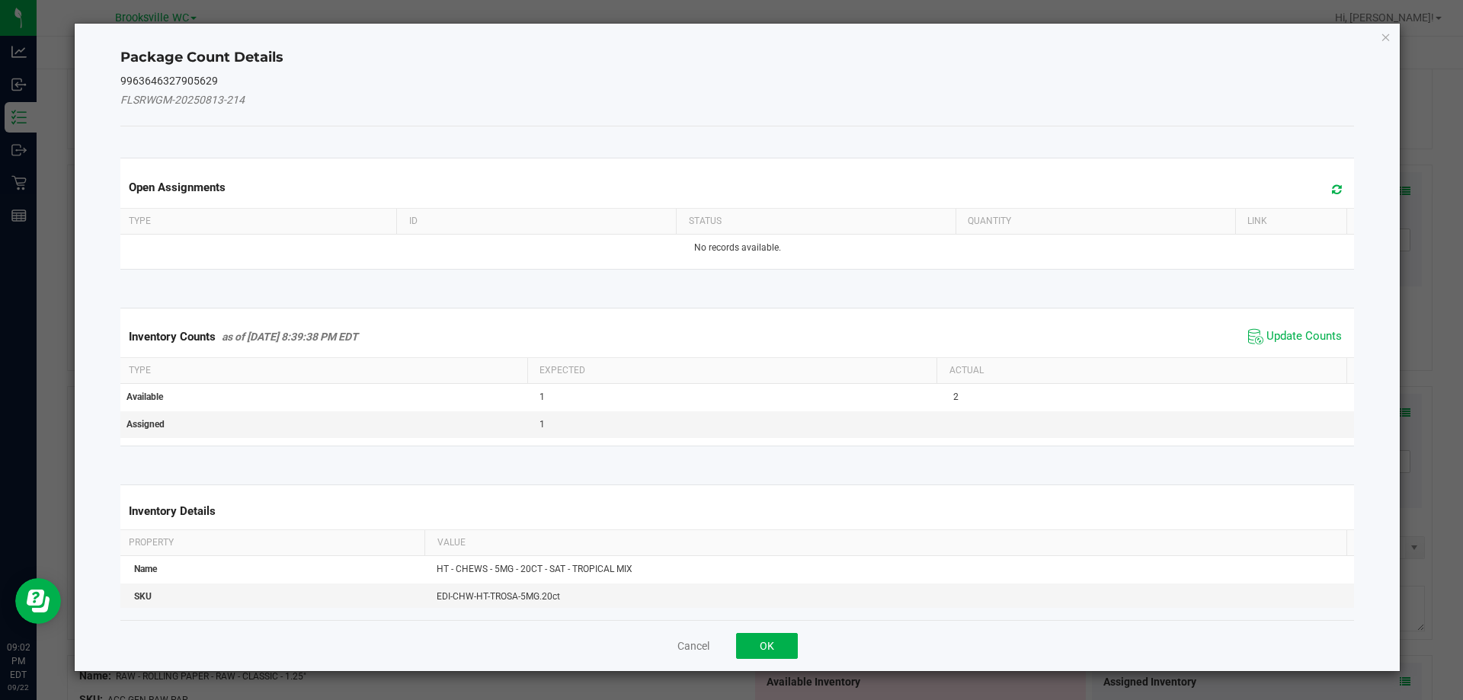
click at [1291, 316] on kendo-grid "Inventory Counts as of [DATE] 8:39:38 PM EDT Update Counts Type Expected Actual…" at bounding box center [738, 377] width 1258 height 139
click at [1280, 341] on span "Update Counts" at bounding box center [1304, 336] width 75 height 15
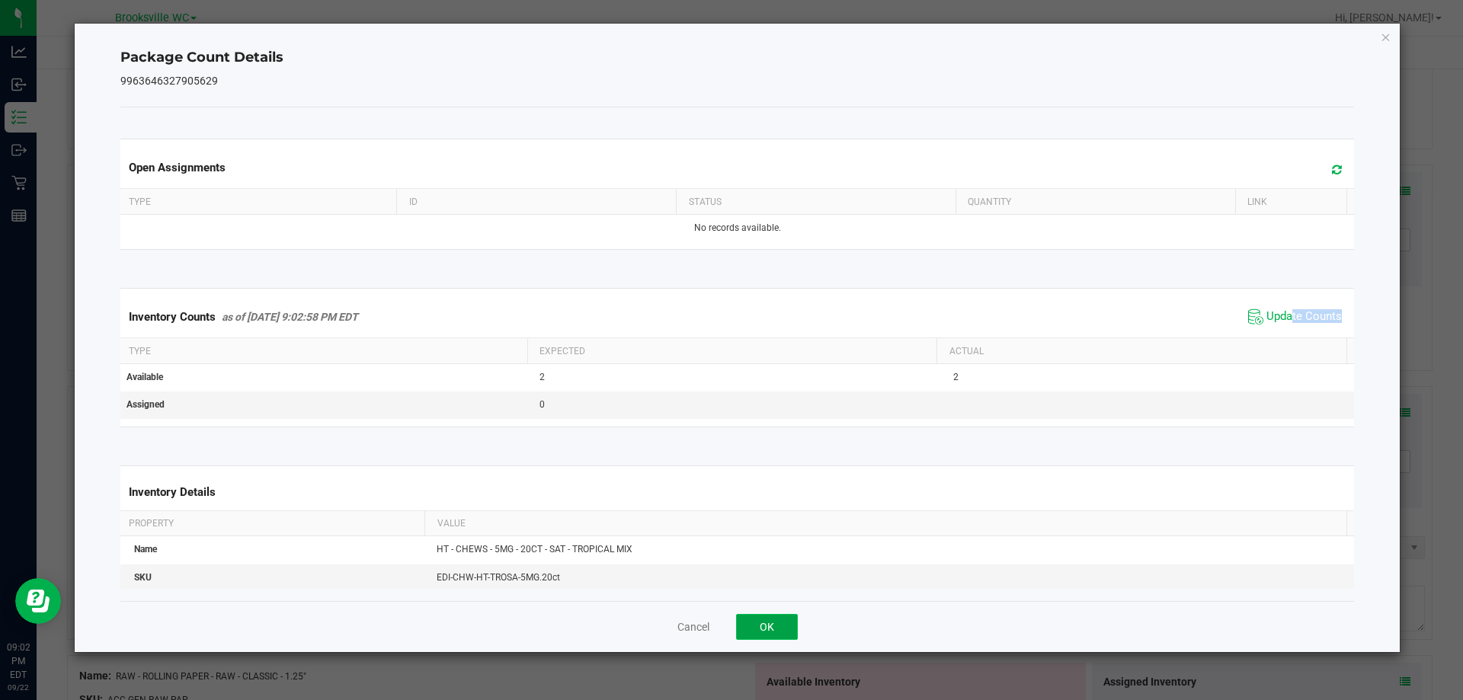
click at [785, 616] on button "OK" at bounding box center [767, 627] width 62 height 26
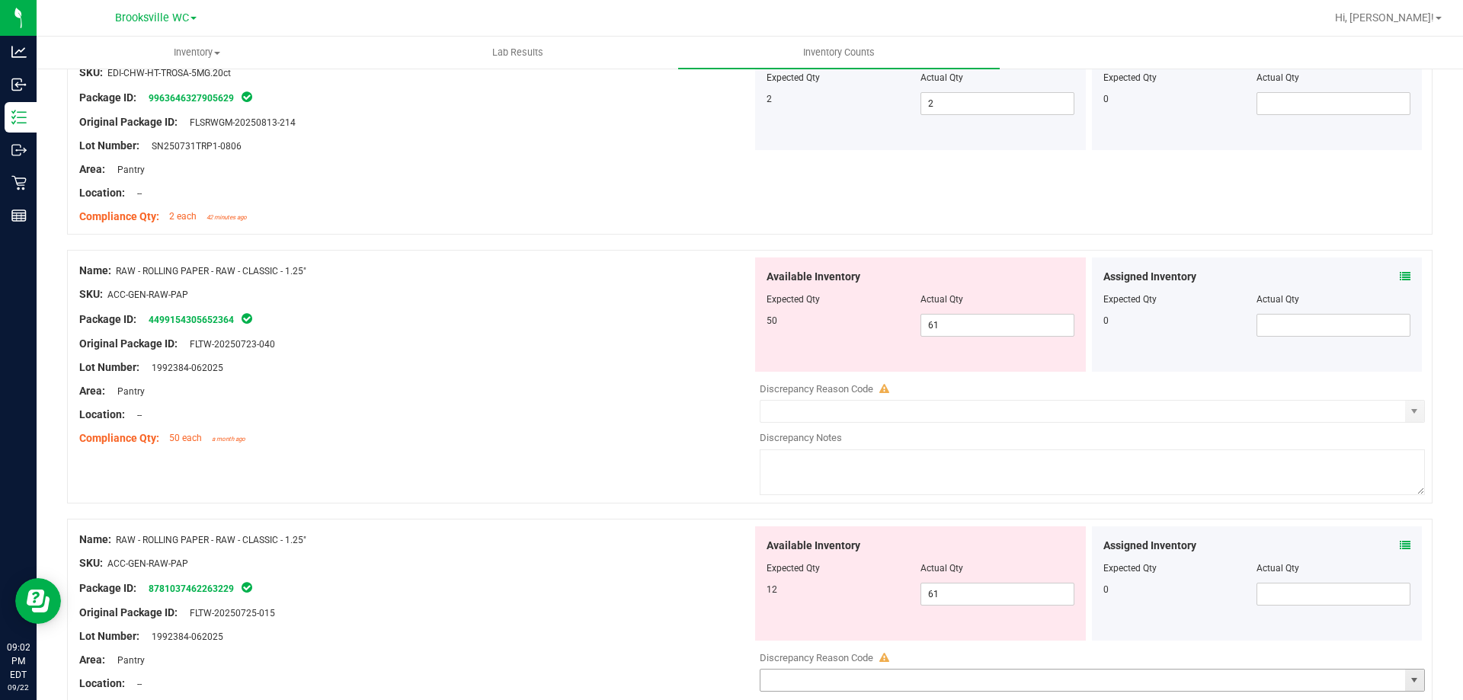
scroll to position [838, 0]
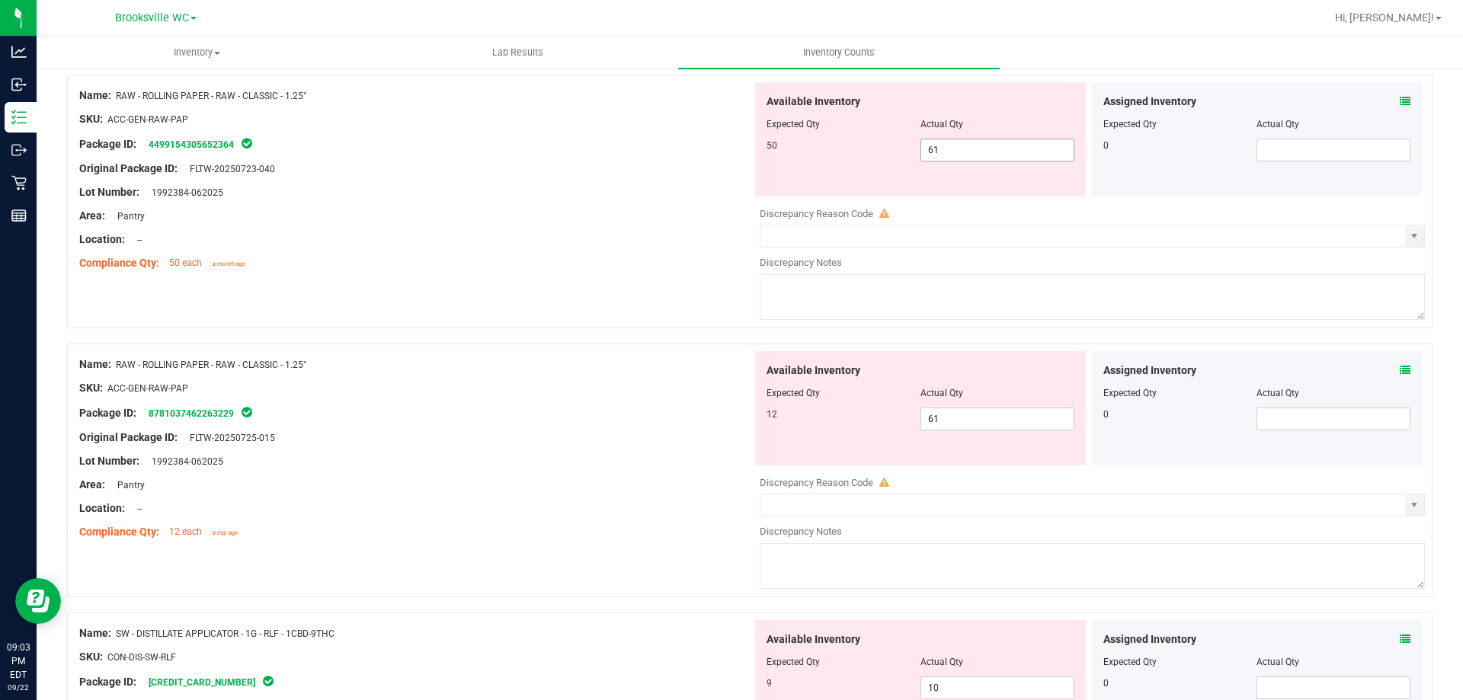
click at [956, 150] on span "61 61" at bounding box center [998, 150] width 154 height 23
click at [956, 150] on input "61" at bounding box center [997, 149] width 152 height 21
type input "50"
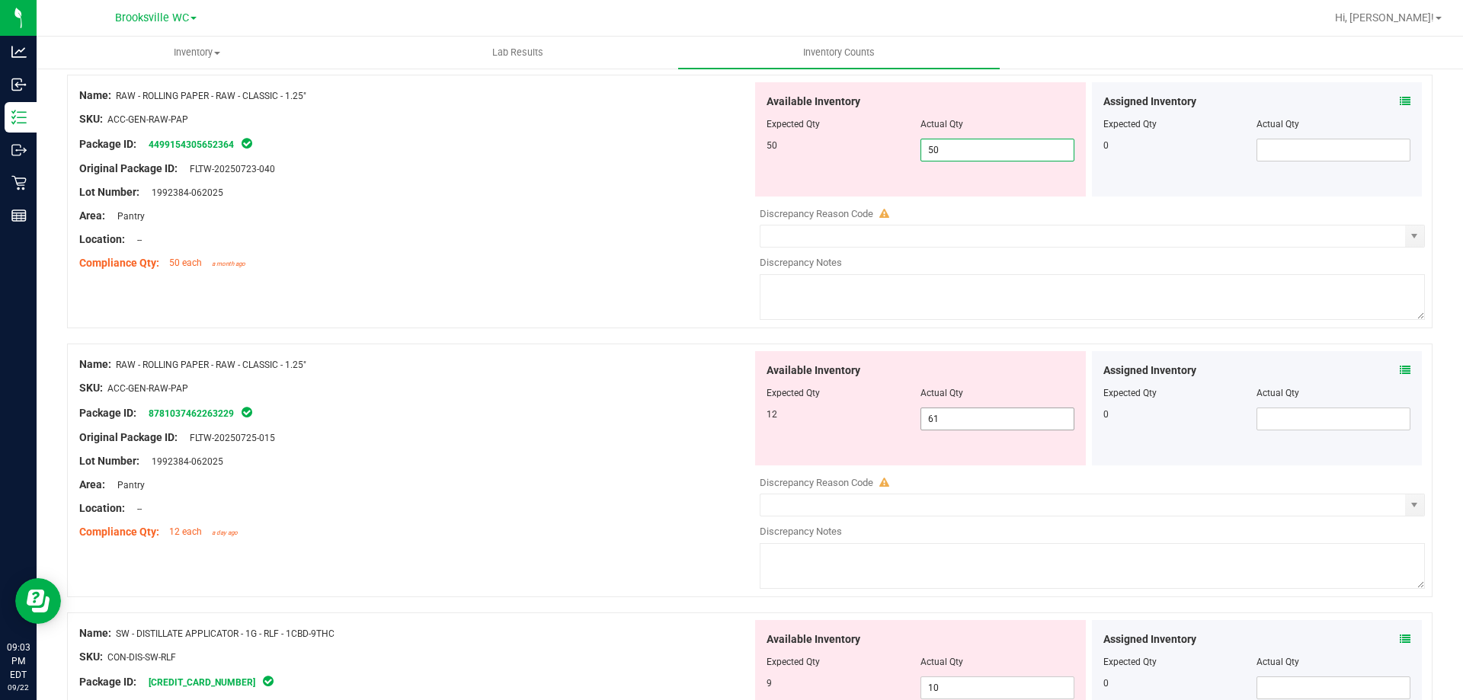
click at [945, 426] on div "Available Inventory Expected Qty Actual Qty 12 61 61" at bounding box center [1088, 472] width 673 height 242
click at [945, 468] on div at bounding box center [1092, 472] width 665 height 8
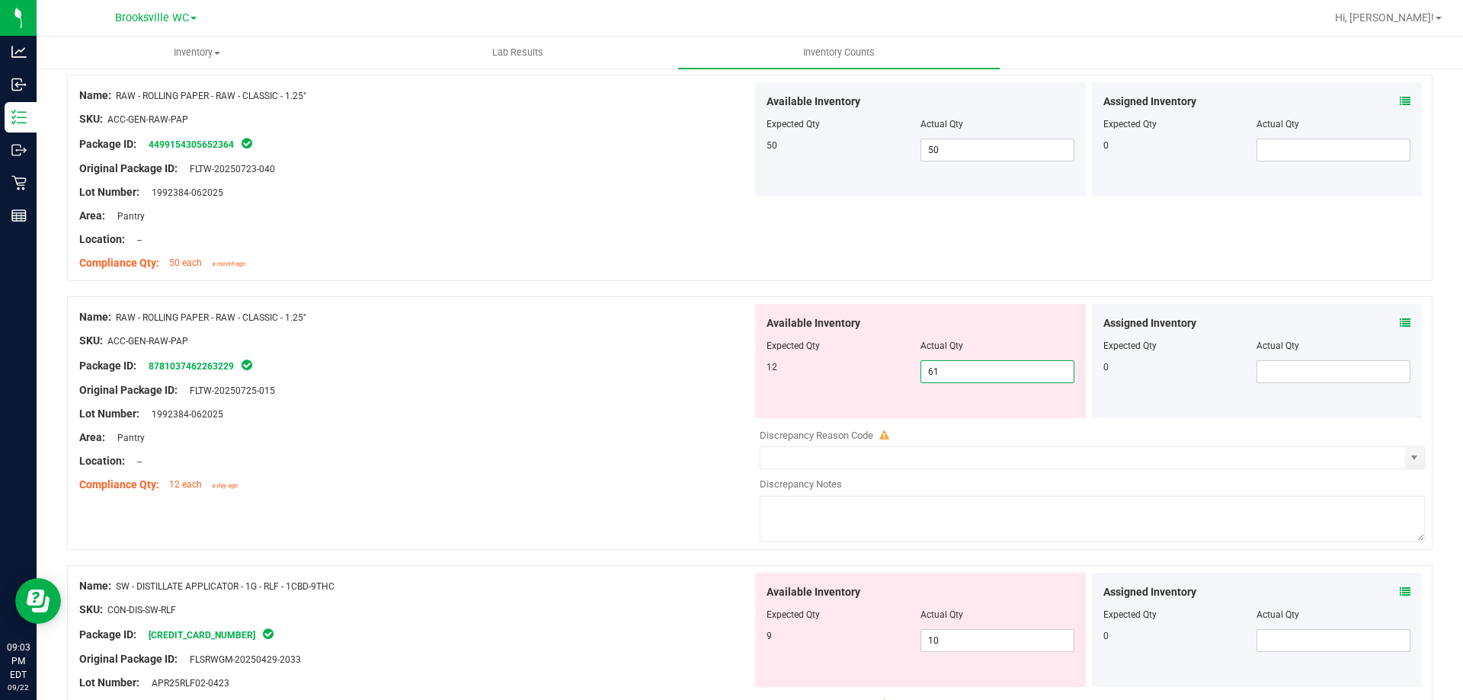
click at [943, 373] on span "61 61" at bounding box center [998, 372] width 154 height 23
click at [943, 373] on input "61" at bounding box center [997, 371] width 152 height 21
type input "12"
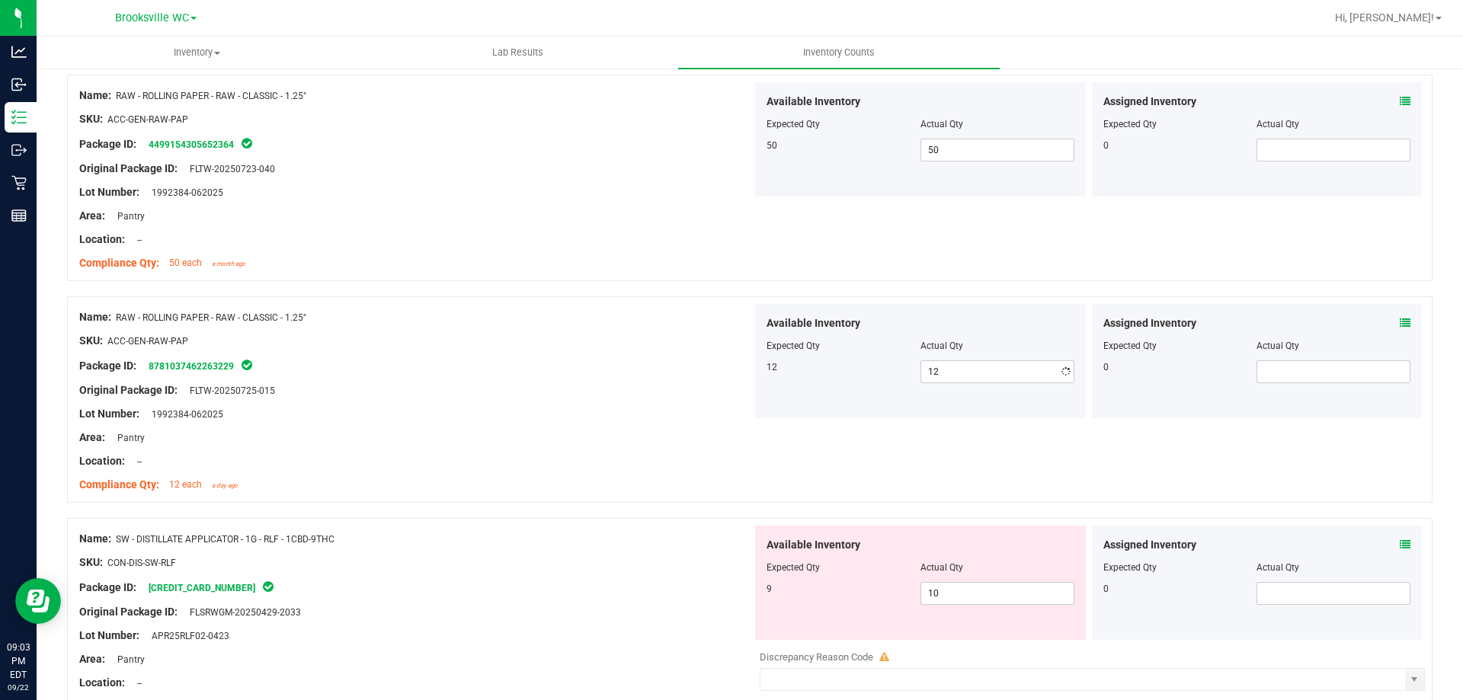
click at [597, 387] on div "Original Package ID: FLTW-20250725-015" at bounding box center [415, 391] width 673 height 16
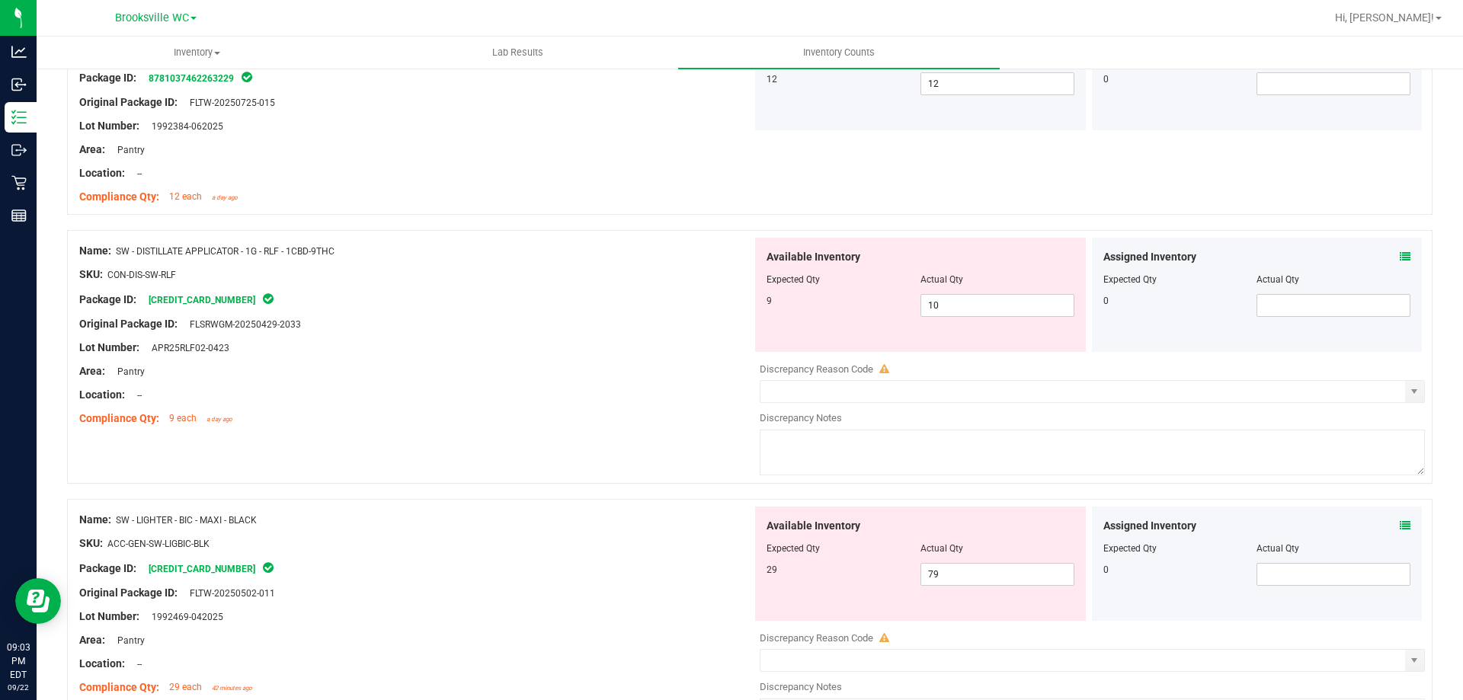
scroll to position [1219, 0]
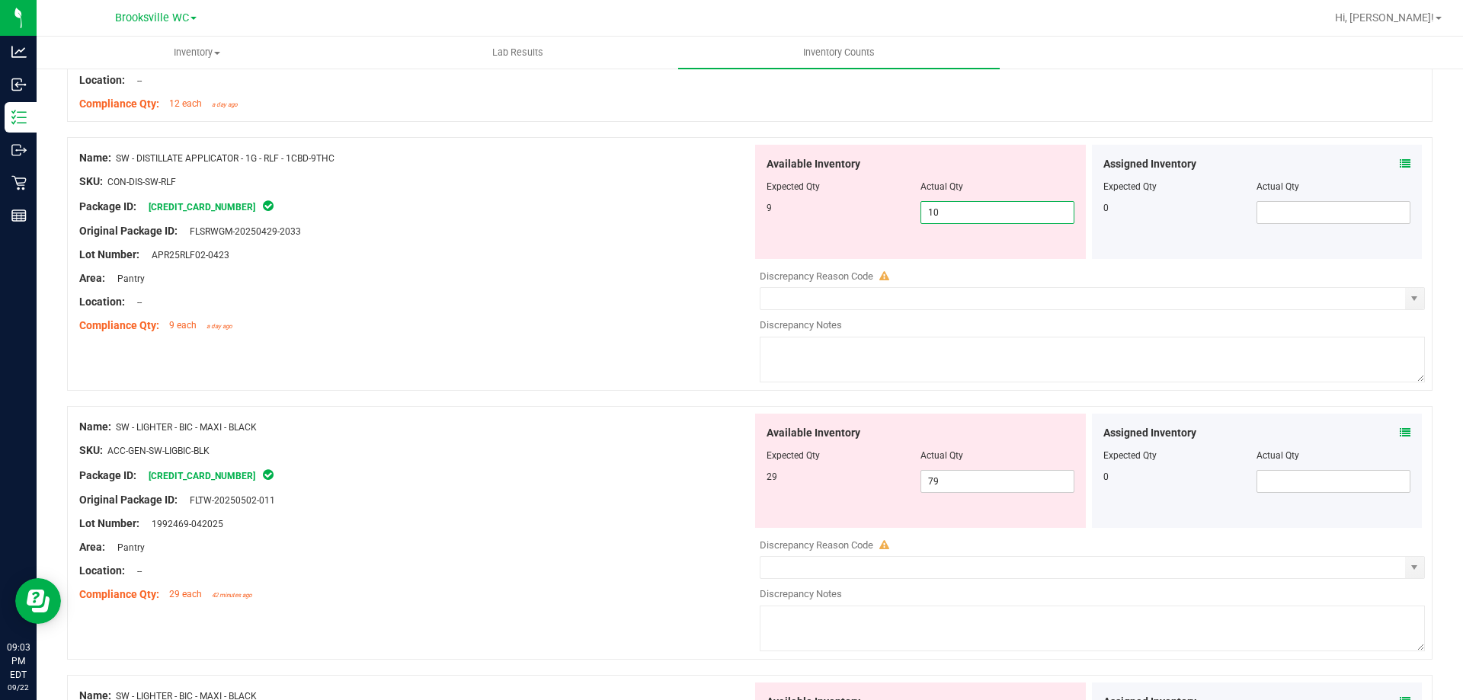
click at [959, 213] on span "10 10" at bounding box center [998, 212] width 154 height 23
click at [959, 213] on input "10" at bounding box center [997, 212] width 152 height 21
type input "9"
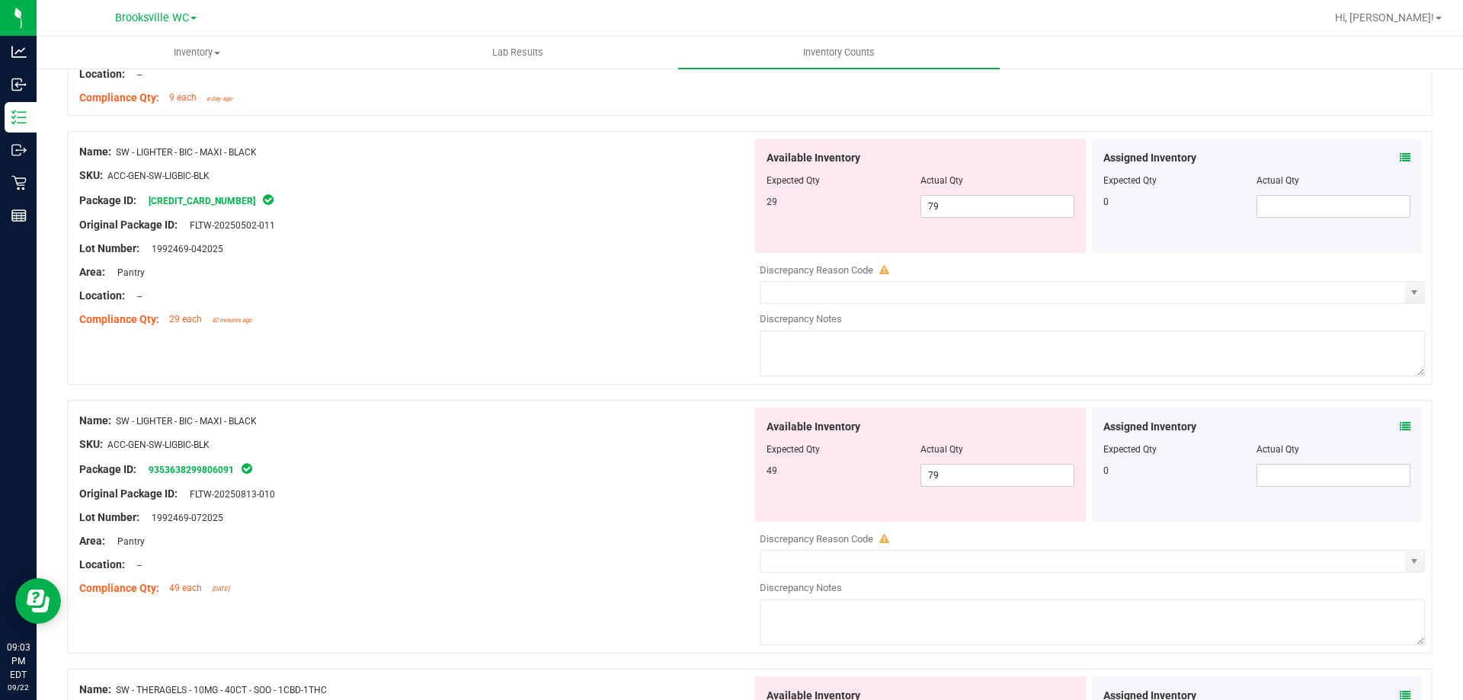
scroll to position [1448, 0]
click at [941, 207] on span "79 79" at bounding box center [998, 205] width 154 height 23
click at [0, 0] on input "79" at bounding box center [0, 0] width 0 height 0
type input "29"
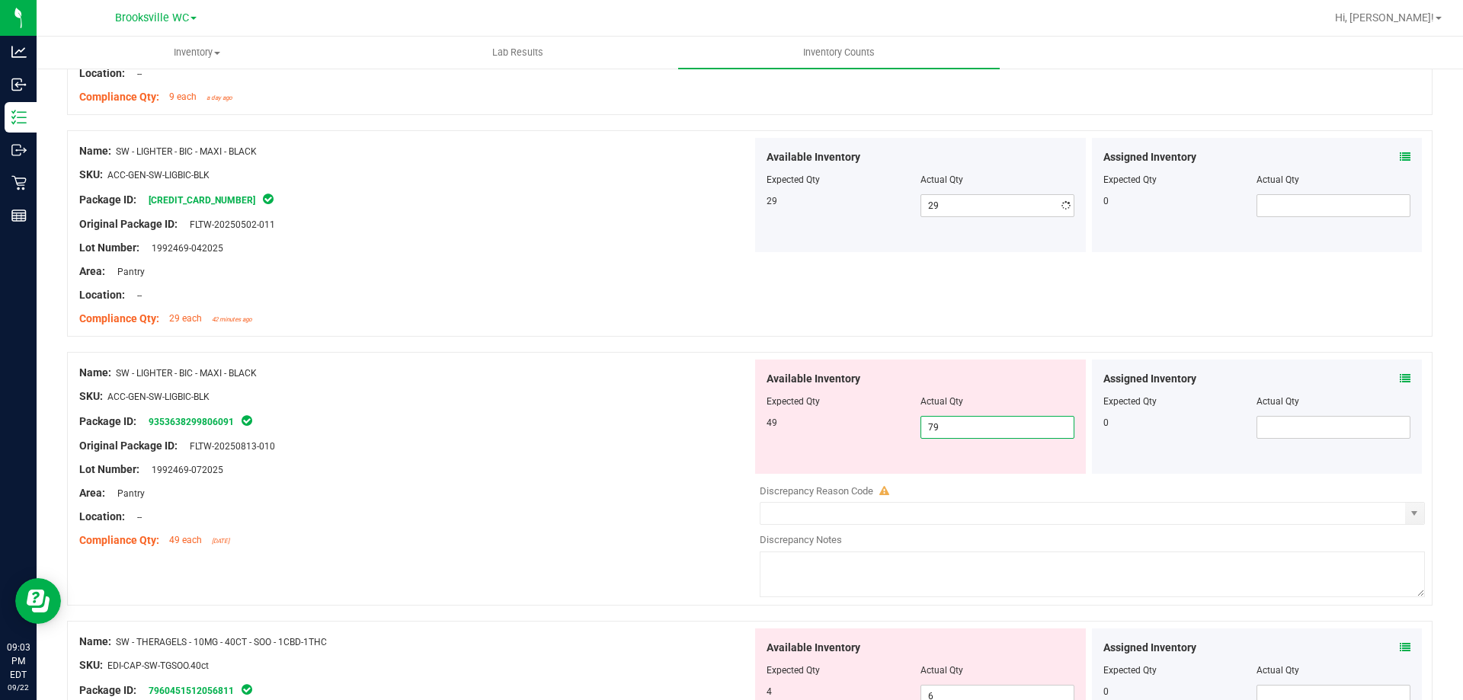
click at [944, 480] on div "Available Inventory Expected Qty Actual Qty 49 79 79" at bounding box center [1088, 481] width 673 height 242
click at [941, 428] on input "79" at bounding box center [997, 427] width 152 height 21
type input "49"
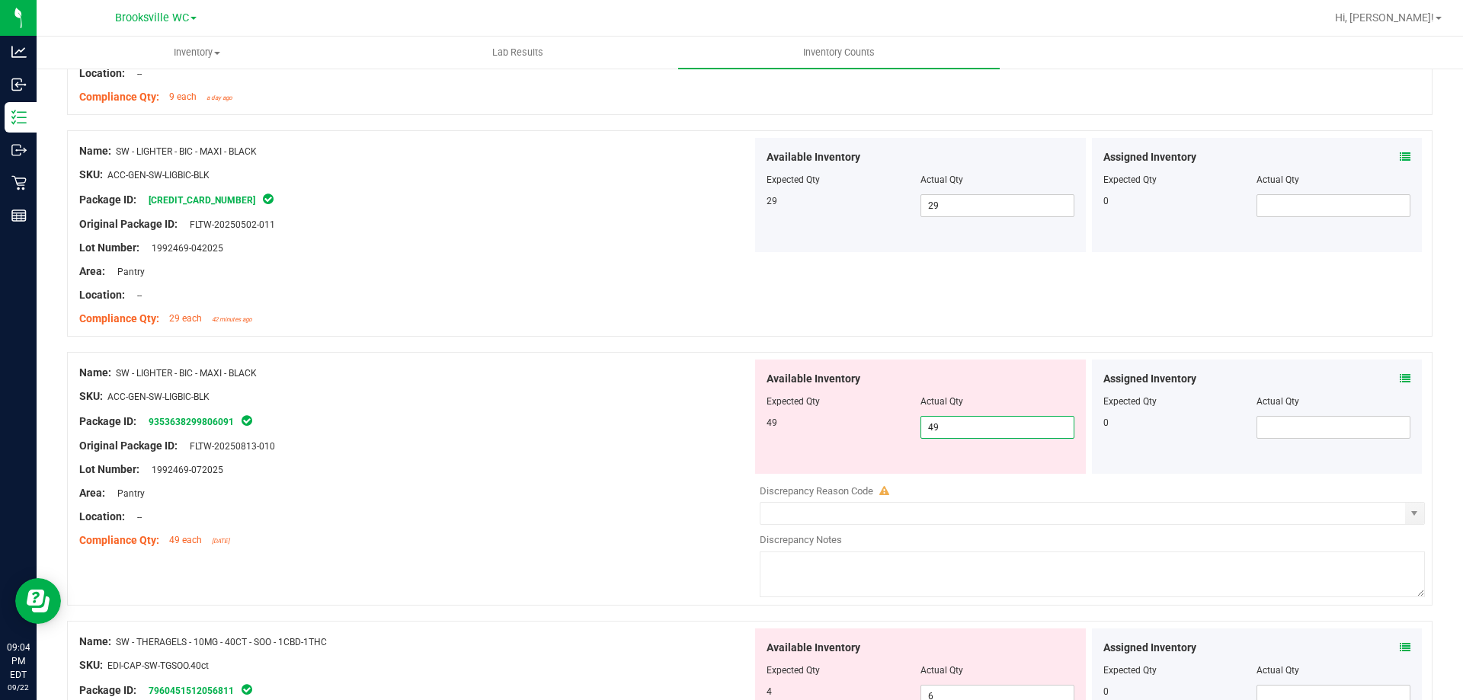
click at [572, 416] on div "Package ID: 9353638299806091" at bounding box center [415, 421] width 673 height 18
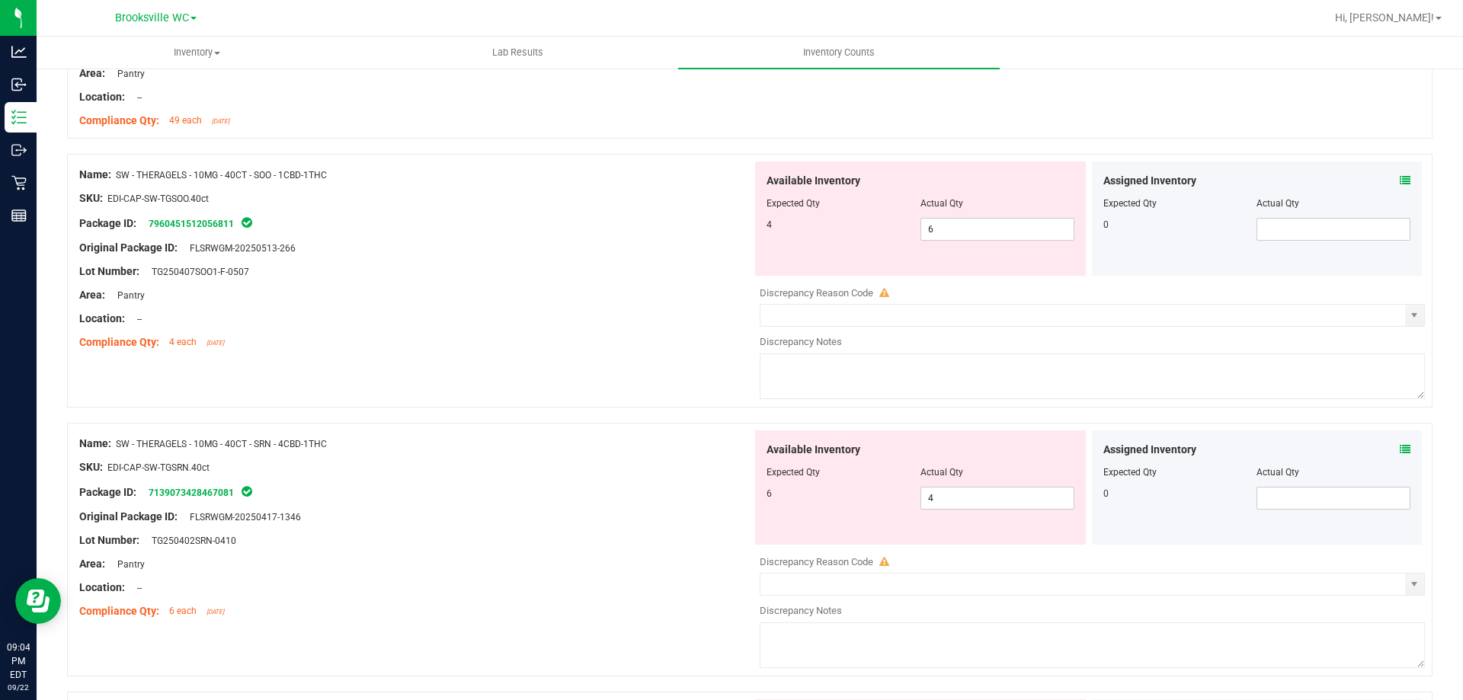
scroll to position [1905, 0]
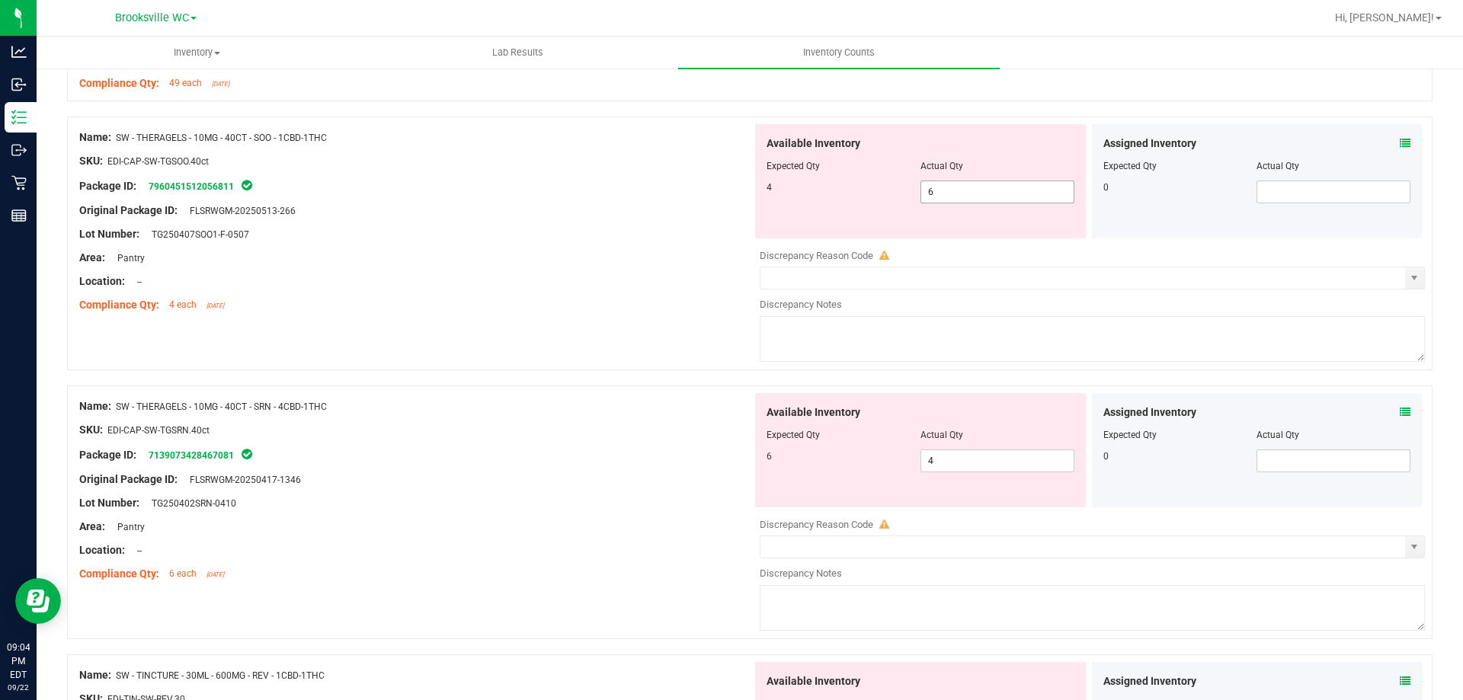
click at [967, 194] on span "6 6" at bounding box center [998, 192] width 154 height 23
click at [967, 194] on input "6" at bounding box center [997, 191] width 152 height 21
type input "4"
click at [952, 456] on div "Available Inventory Expected Qty Actual Qty 6 4 4" at bounding box center [920, 450] width 331 height 114
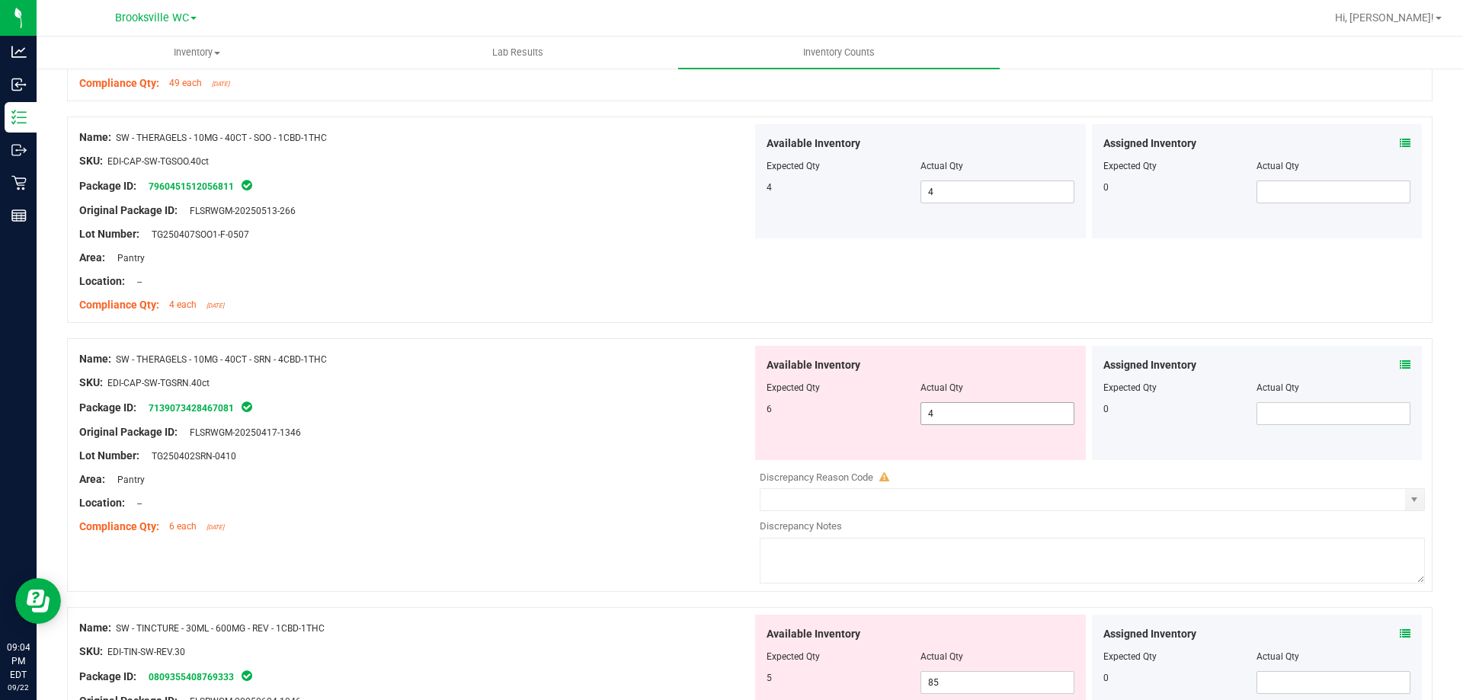
click at [952, 456] on div "Available Inventory Expected Qty Actual Qty 6 4 4" at bounding box center [920, 403] width 331 height 114
click at [952, 423] on span "4 4" at bounding box center [998, 413] width 154 height 23
click at [0, 0] on input "4" at bounding box center [0, 0] width 0 height 0
click at [950, 413] on input "4" at bounding box center [997, 413] width 152 height 21
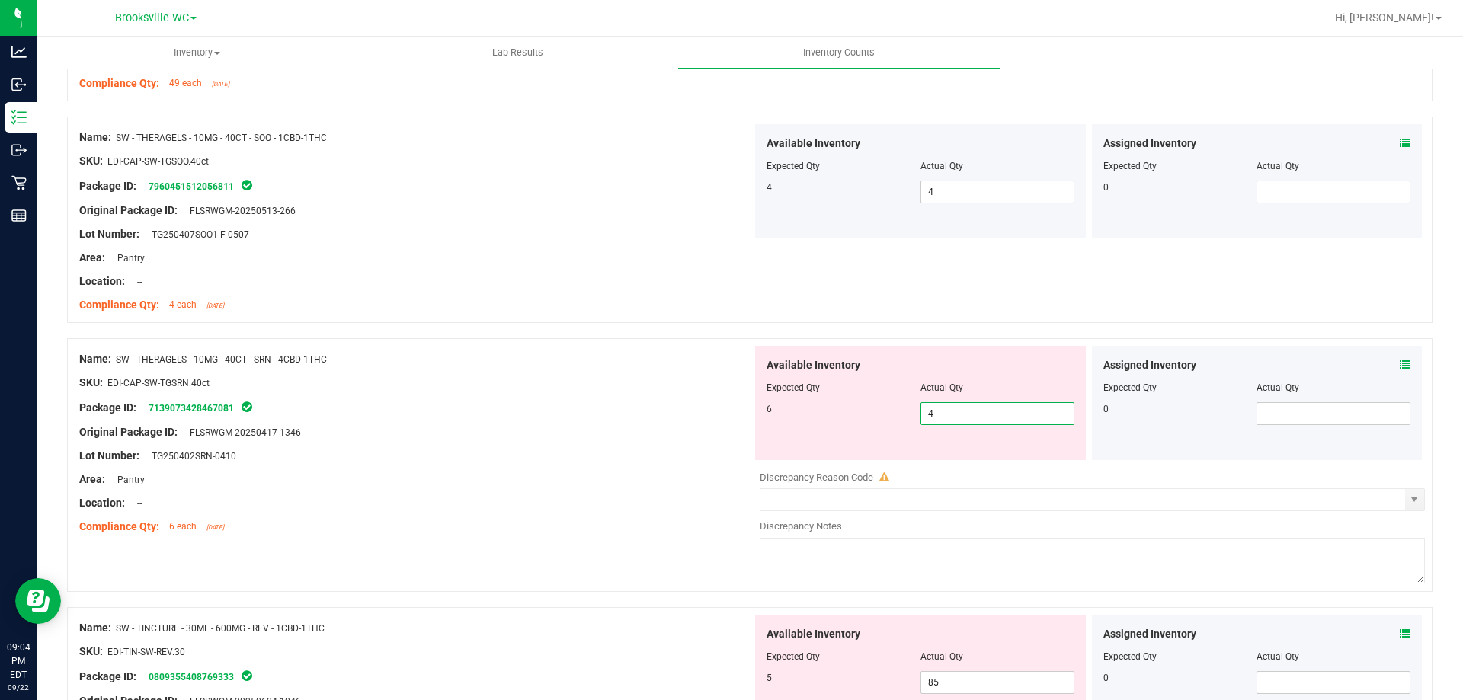
type input "6"
click at [600, 383] on div "SKU: EDI-CAP-SW-TGSRN.40ct" at bounding box center [415, 383] width 673 height 16
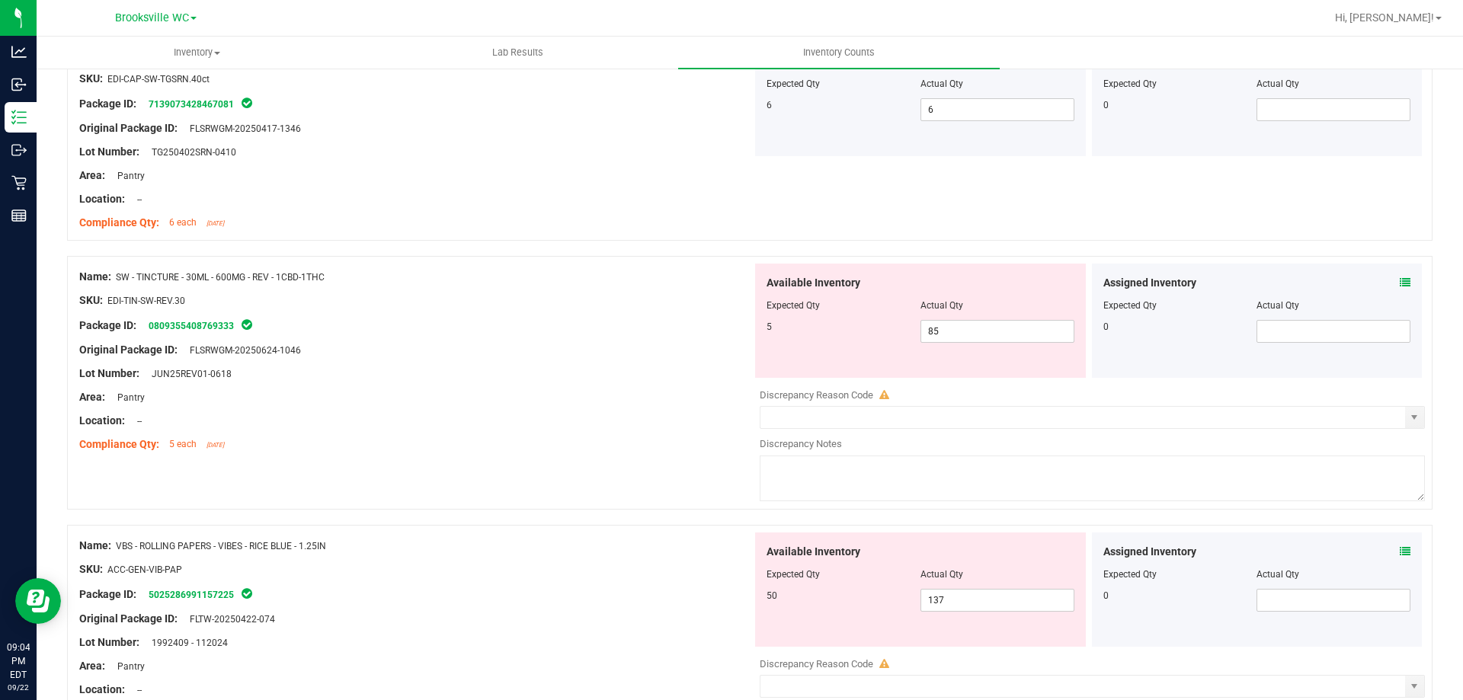
scroll to position [2210, 0]
click at [926, 328] on span "85 85" at bounding box center [998, 330] width 154 height 23
type input "5"
click at [567, 331] on div "Package ID: 0809355408769333" at bounding box center [415, 325] width 673 height 18
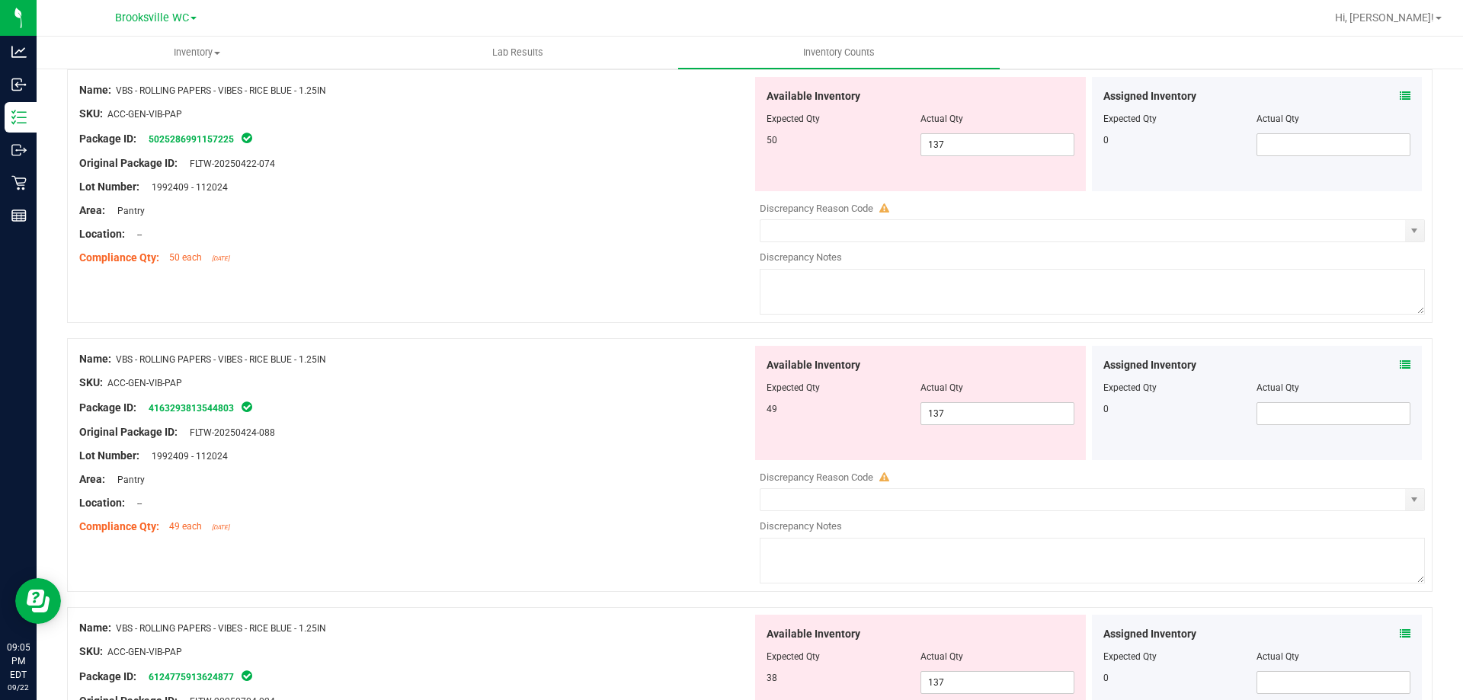
scroll to position [2591, 0]
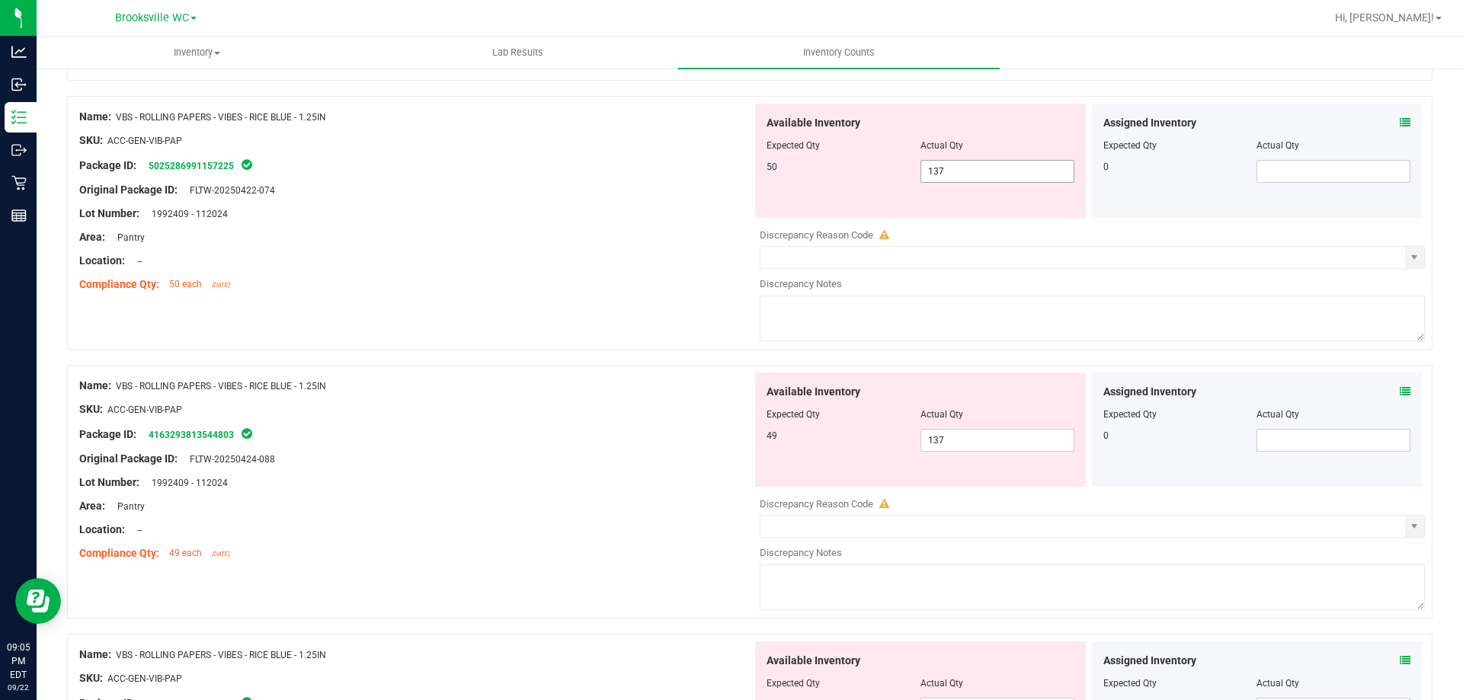
click at [957, 167] on span "137 137" at bounding box center [998, 171] width 154 height 23
click at [957, 167] on input "137" at bounding box center [997, 171] width 152 height 21
type input "50"
click at [945, 437] on div "Available Inventory Expected Qty Actual Qty 49 137 137" at bounding box center [920, 430] width 331 height 114
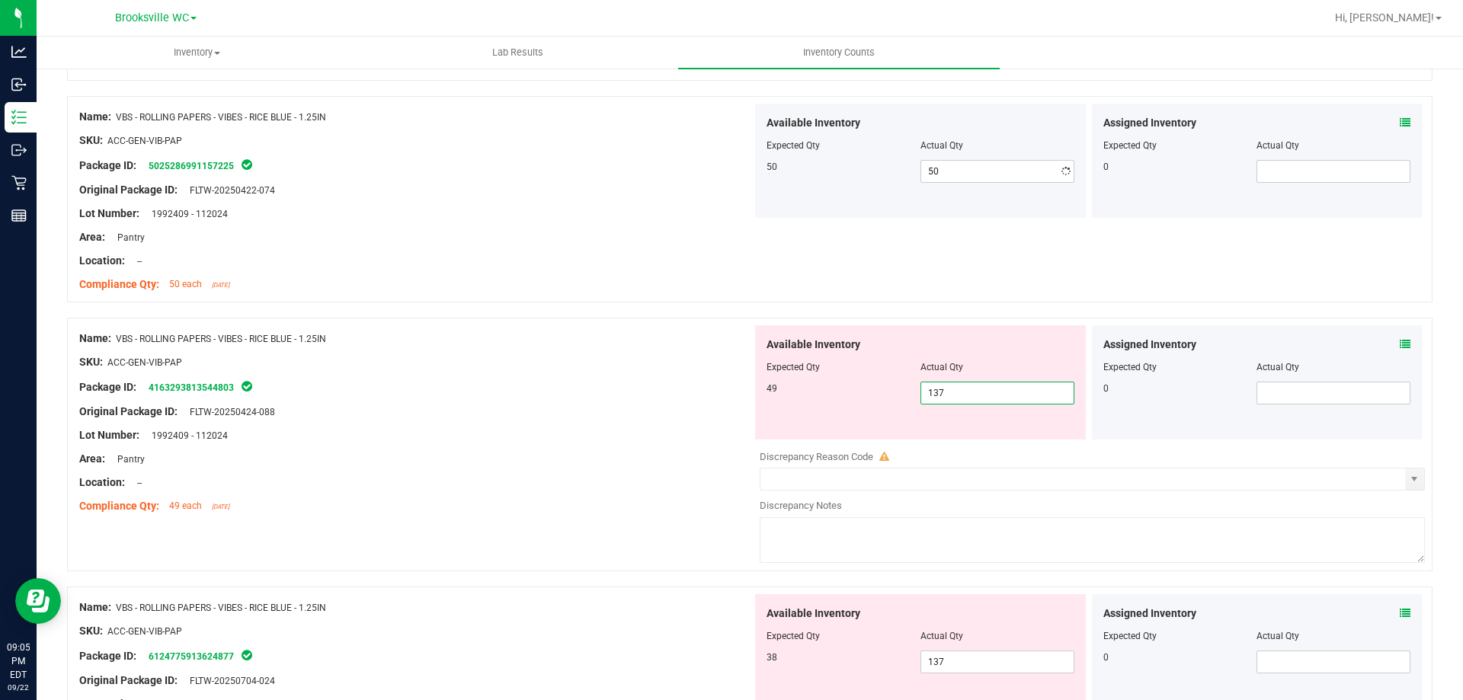
click at [945, 437] on div "Available Inventory Expected Qty Actual Qty 49 137 137" at bounding box center [920, 382] width 331 height 114
click at [953, 389] on span "137 137" at bounding box center [998, 393] width 154 height 23
click at [953, 389] on input "137" at bounding box center [997, 393] width 152 height 21
type input "49"
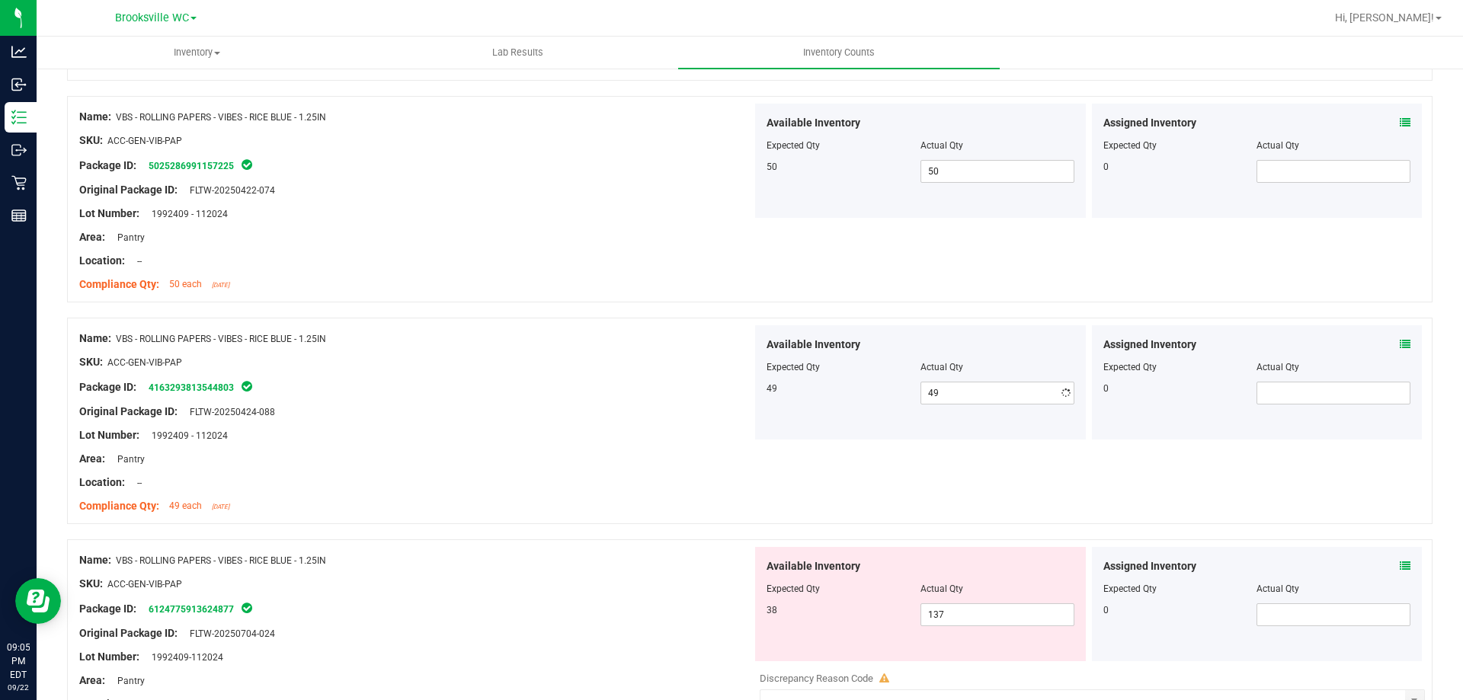
click at [498, 421] on div "Name: VBS - ROLLING PAPERS - VIBES - RICE BLUE - 1.25IN SKU: ACC-GEN-VIB-PAP Pa…" at bounding box center [415, 422] width 673 height 194
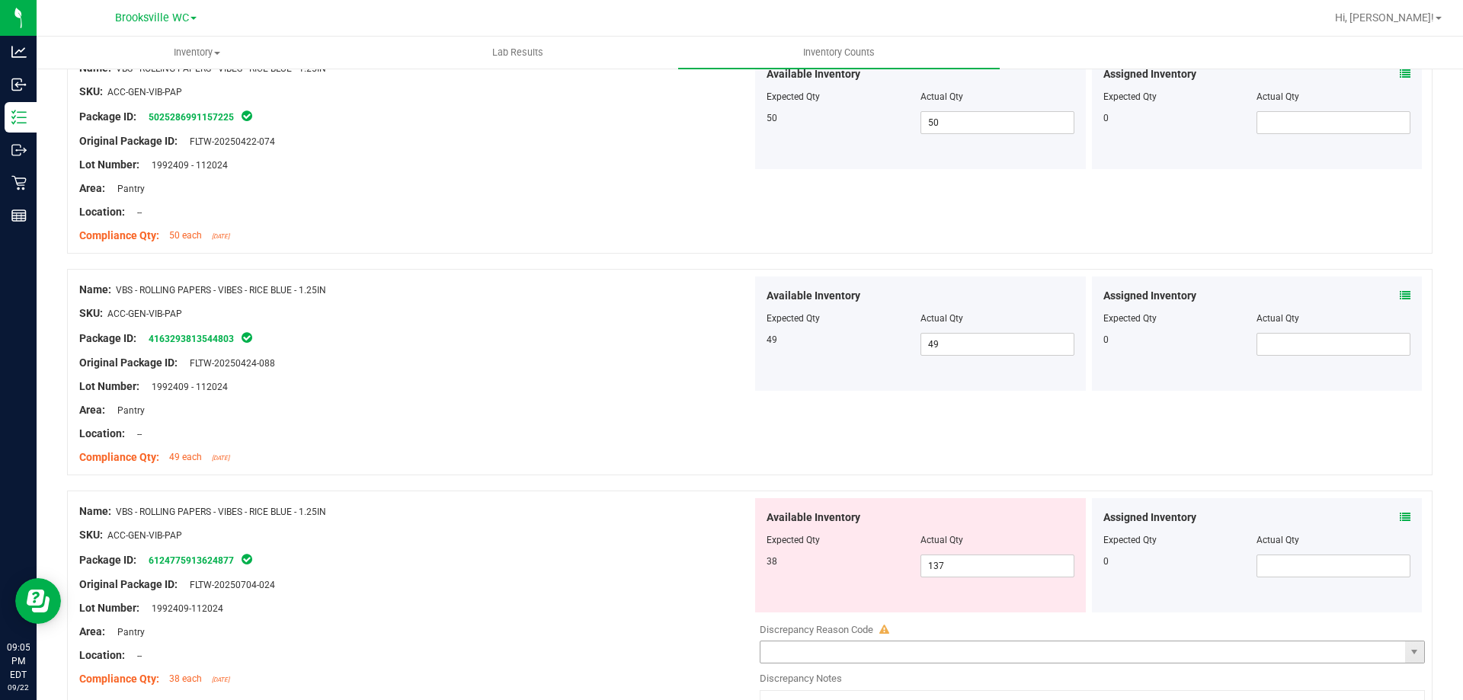
scroll to position [2820, 0]
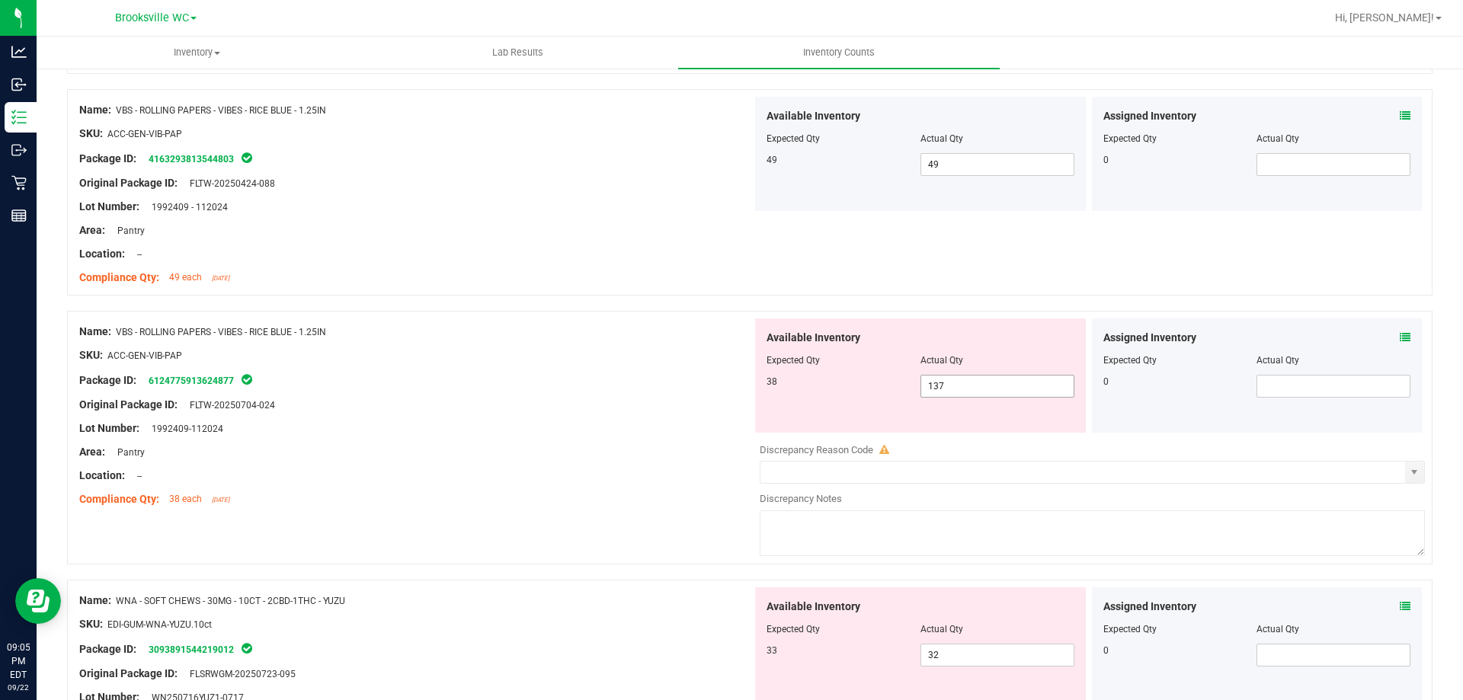
click at [981, 387] on span "137 137" at bounding box center [998, 386] width 154 height 23
click at [981, 387] on input "137" at bounding box center [997, 386] width 152 height 21
type input "38"
click at [556, 411] on div "Original Package ID: FLTW-20250704-024" at bounding box center [415, 405] width 673 height 16
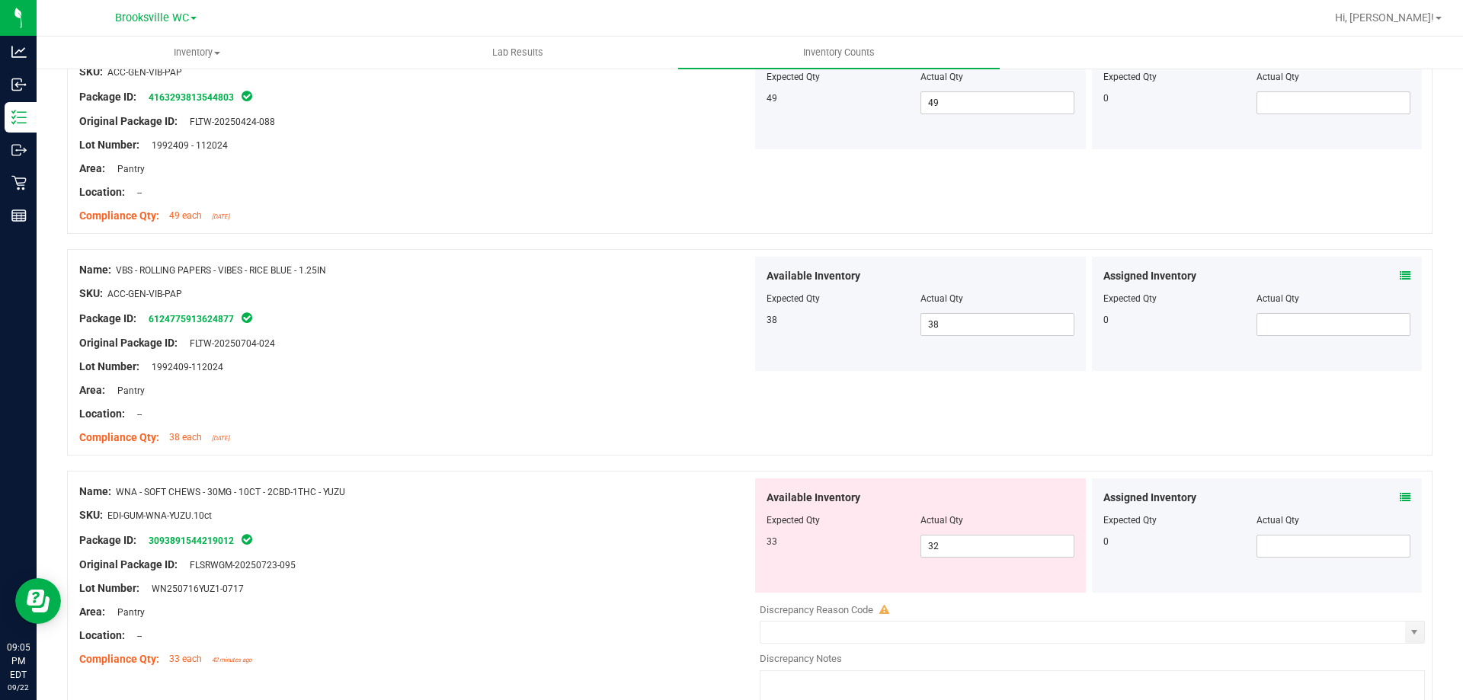
scroll to position [2973, 0]
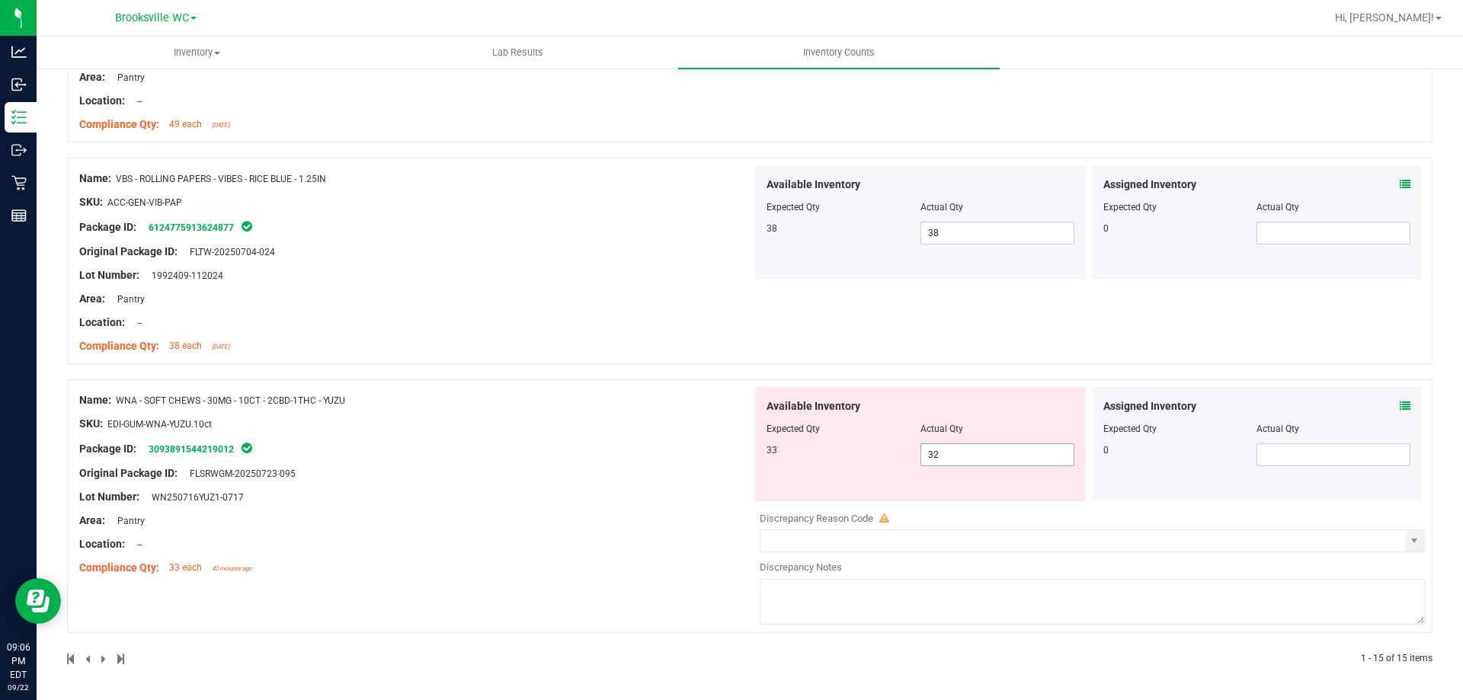
click at [956, 455] on span "32 32" at bounding box center [998, 455] width 154 height 23
click at [956, 455] on input "32" at bounding box center [997, 454] width 152 height 21
type input "33"
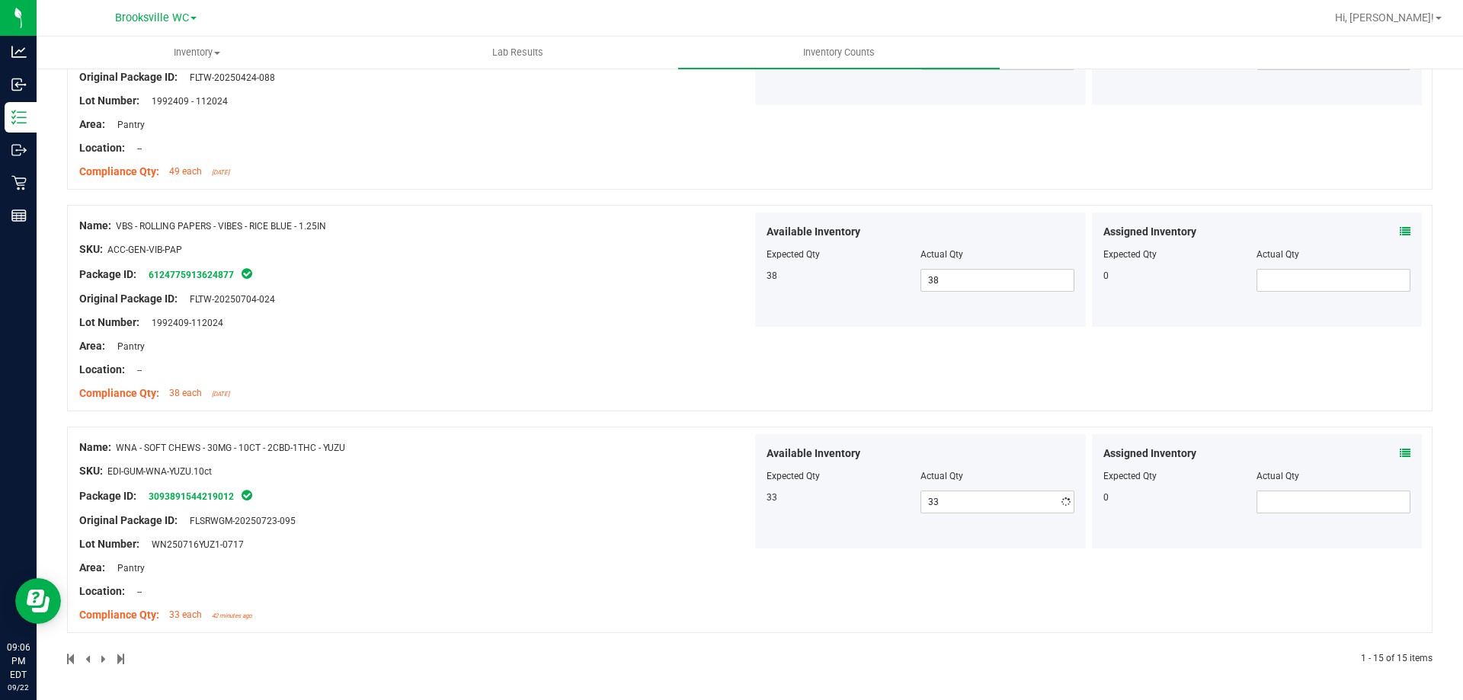
click at [603, 527] on div "Name: WNA - SOFT CHEWS - 30MG - 10CT - 2CBD-1THC - YUZU SKU: EDI-GUM-WNA-YUZU.1…" at bounding box center [415, 531] width 673 height 194
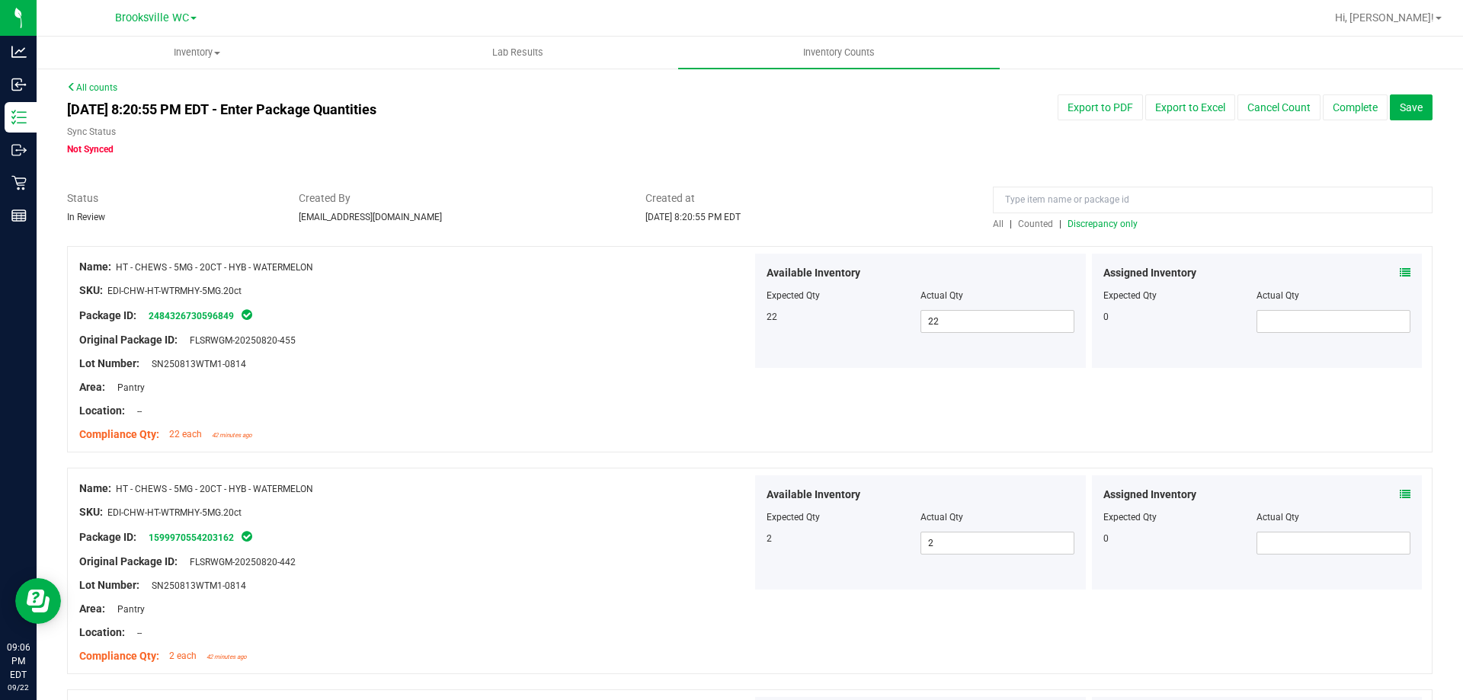
scroll to position [0, 0]
click at [1123, 228] on span "Discrepancy only" at bounding box center [1103, 225] width 70 height 11
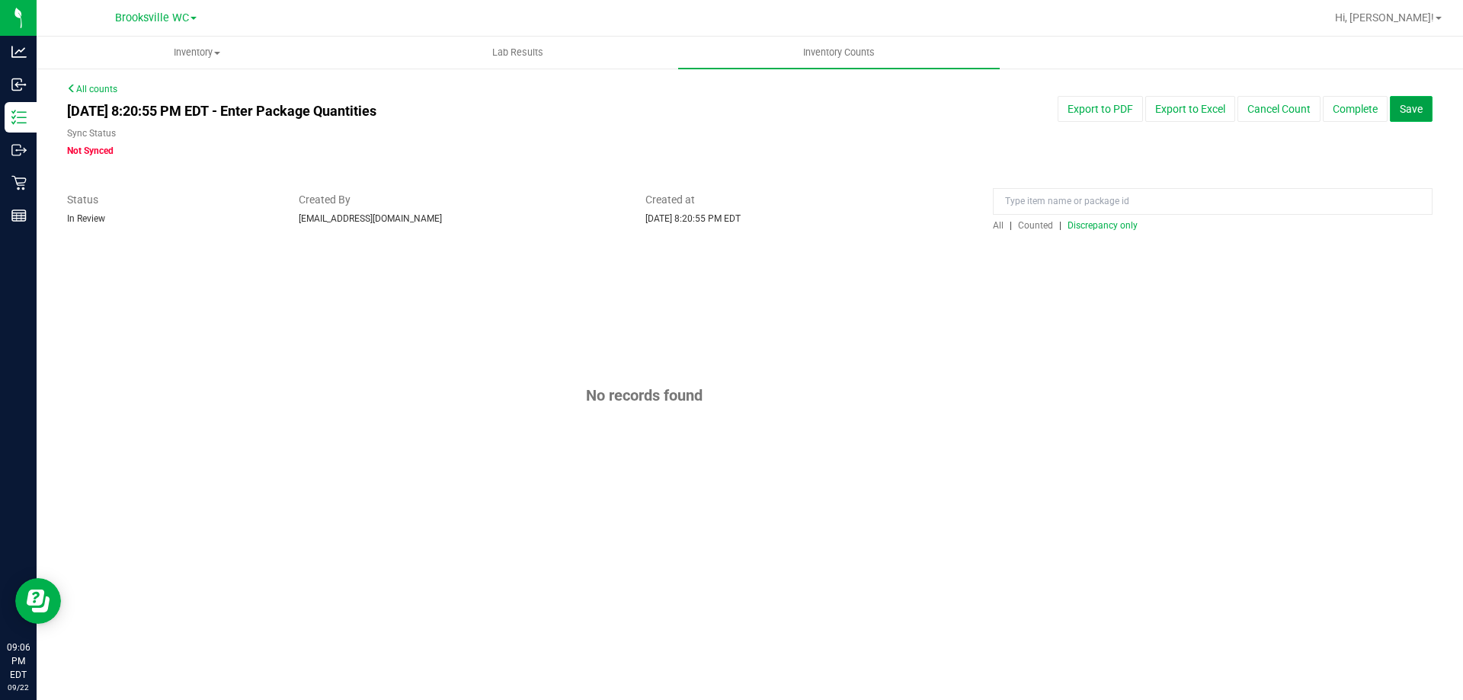
click at [1414, 117] on button "Save" at bounding box center [1411, 109] width 43 height 26
